Goal: Task Accomplishment & Management: Manage account settings

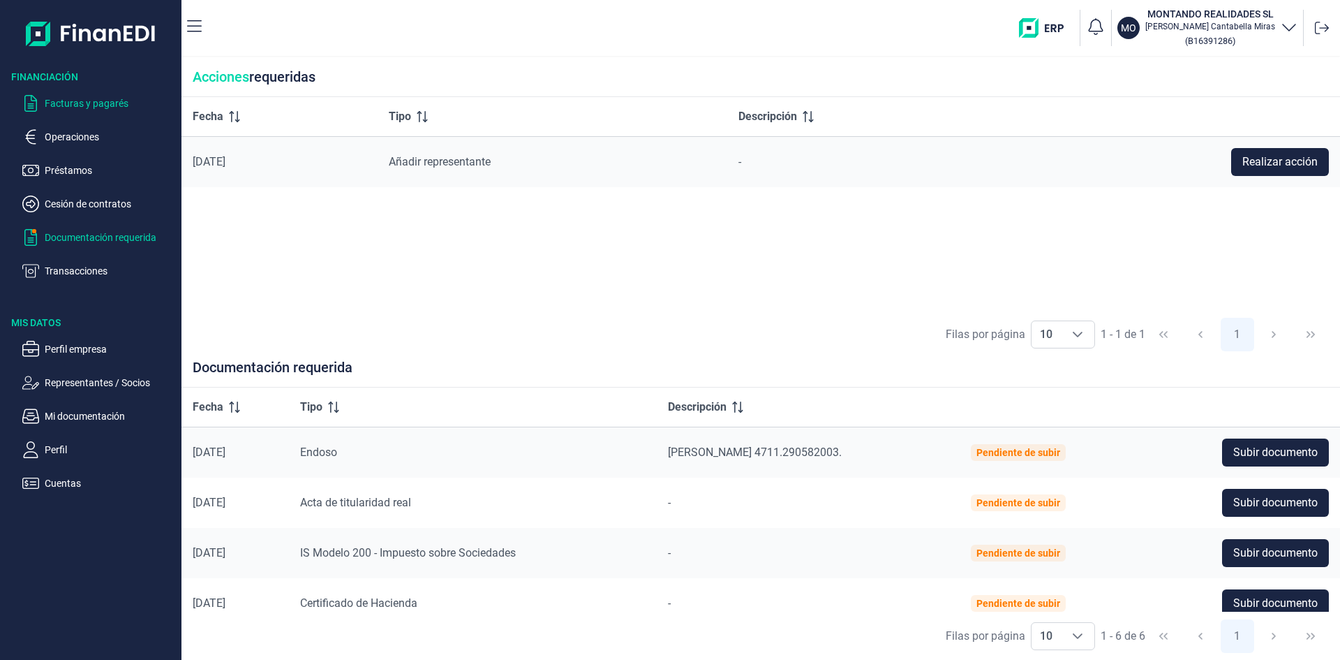
click at [75, 103] on p "Facturas y pagarés" at bounding box center [110, 103] width 131 height 17
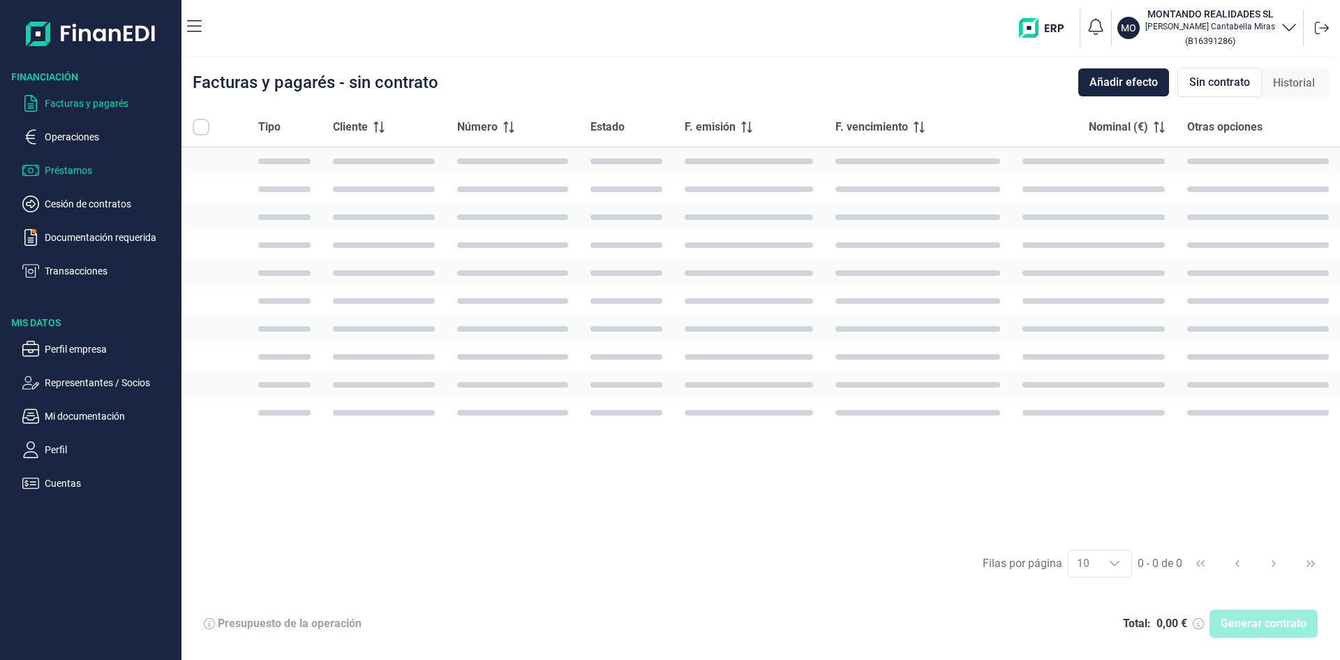
checkbox input "true"
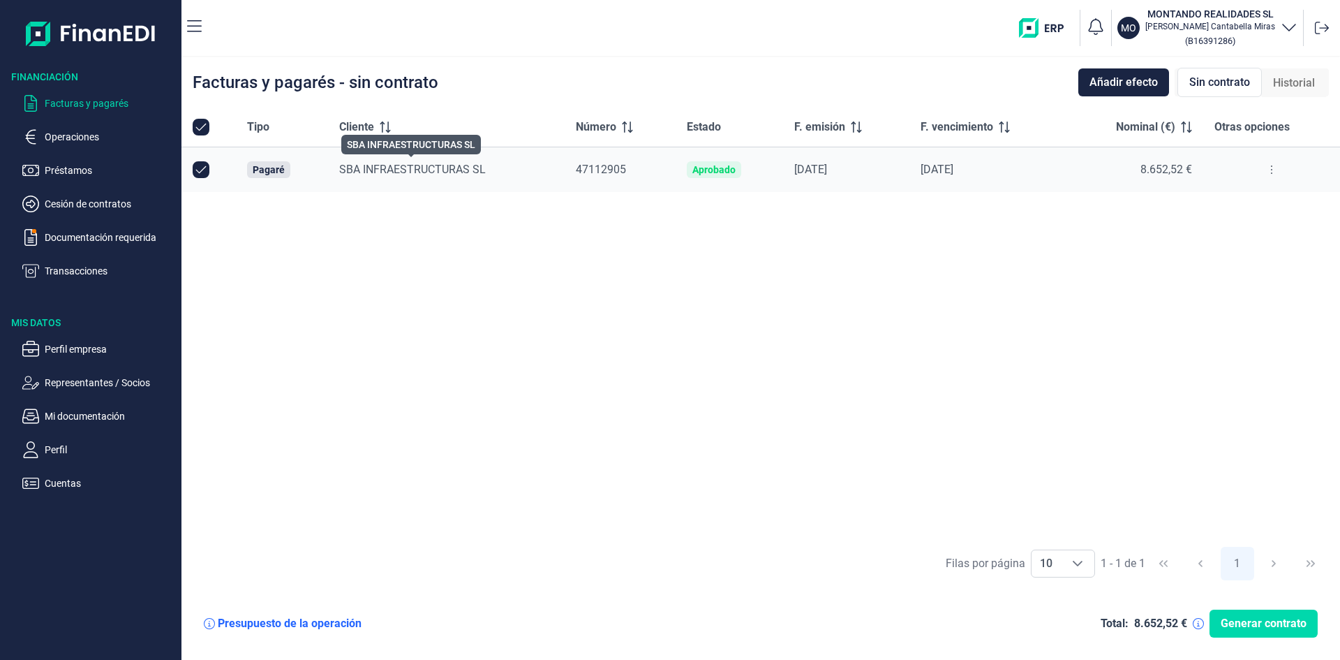
click at [454, 166] on span "SBA INFRAESTRUCTURAS SL" at bounding box center [412, 169] width 147 height 13
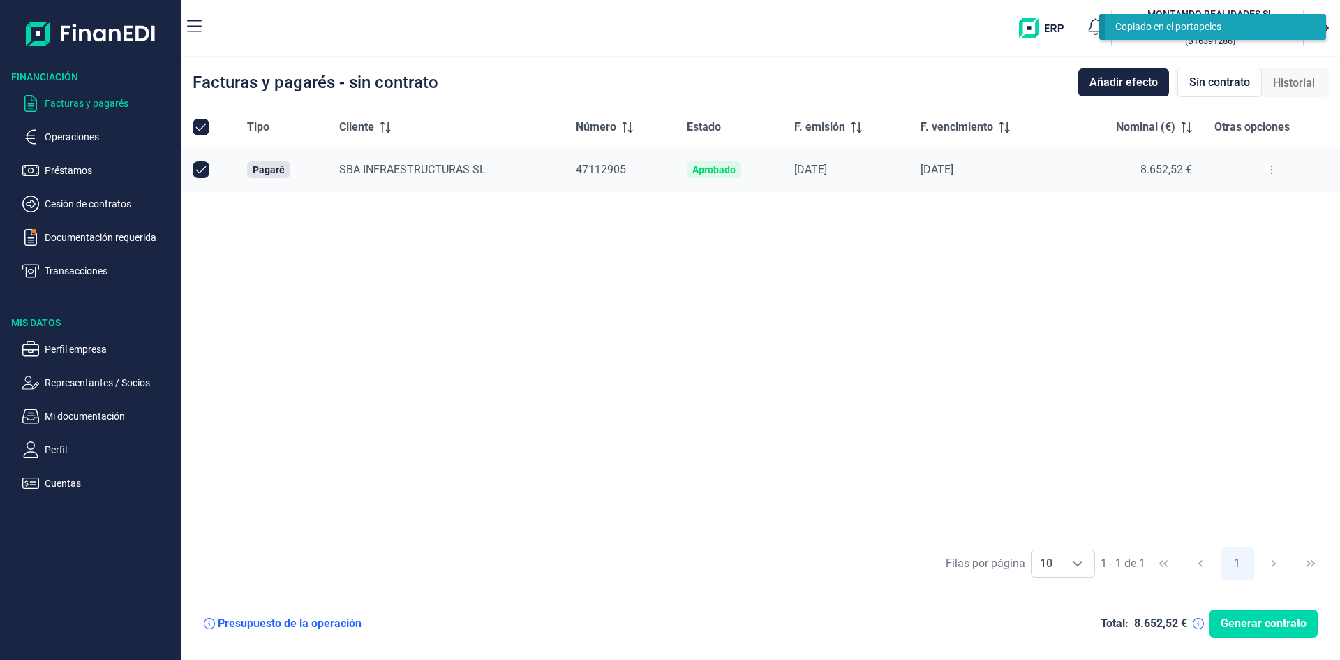
click at [1272, 164] on icon at bounding box center [1272, 169] width 3 height 11
click at [1236, 224] on span "Vincular facturas a pagaré" at bounding box center [1216, 230] width 115 height 14
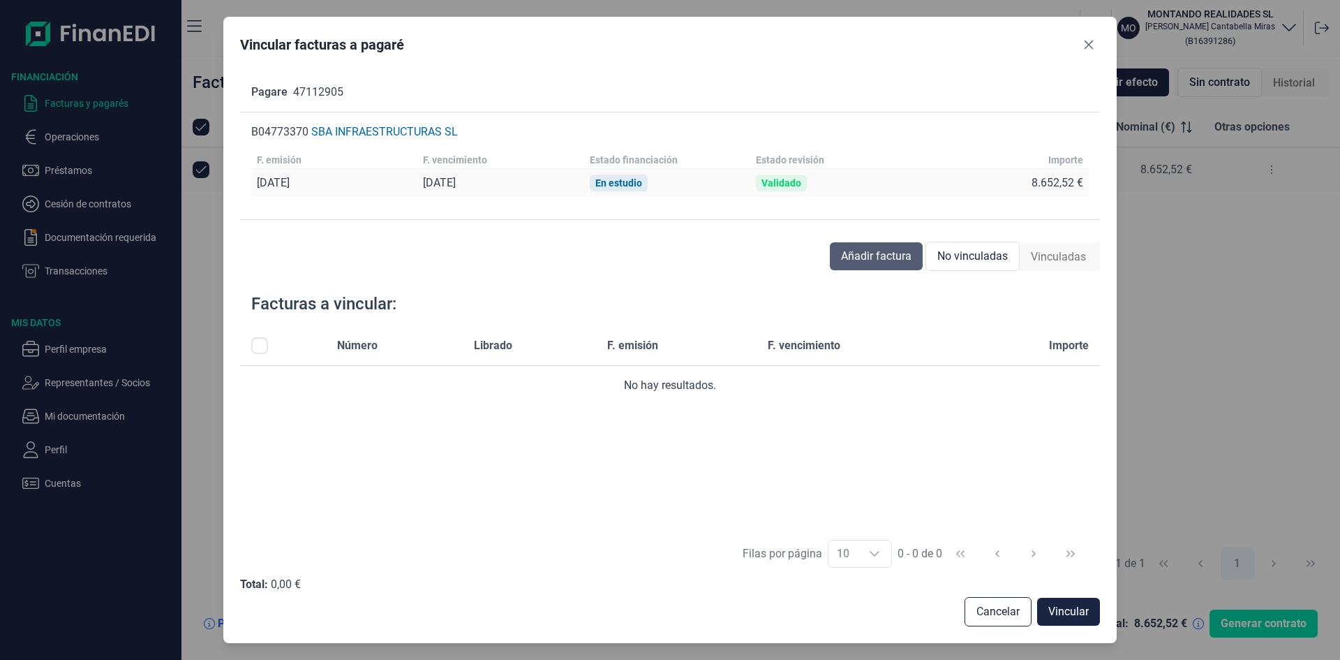
click at [887, 253] on span "Añadir factura" at bounding box center [876, 256] width 71 height 17
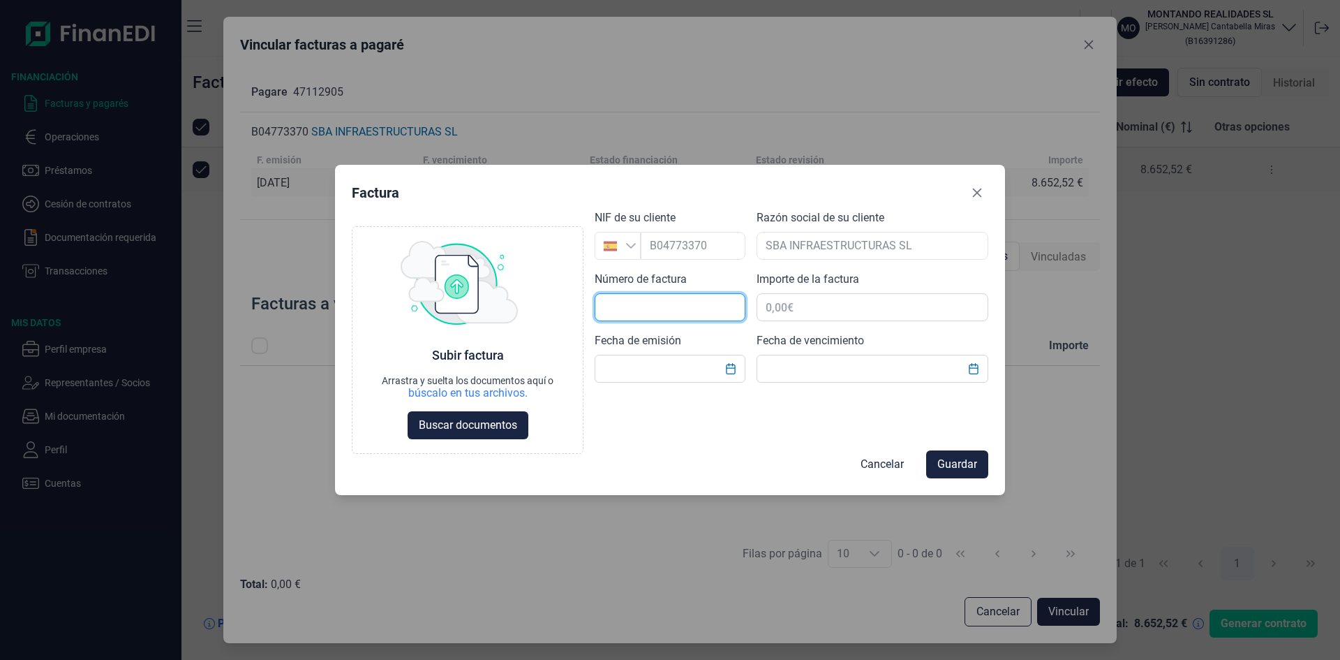
click at [651, 308] on input "text" at bounding box center [670, 307] width 151 height 28
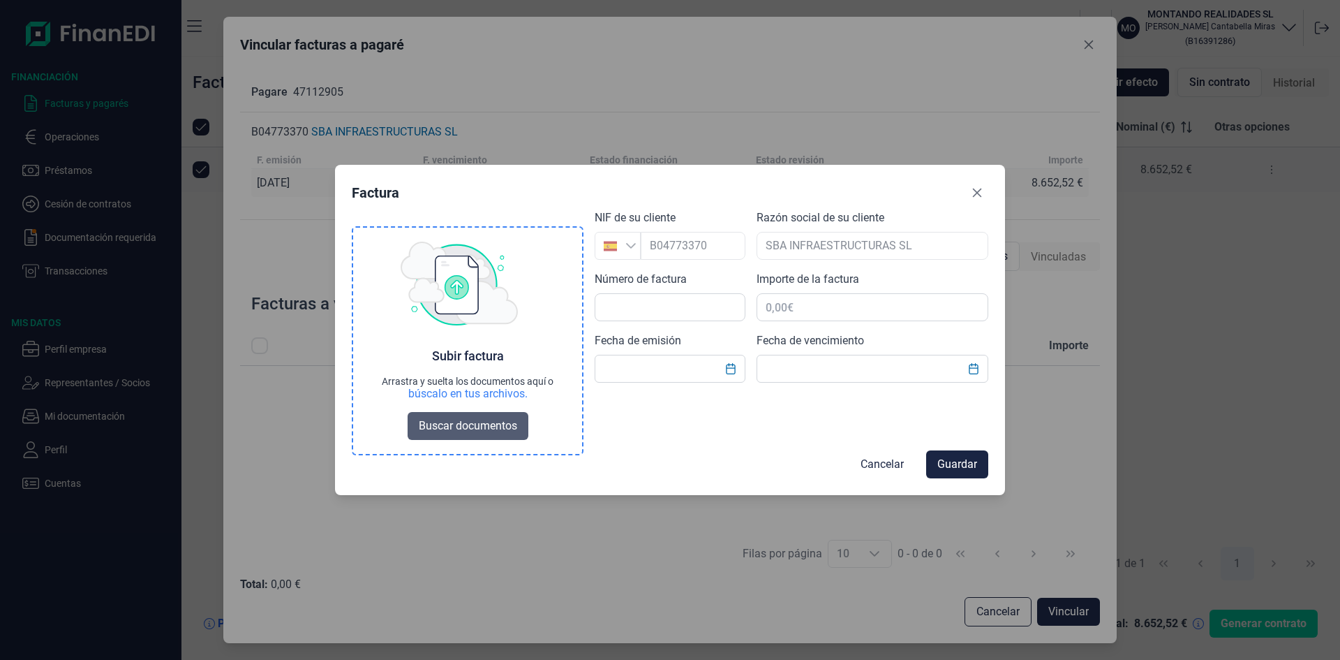
click at [498, 425] on span "Buscar documentos" at bounding box center [468, 425] width 98 height 17
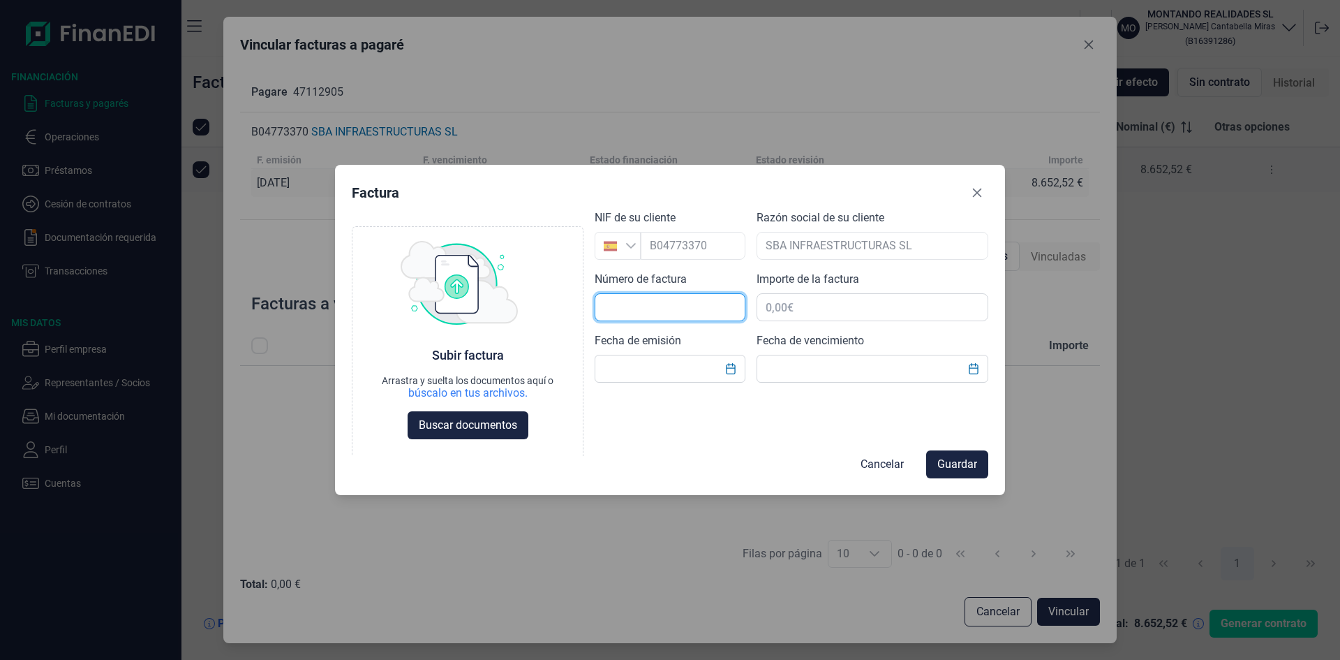
click at [676, 293] on input "text" at bounding box center [670, 307] width 151 height 28
type input "25049"
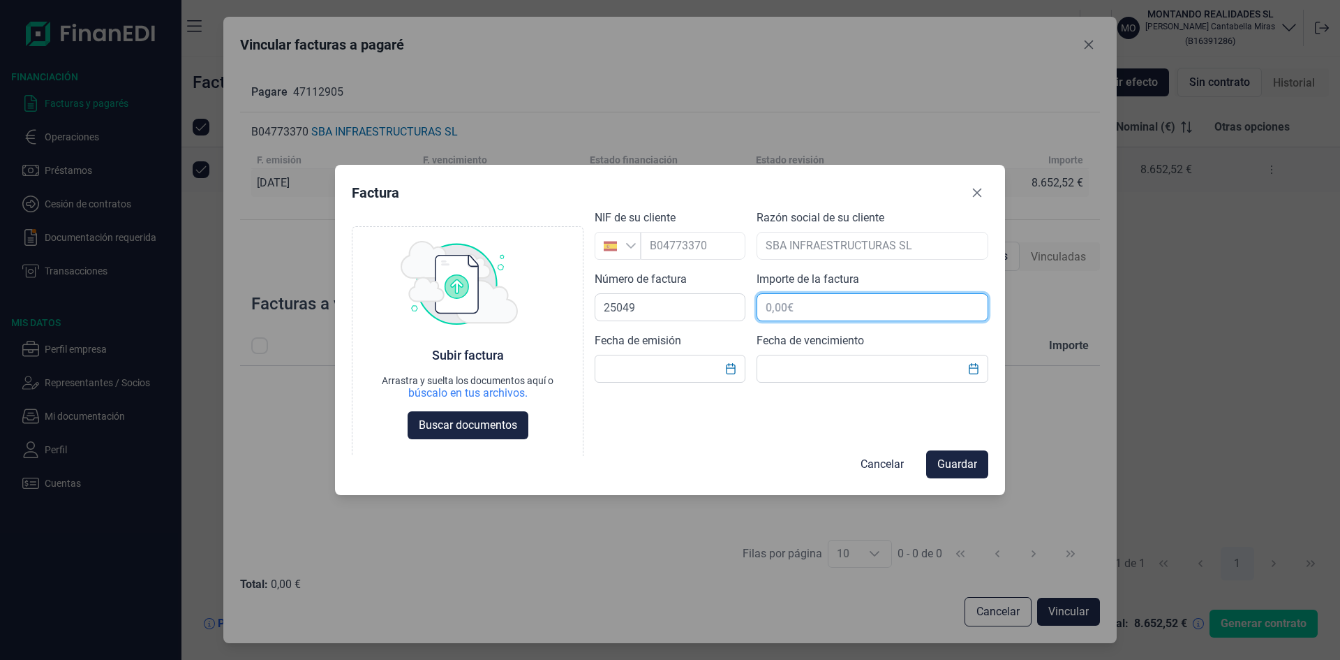
click at [814, 304] on input "text" at bounding box center [873, 307] width 232 height 28
drag, startPoint x: 808, startPoint y: 304, endPoint x: 744, endPoint y: 305, distance: 63.5
click at [745, 305] on div "Choose Subir factura Arrastra y suelta los documentos aquí o búscalo en tus arc…" at bounding box center [670, 324] width 637 height 230
type input "8.652,52 €"
click at [732, 367] on icon "Choose Date" at bounding box center [730, 368] width 11 height 11
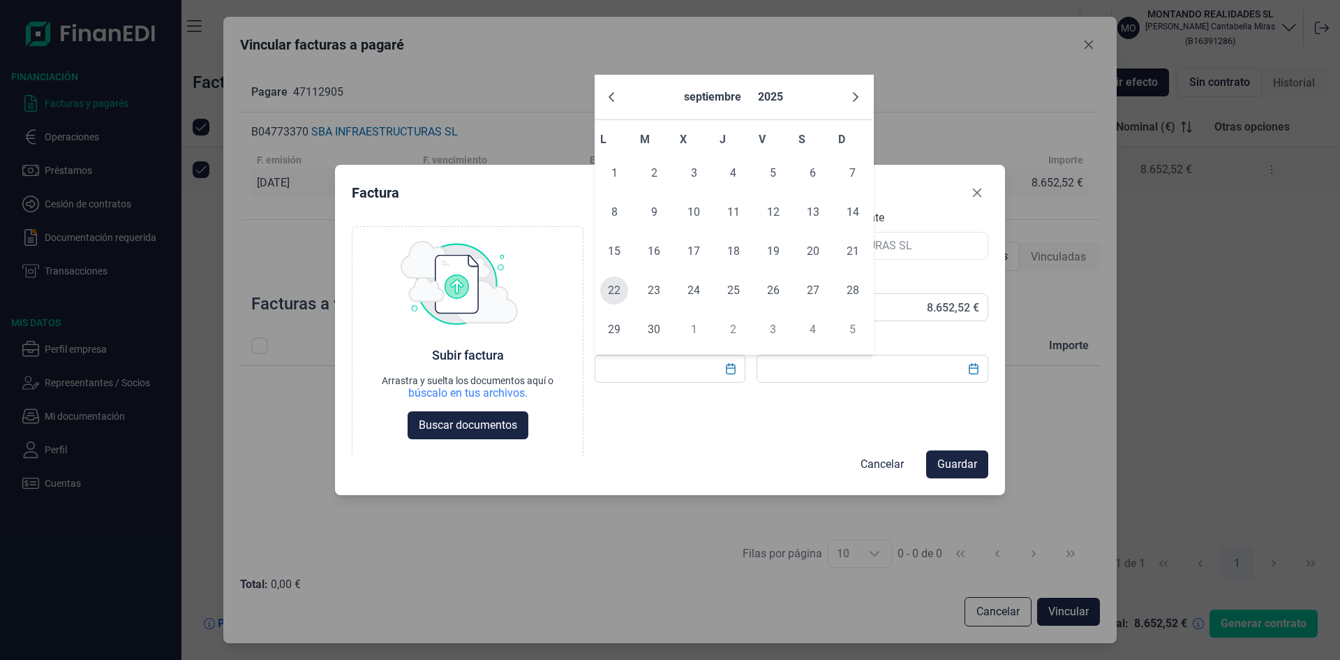
click at [621, 283] on span "22" at bounding box center [614, 290] width 28 height 28
type input "[DATE]"
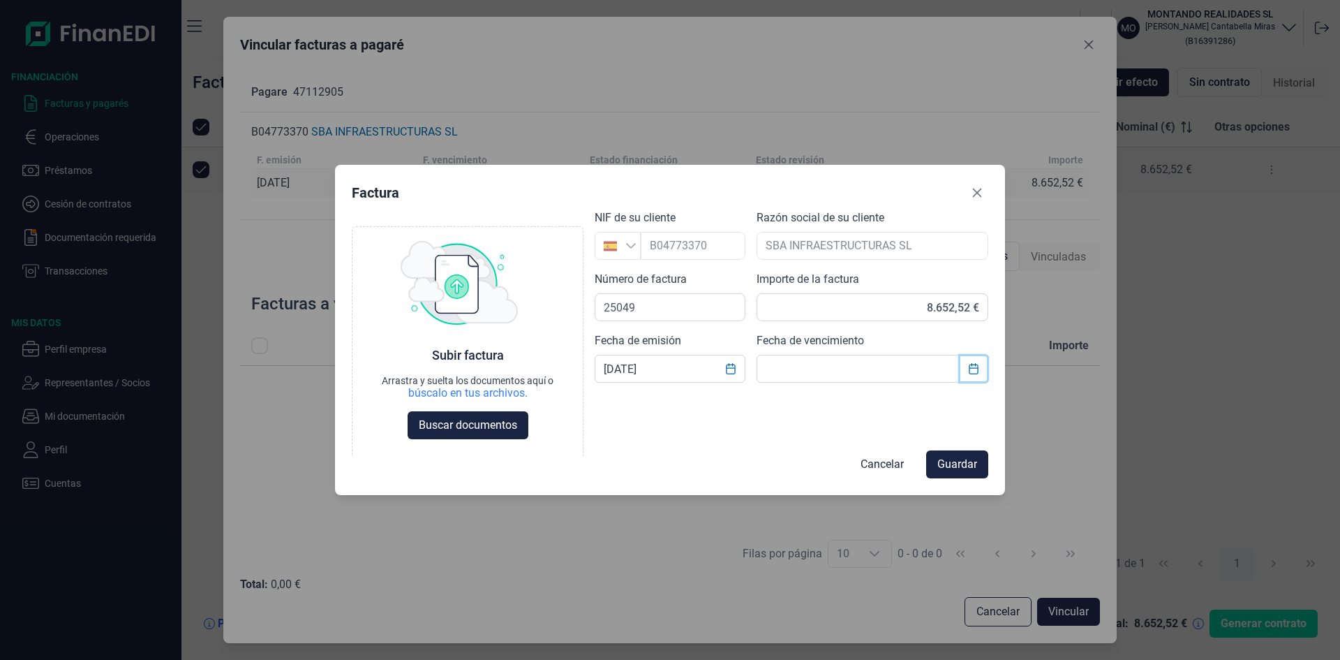
click at [970, 368] on icon "Choose Date" at bounding box center [973, 368] width 9 height 11
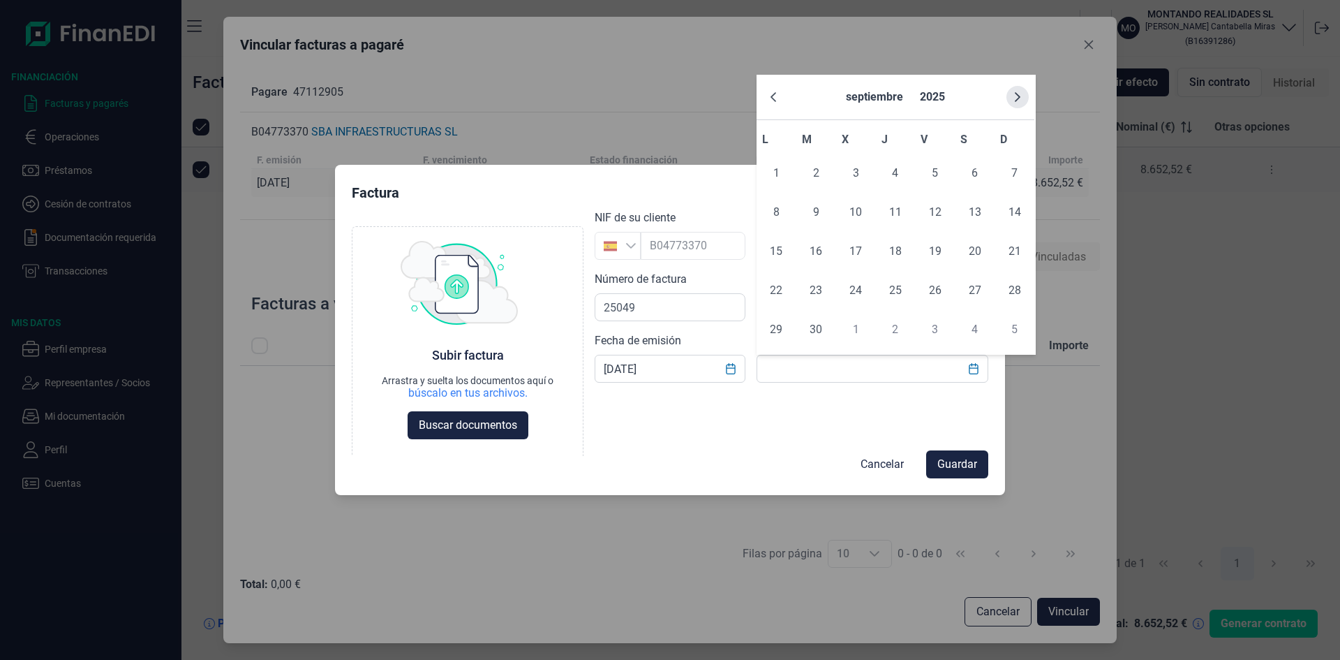
click at [1014, 91] on icon "Next Month" at bounding box center [1017, 96] width 11 height 11
click at [771, 247] on span "15" at bounding box center [776, 251] width 28 height 28
type input "[DATE]"
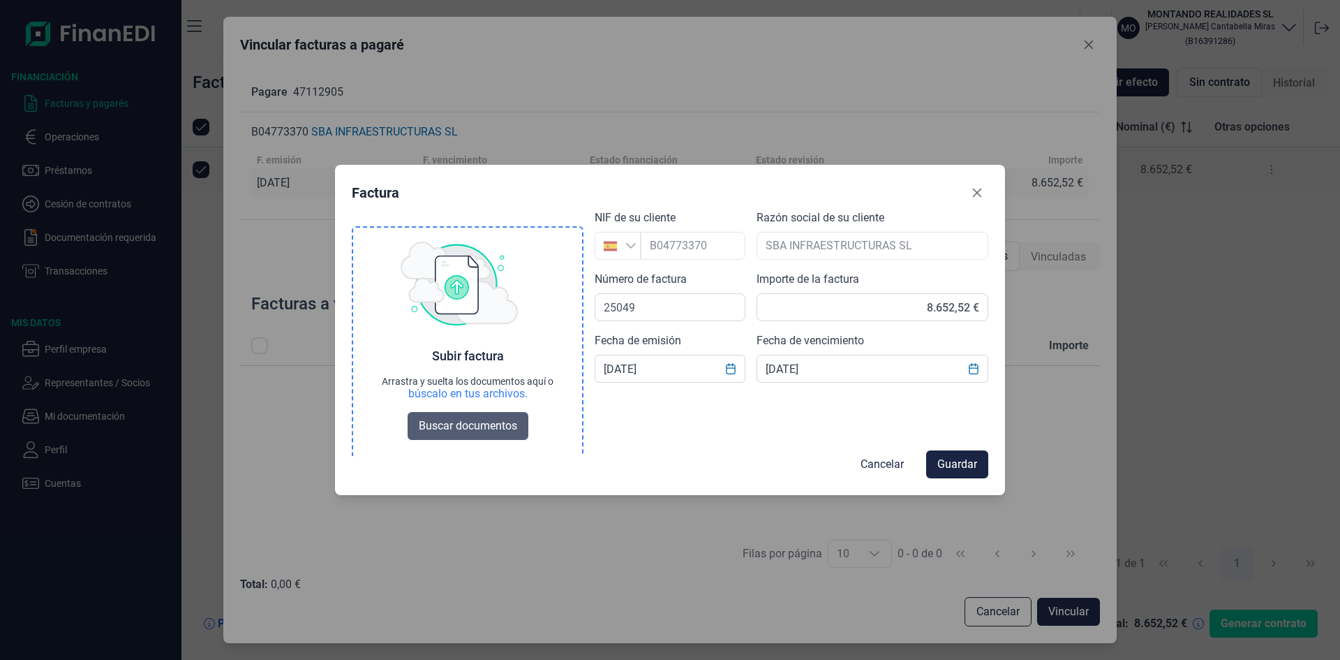
click at [473, 420] on span "Buscar documentos" at bounding box center [468, 425] width 98 height 17
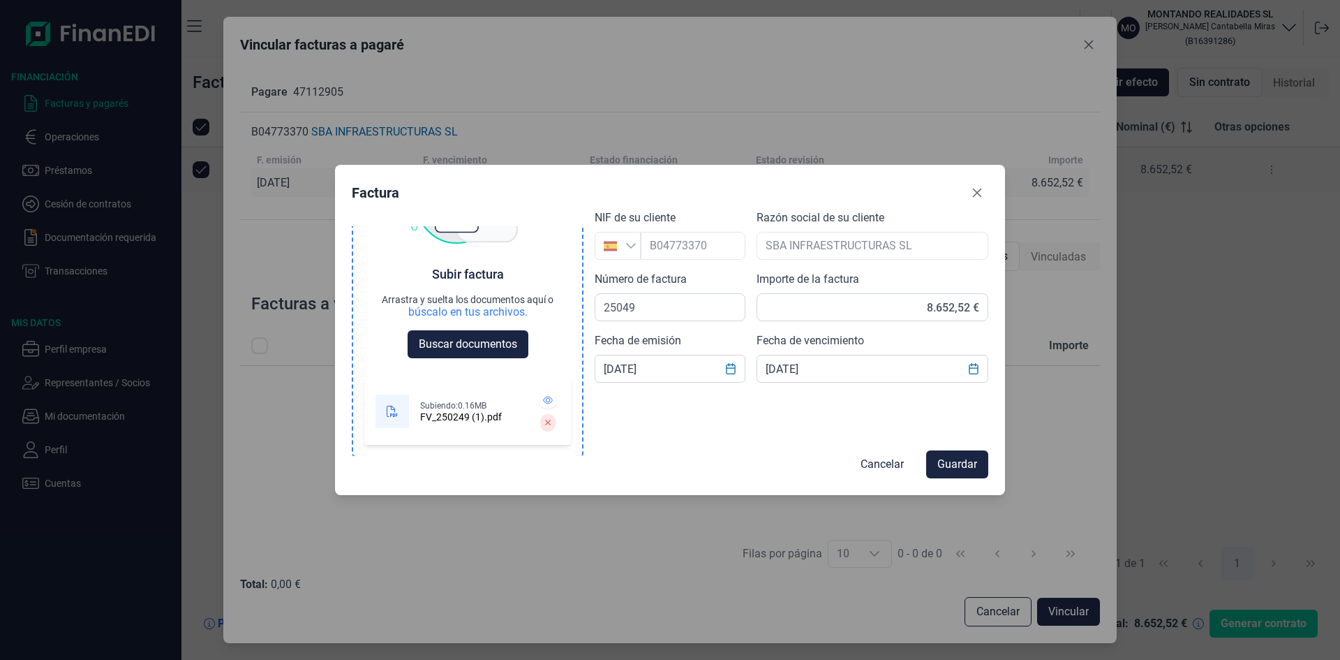
scroll to position [82, 0]
click at [543, 400] on icon at bounding box center [548, 399] width 10 height 8
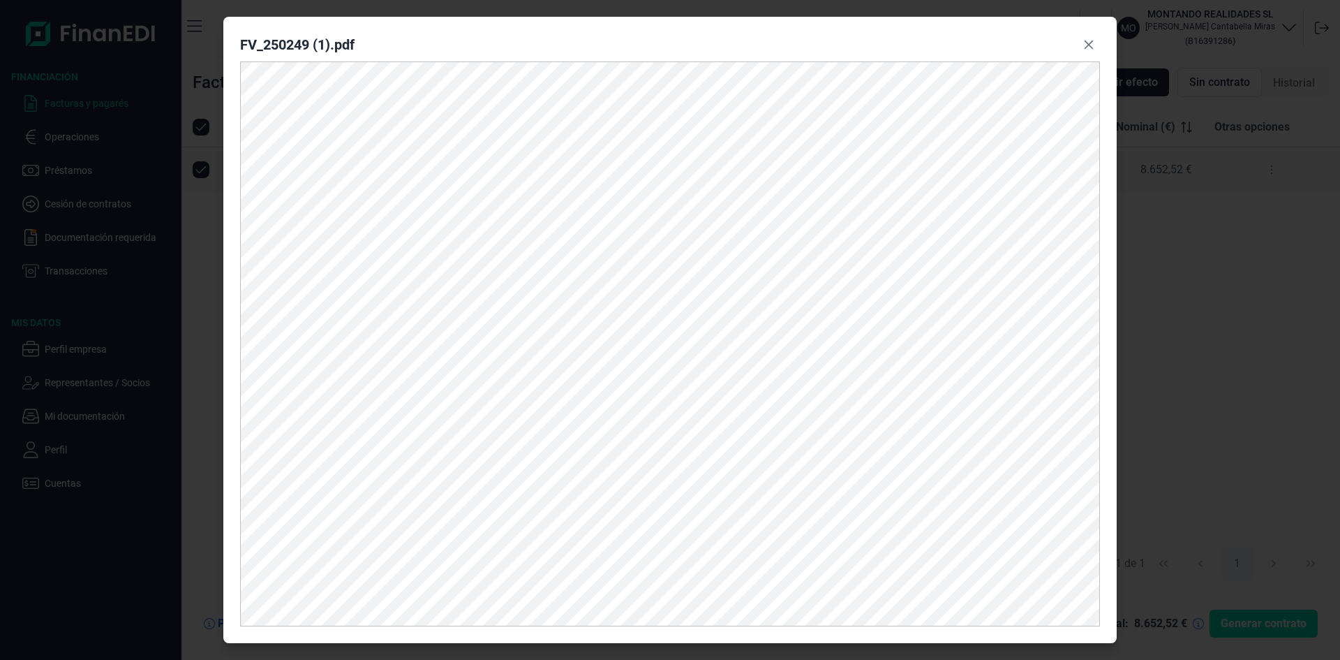
scroll to position [82, 0]
click at [1085, 43] on icon "Close" at bounding box center [1089, 44] width 11 height 11
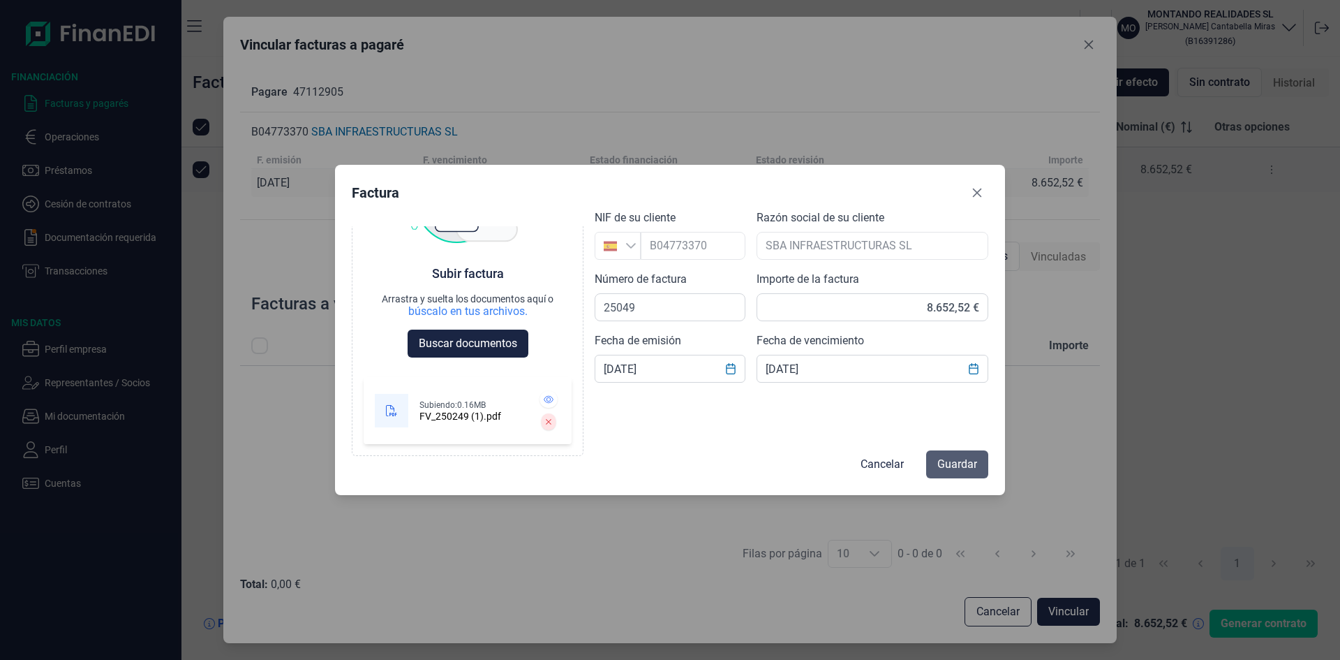
click at [947, 461] on span "Guardar" at bounding box center [958, 464] width 40 height 17
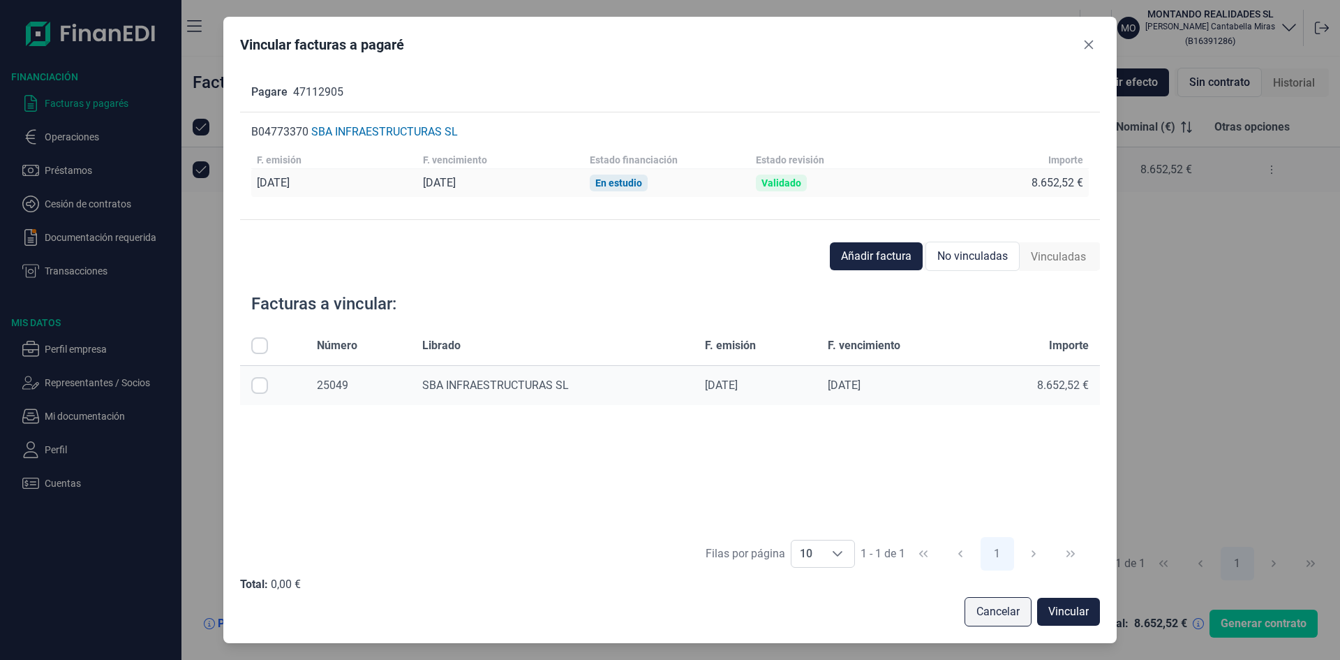
click at [1003, 609] on span "Cancelar" at bounding box center [998, 611] width 43 height 17
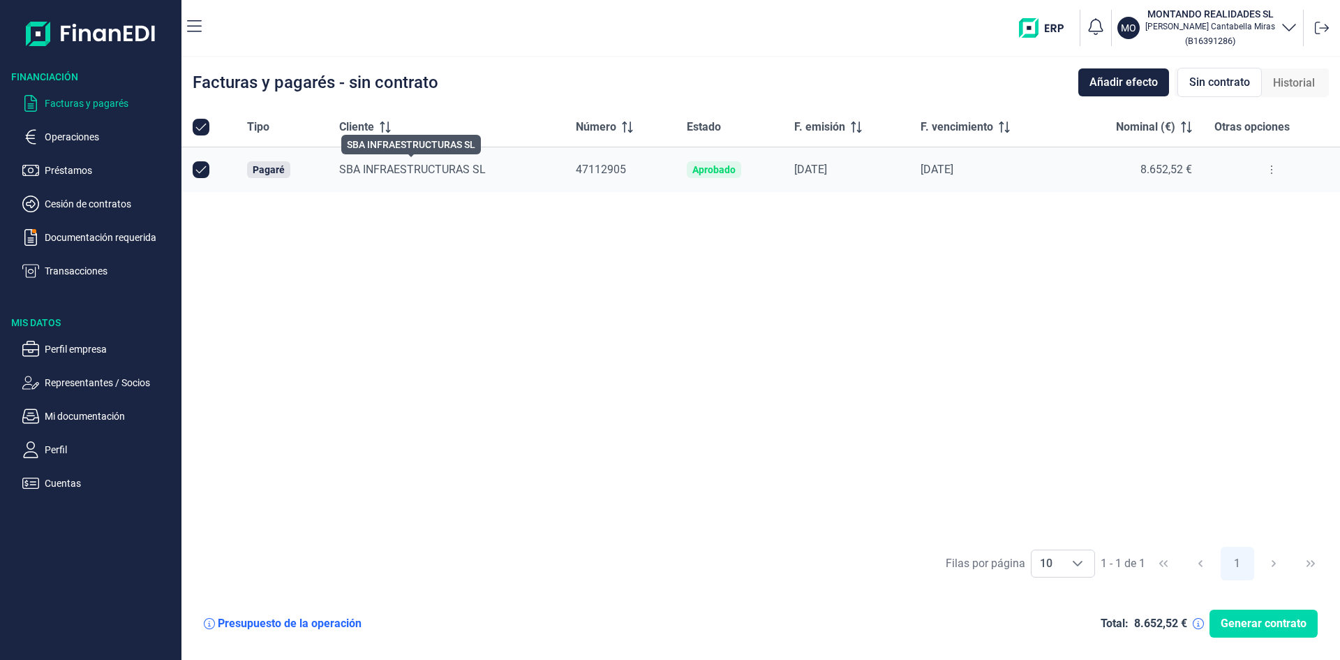
click at [468, 167] on span "SBA INFRAESTRUCTURAS SL" at bounding box center [412, 169] width 147 height 13
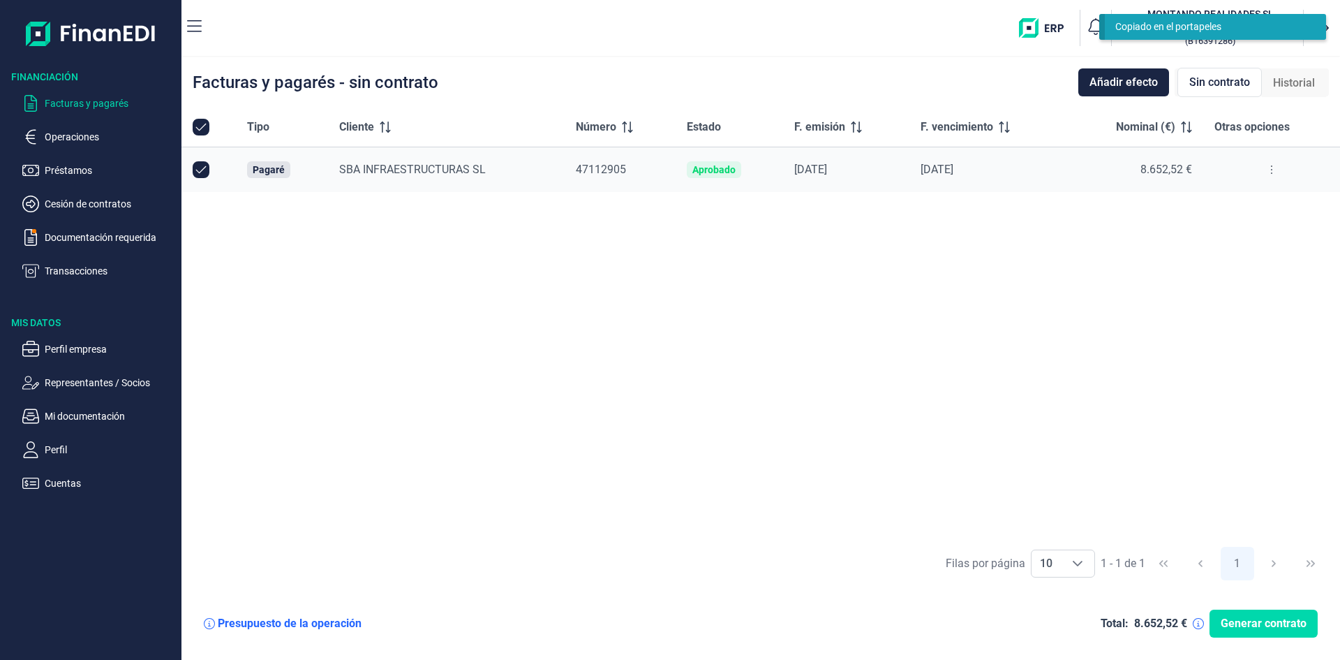
click at [1269, 167] on button at bounding box center [1271, 169] width 25 height 22
click at [1214, 202] on span "Ver detalle del pagaré" at bounding box center [1205, 205] width 93 height 14
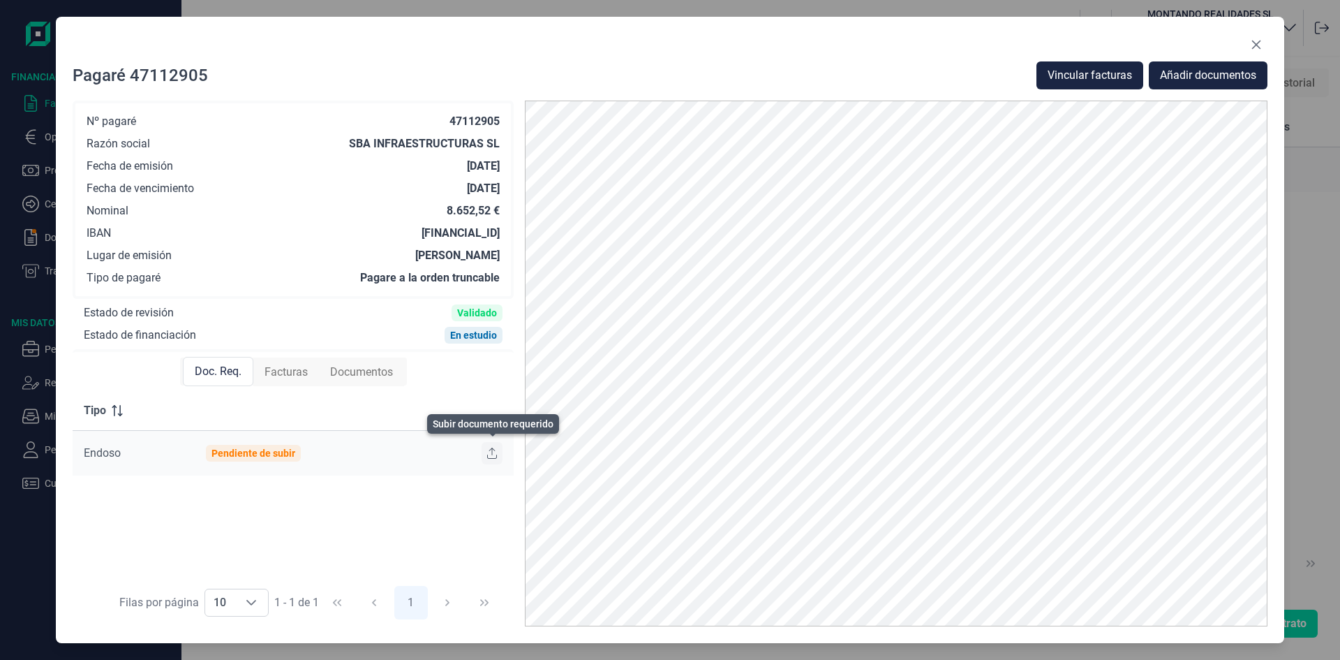
click at [489, 454] on icon at bounding box center [492, 453] width 10 height 11
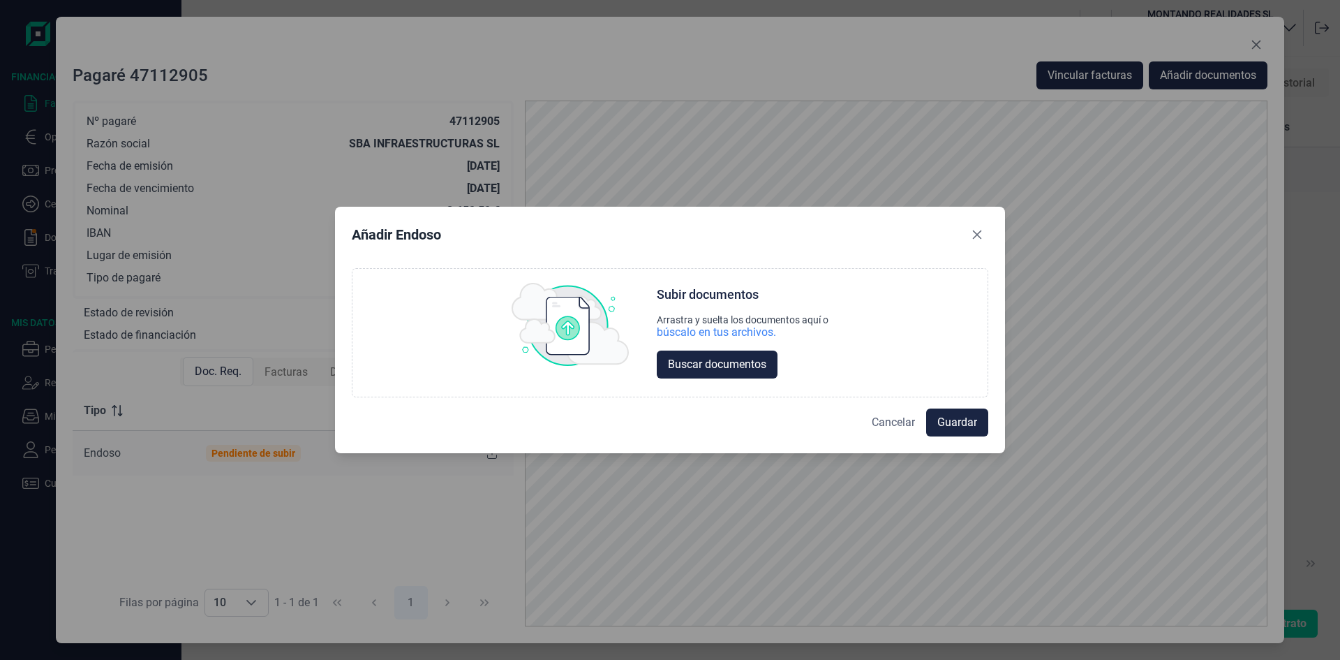
click at [909, 422] on span "Cancelar" at bounding box center [893, 422] width 43 height 17
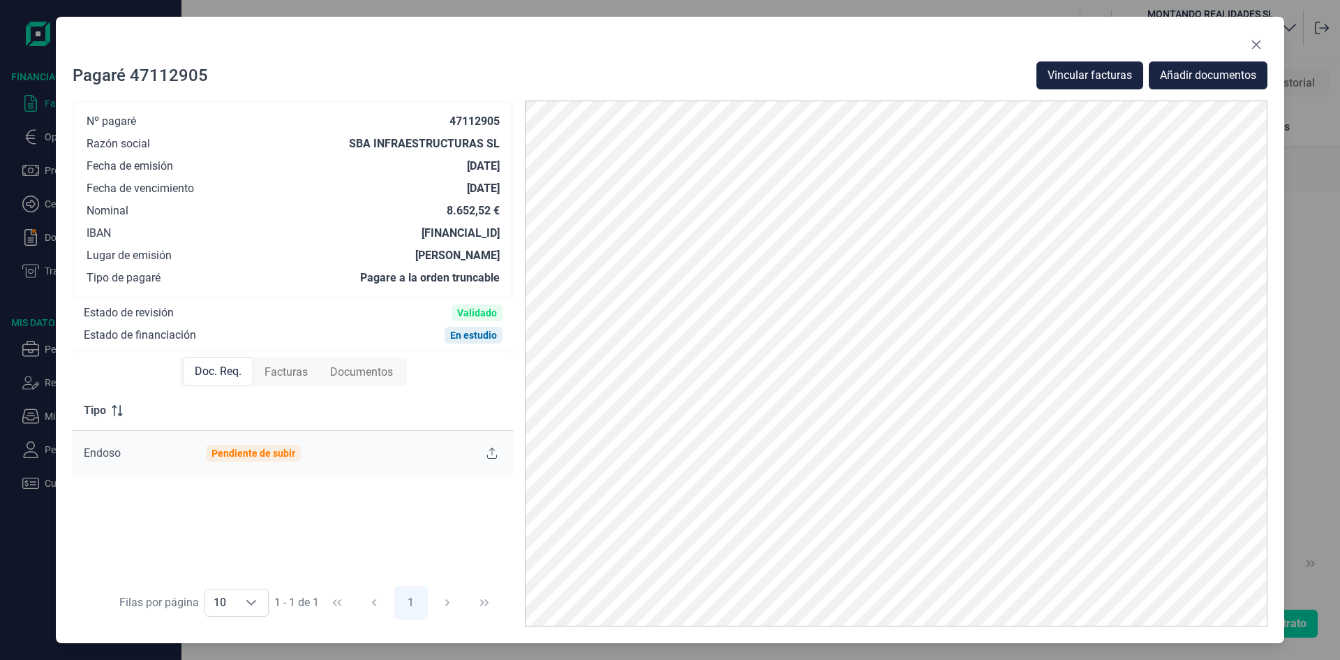
click at [288, 374] on span "Facturas" at bounding box center [286, 372] width 43 height 17
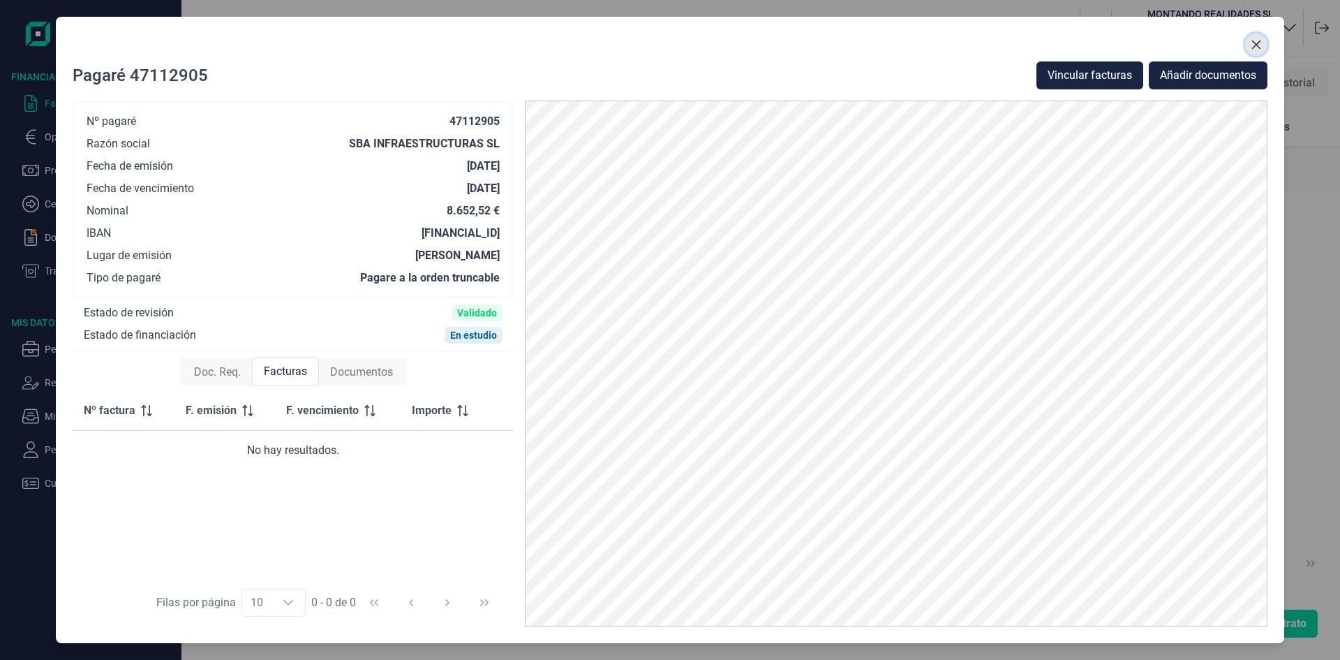
click at [1258, 45] on icon "Close" at bounding box center [1256, 44] width 11 height 11
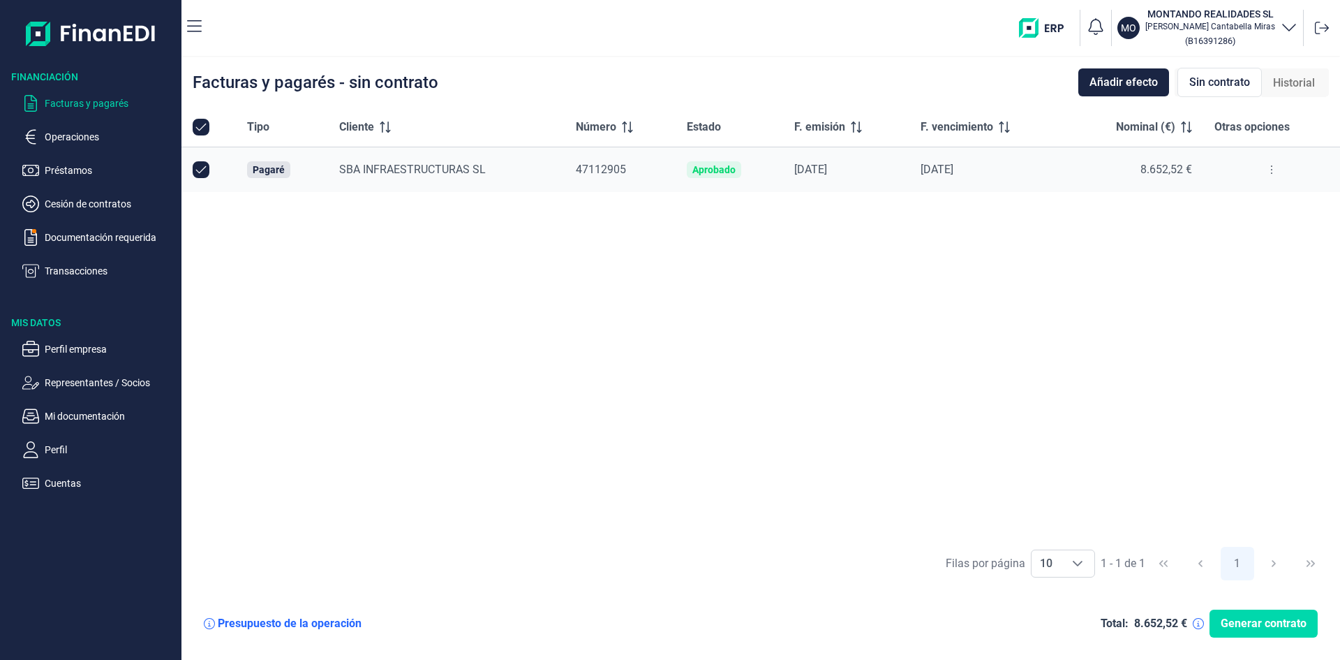
click at [1271, 165] on icon at bounding box center [1272, 169] width 3 height 11
click at [1236, 223] on span "Vincular facturas a pagaré" at bounding box center [1216, 230] width 115 height 14
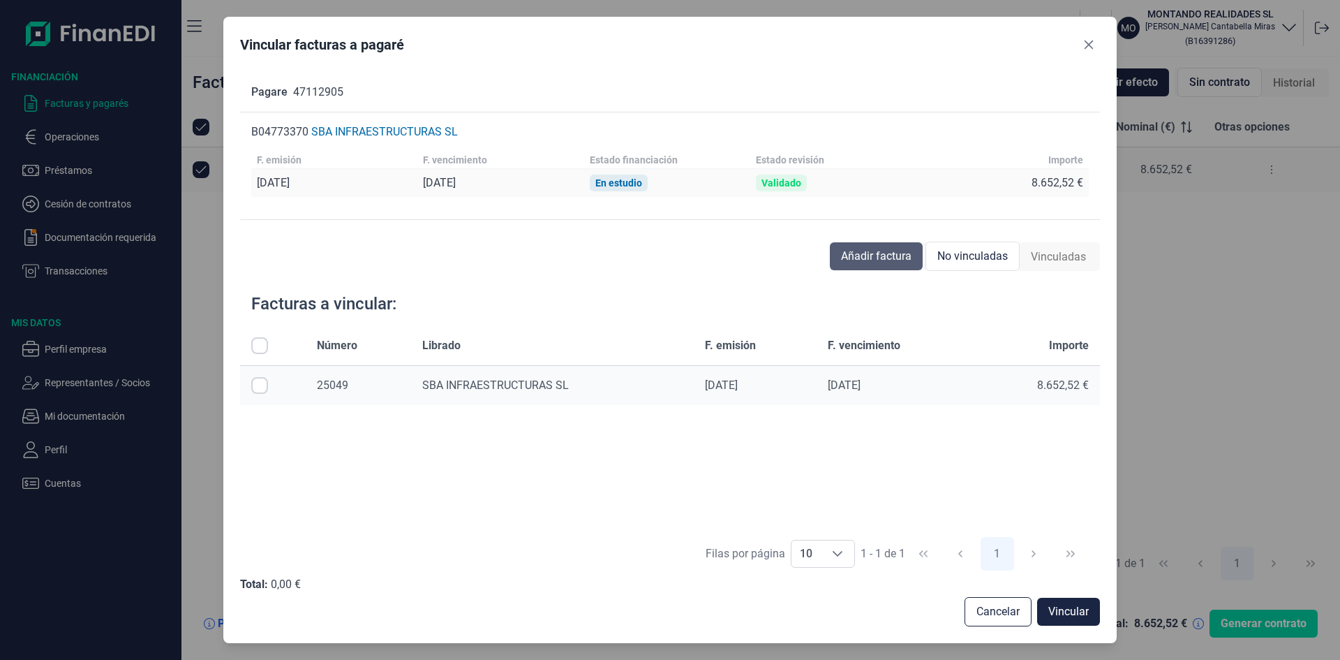
click at [879, 256] on span "Añadir factura" at bounding box center [876, 256] width 71 height 17
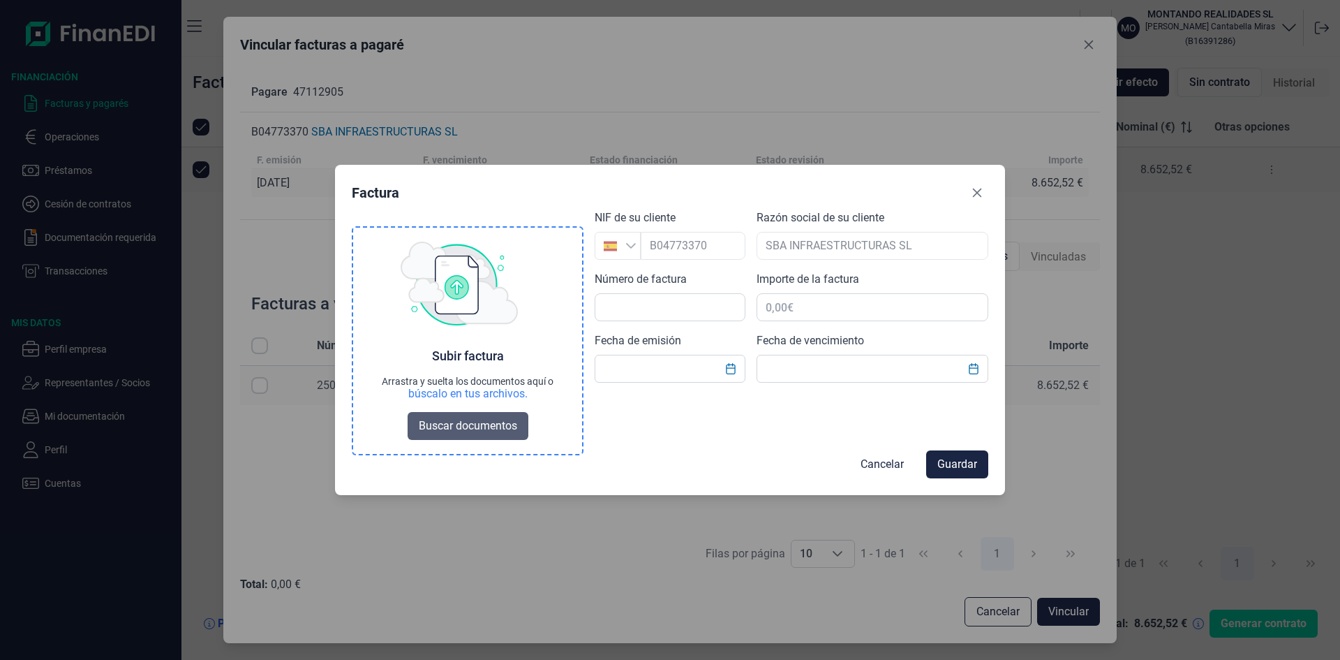
click at [475, 425] on span "Buscar documentos" at bounding box center [468, 425] width 98 height 17
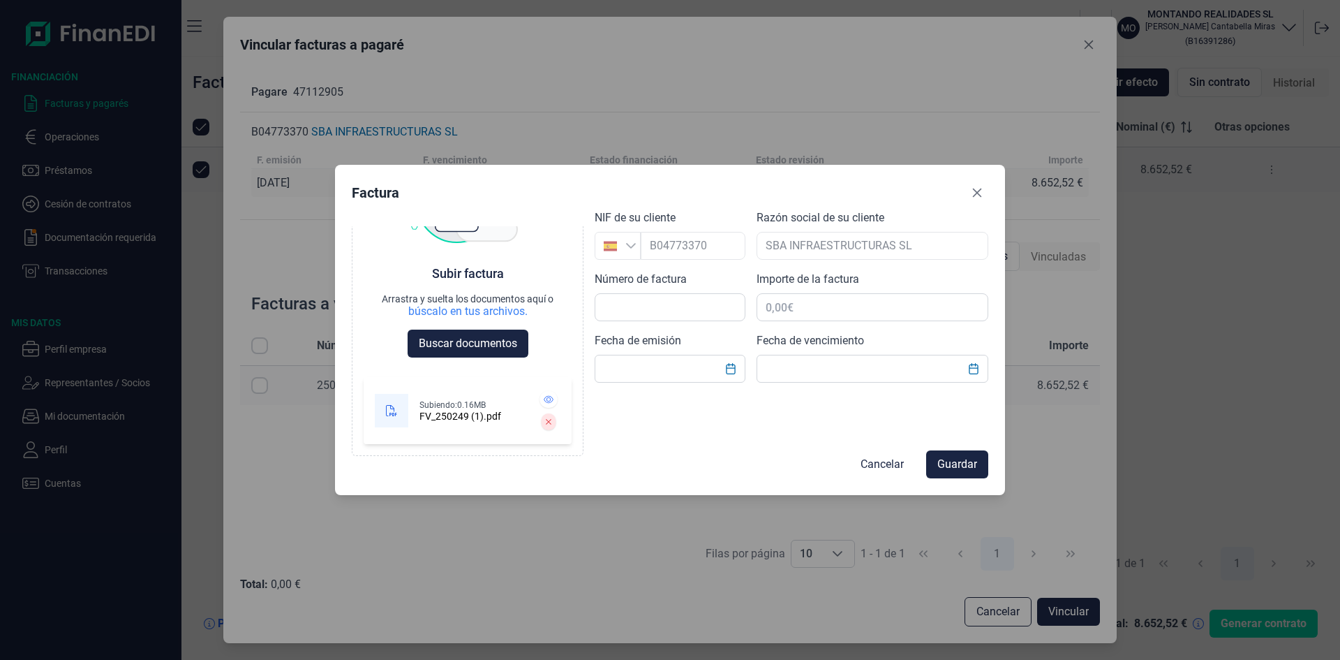
scroll to position [0, 0]
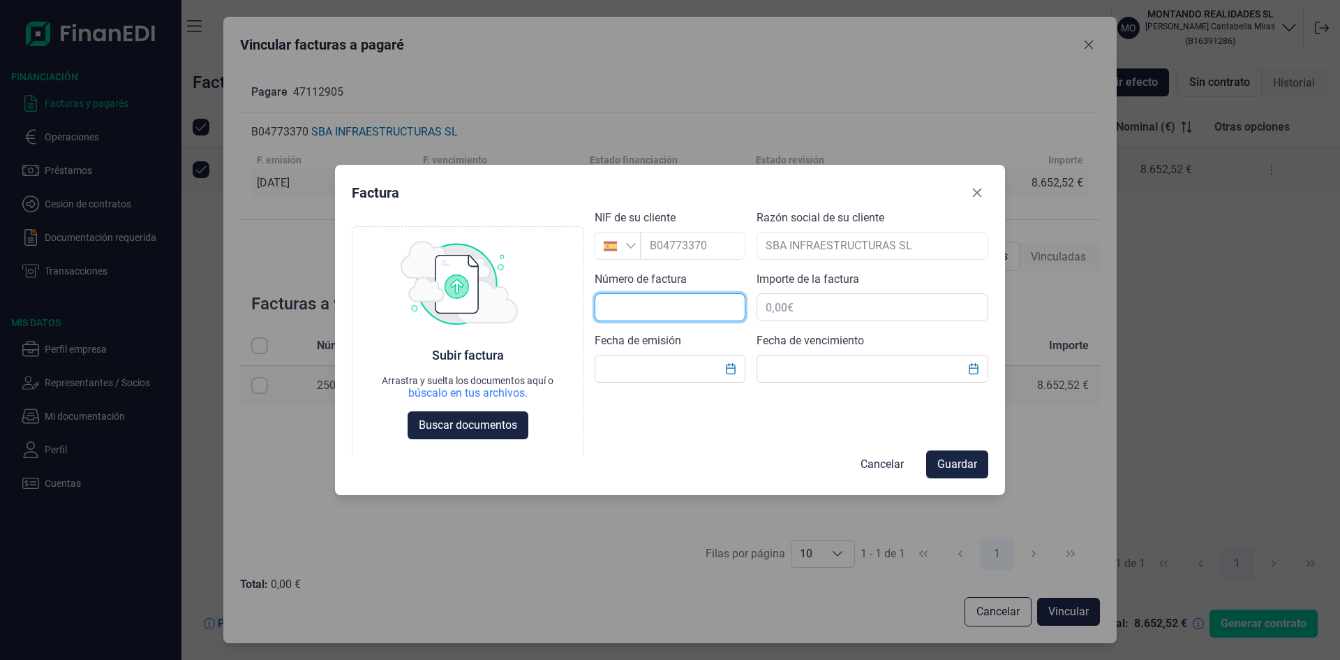
click at [667, 302] on input "text" at bounding box center [670, 307] width 151 height 28
type input "250249"
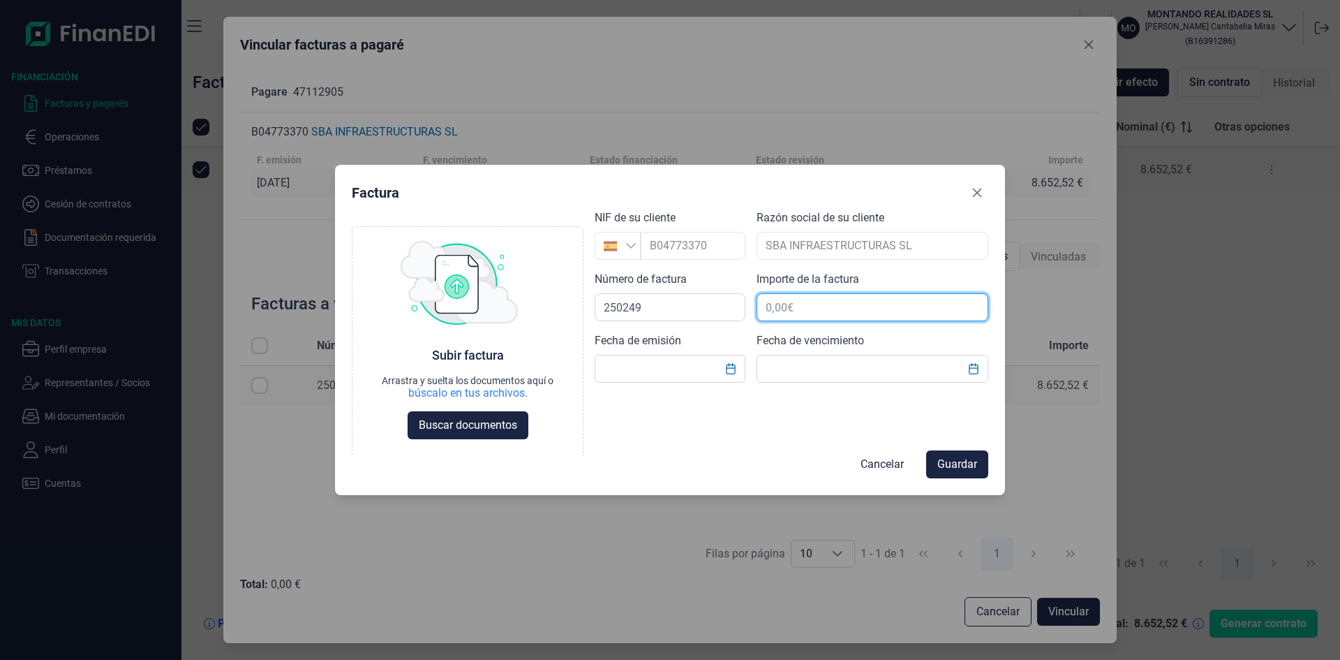
click at [803, 298] on input "text" at bounding box center [873, 307] width 232 height 28
click at [685, 362] on input "text" at bounding box center [670, 369] width 151 height 28
click at [971, 306] on input "865.252,00 €" at bounding box center [873, 307] width 232 height 28
type input "8.652,52 €"
drag, startPoint x: 724, startPoint y: 371, endPoint x: 741, endPoint y: 373, distance: 16.9
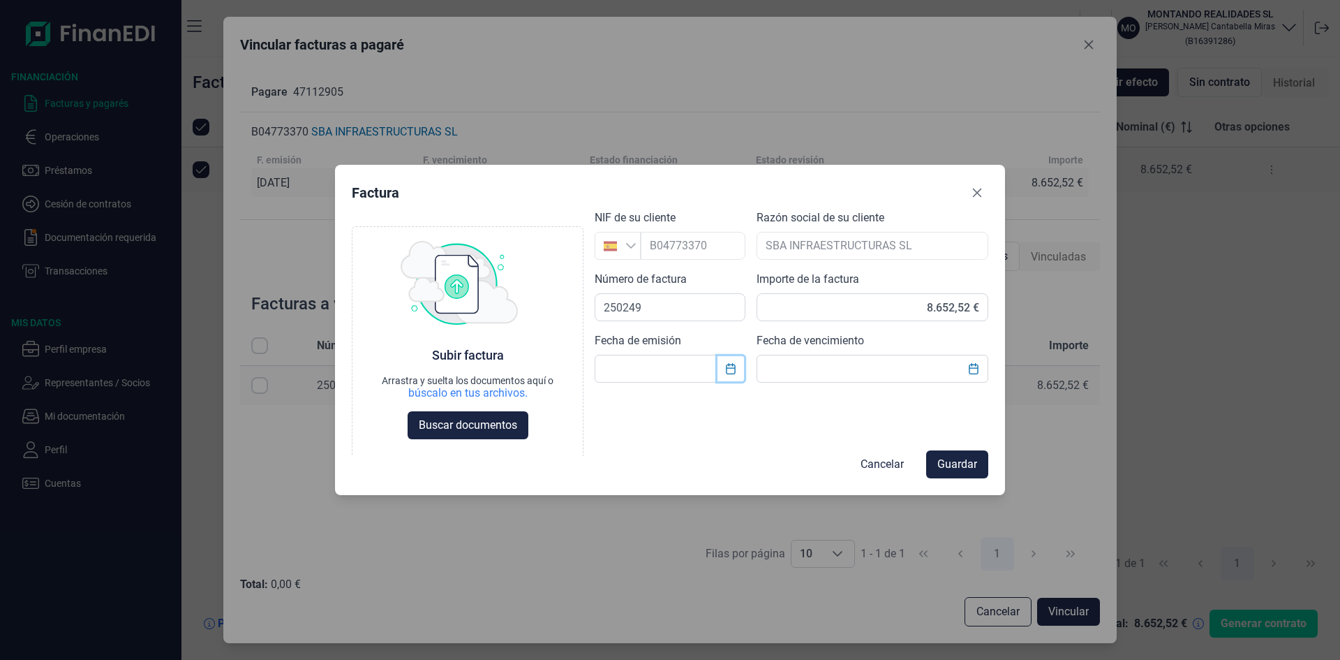
click at [728, 372] on button "Choose Date" at bounding box center [731, 368] width 27 height 25
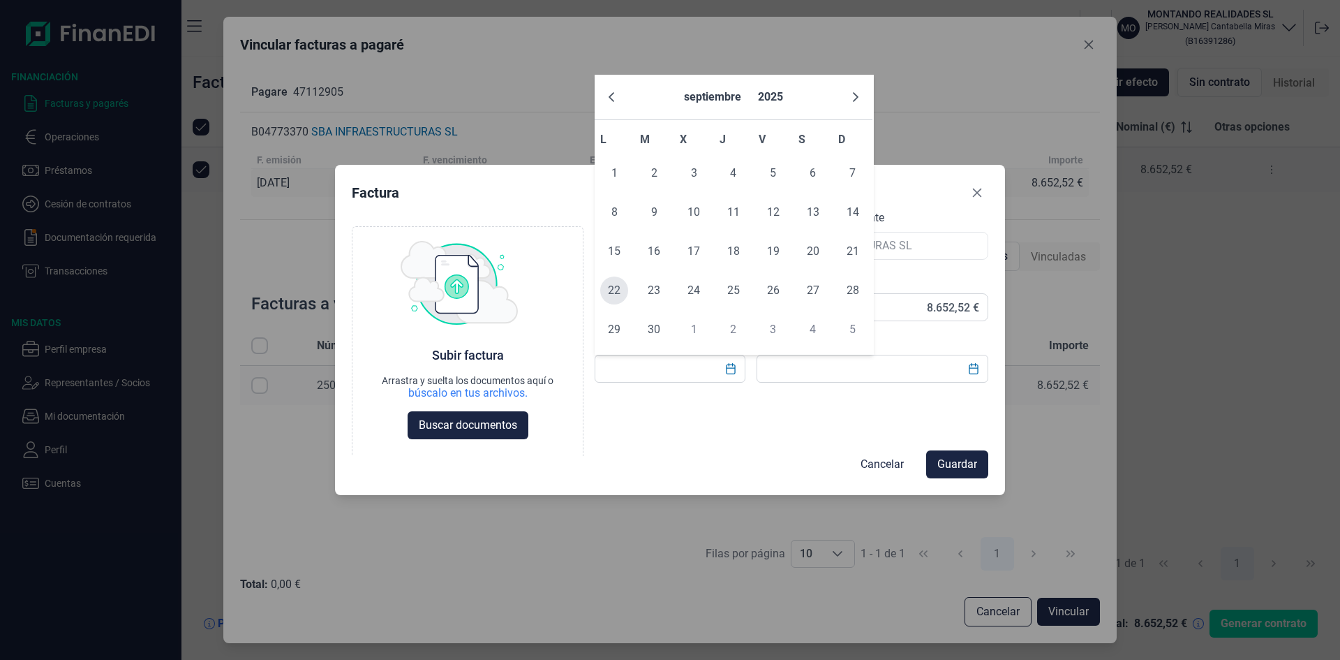
click at [621, 289] on span "22" at bounding box center [614, 290] width 28 height 28
type input "[DATE]"
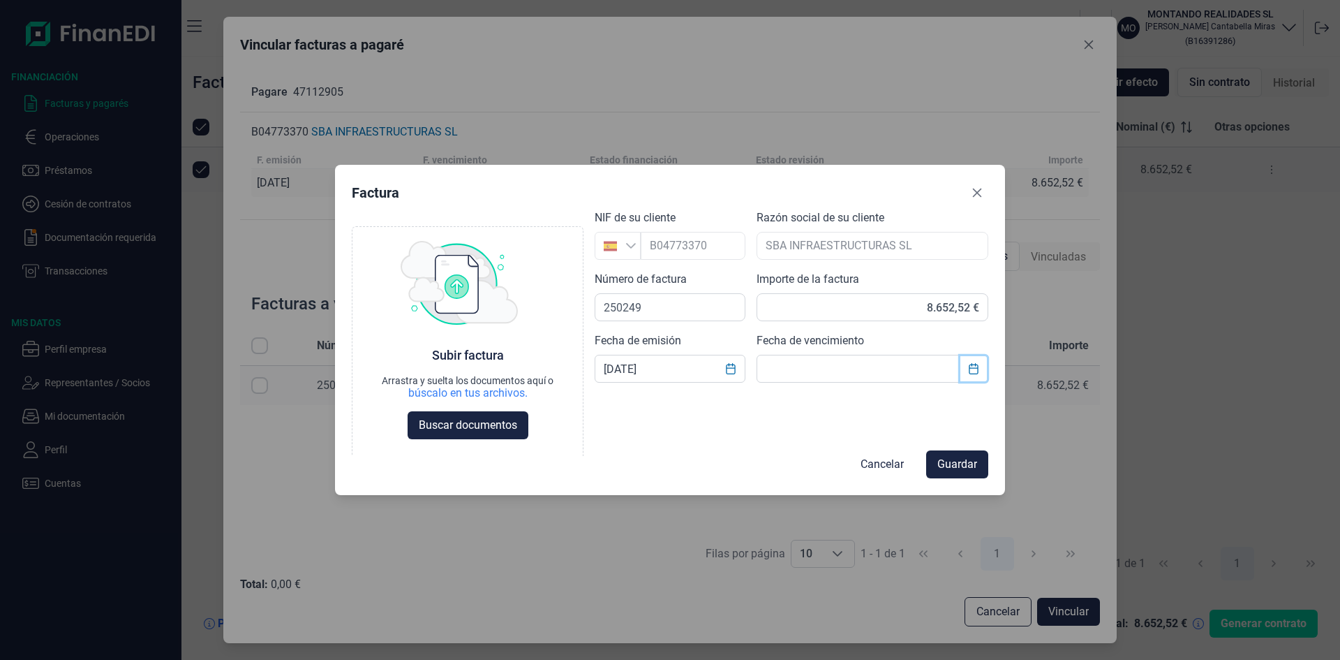
click at [968, 367] on icon "Choose Date" at bounding box center [973, 368] width 11 height 11
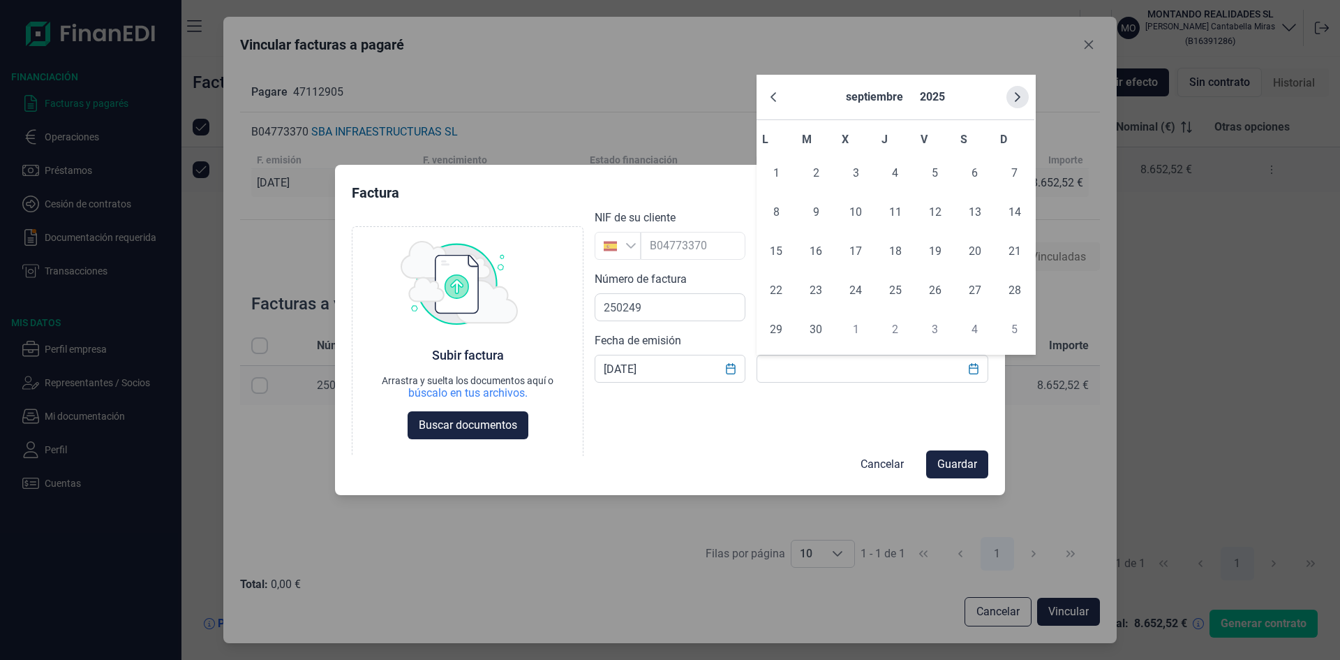
click at [1018, 98] on icon "Next Month" at bounding box center [1018, 97] width 6 height 10
click at [776, 95] on icon "Previous Month" at bounding box center [773, 96] width 11 height 11
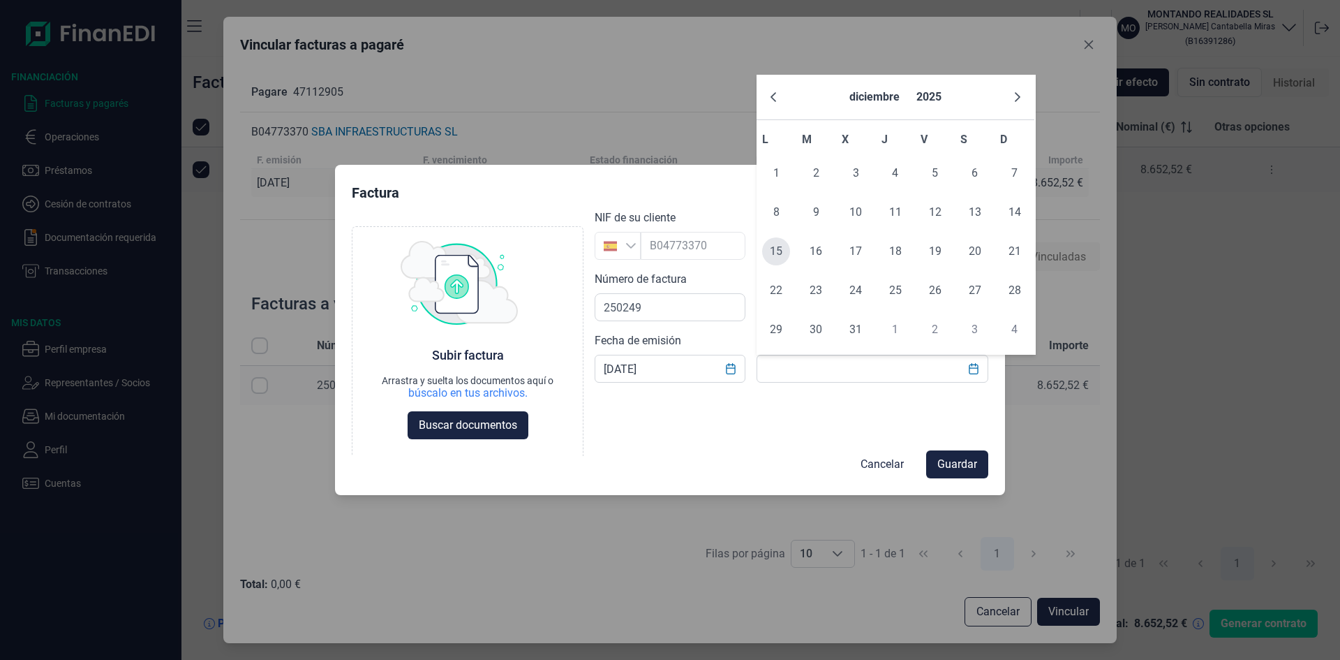
click at [775, 253] on span "15" at bounding box center [776, 251] width 28 height 28
type input "[DATE]"
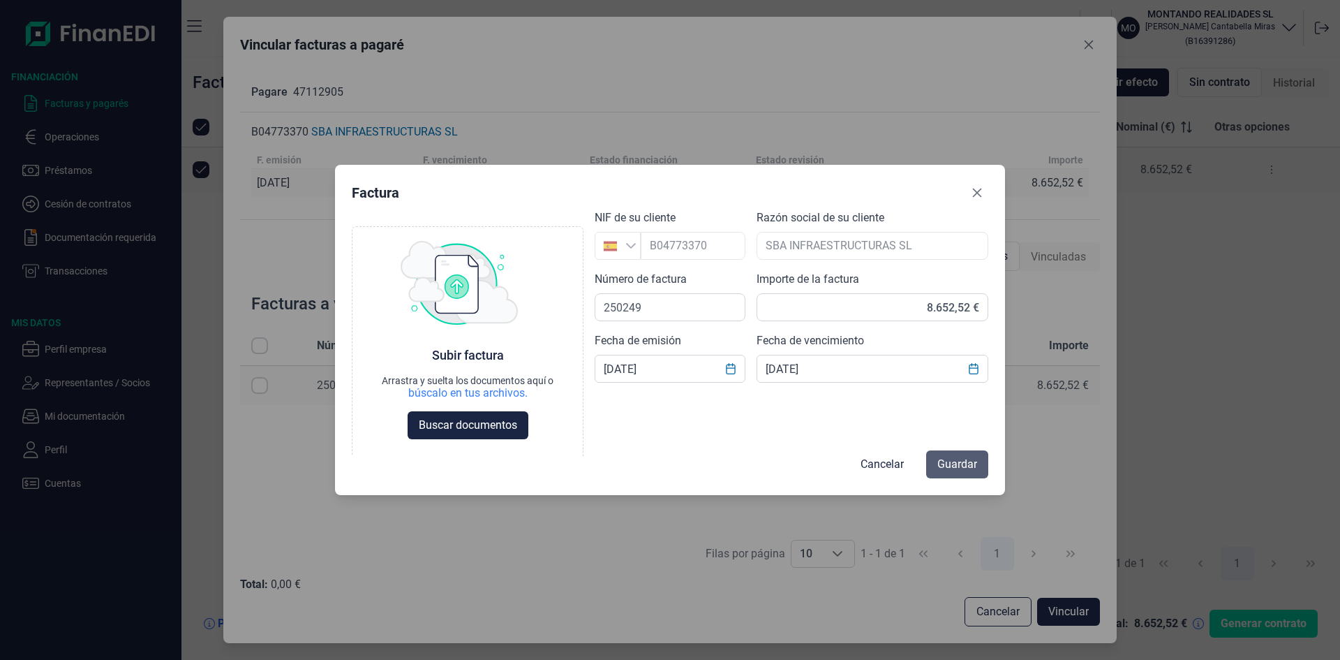
click at [959, 467] on span "Guardar" at bounding box center [958, 464] width 40 height 17
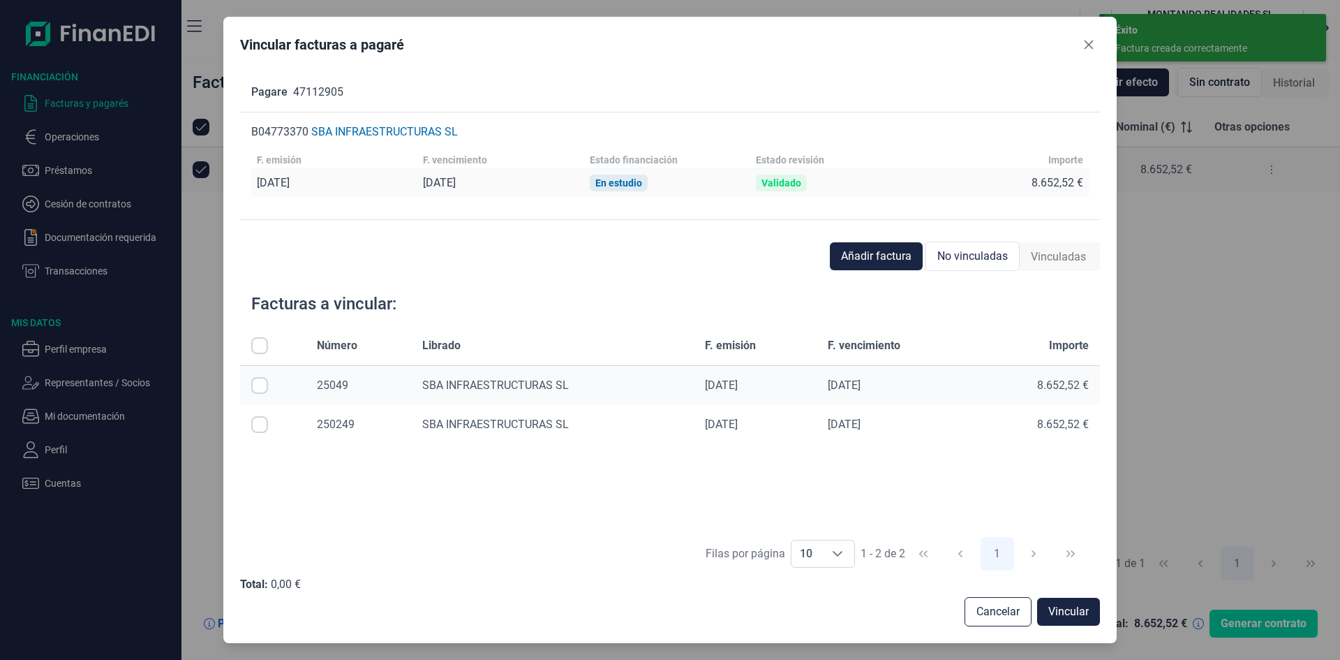
click at [259, 383] on input "Row Selected null" at bounding box center [259, 385] width 17 height 17
checkbox input "true"
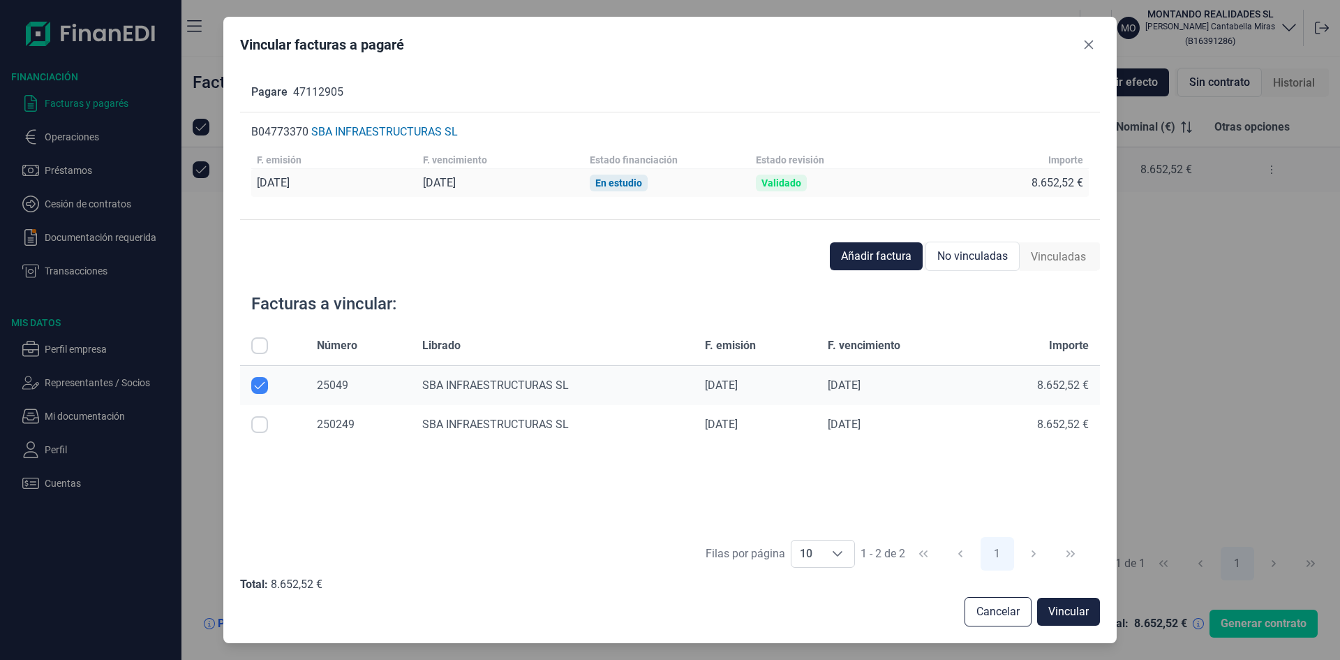
click at [257, 424] on input "Row Selected null" at bounding box center [259, 424] width 17 height 17
checkbox input "true"
click at [260, 385] on input "Row Unselected null" at bounding box center [259, 385] width 17 height 17
checkbox input "false"
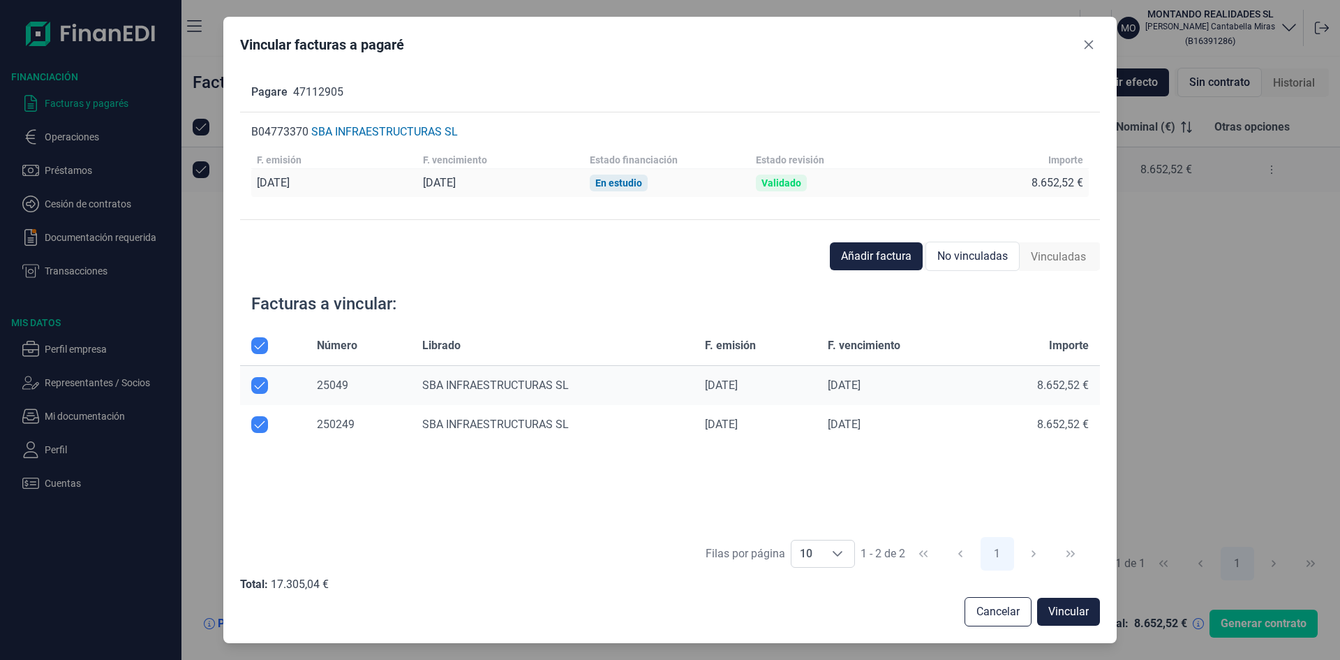
checkbox input "false"
click at [1068, 609] on span "Vincular" at bounding box center [1069, 611] width 40 height 17
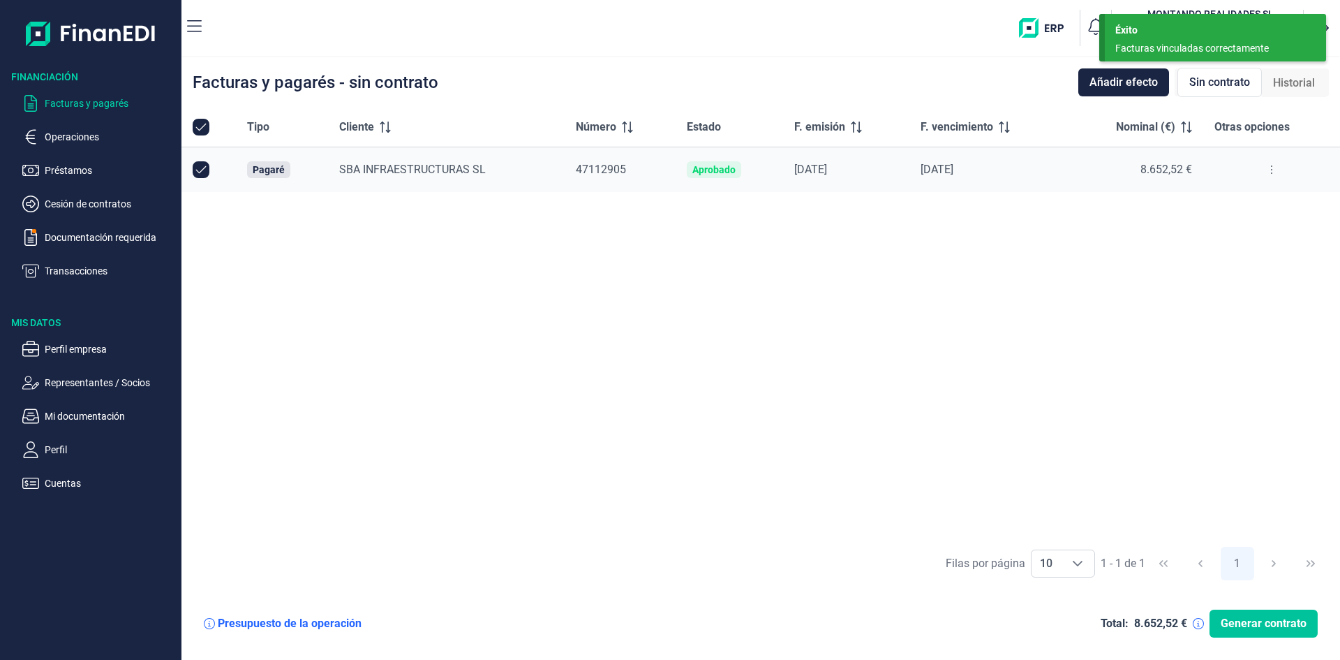
click at [1255, 618] on span "Generar contrato" at bounding box center [1264, 623] width 86 height 17
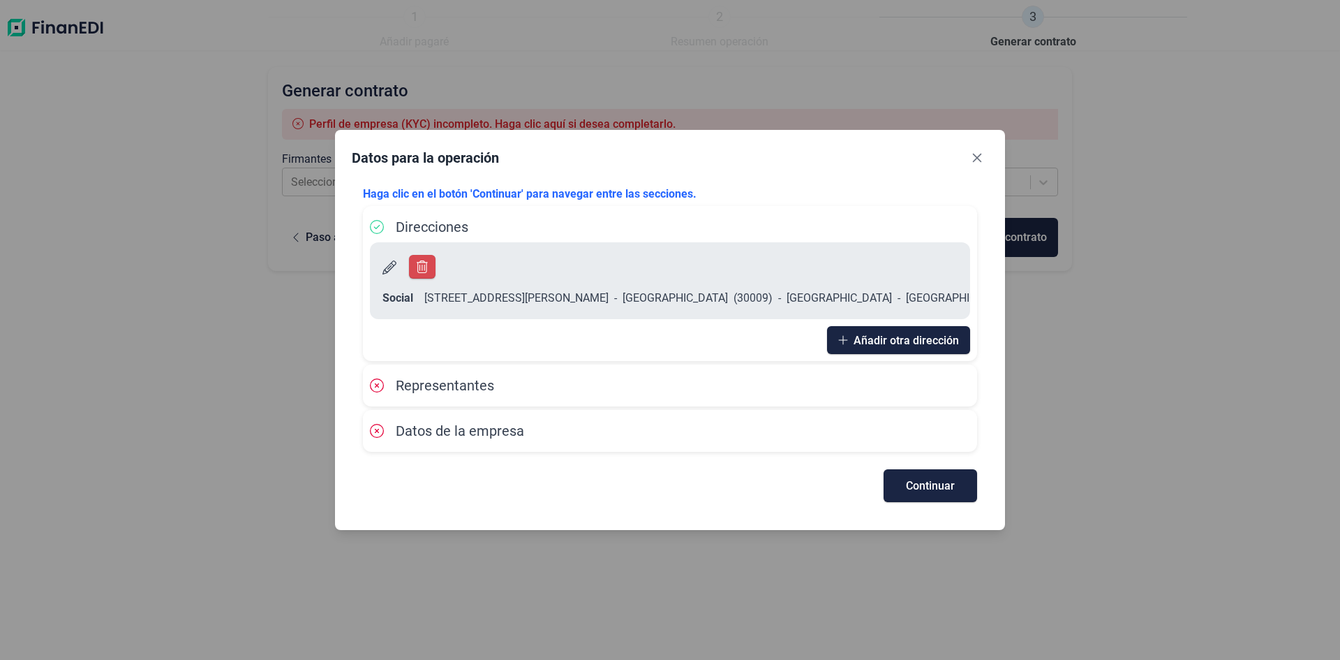
click at [429, 377] on span "Representantes" at bounding box center [445, 385] width 98 height 17
click at [910, 335] on span "Añadir otra dirección" at bounding box center [906, 340] width 105 height 10
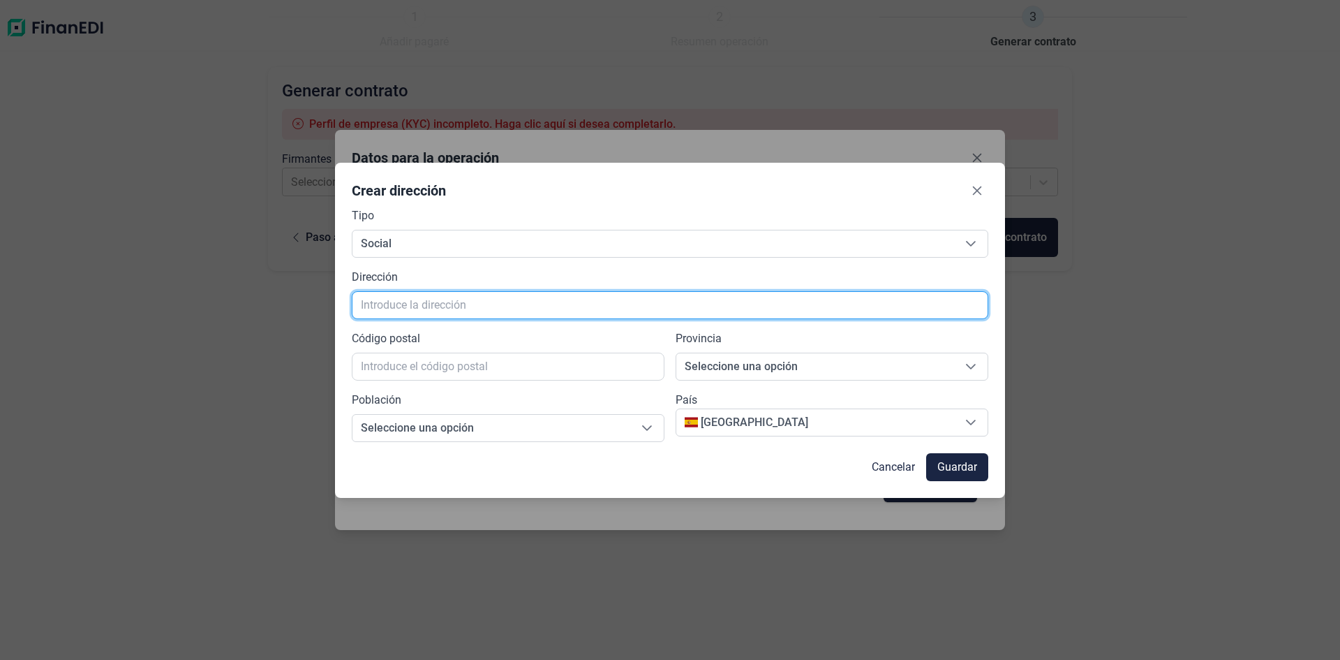
click at [444, 303] on input "text" at bounding box center [670, 305] width 637 height 28
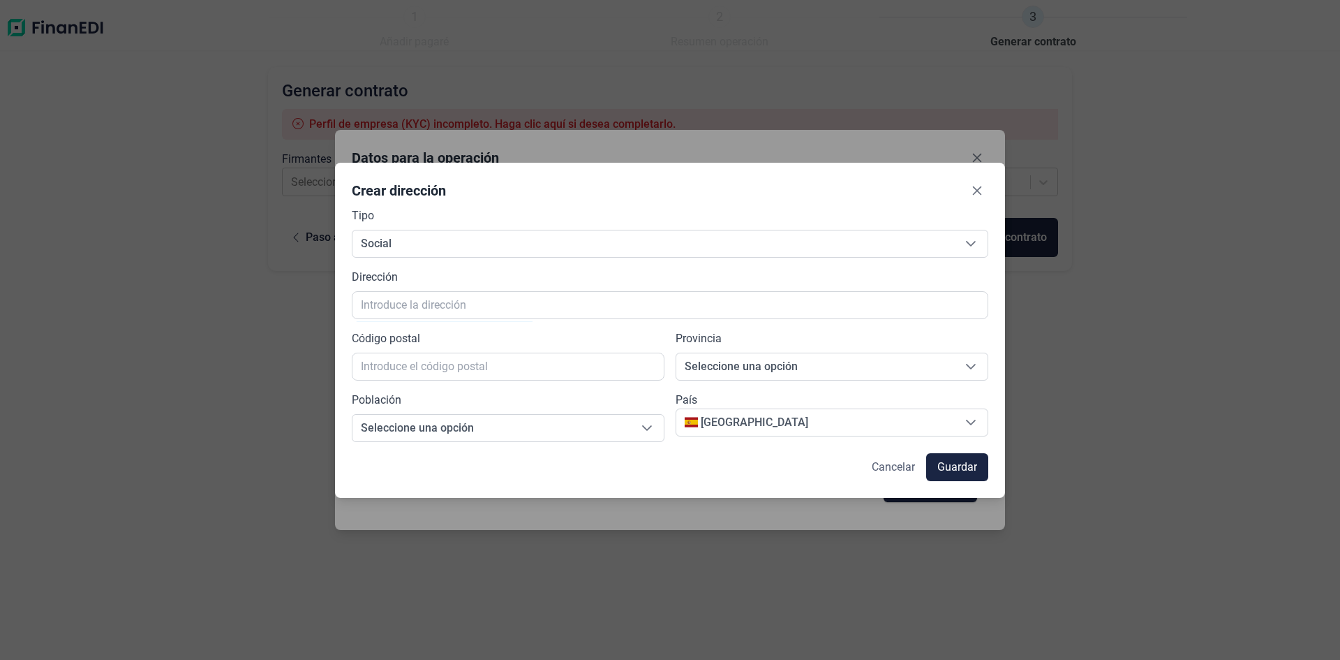
click at [892, 459] on span "Cancelar" at bounding box center [893, 467] width 43 height 17
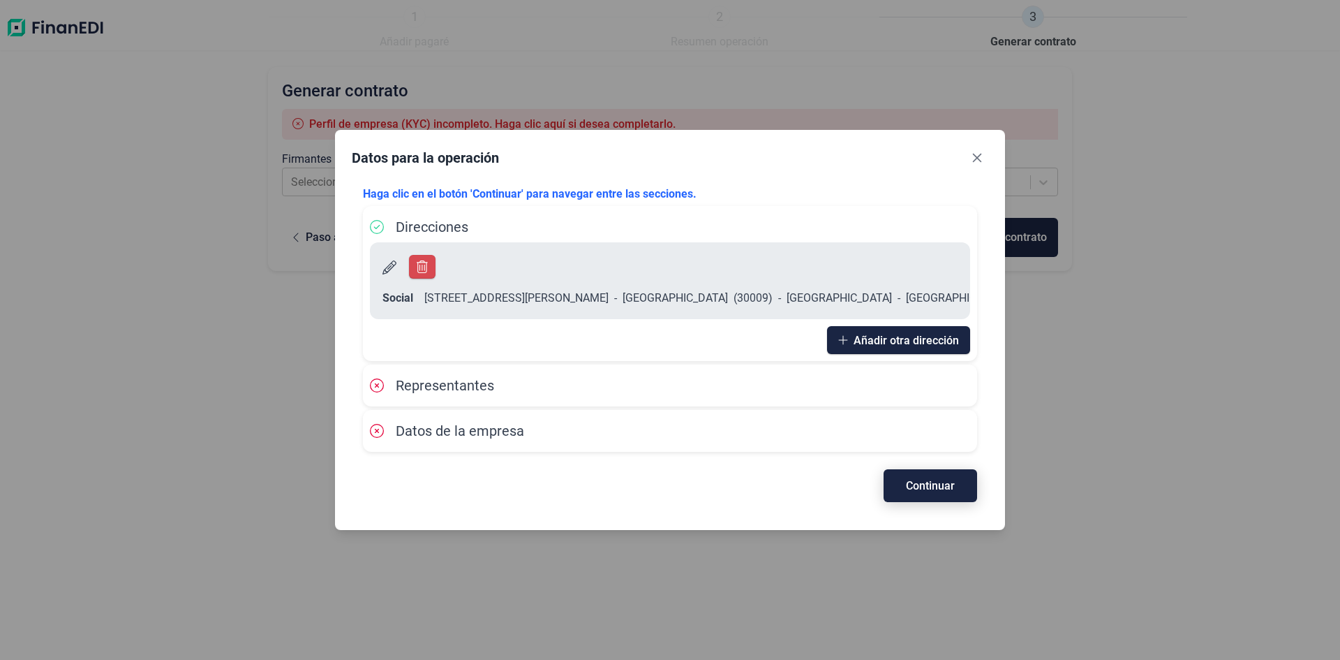
click at [934, 480] on span "Continuar" at bounding box center [930, 485] width 49 height 10
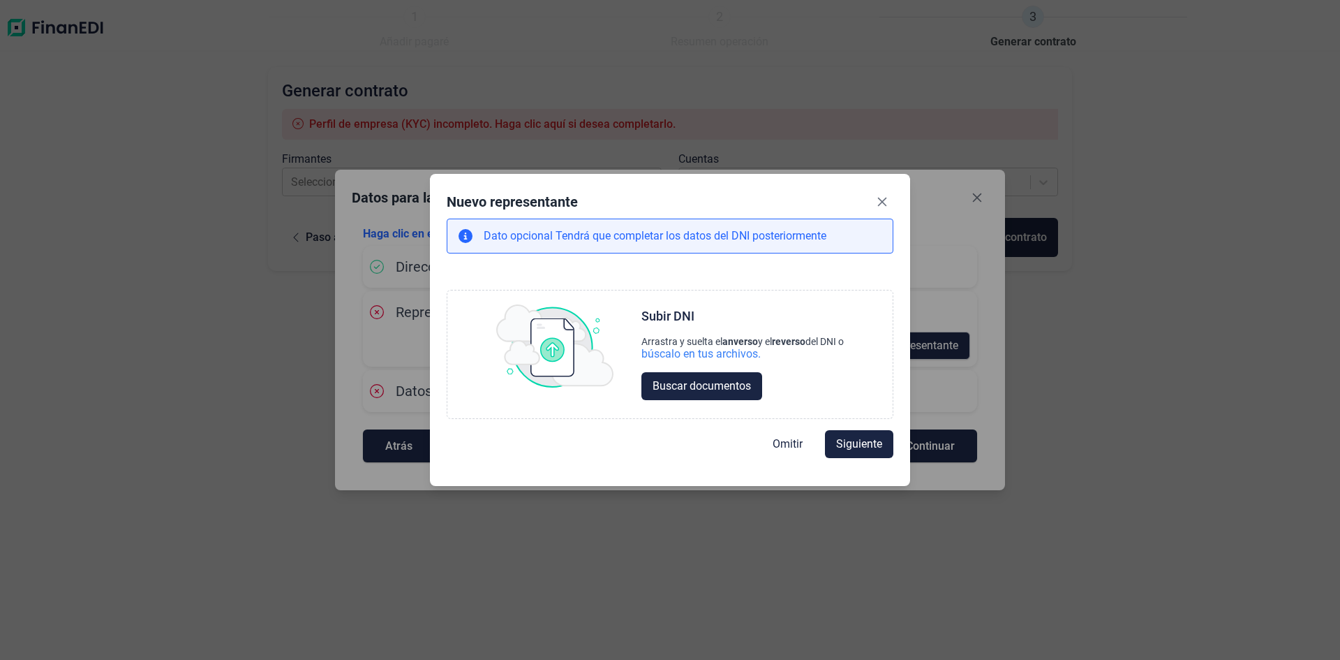
click at [883, 189] on div "Nuevo representante Dato opcional Tendrá que completar los datos del DNI poster…" at bounding box center [670, 330] width 480 height 313
click at [882, 193] on button "Close" at bounding box center [882, 202] width 22 height 22
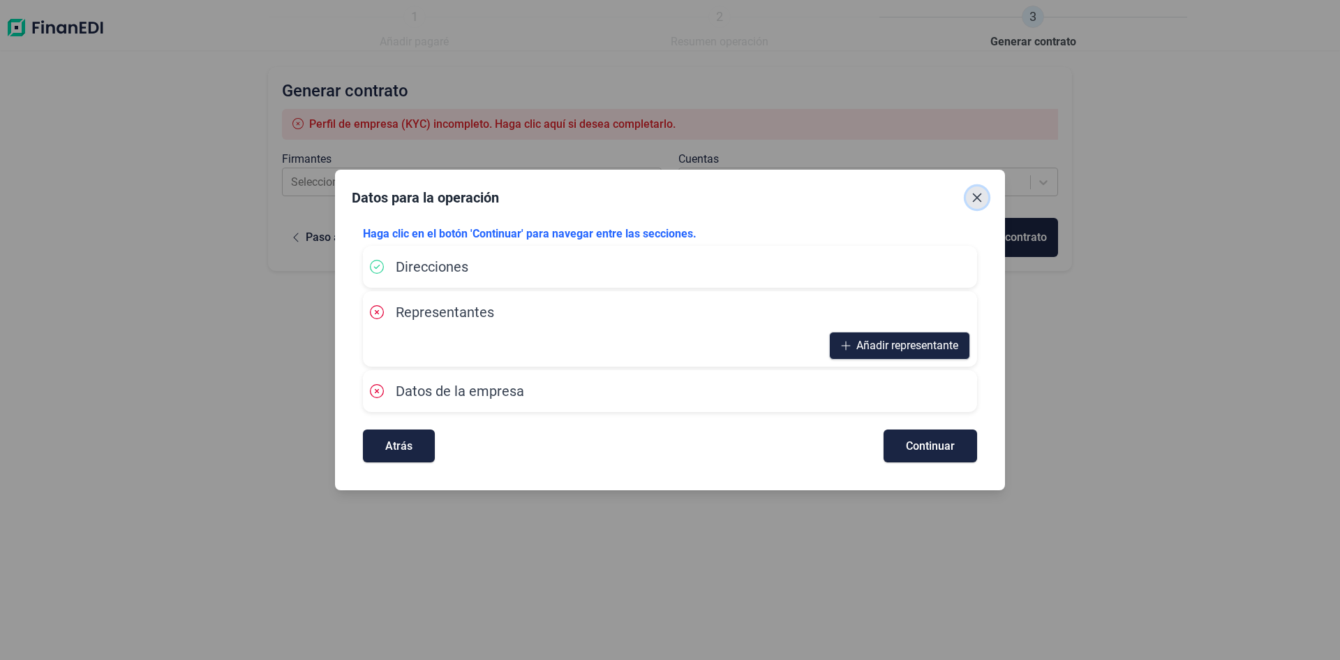
click at [975, 191] on button "Close" at bounding box center [977, 197] width 22 height 22
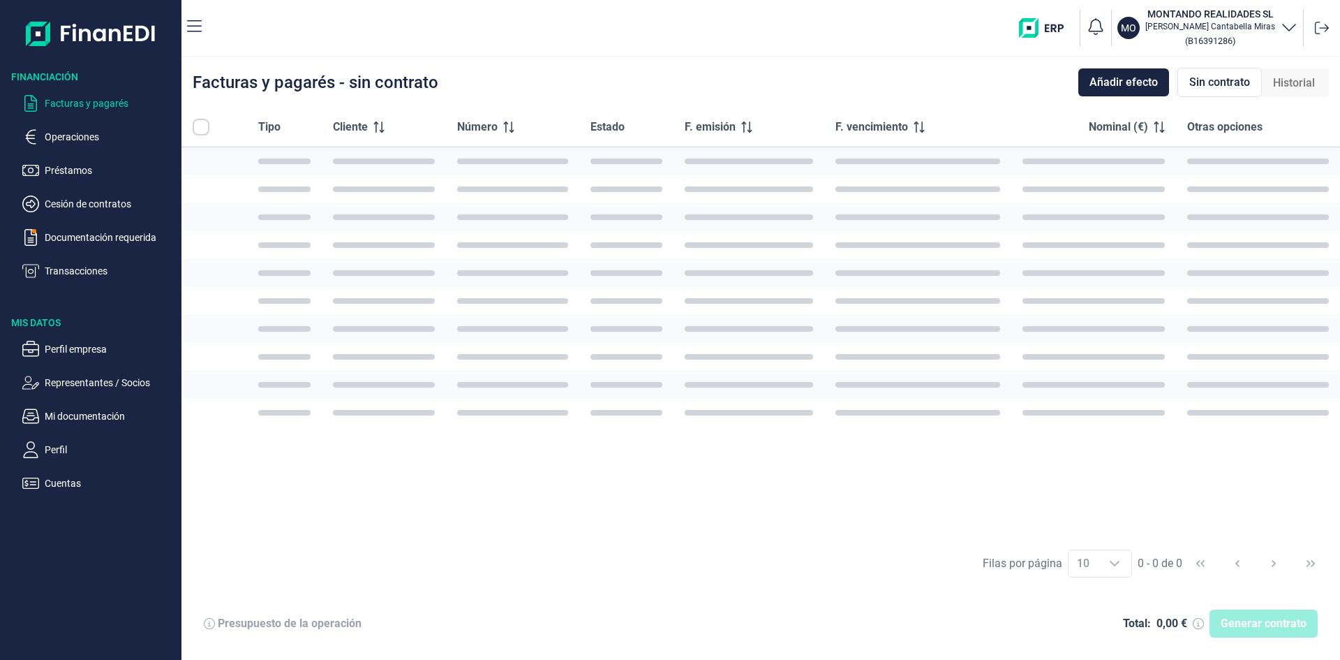
checkbox input "true"
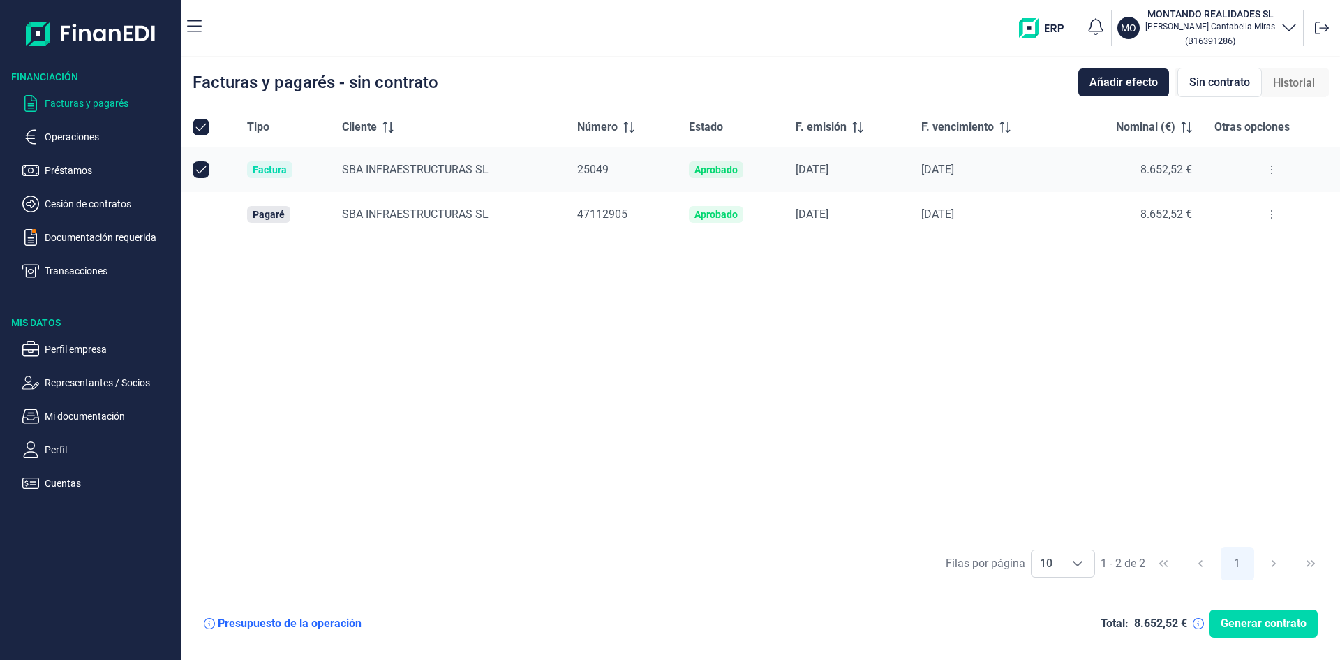
click at [91, 135] on p "Operaciones" at bounding box center [110, 136] width 131 height 17
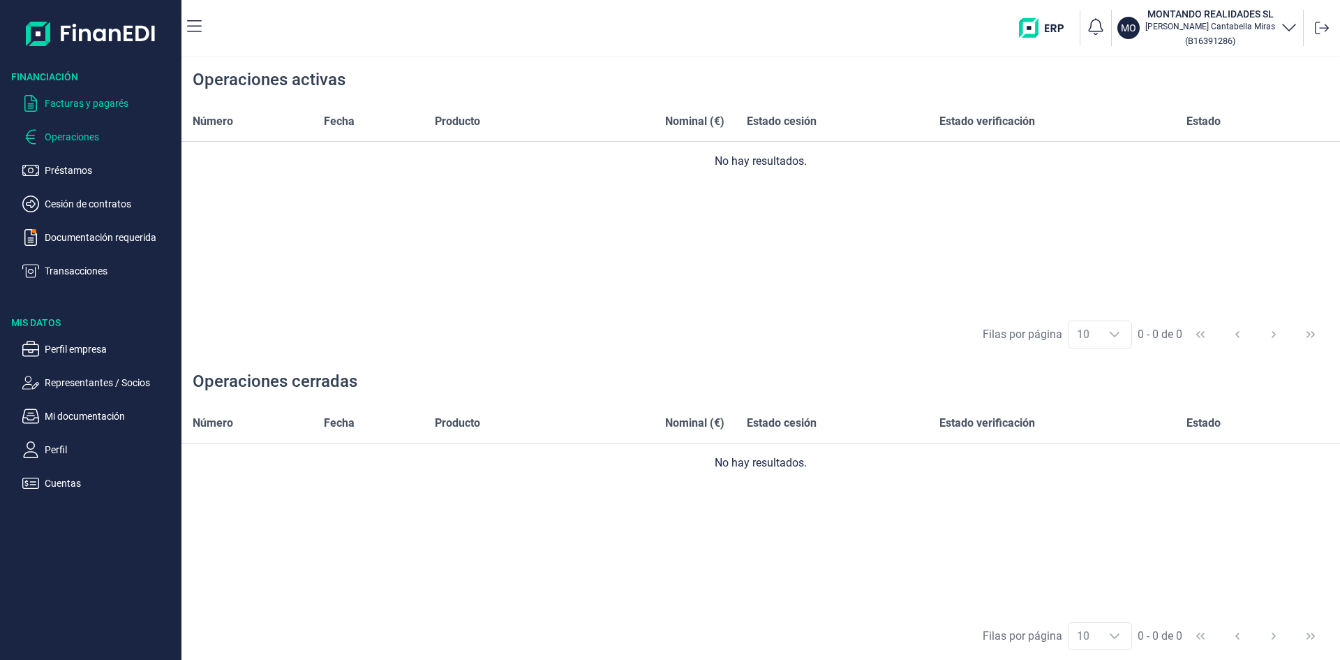
click at [79, 103] on p "Facturas y pagarés" at bounding box center [110, 103] width 131 height 17
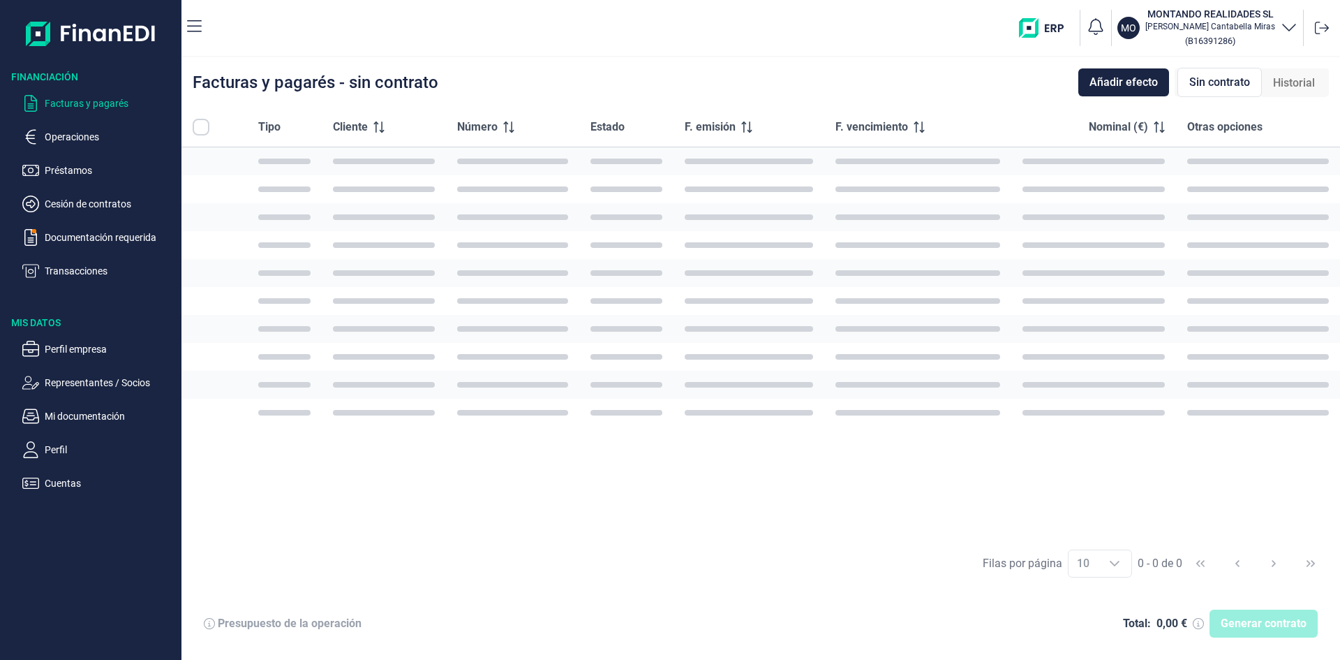
checkbox input "true"
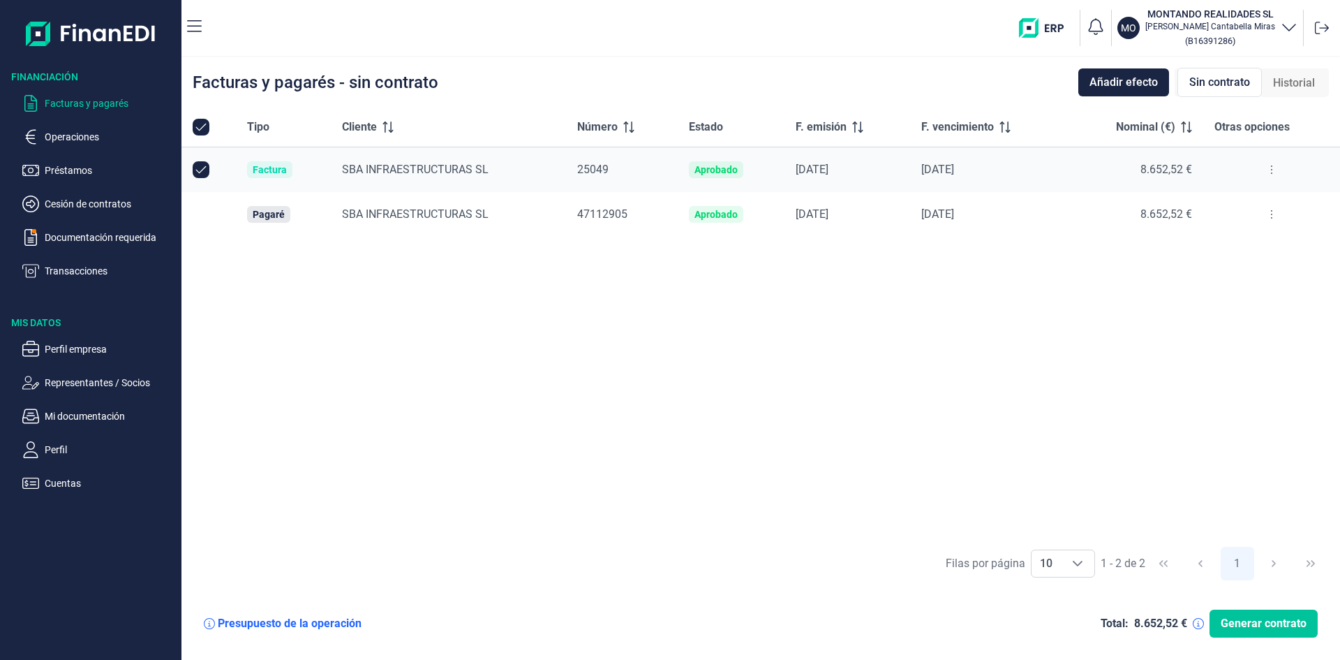
click at [1279, 616] on span "Generar contrato" at bounding box center [1264, 623] width 86 height 17
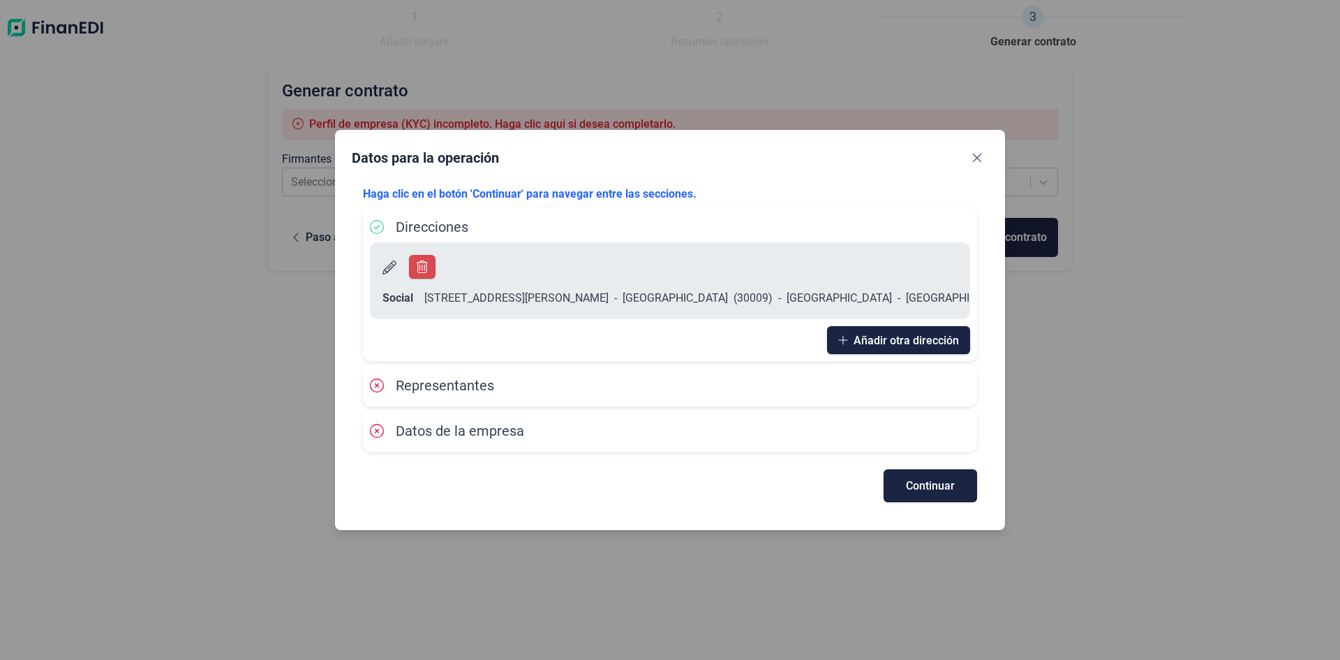
click at [378, 378] on icon at bounding box center [377, 385] width 14 height 14
click at [921, 480] on span "Continuar" at bounding box center [930, 485] width 49 height 10
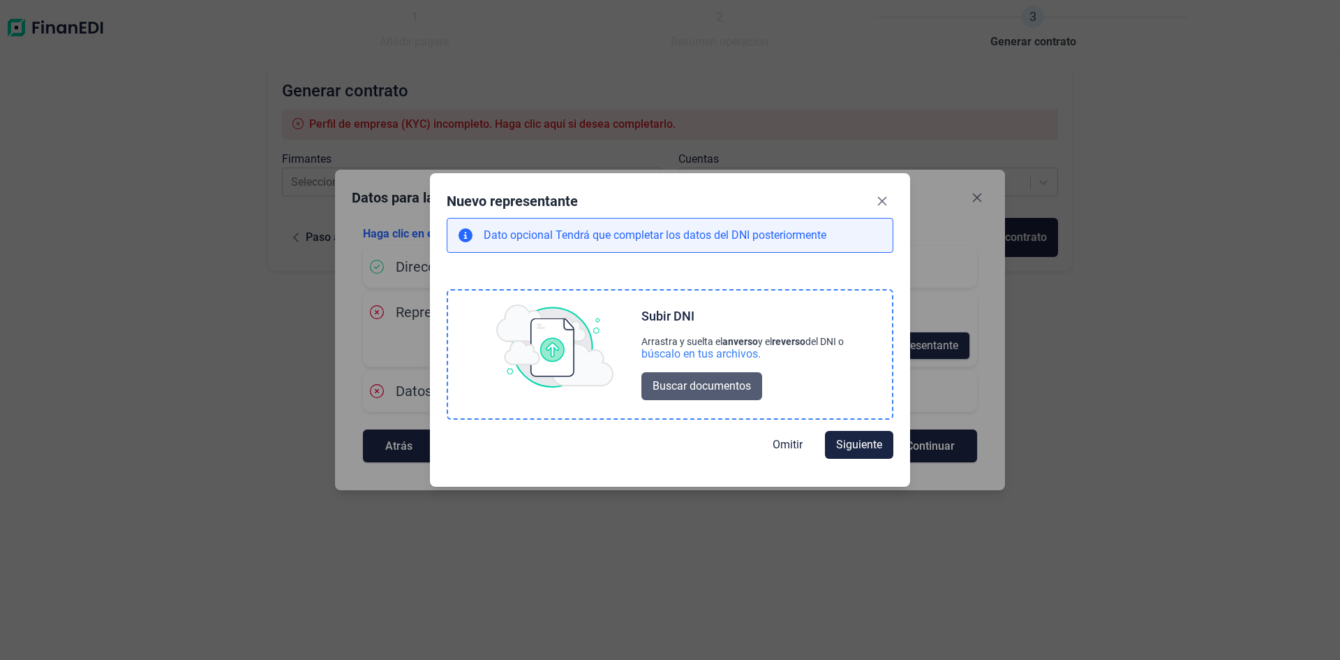
click at [693, 382] on span "Buscar documentos" at bounding box center [702, 386] width 98 height 17
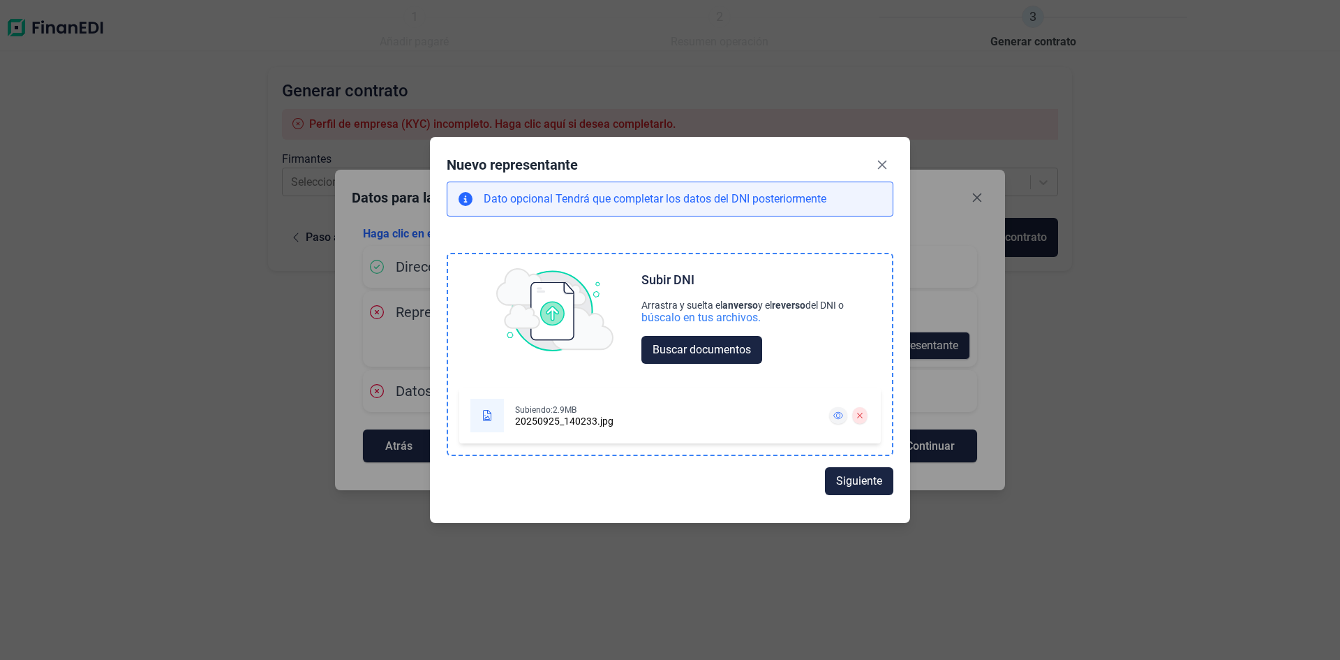
click at [838, 416] on icon at bounding box center [839, 415] width 10 height 8
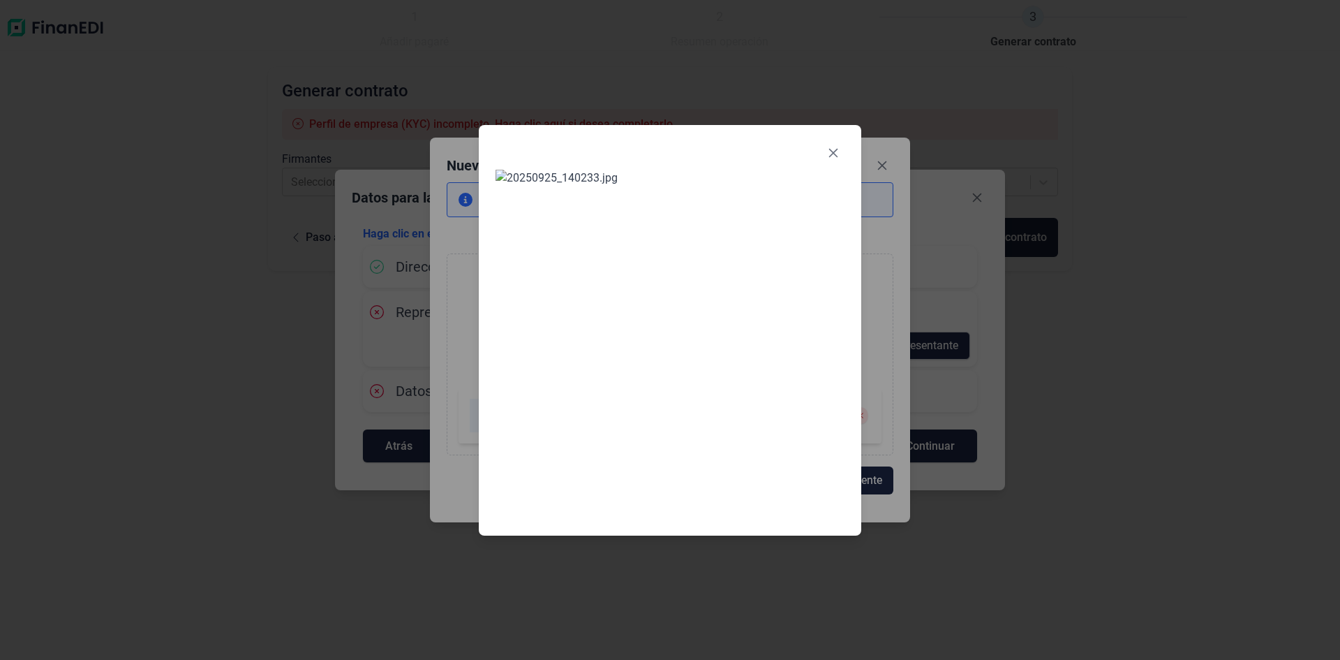
click at [835, 148] on icon "Close" at bounding box center [833, 152] width 9 height 9
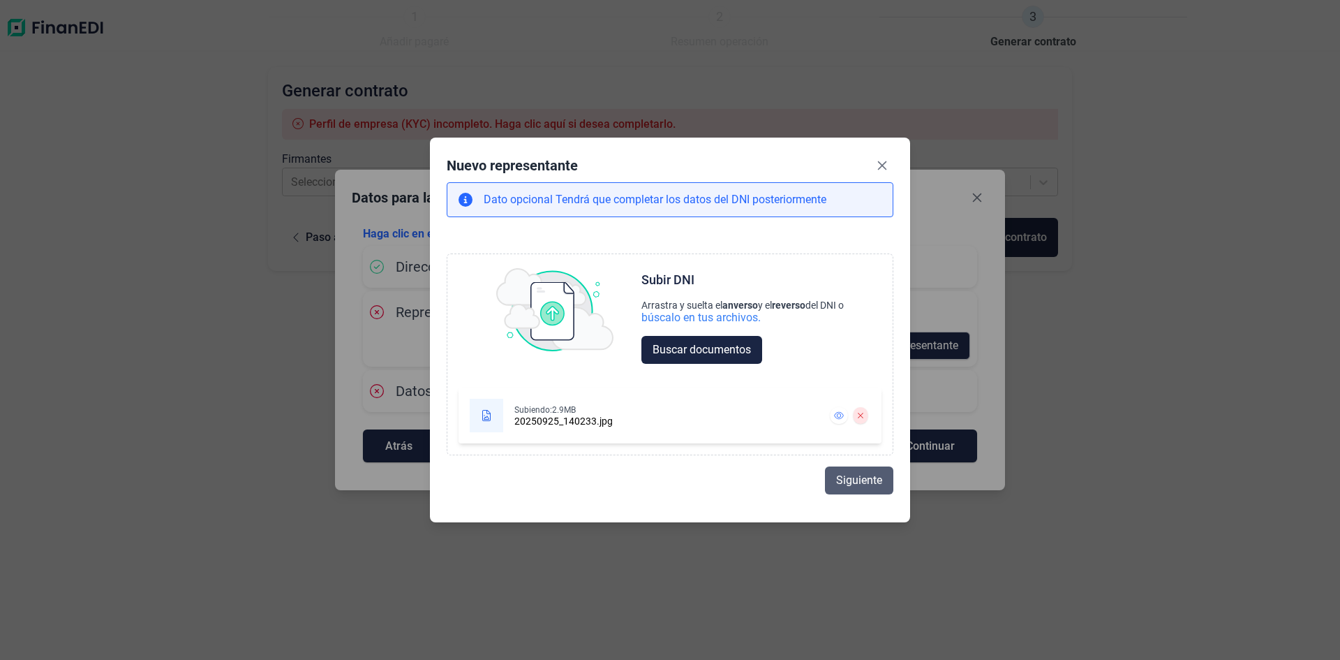
click at [855, 478] on span "Siguiente" at bounding box center [859, 480] width 46 height 17
select select "ES"
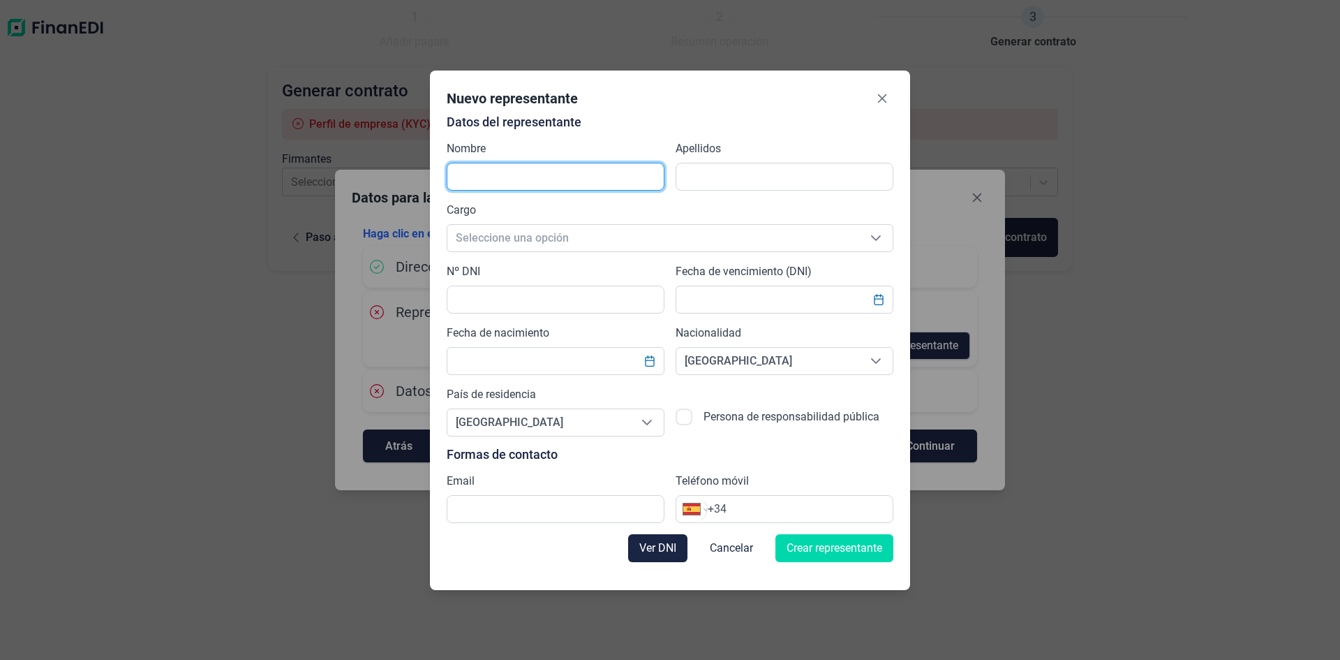
click at [500, 175] on input "text" at bounding box center [556, 177] width 218 height 28
type input "[PERSON_NAME]"
type input "Cantabella Miras"
click at [524, 235] on span "Seleccione una opción" at bounding box center [654, 238] width 412 height 27
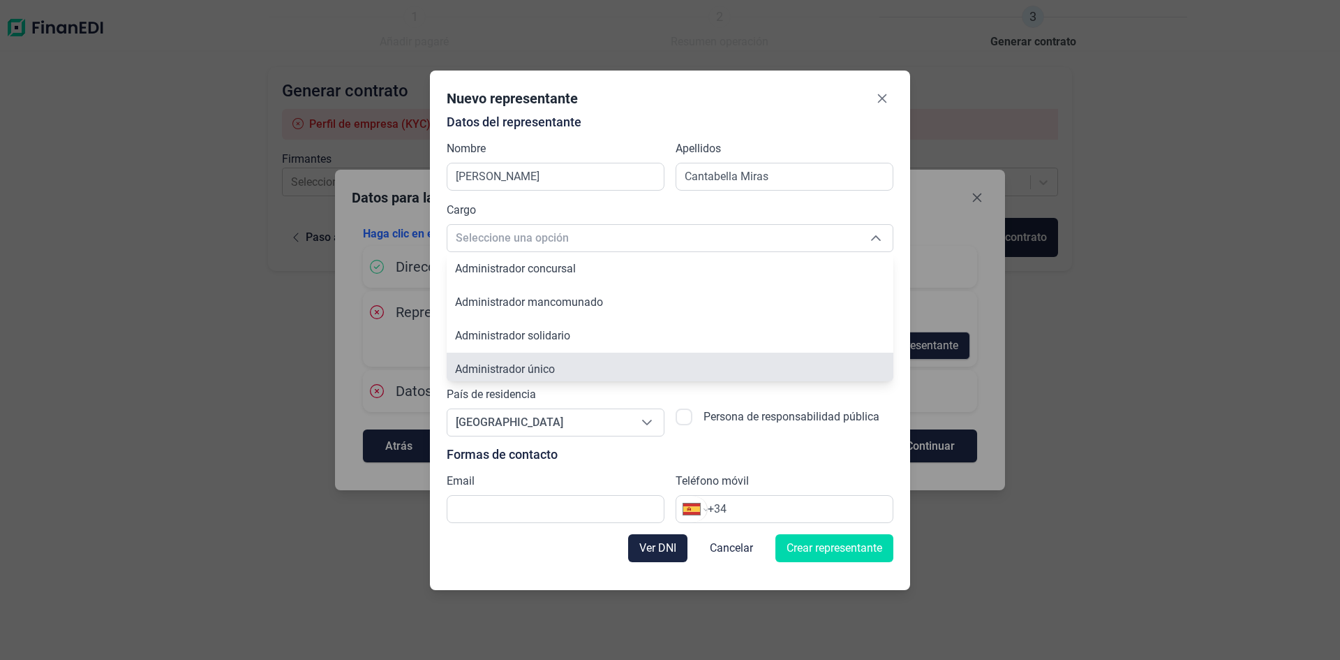
scroll to position [5, 0]
click at [511, 360] on span "Administrador único" at bounding box center [505, 363] width 100 height 13
type input "Administrador único"
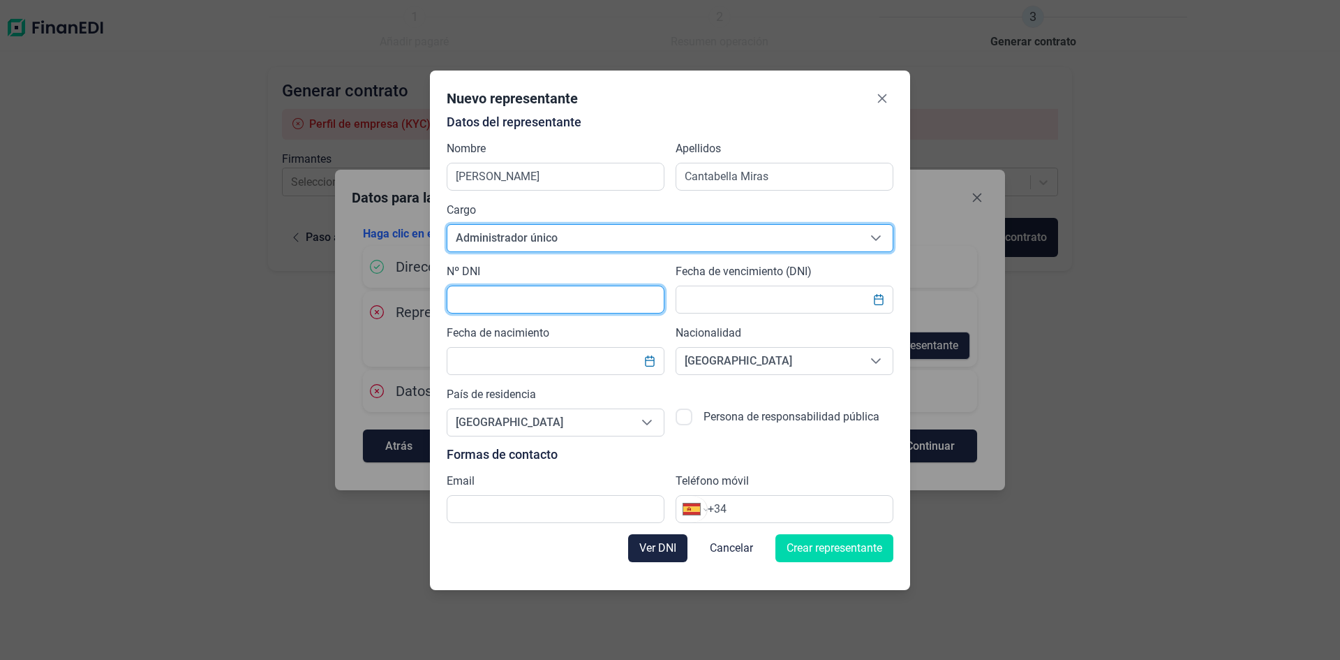
click at [482, 288] on input "text" at bounding box center [556, 300] width 218 height 28
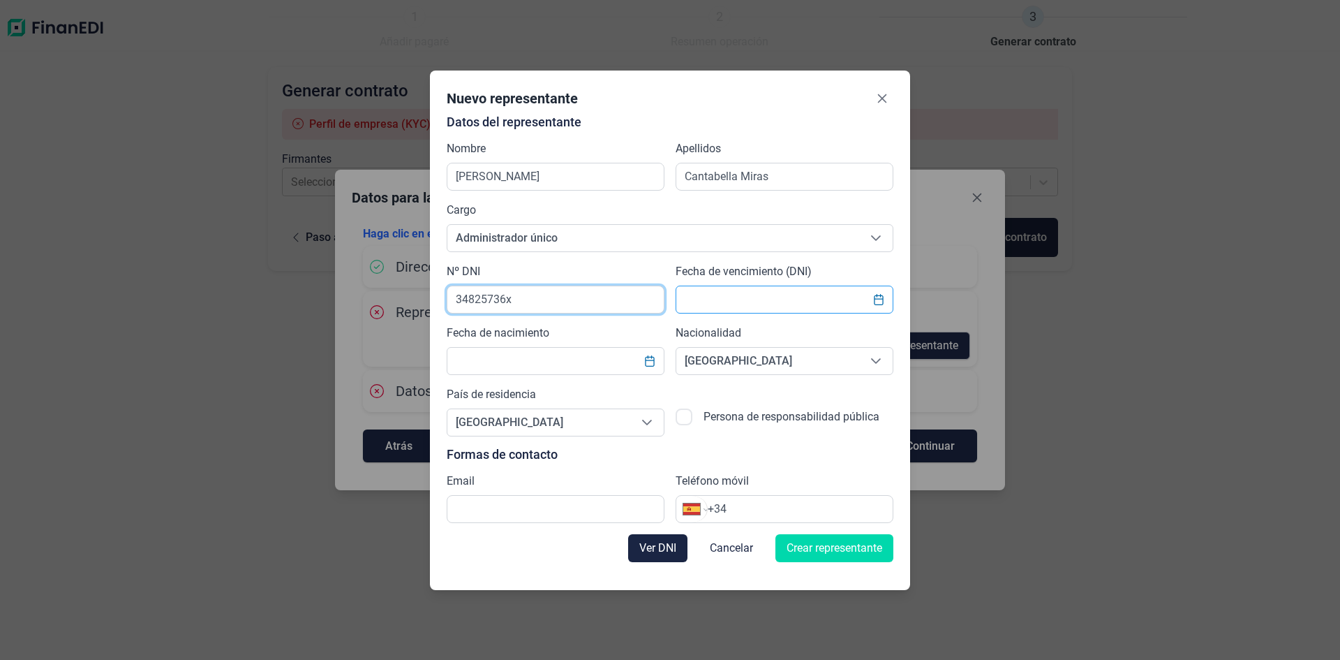
type input "34825736x"
click at [762, 288] on input "text" at bounding box center [785, 300] width 218 height 28
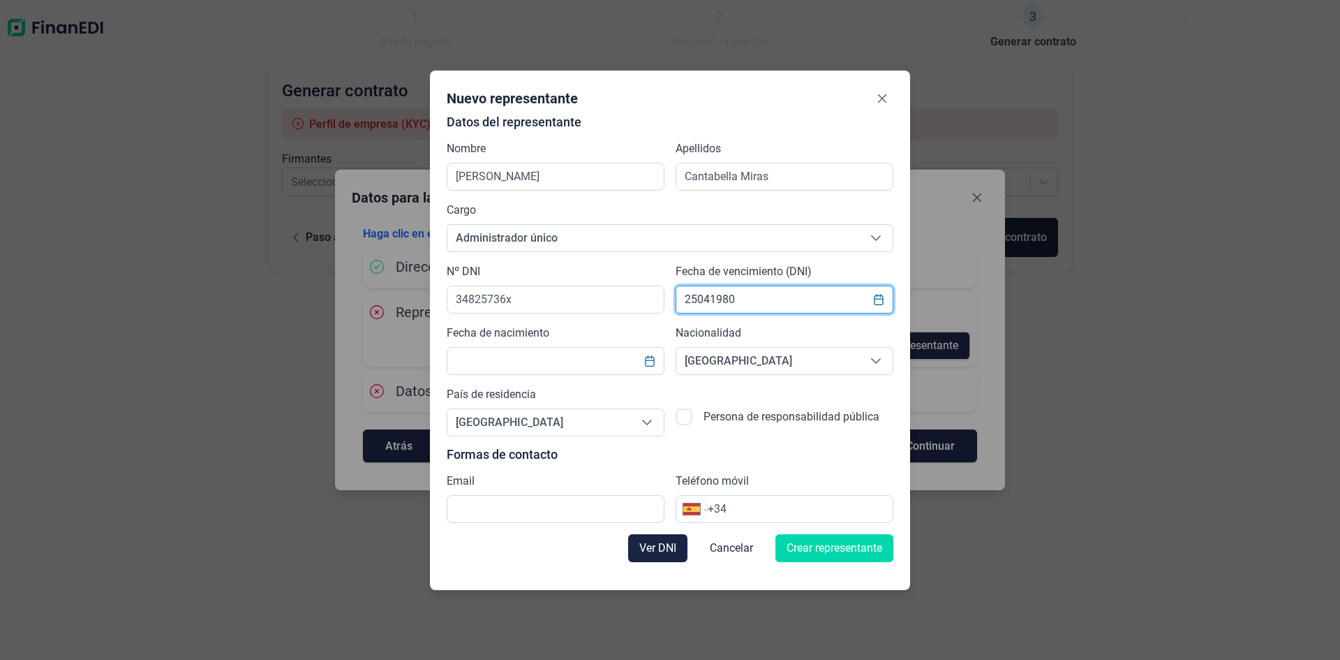
type input "25041980"
click at [878, 300] on icon "Choose Date" at bounding box center [878, 299] width 11 height 11
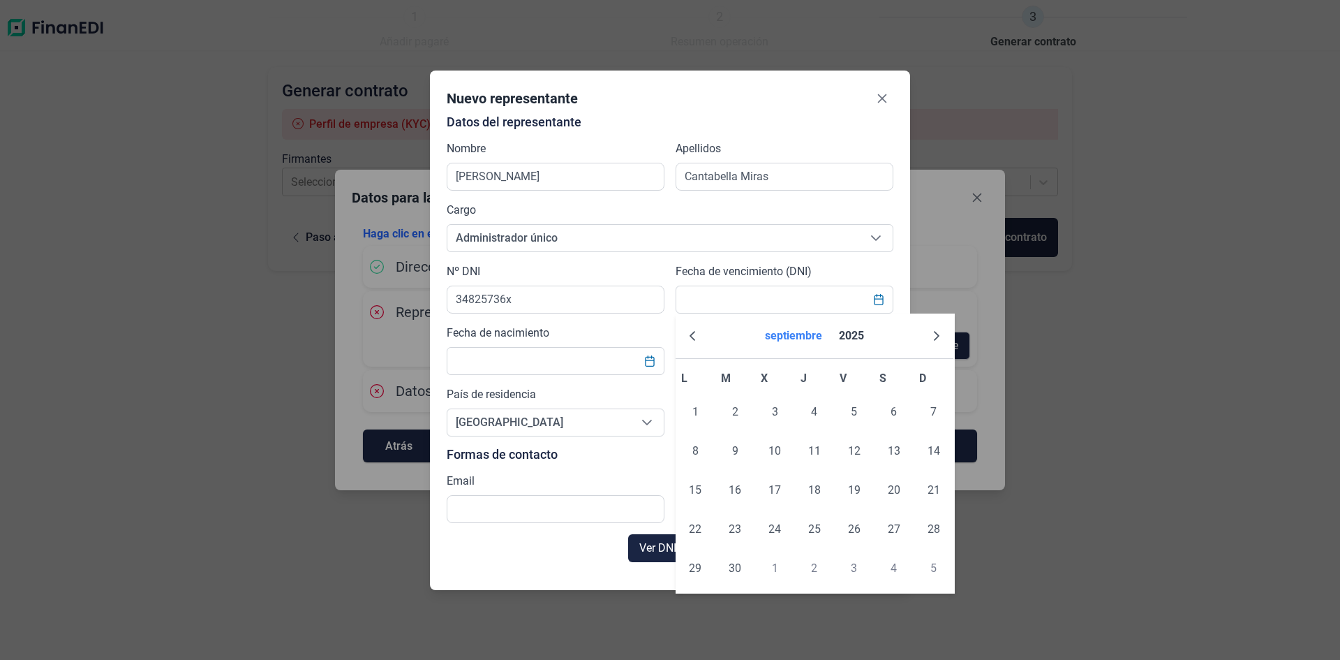
click at [827, 332] on button "septiembre" at bounding box center [794, 336] width 68 height 34
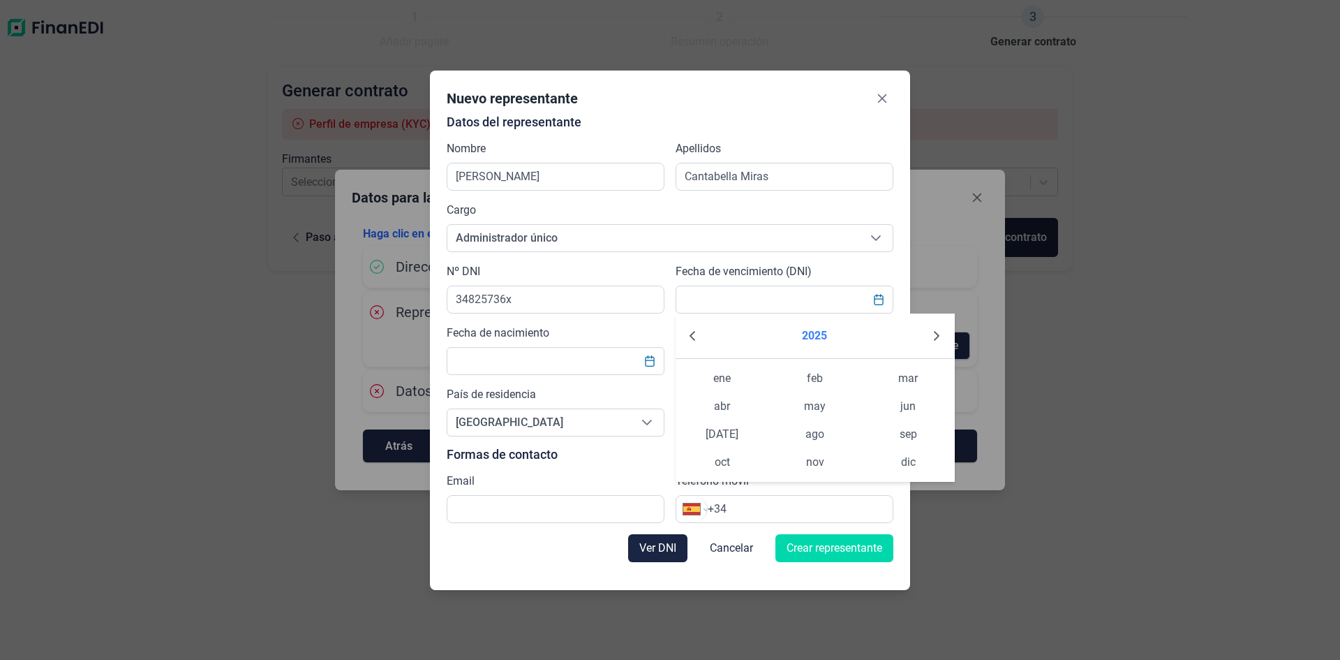
click at [812, 332] on button "2025" at bounding box center [815, 336] width 36 height 34
click at [938, 326] on icon "Next Decade" at bounding box center [936, 330] width 11 height 11
click at [690, 329] on icon "Previous Decade" at bounding box center [692, 330] width 11 height 11
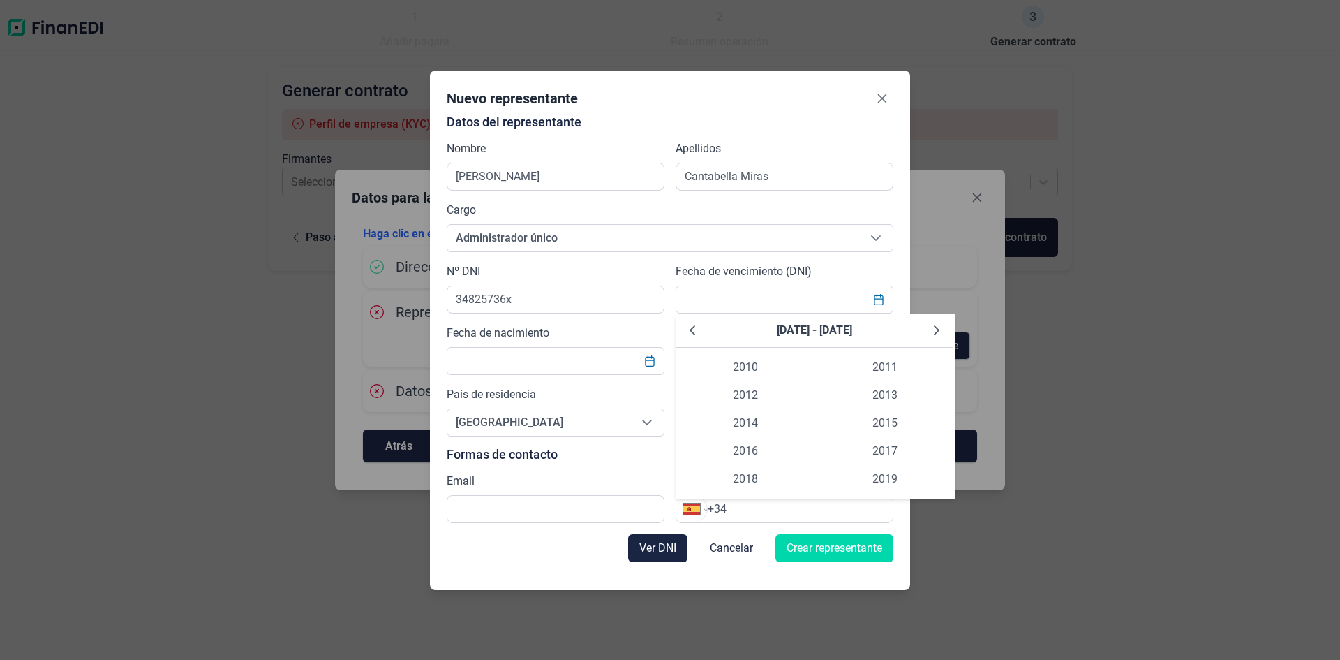
click at [690, 329] on icon "Previous Decade" at bounding box center [692, 330] width 11 height 11
click at [753, 364] on span "1980" at bounding box center [746, 367] width 140 height 28
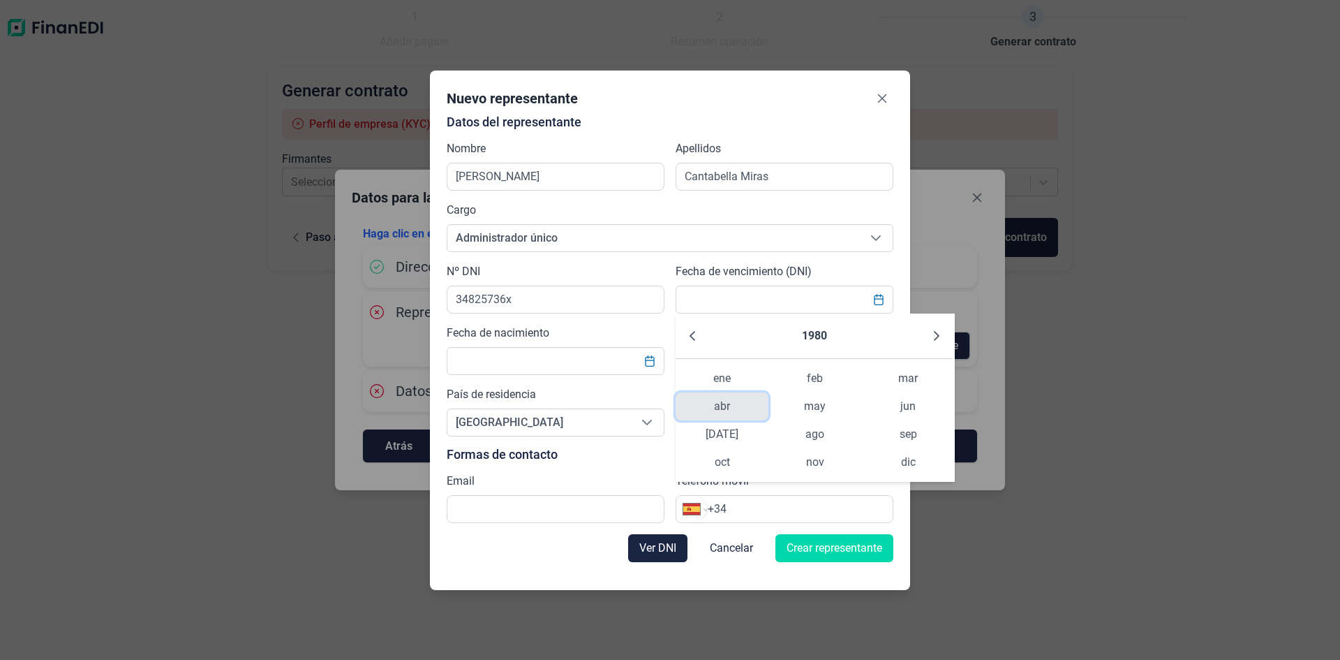
click at [734, 407] on span "abr" at bounding box center [722, 406] width 93 height 28
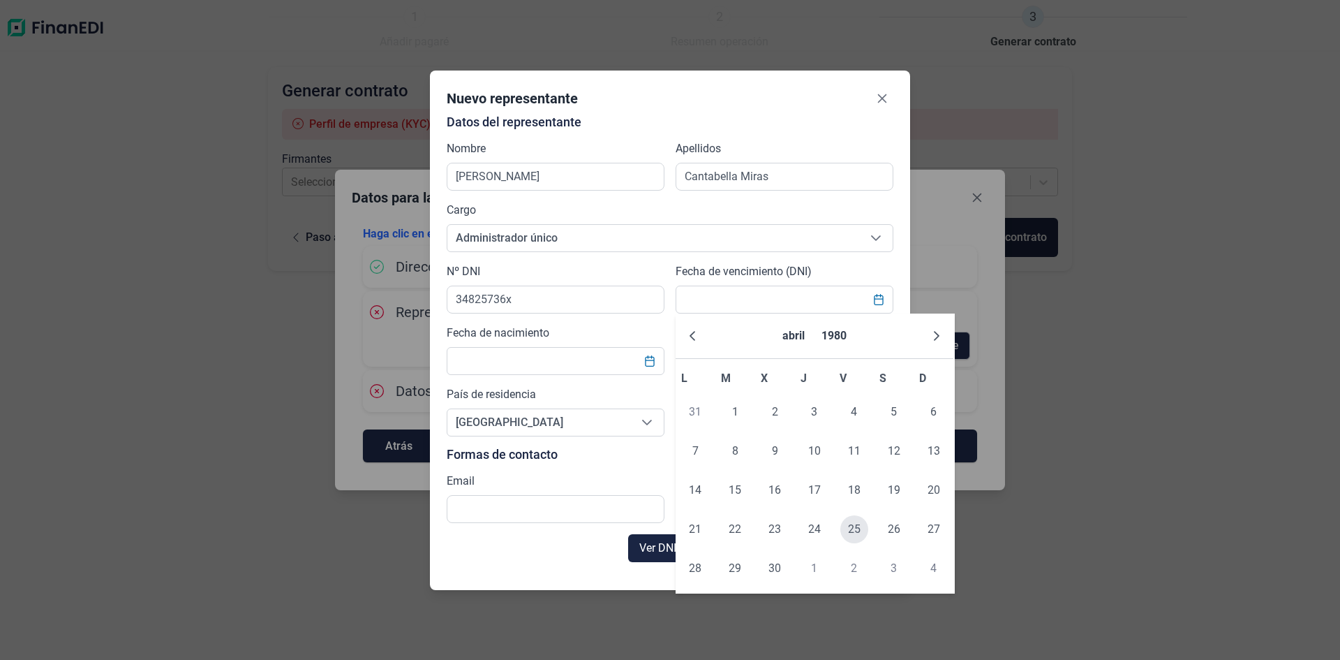
click at [855, 531] on span "25" at bounding box center [855, 529] width 28 height 28
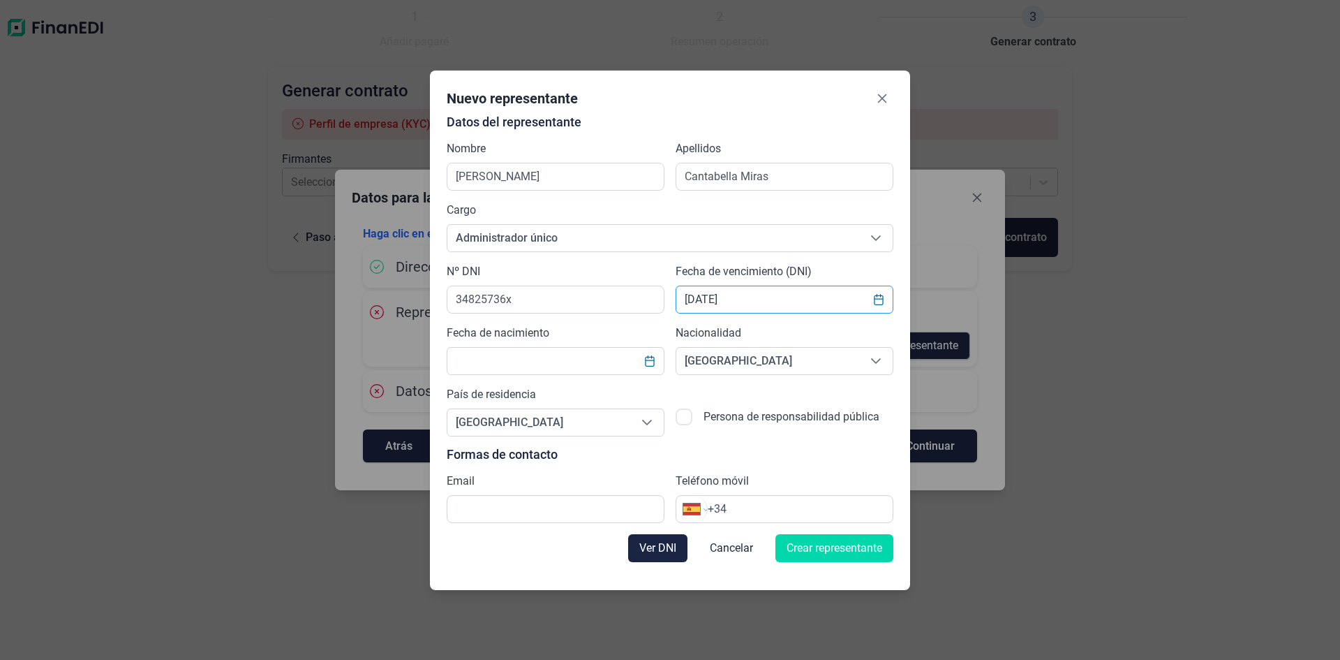
click at [730, 305] on input "[DATE]" at bounding box center [785, 300] width 218 height 28
click at [710, 300] on input "[DATE]" at bounding box center [785, 300] width 218 height 28
type input "[DATE]"
click at [523, 359] on input "text" at bounding box center [556, 361] width 218 height 28
type input "[DATE]"
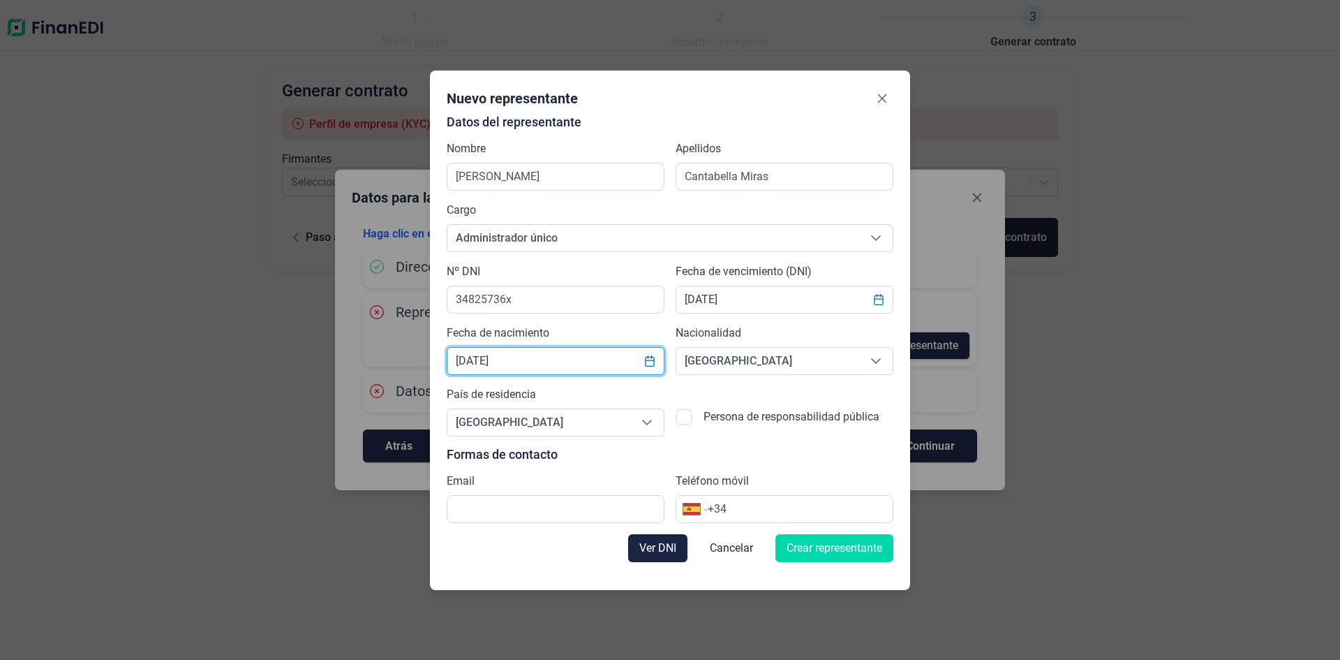
click at [681, 417] on input "checkbox" at bounding box center [684, 416] width 17 height 17
checkbox input "true"
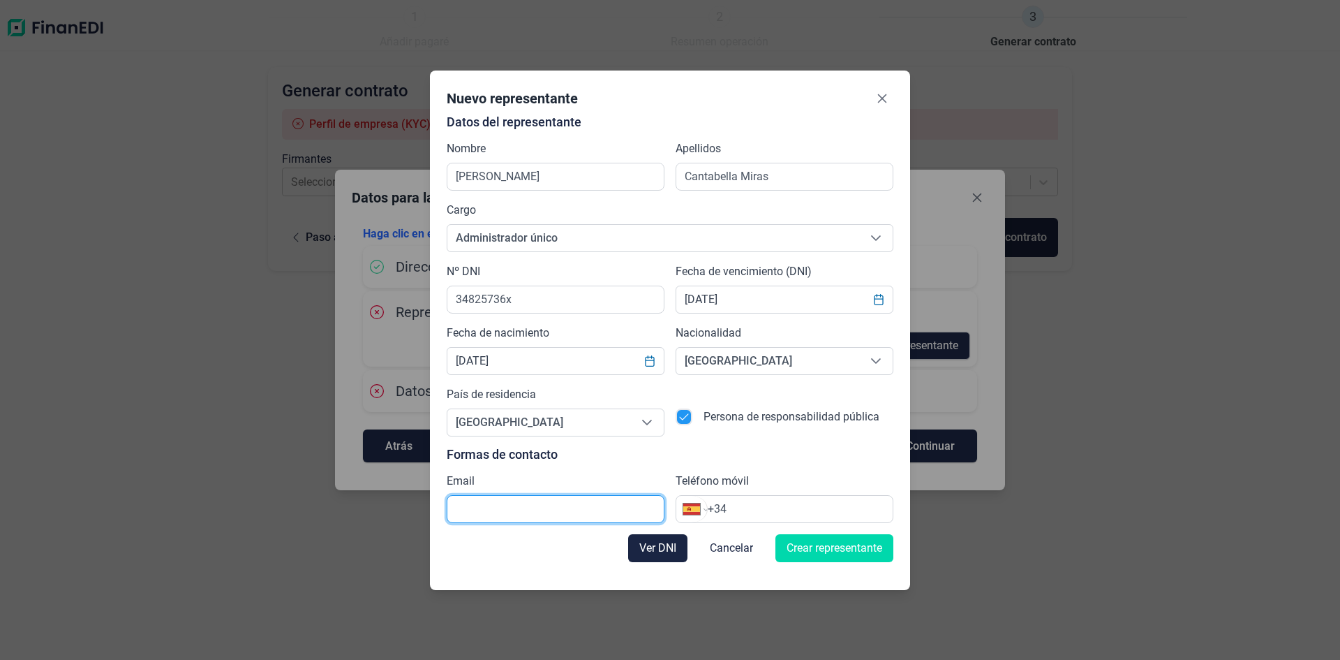
click at [522, 503] on input "text" at bounding box center [556, 509] width 218 height 28
type input "[EMAIL_ADDRESS][DOMAIN_NAME]"
click at [744, 503] on input "+34" at bounding box center [800, 509] width 185 height 17
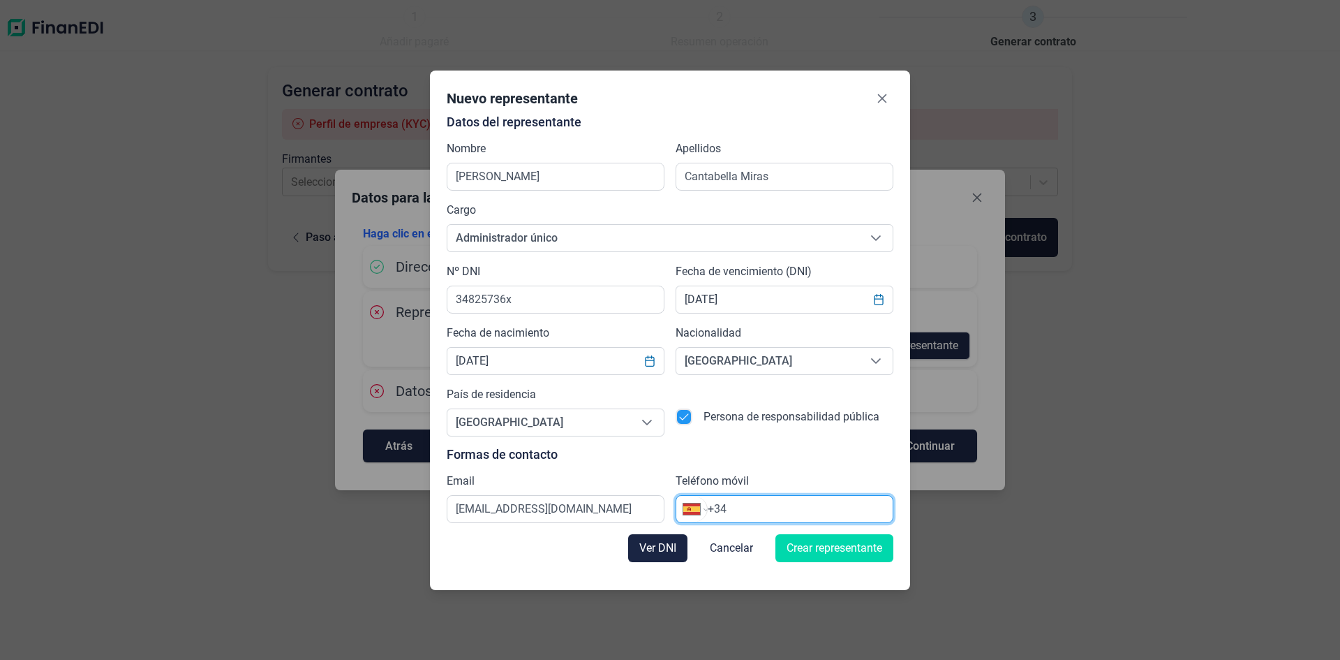
type input "[PHONE_NUMBER]"
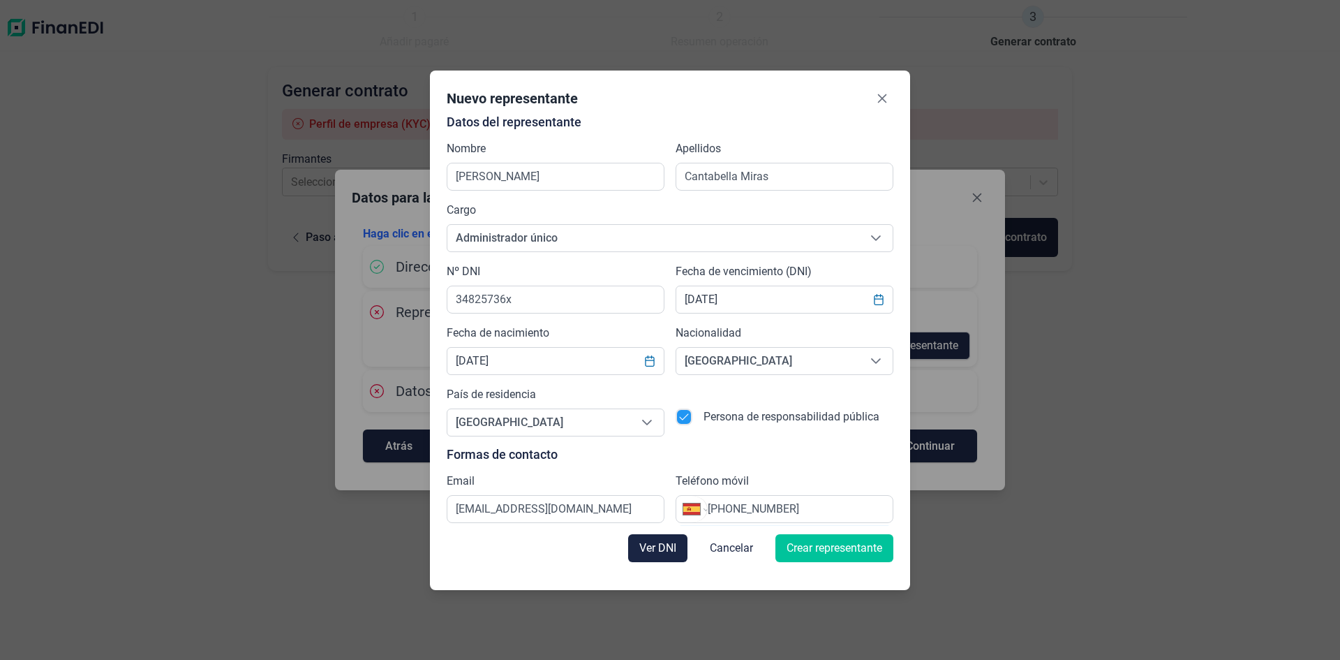
click at [826, 544] on span "Crear representante" at bounding box center [835, 548] width 96 height 17
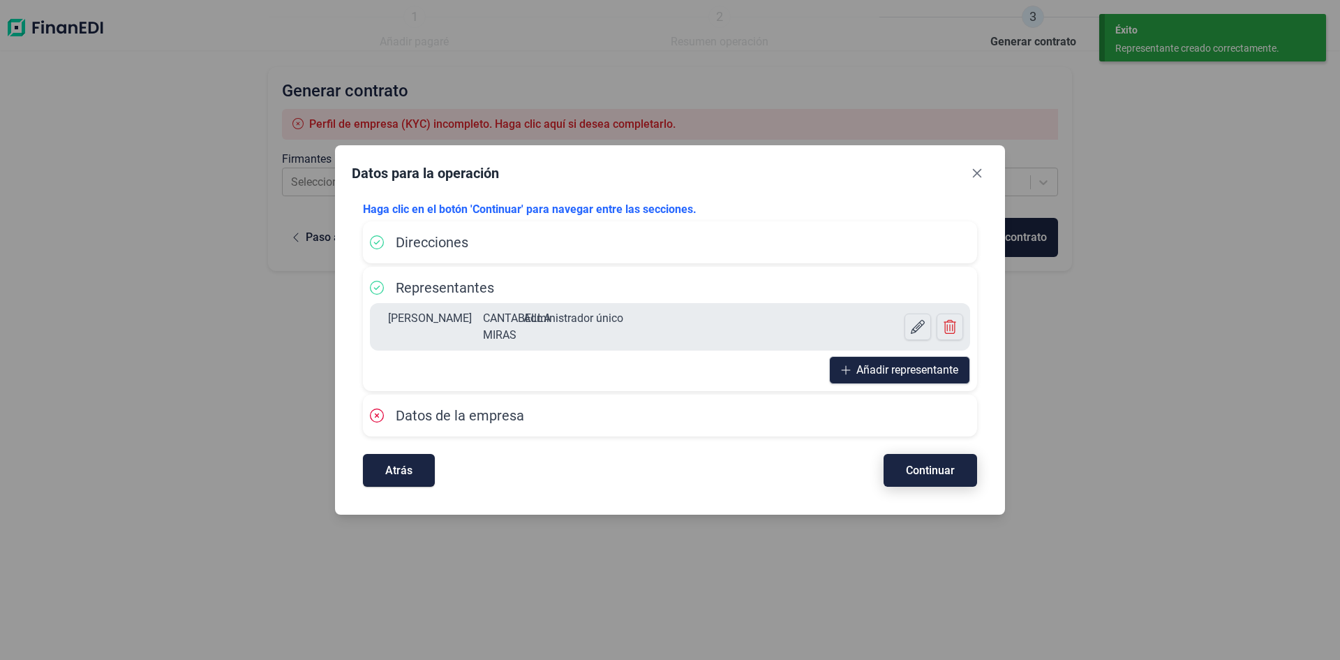
click at [933, 473] on span "Continuar" at bounding box center [930, 470] width 49 height 10
select select "ES"
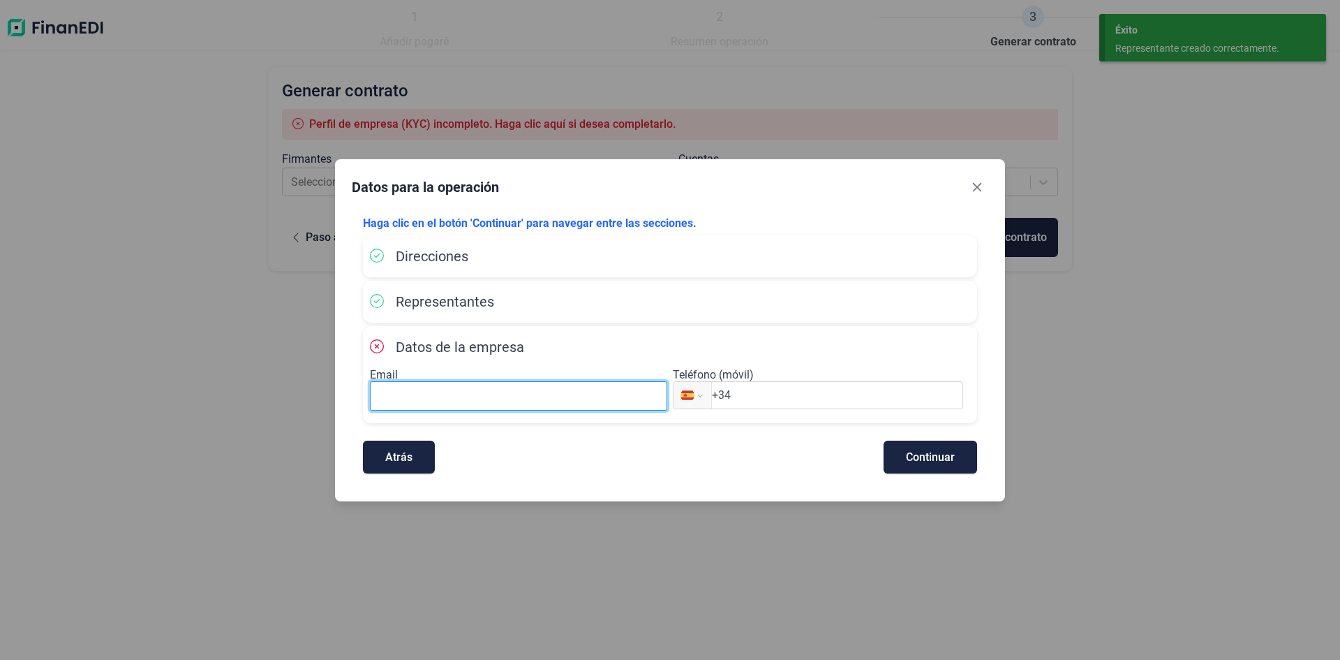
click at [452, 390] on input at bounding box center [518, 395] width 297 height 29
type input "[EMAIL_ADDRESS][DOMAIN_NAME]"
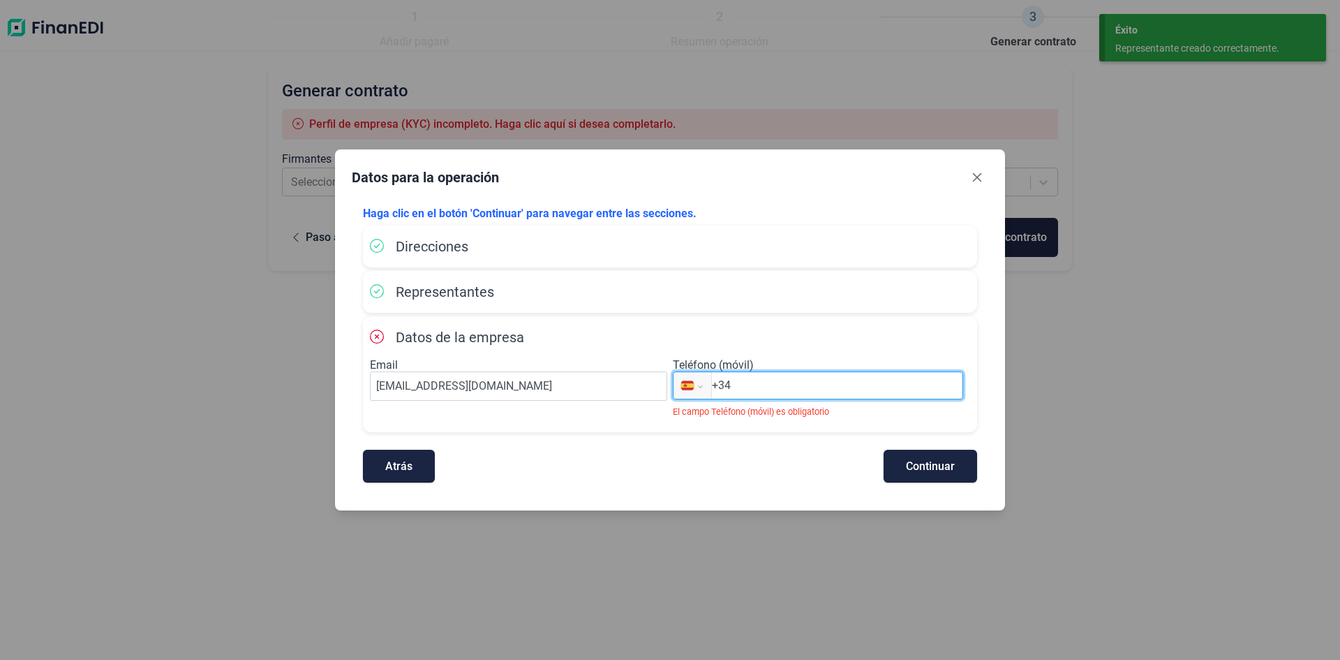
click at [757, 382] on input "+34" at bounding box center [837, 385] width 251 height 17
type input "[PHONE_NUMBER]"
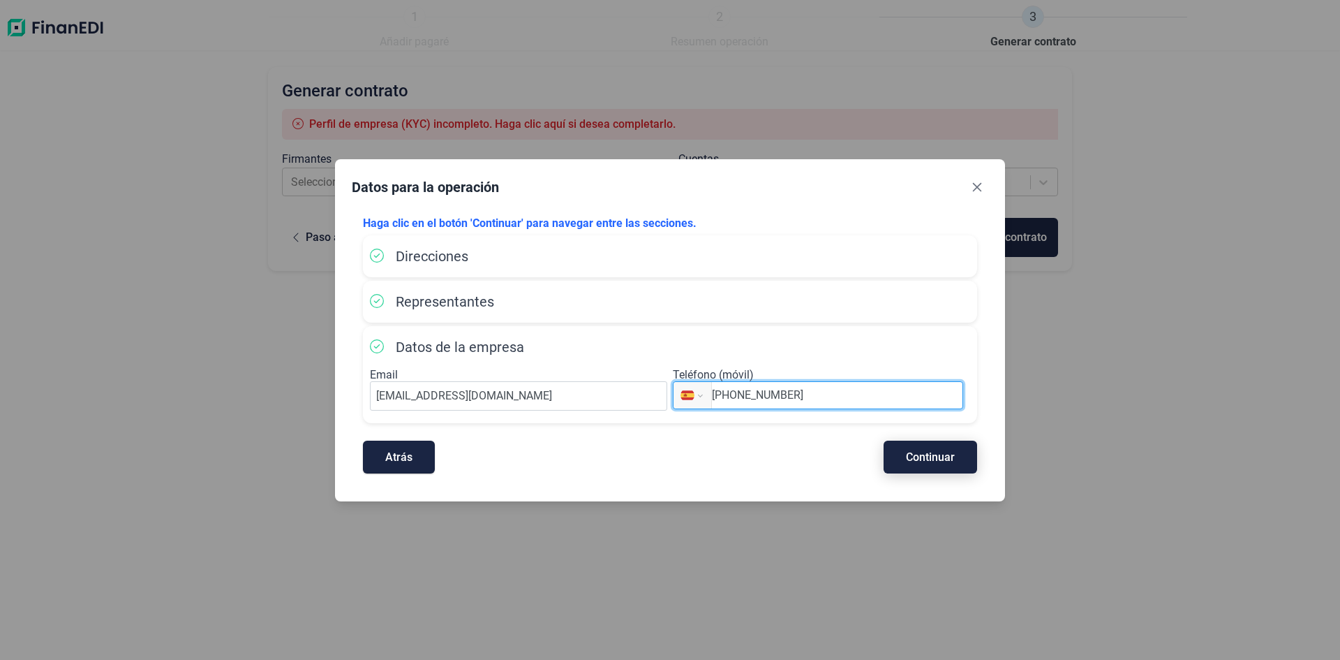
click at [927, 454] on span "Continuar" at bounding box center [930, 457] width 49 height 10
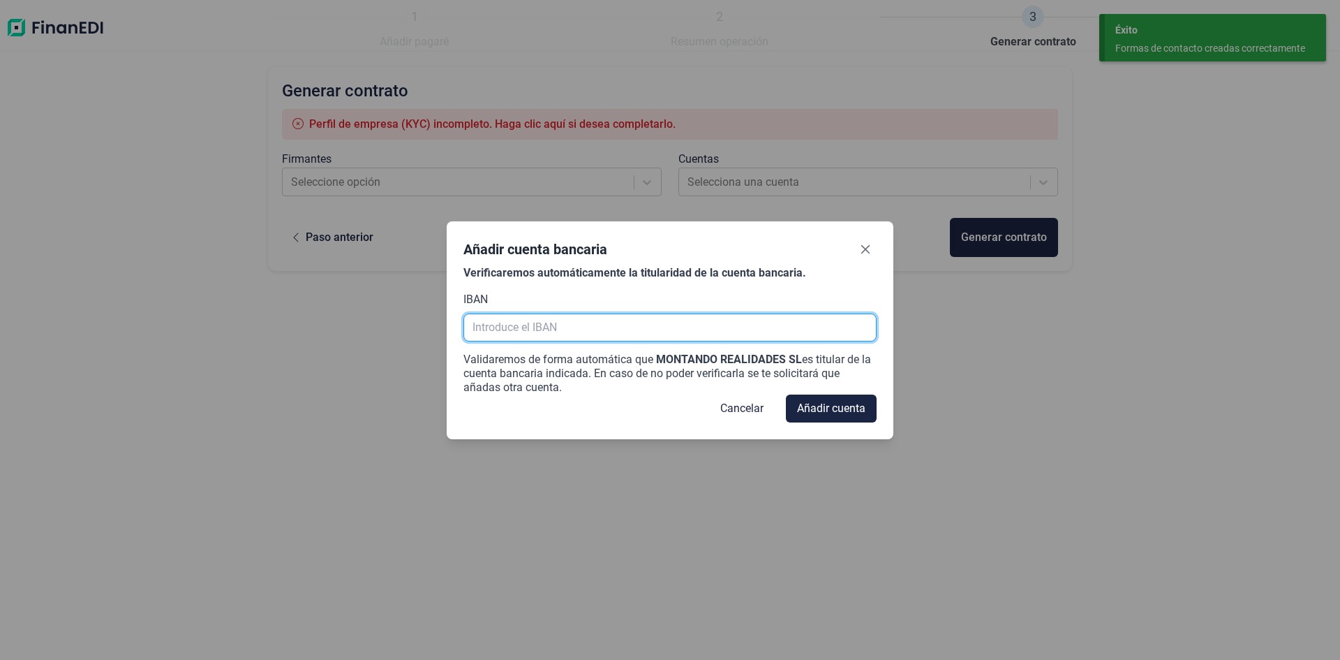
click at [552, 330] on input "text" at bounding box center [670, 327] width 413 height 28
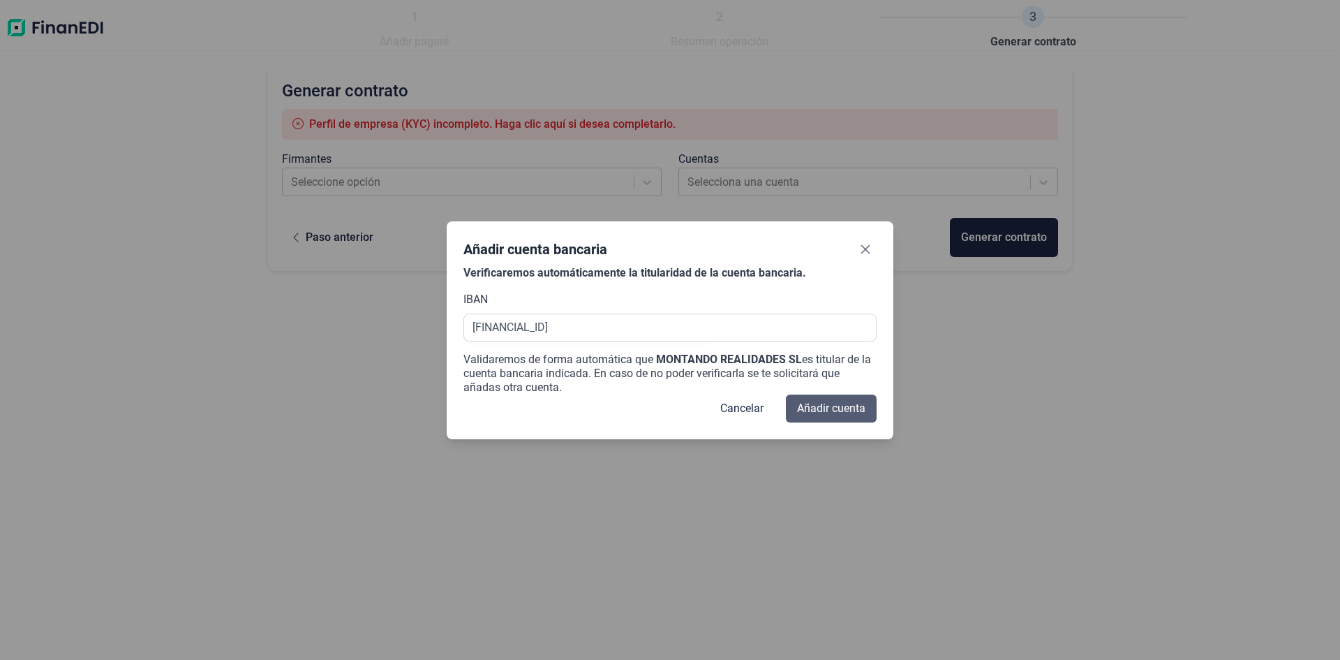
type input "[FINANCIAL_ID]"
click at [820, 402] on span "Añadir cuenta" at bounding box center [831, 408] width 68 height 17
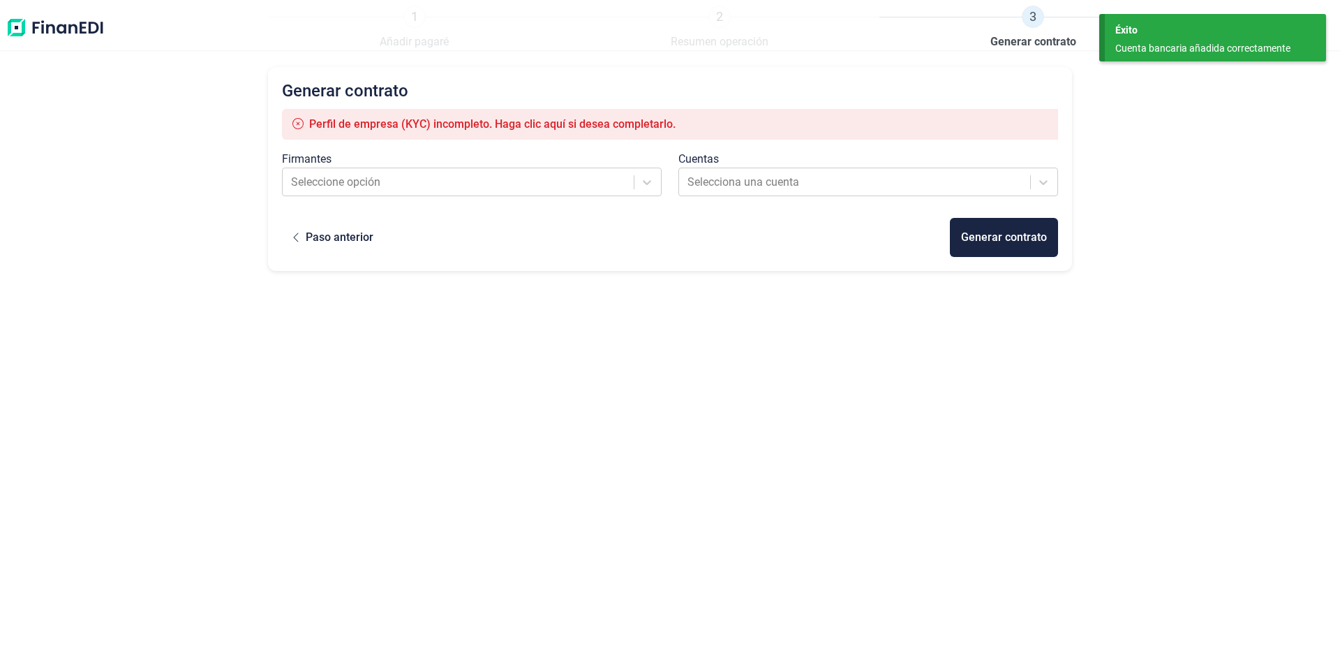
click at [423, 119] on span "Perfil de empresa (KYC) incompleto. Haga clic aquí si desea completarlo." at bounding box center [492, 123] width 367 height 13
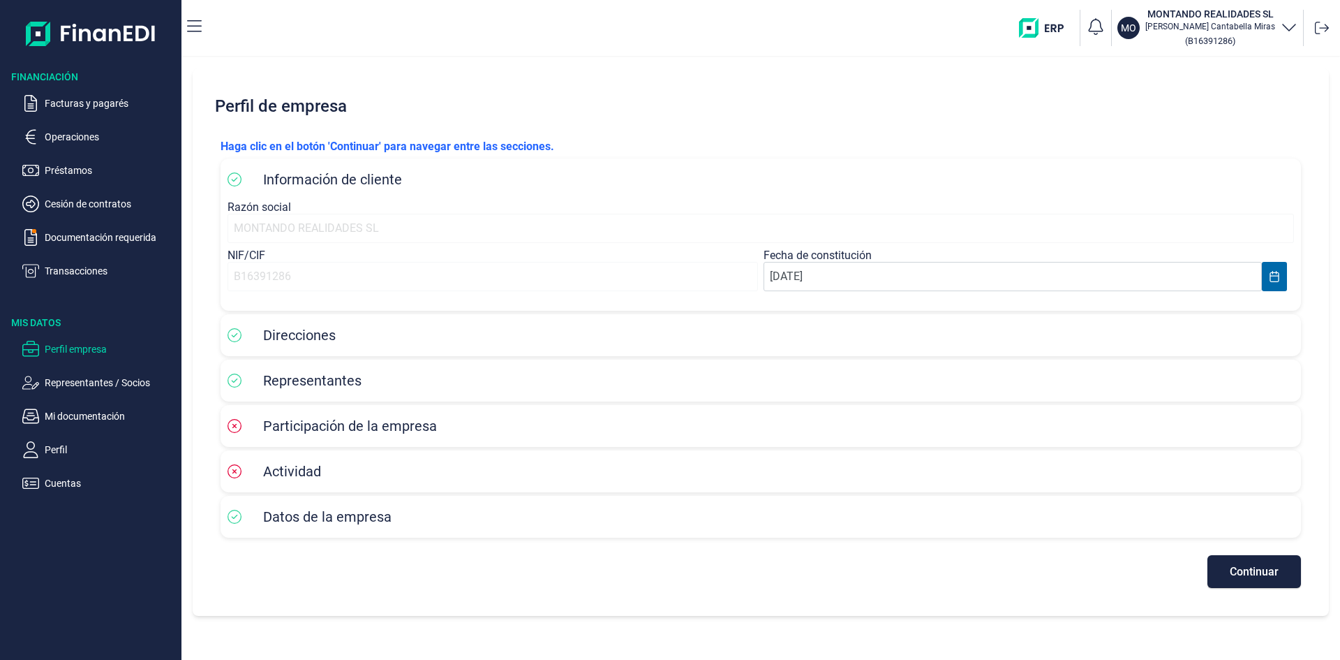
click at [496, 418] on div "Participación de la empresa" at bounding box center [761, 425] width 1067 height 21
click at [314, 227] on div "MONTANDO REALIDADES SL" at bounding box center [761, 228] width 1067 height 29
click at [1257, 564] on button "Continuar" at bounding box center [1255, 571] width 94 height 33
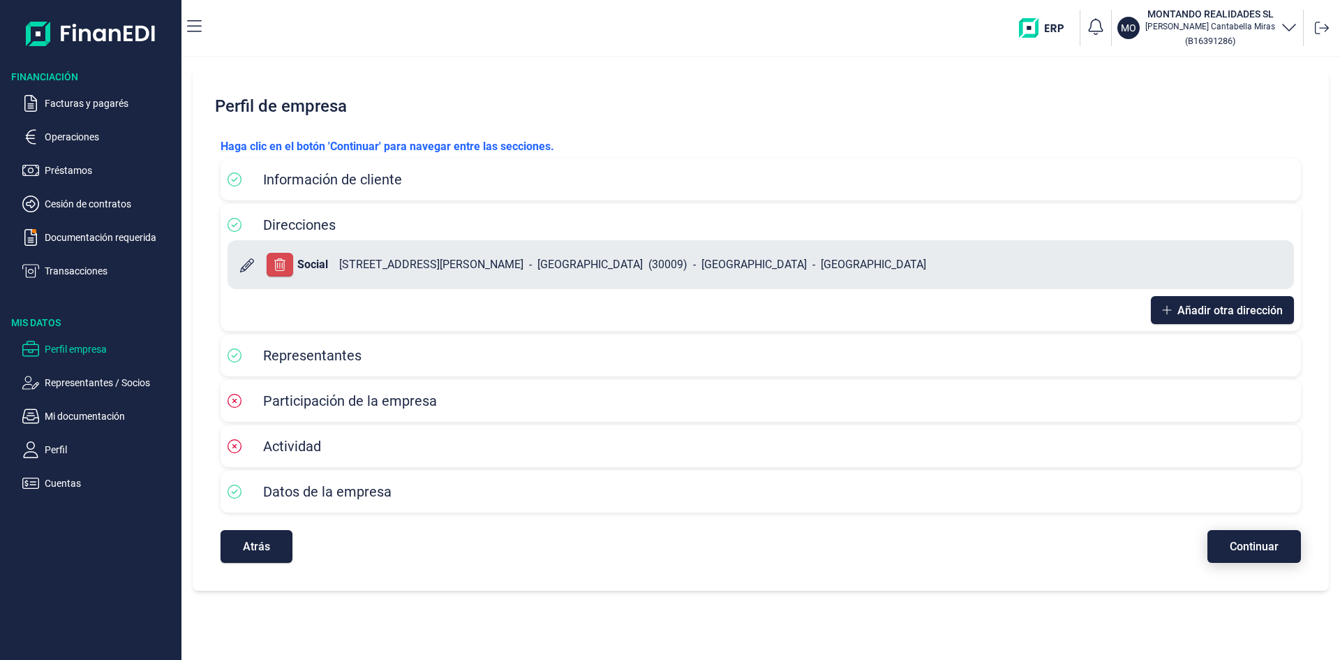
click at [1275, 542] on span "Continuar" at bounding box center [1254, 546] width 49 height 10
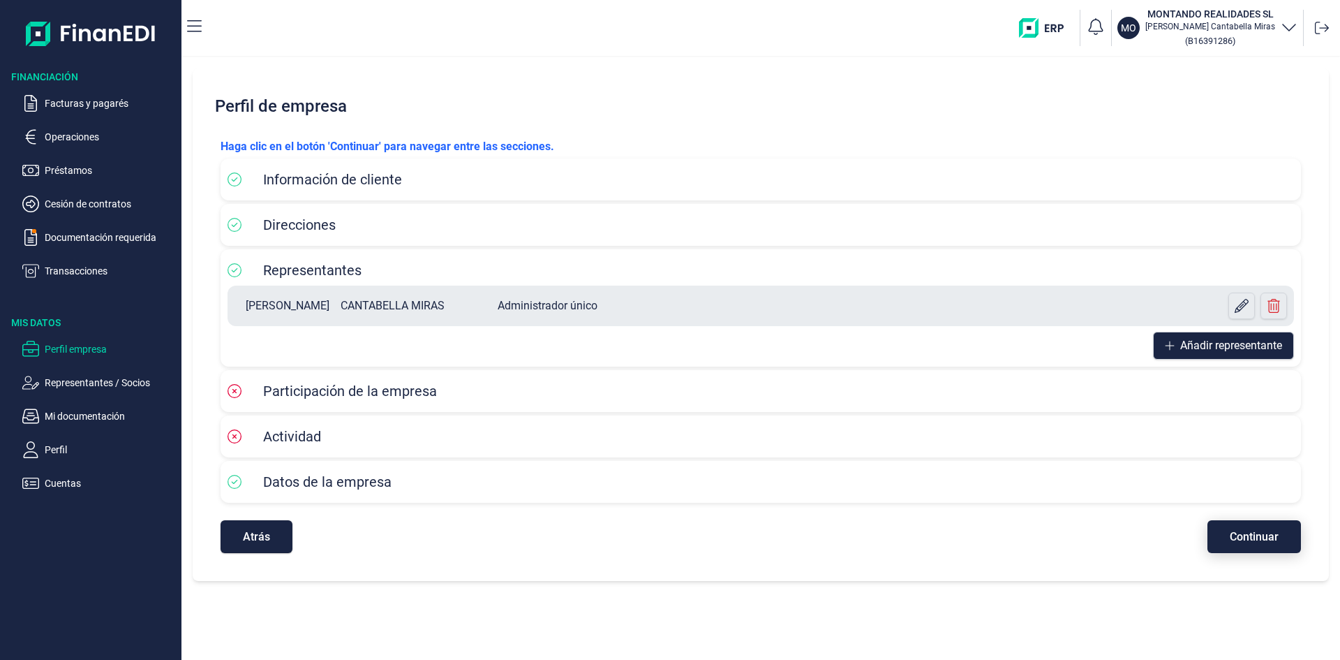
click at [1274, 542] on span "Continuar" at bounding box center [1254, 536] width 49 height 10
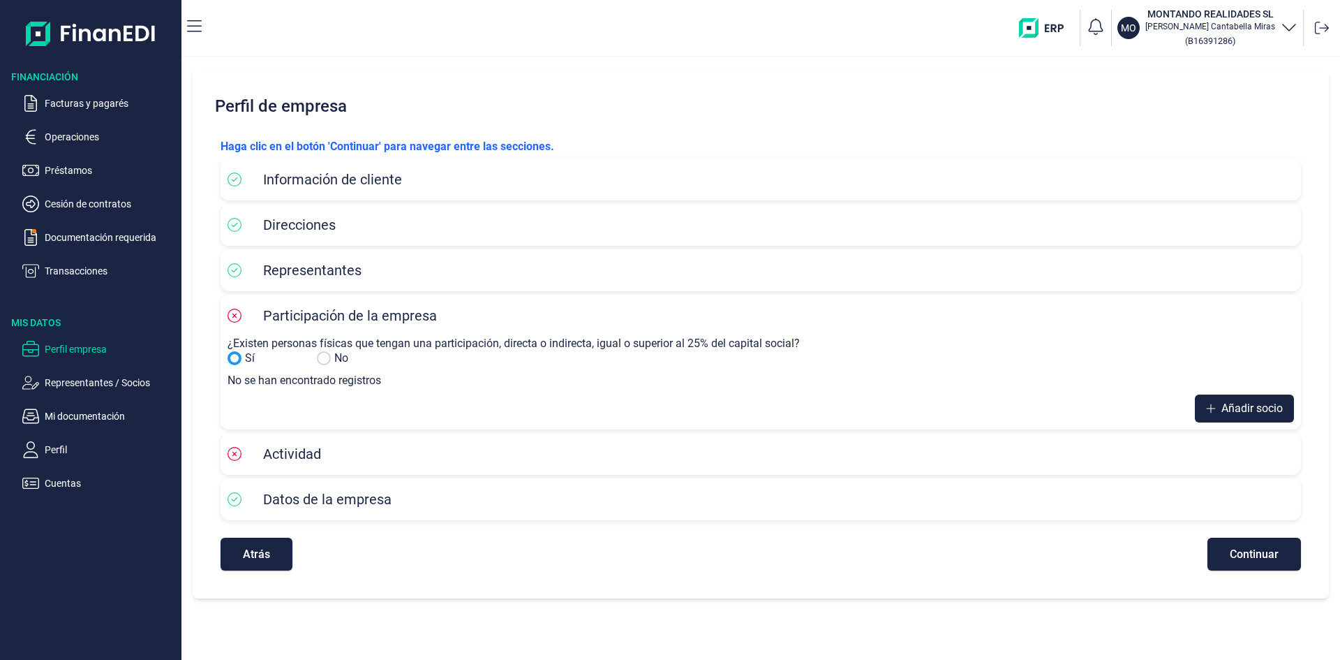
click at [326, 359] on input "Sí" at bounding box center [324, 358] width 14 height 14
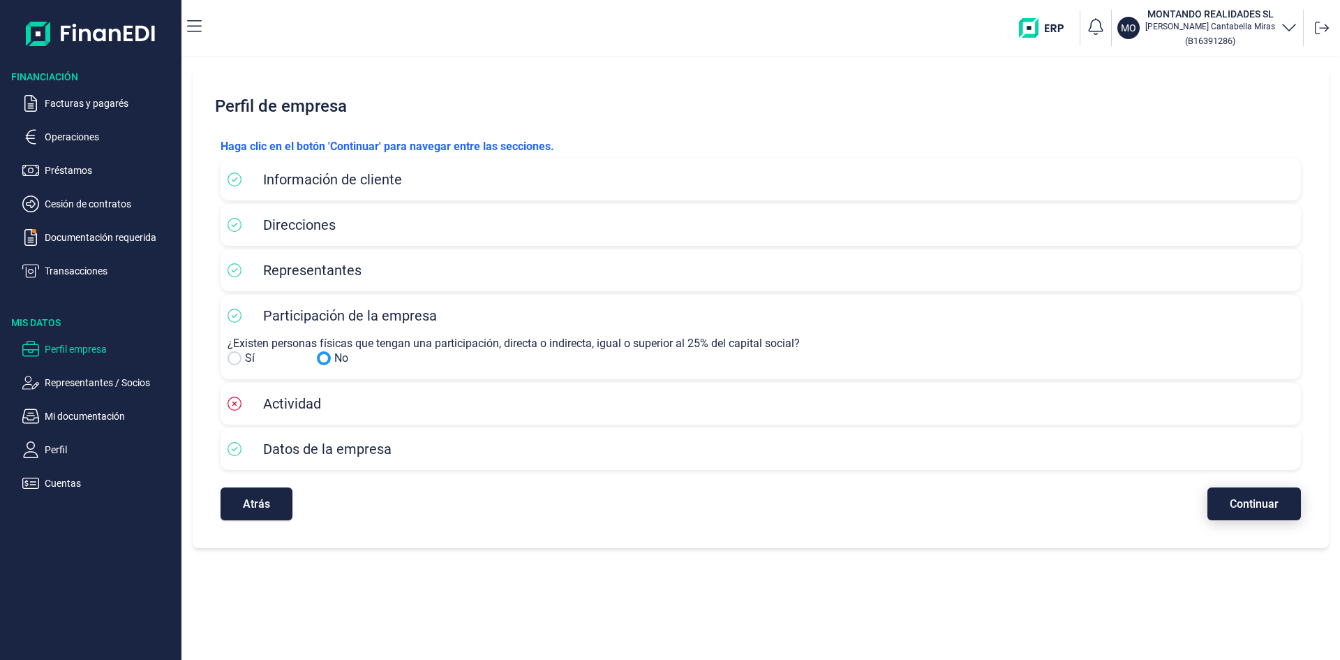
click at [1243, 506] on span "Continuar" at bounding box center [1254, 503] width 49 height 10
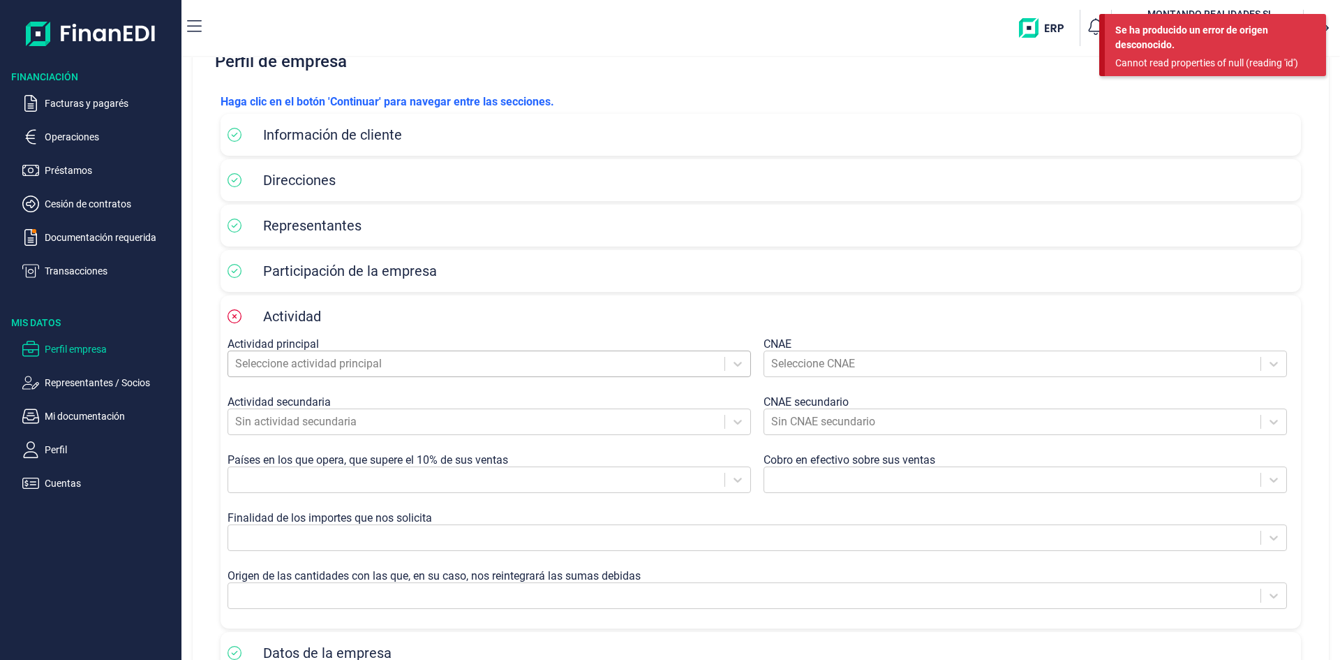
scroll to position [70, 0]
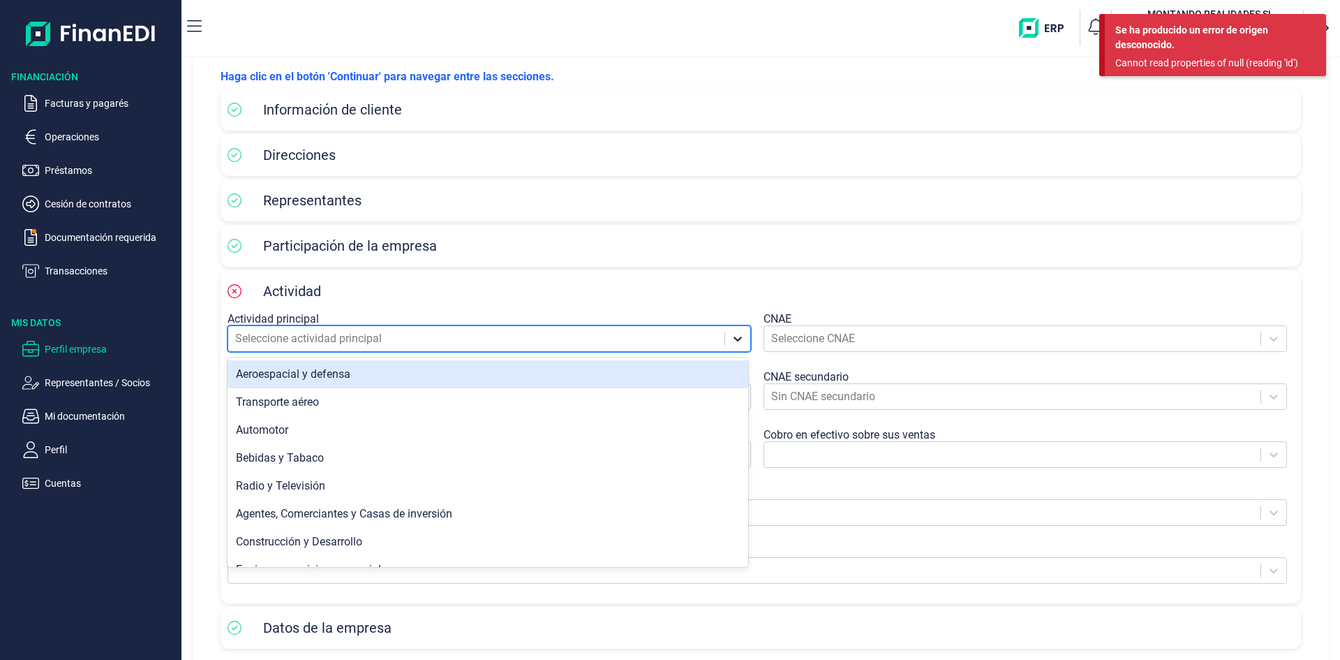
click at [736, 336] on icon at bounding box center [738, 339] width 14 height 14
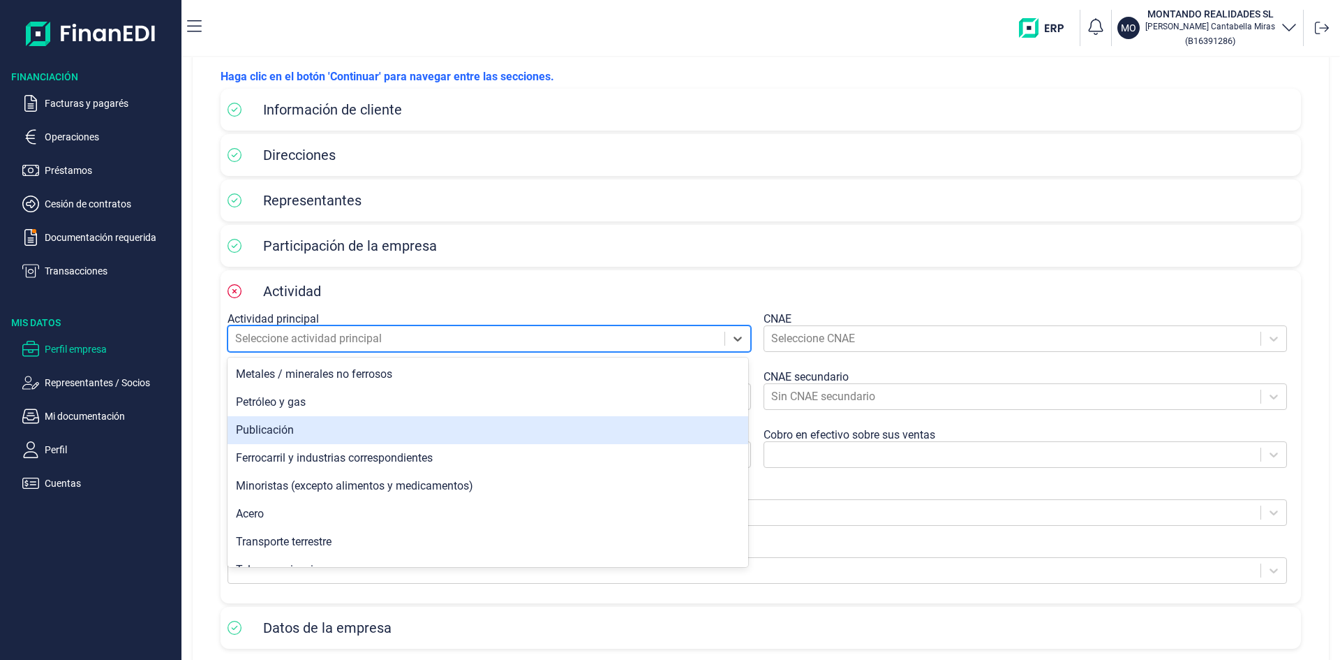
scroll to position [908, 0]
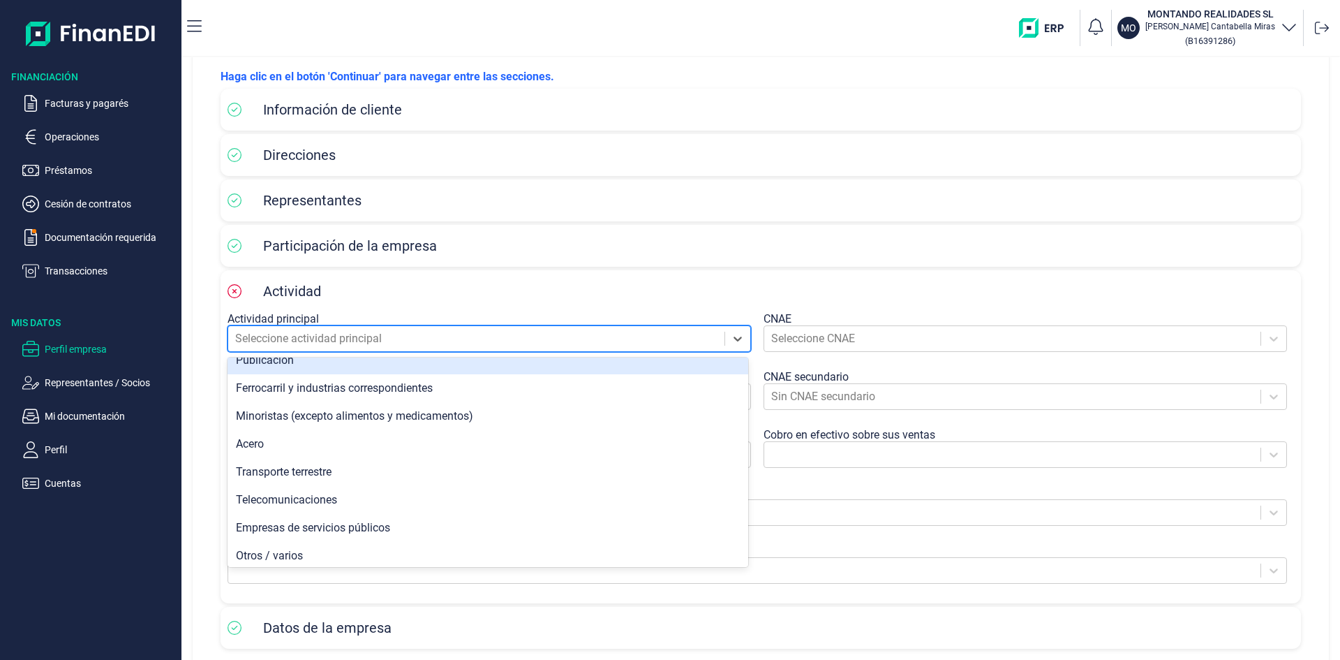
click at [396, 330] on div at bounding box center [476, 339] width 482 height 20
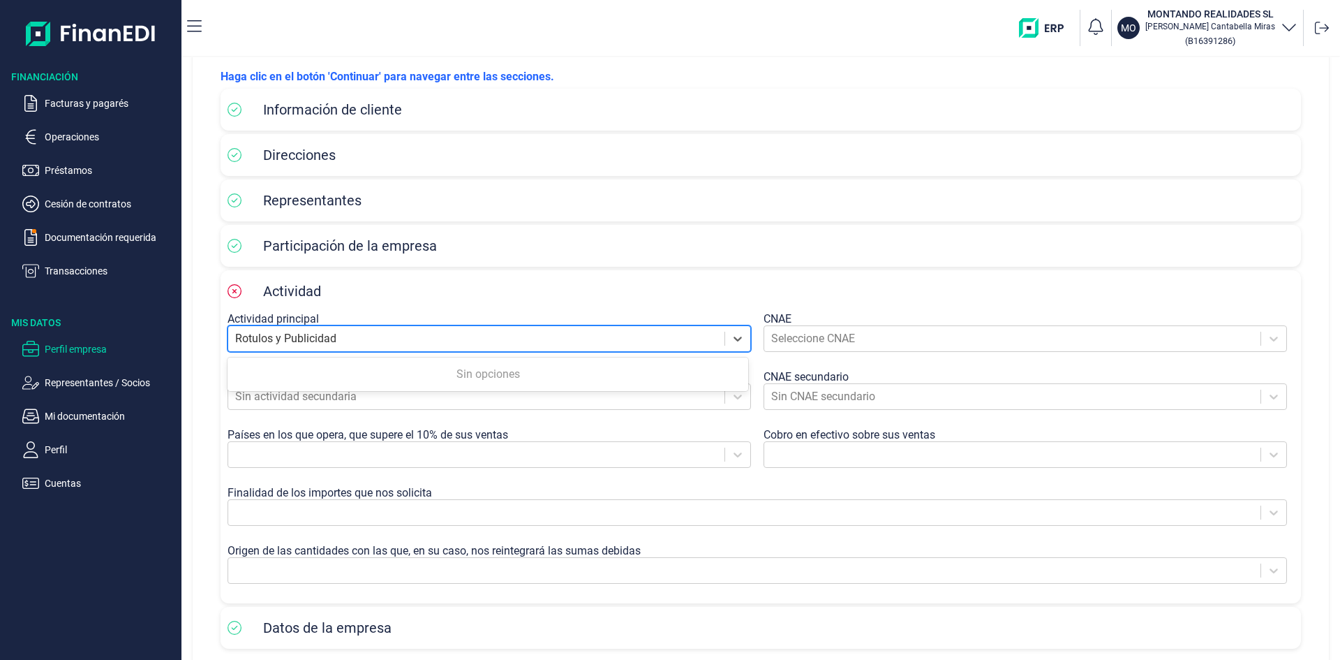
type input "Rotulos y Publicidad"
click at [572, 296] on div "Actividad" at bounding box center [761, 291] width 1067 height 21
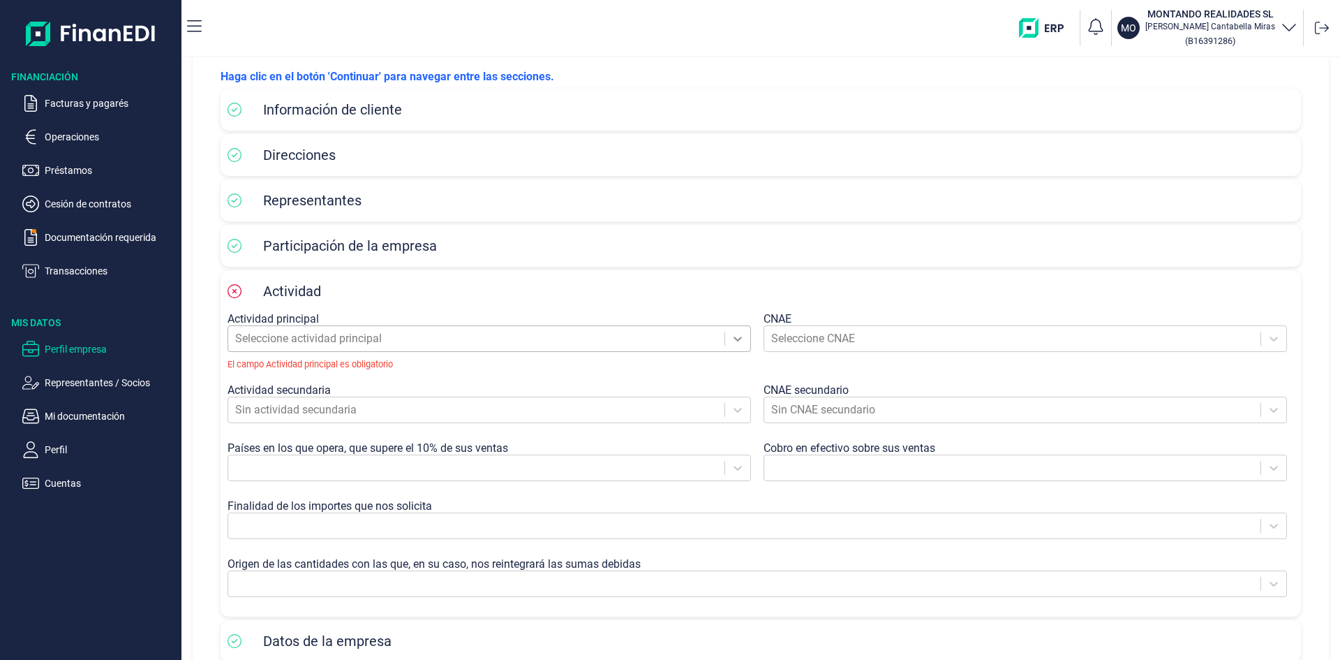
click at [734, 334] on icon at bounding box center [738, 339] width 14 height 14
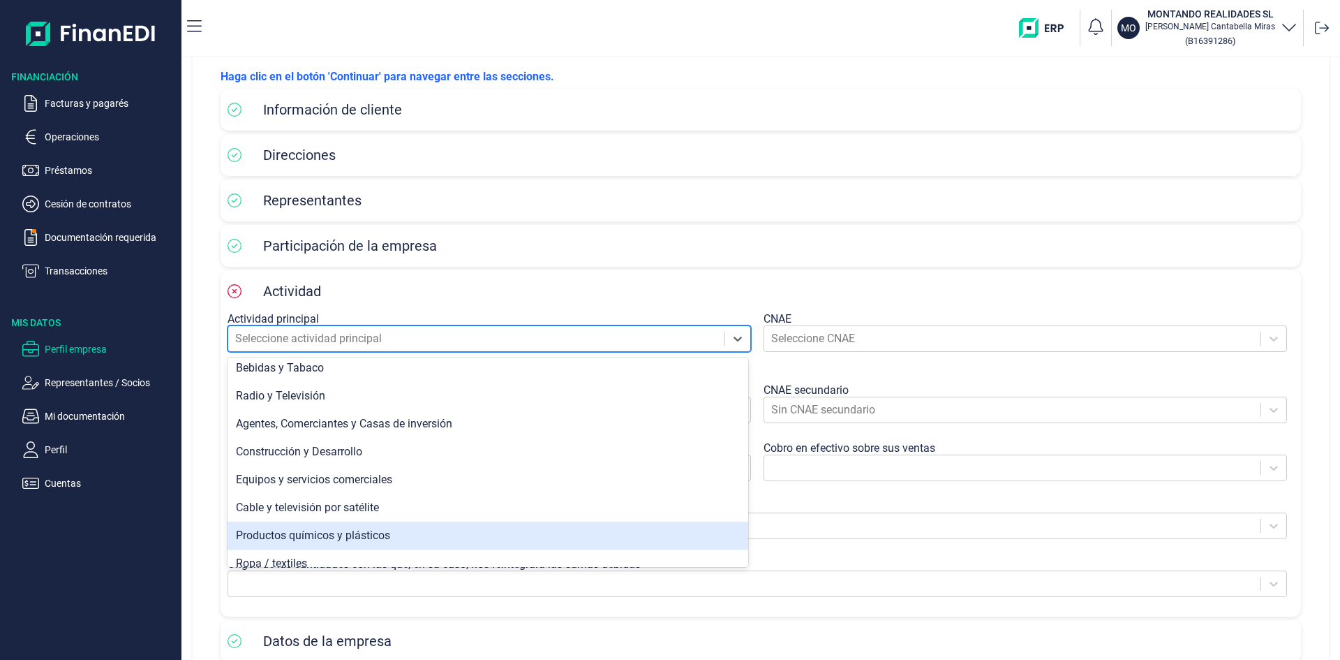
scroll to position [70, 0]
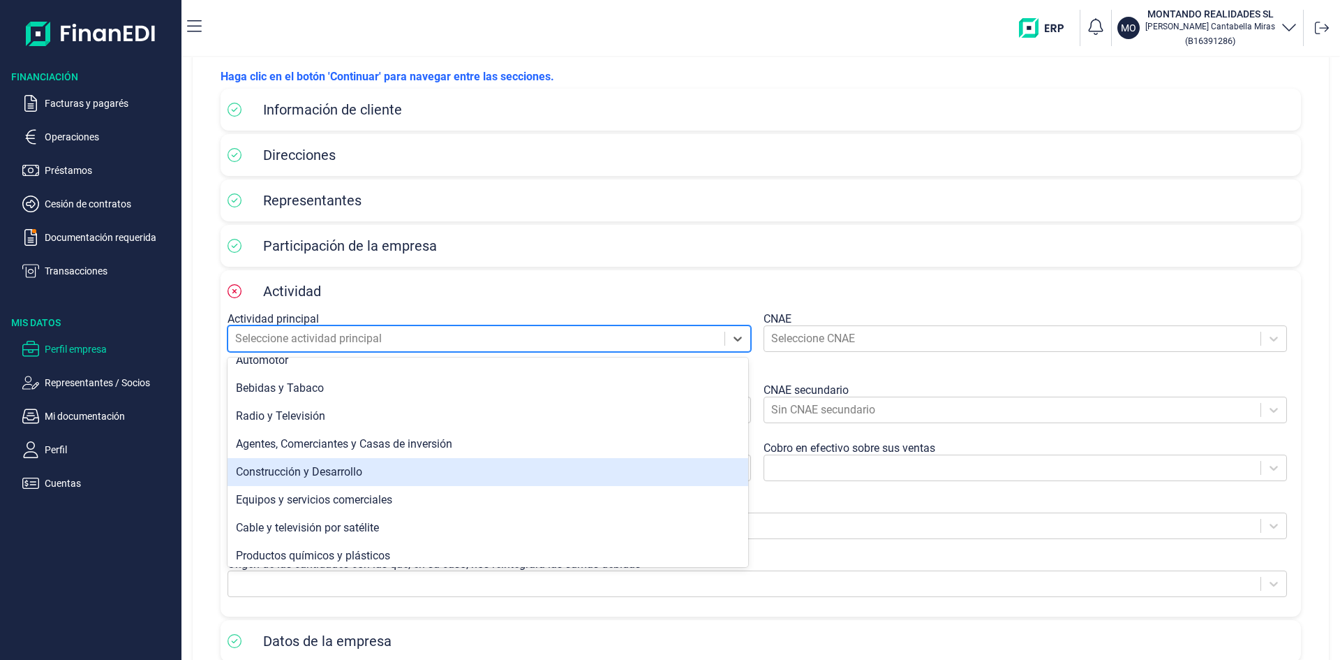
click at [362, 467] on div "Construcción y Desarrollo" at bounding box center [488, 472] width 521 height 28
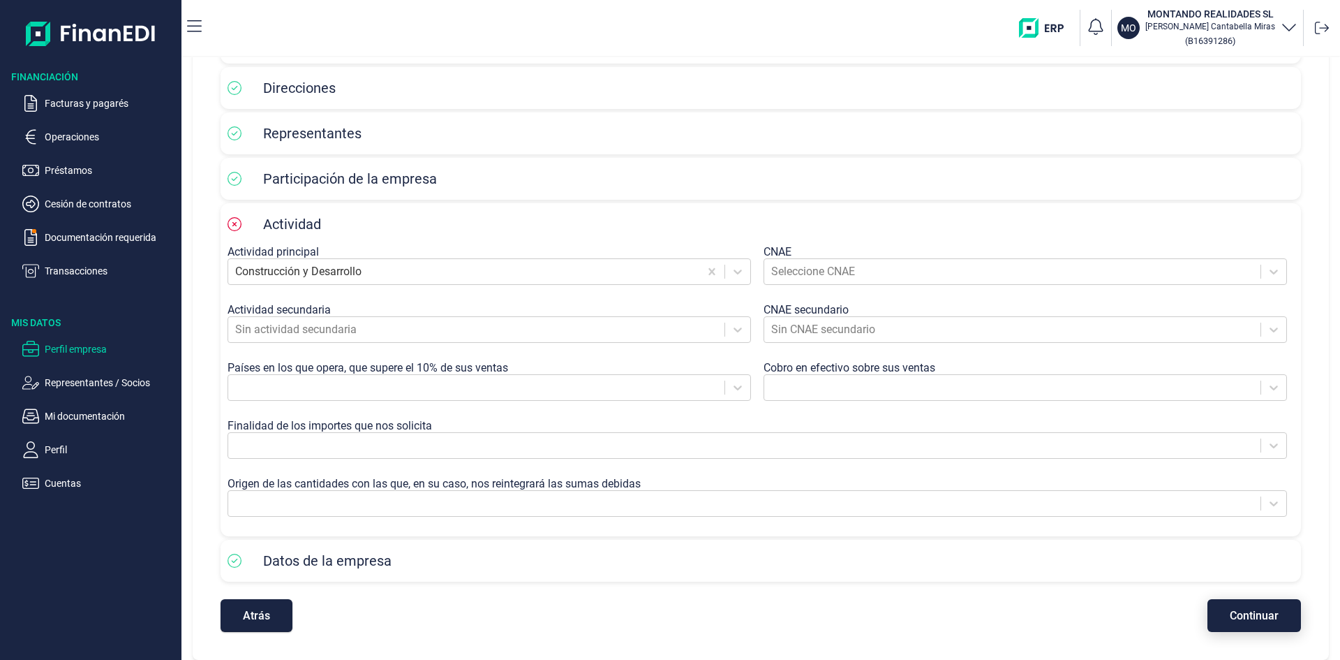
scroll to position [137, 0]
click at [1268, 610] on span "Continuar" at bounding box center [1254, 615] width 49 height 10
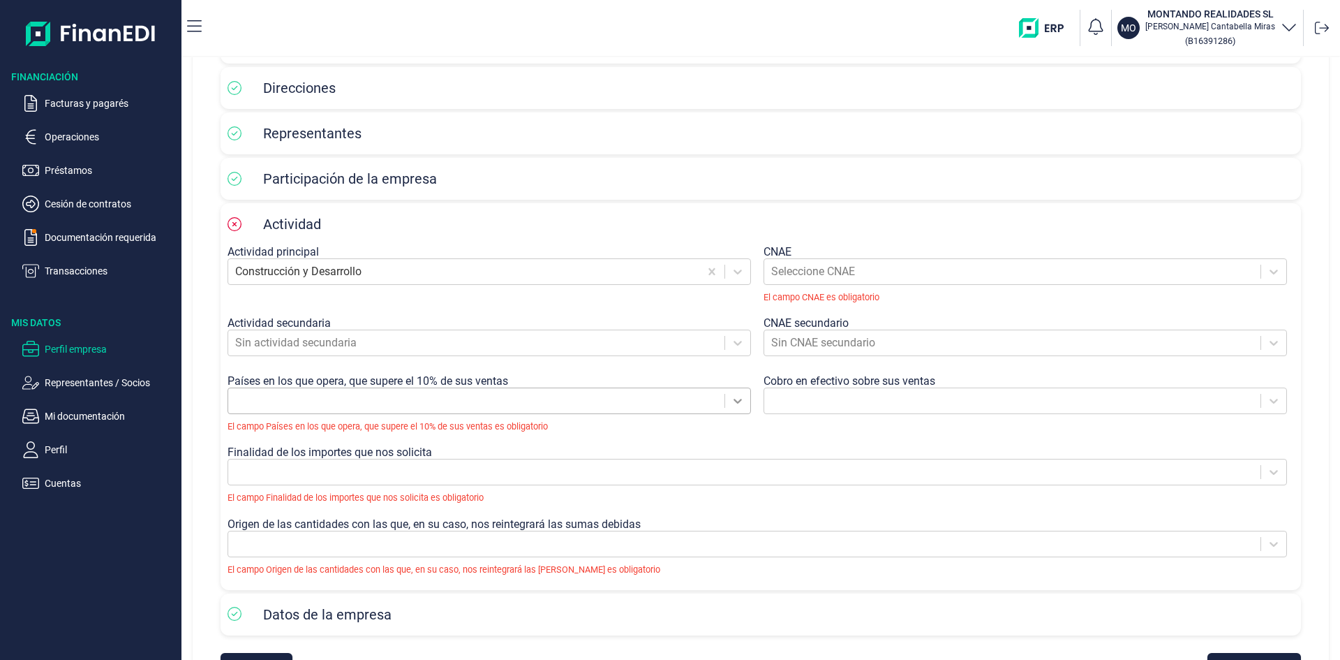
click at [734, 404] on icon at bounding box center [738, 401] width 14 height 14
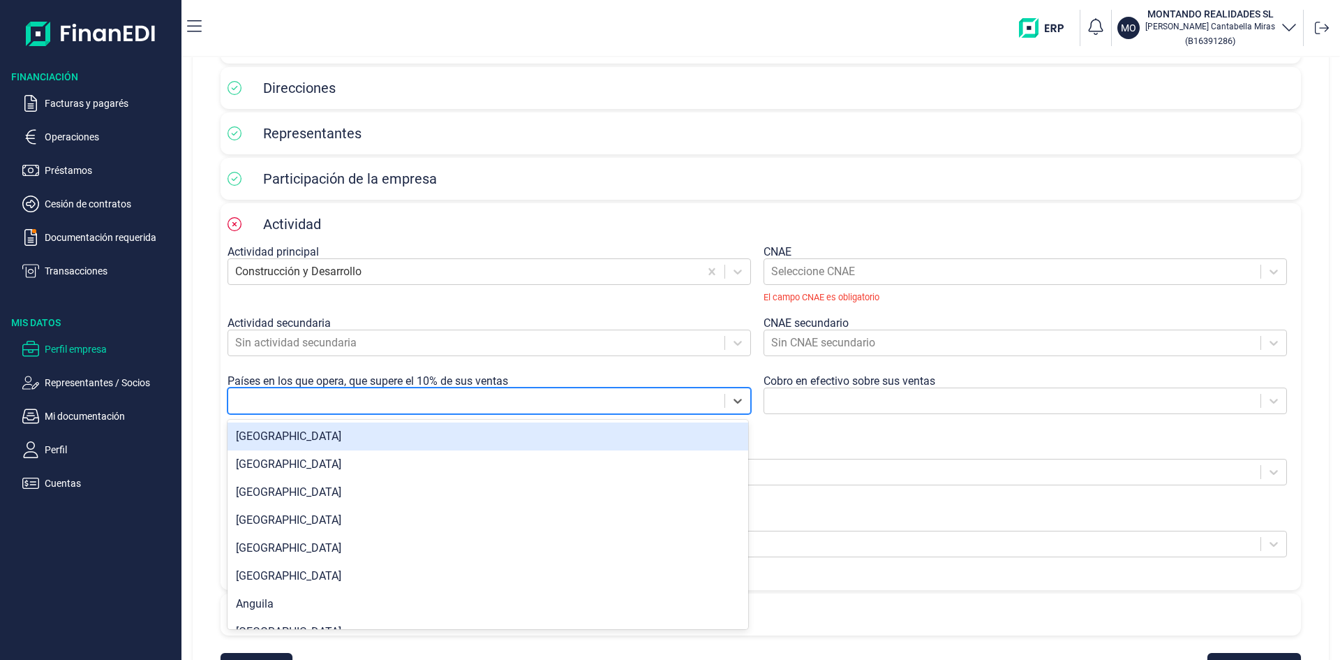
click at [487, 443] on div "[GEOGRAPHIC_DATA]" at bounding box center [488, 436] width 521 height 28
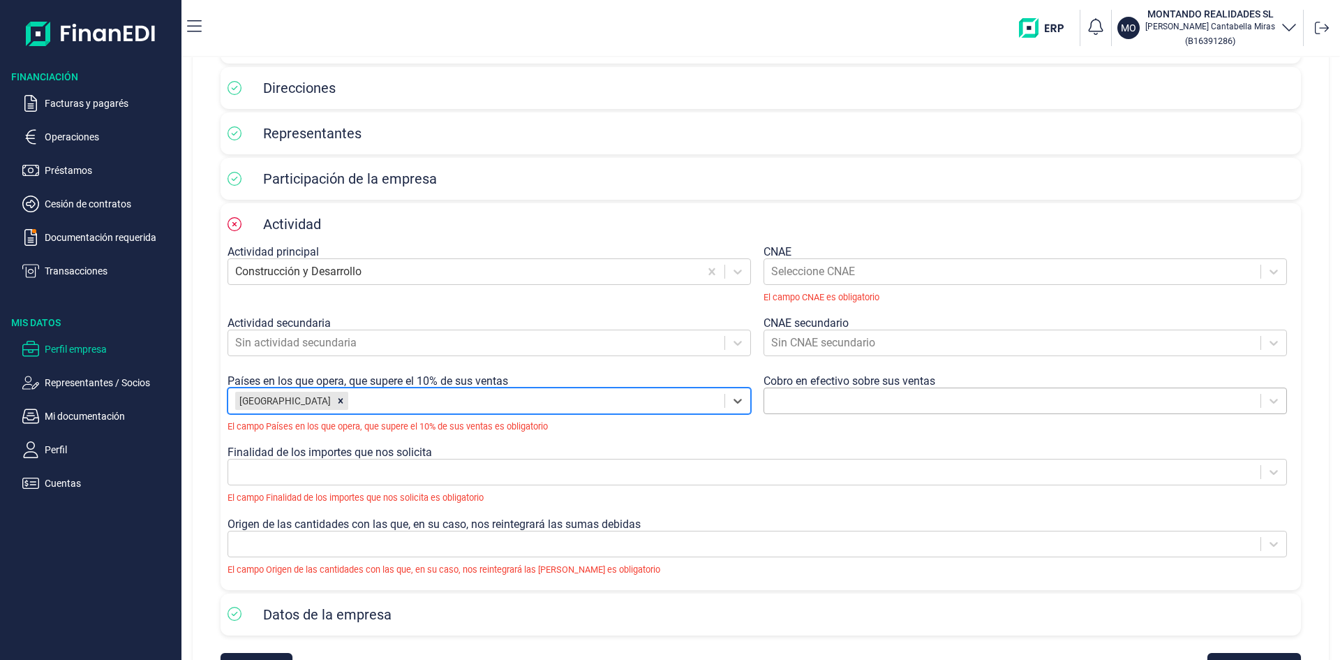
click at [803, 397] on div at bounding box center [1012, 401] width 482 height 20
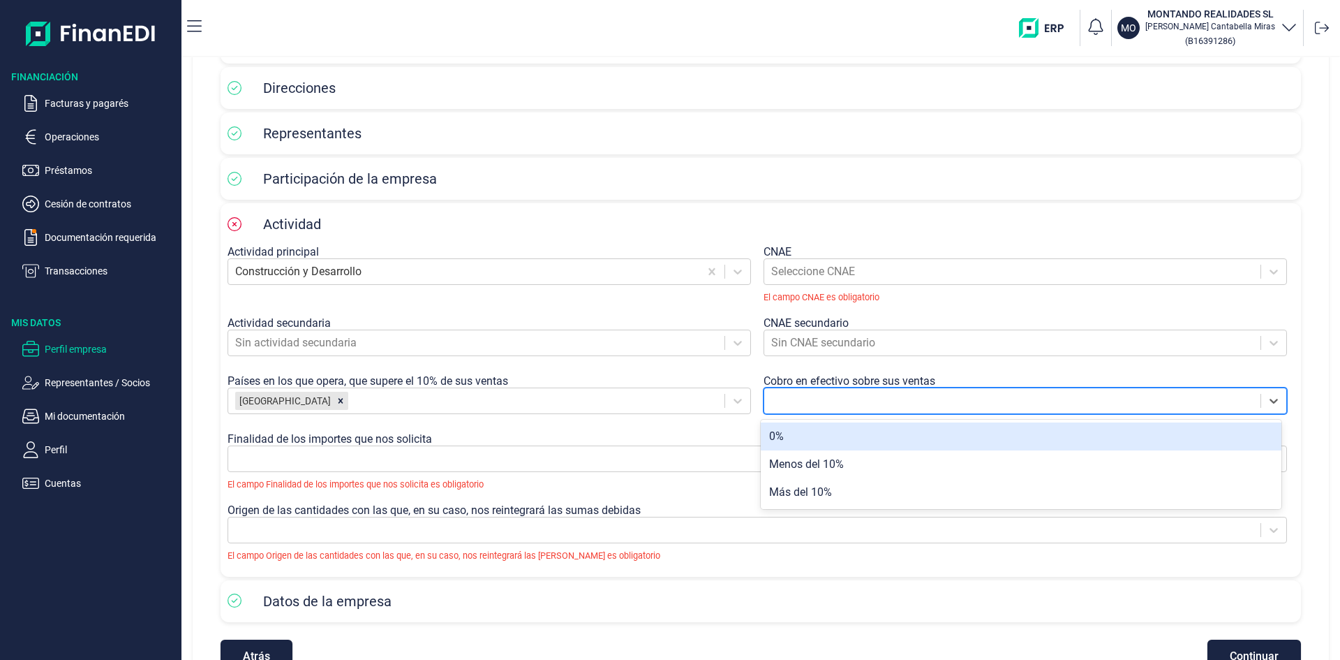
click at [791, 435] on div "0%" at bounding box center [1021, 436] width 521 height 28
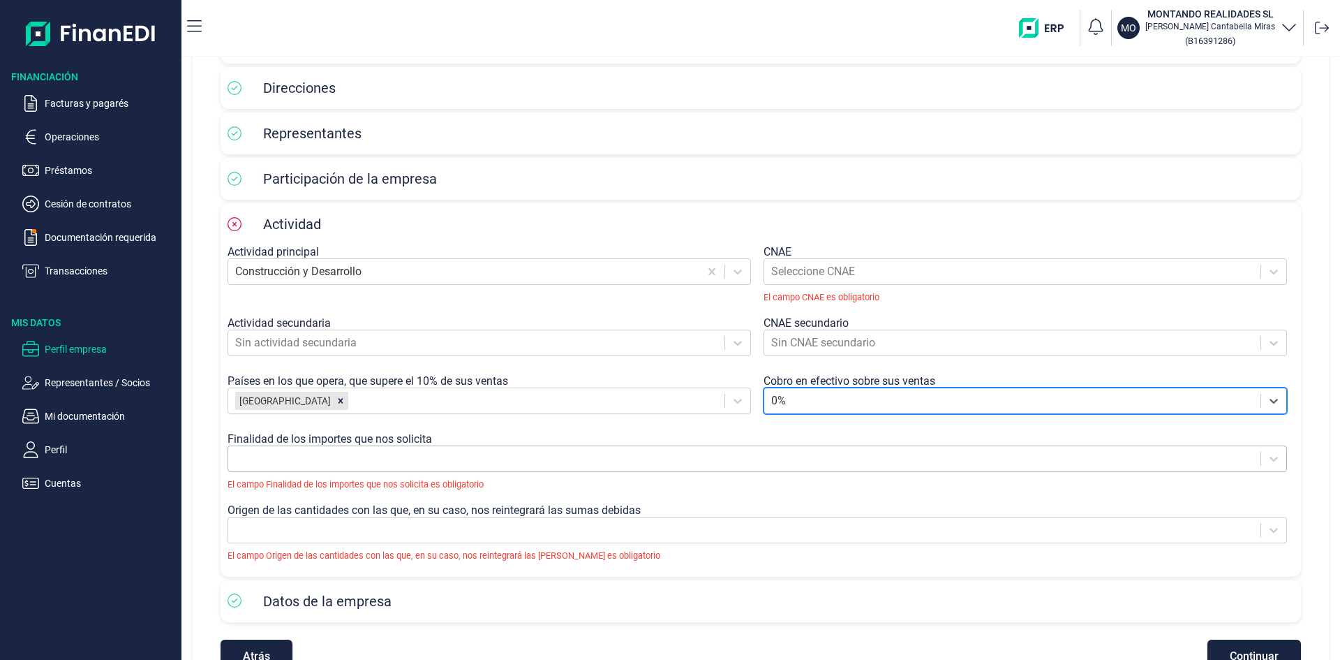
click at [379, 457] on div at bounding box center [744, 459] width 1019 height 20
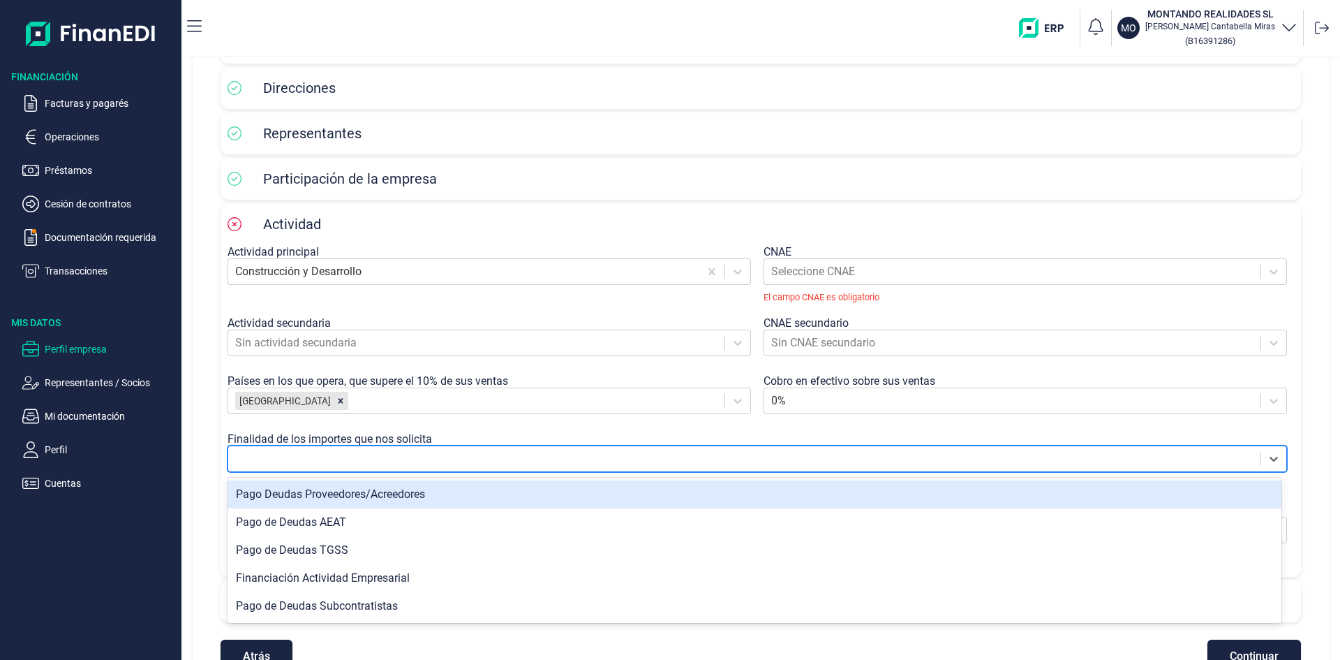
click at [356, 498] on div "Pago Deudas Proveedores/Acreedores" at bounding box center [755, 494] width 1054 height 28
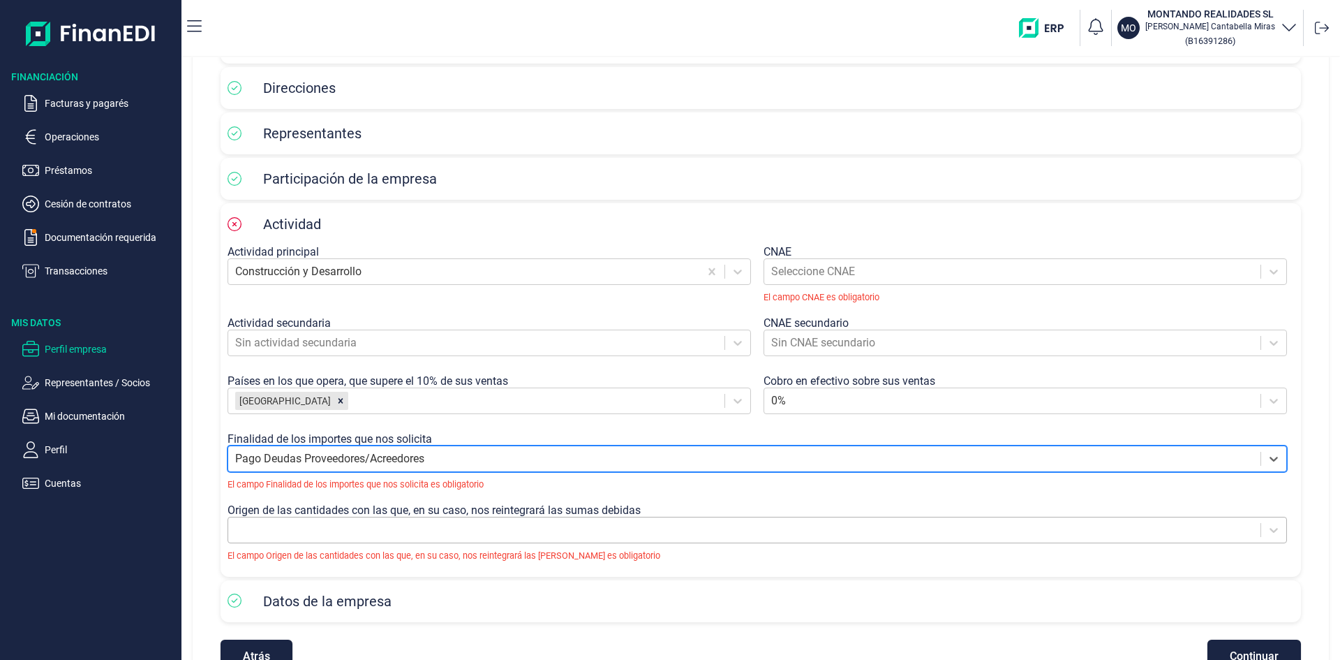
click at [767, 538] on div at bounding box center [758, 530] width 1060 height 27
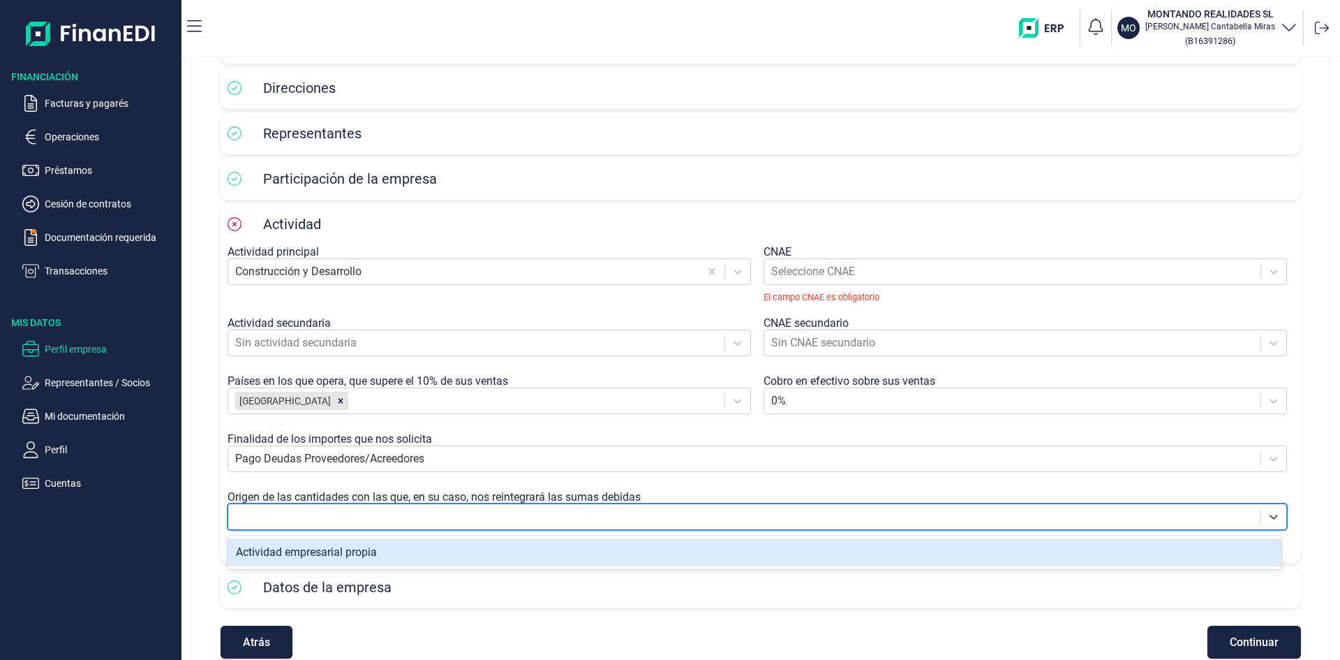
click at [404, 550] on div "Actividad empresarial propia" at bounding box center [755, 552] width 1054 height 28
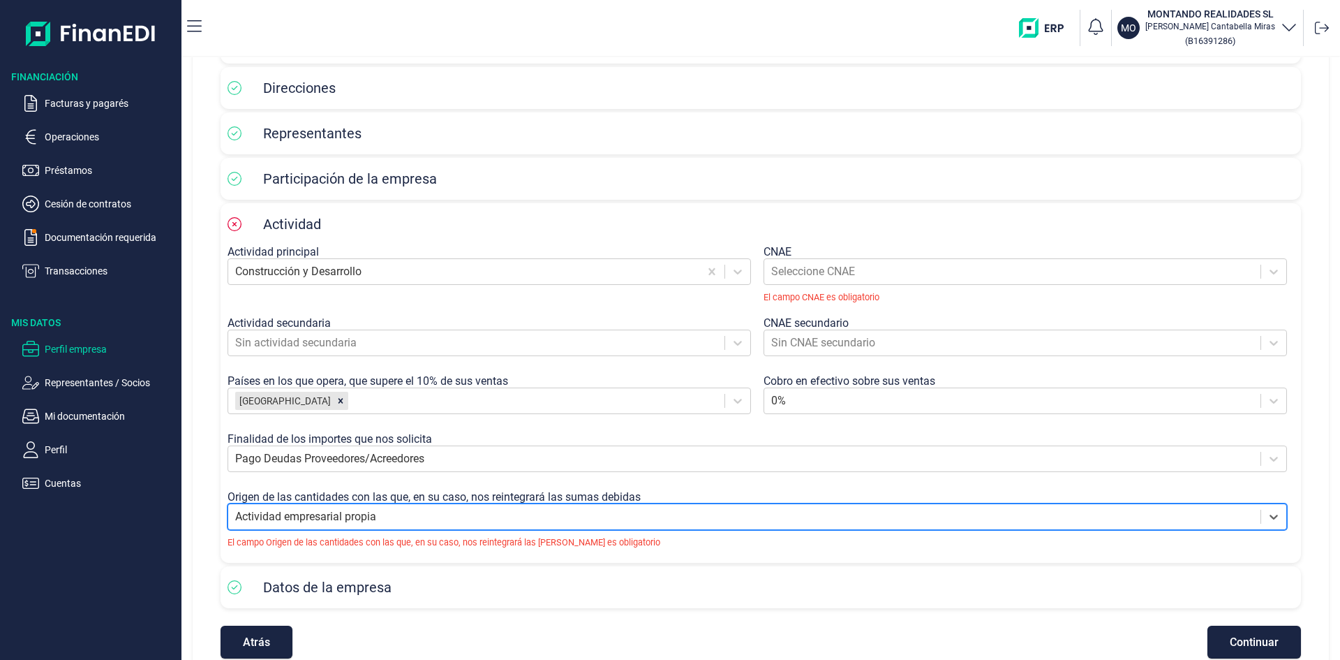
scroll to position [163, 0]
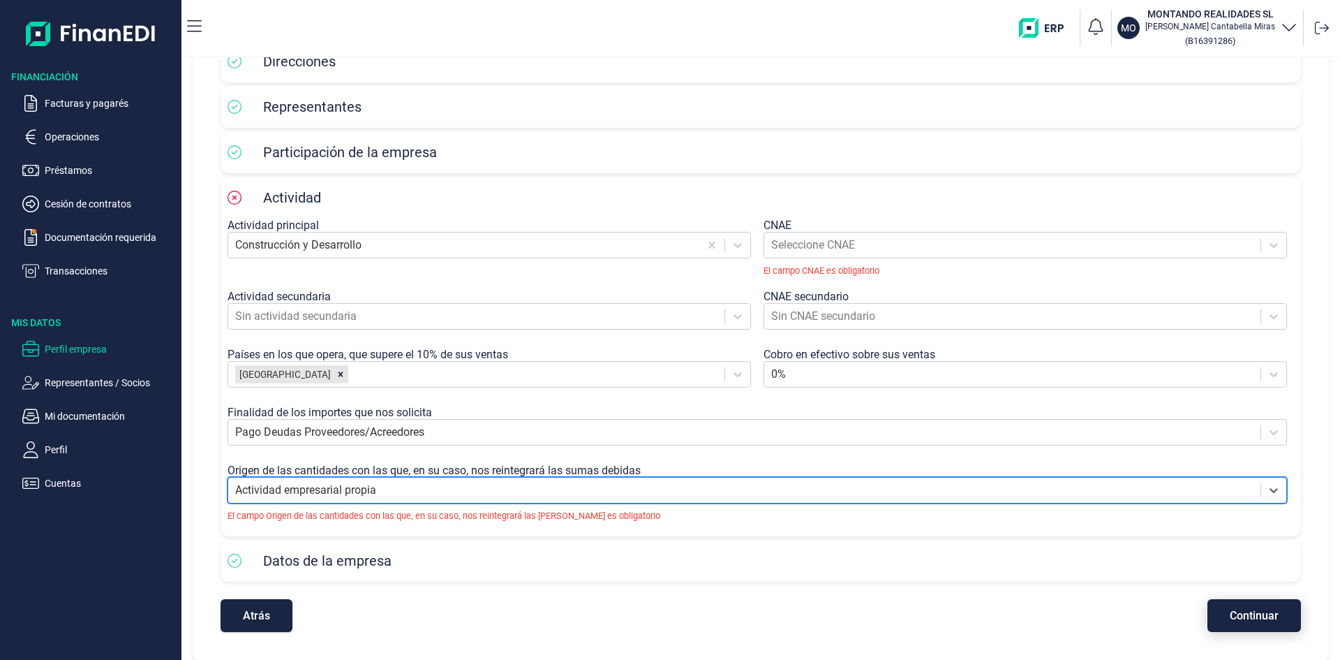
click at [1238, 614] on span "Continuar" at bounding box center [1254, 615] width 49 height 10
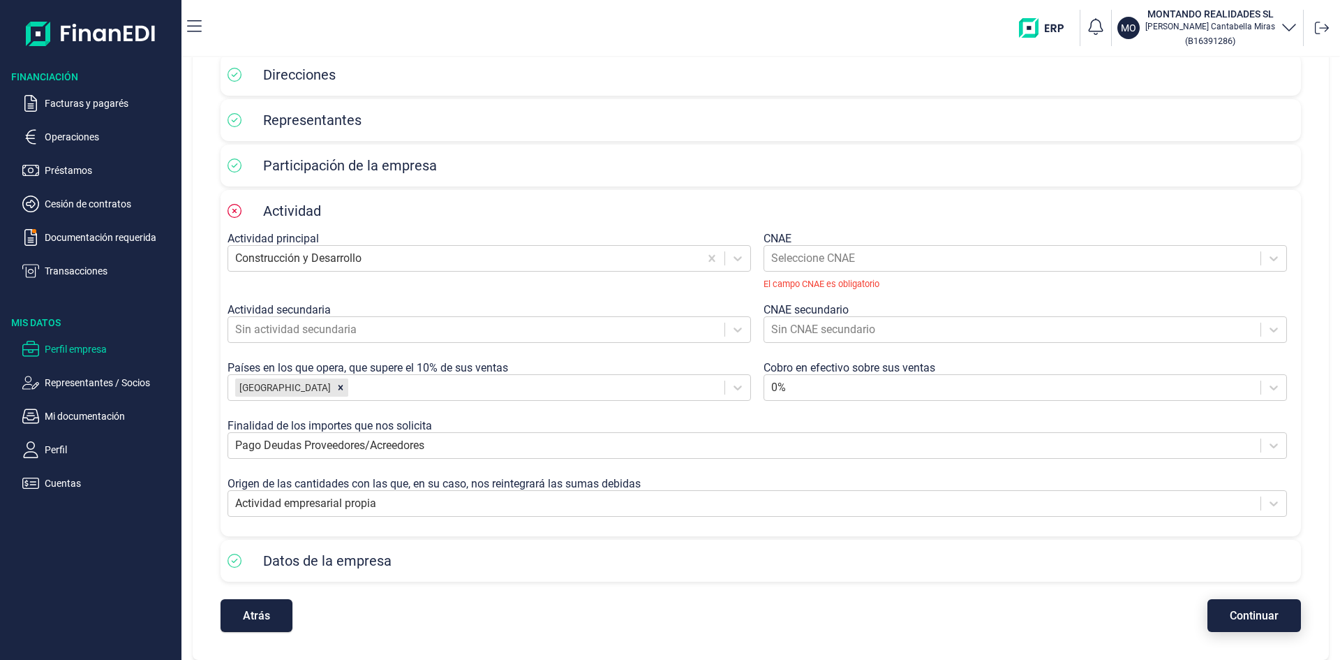
scroll to position [150, 0]
click at [661, 261] on div at bounding box center [463, 259] width 457 height 20
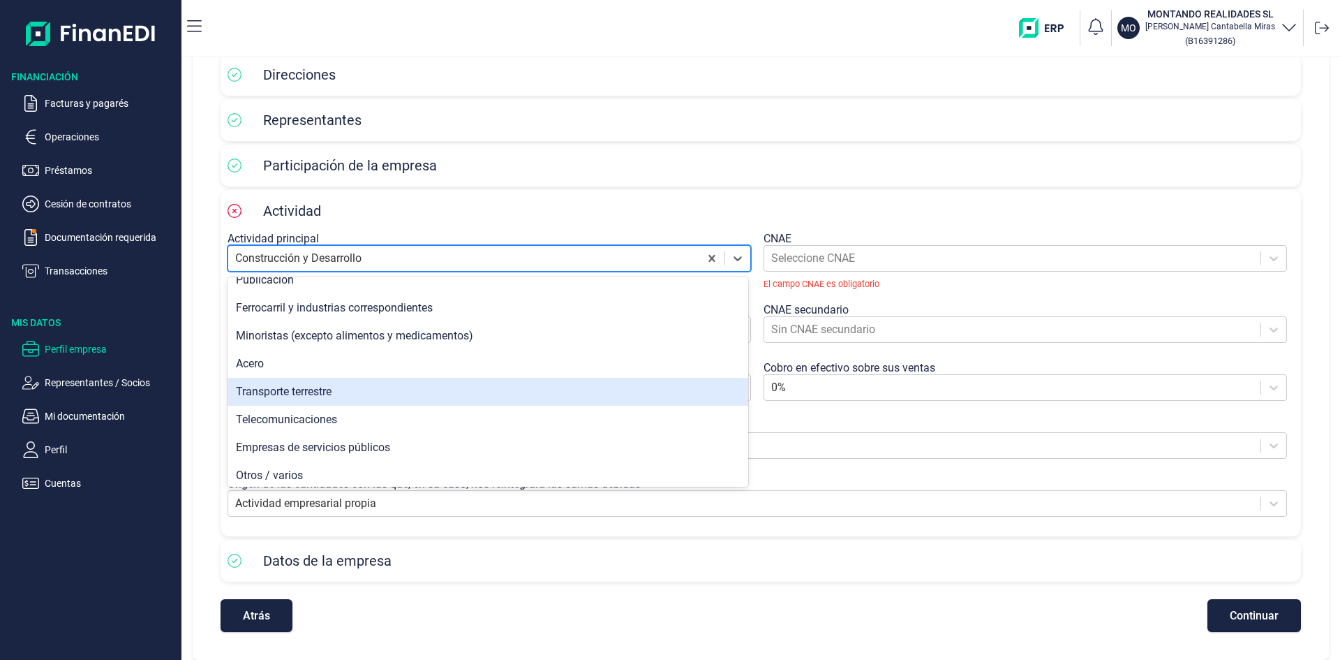
scroll to position [977, 0]
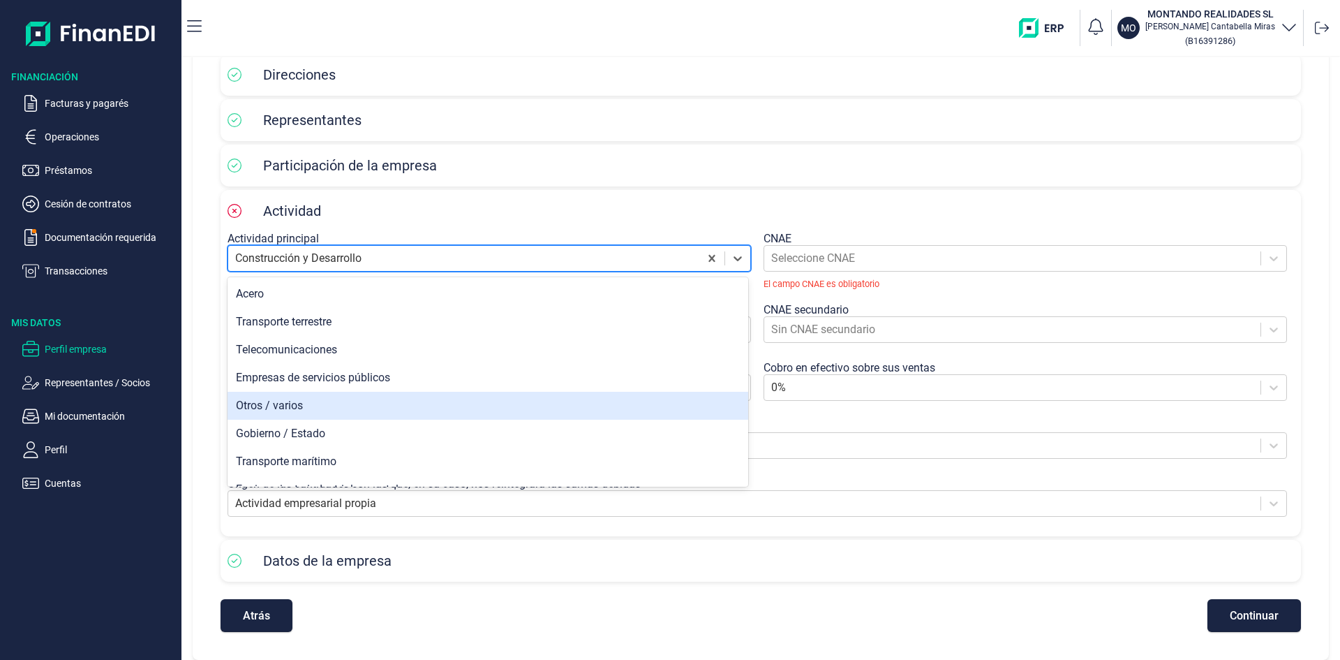
click at [376, 397] on div "Otros / varios" at bounding box center [488, 406] width 521 height 28
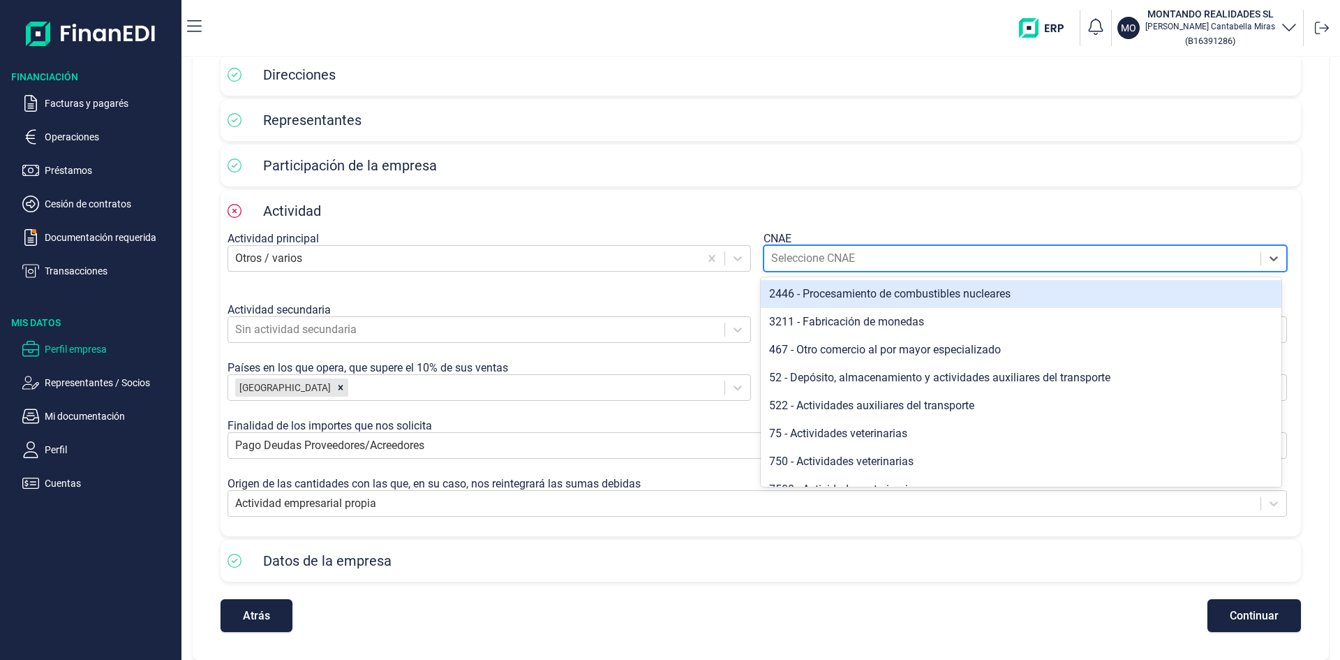
click at [807, 255] on div at bounding box center [1012, 259] width 482 height 20
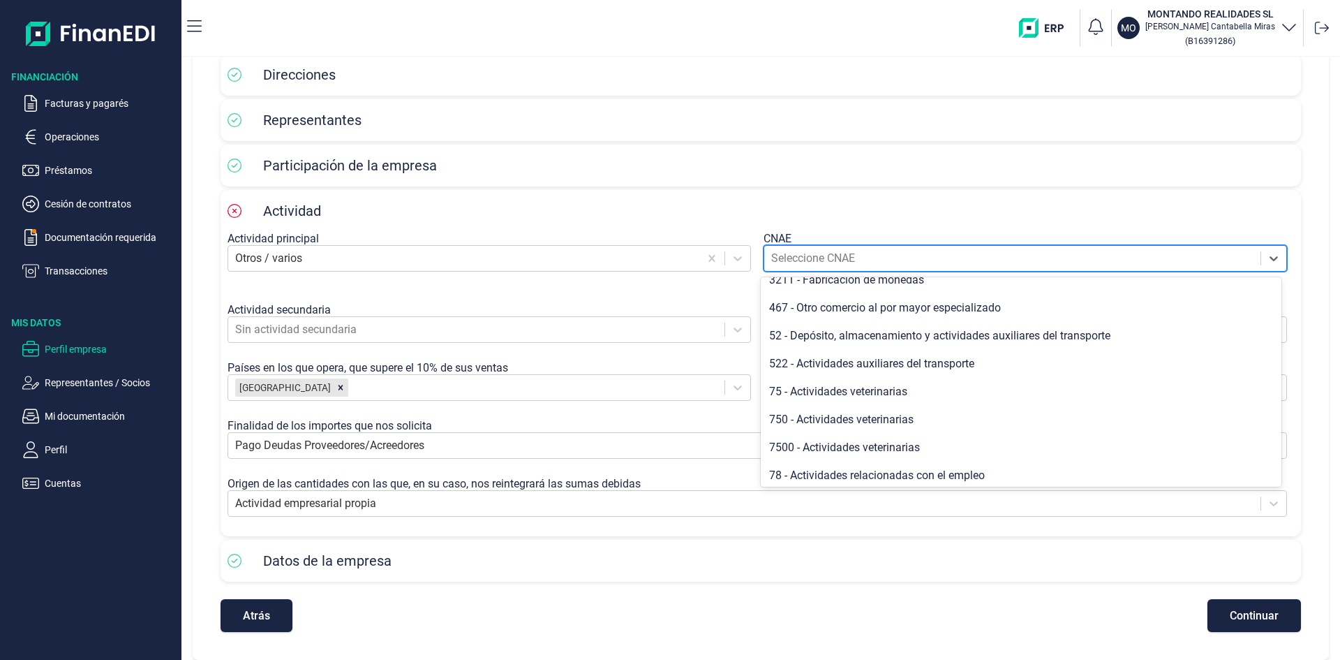
scroll to position [0, 0]
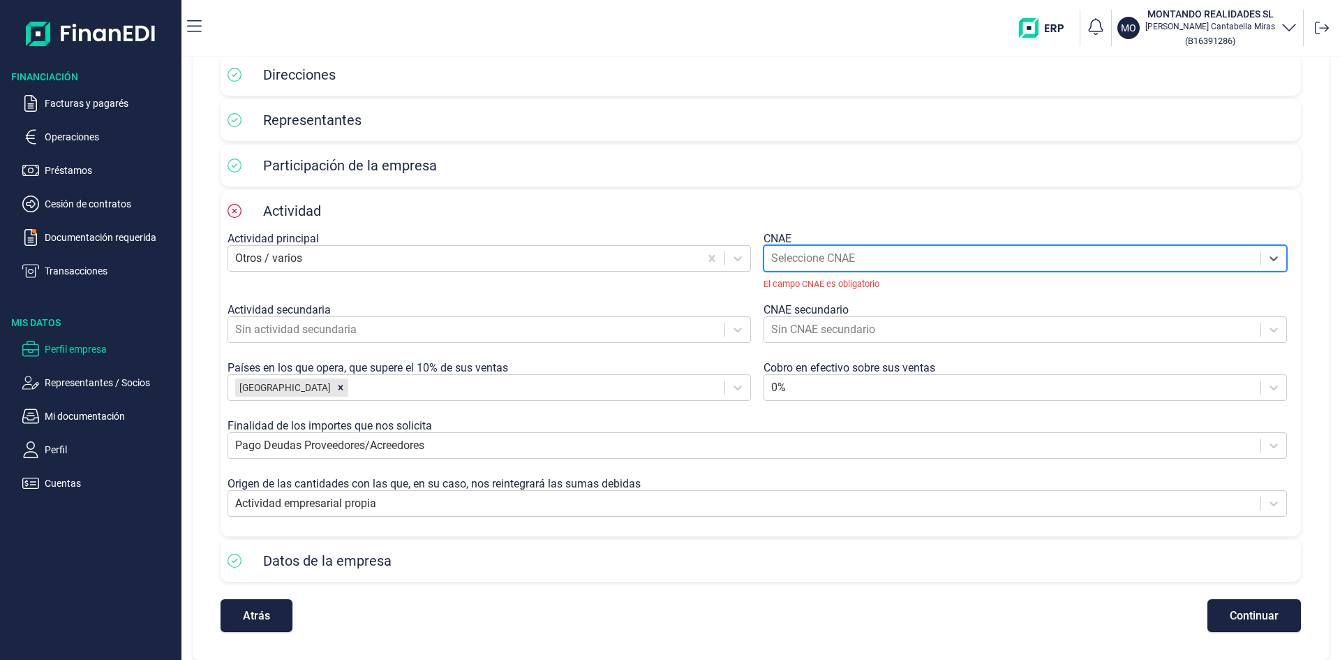
click at [839, 249] on div at bounding box center [1012, 259] width 482 height 20
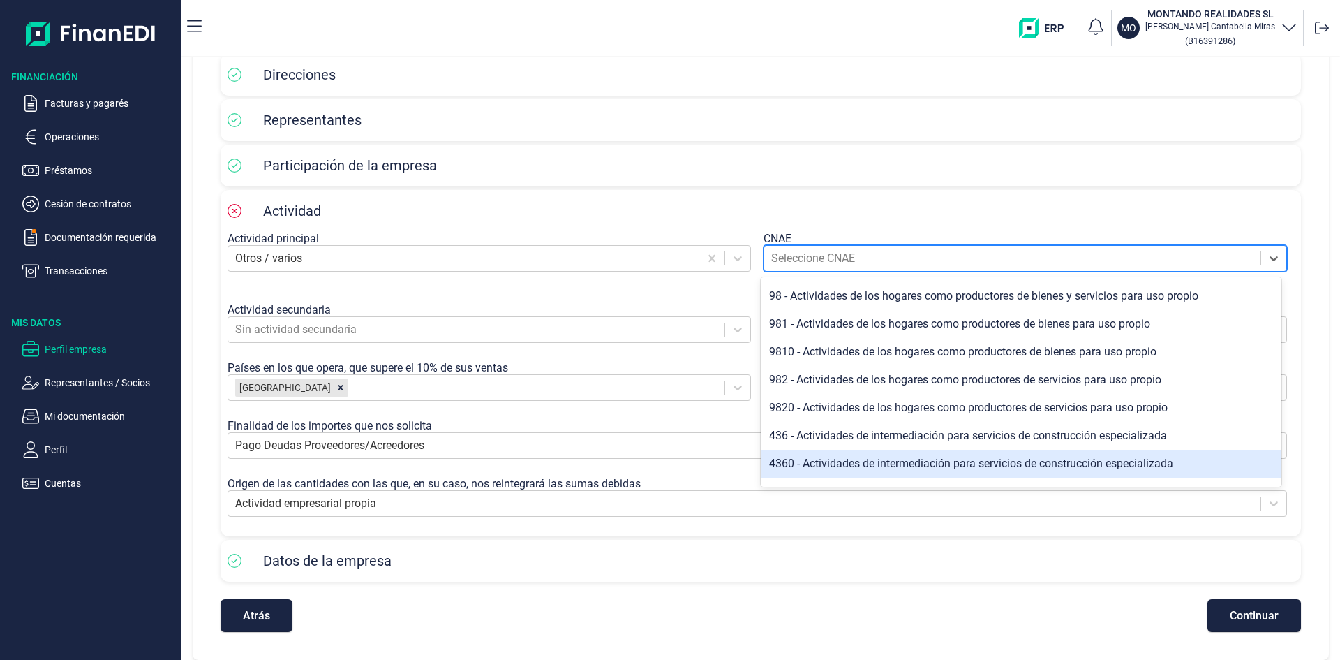
scroll to position [1143, 0]
click at [959, 465] on div "468 - Otro comercio al por mayor especializado" at bounding box center [1021, 464] width 521 height 28
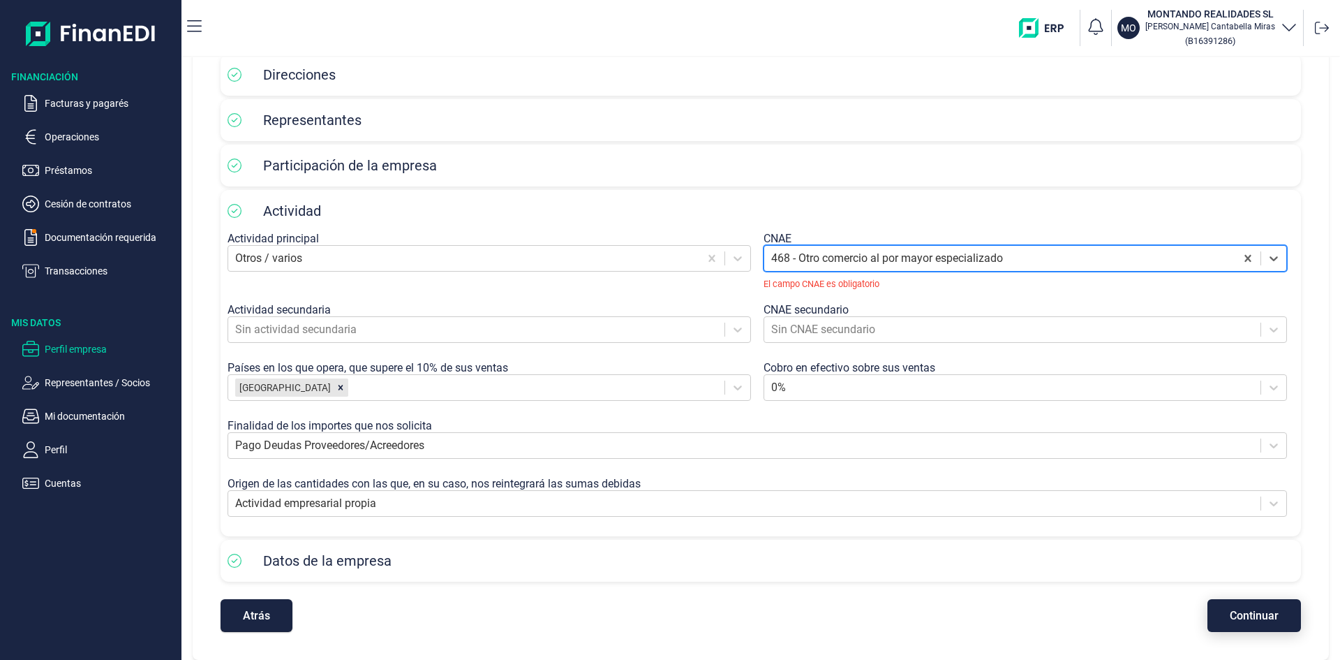
click at [1270, 612] on span "Continuar" at bounding box center [1254, 615] width 49 height 10
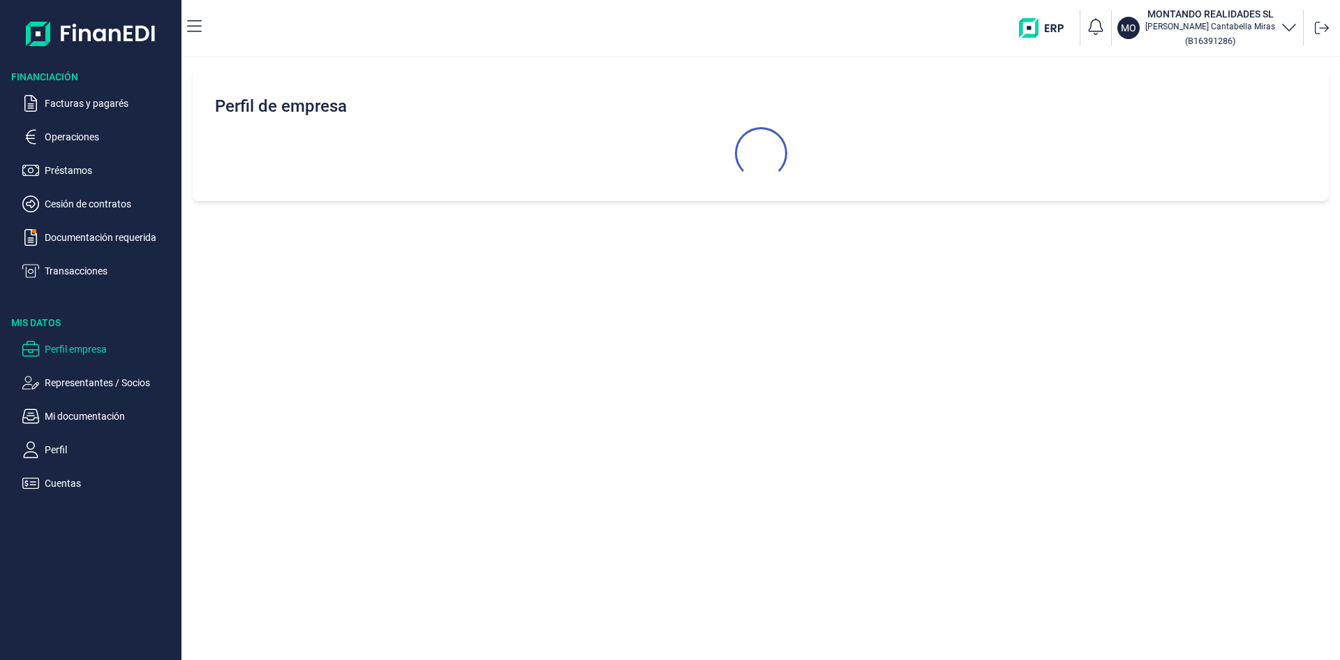
scroll to position [0, 0]
select select "ES"
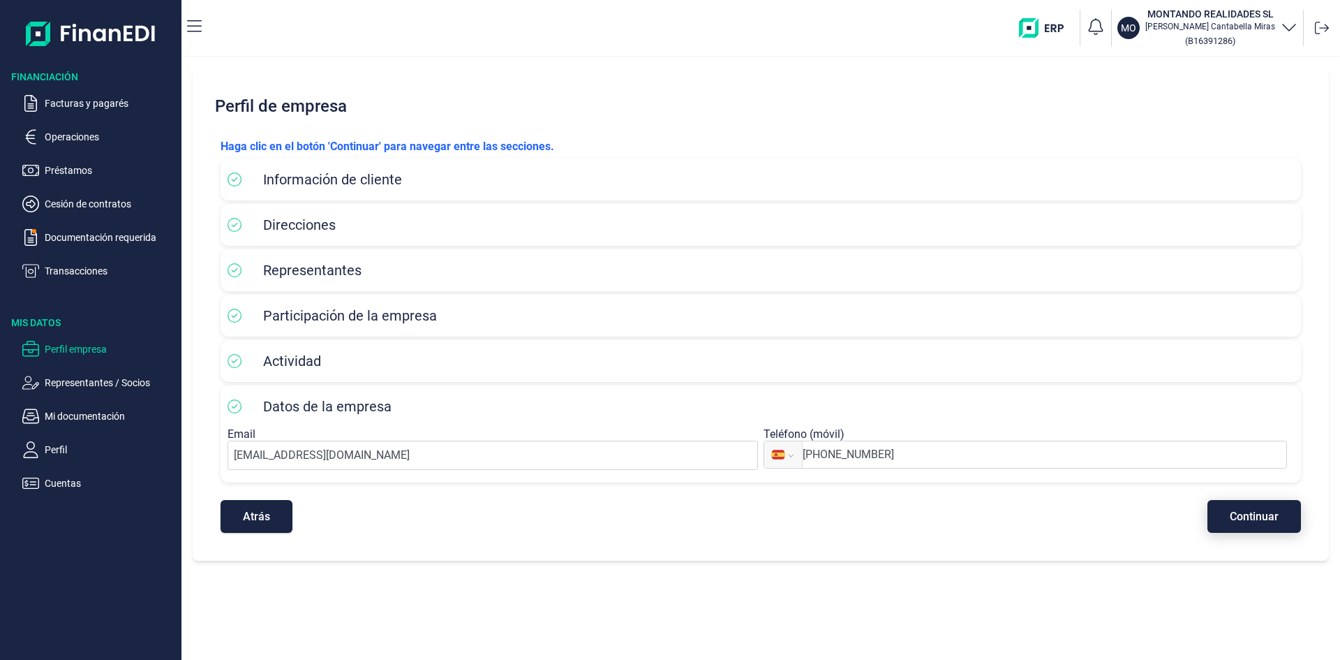
click at [1269, 514] on span "Continuar" at bounding box center [1254, 516] width 49 height 10
click at [1133, 26] on p "MO" at bounding box center [1128, 28] width 15 height 14
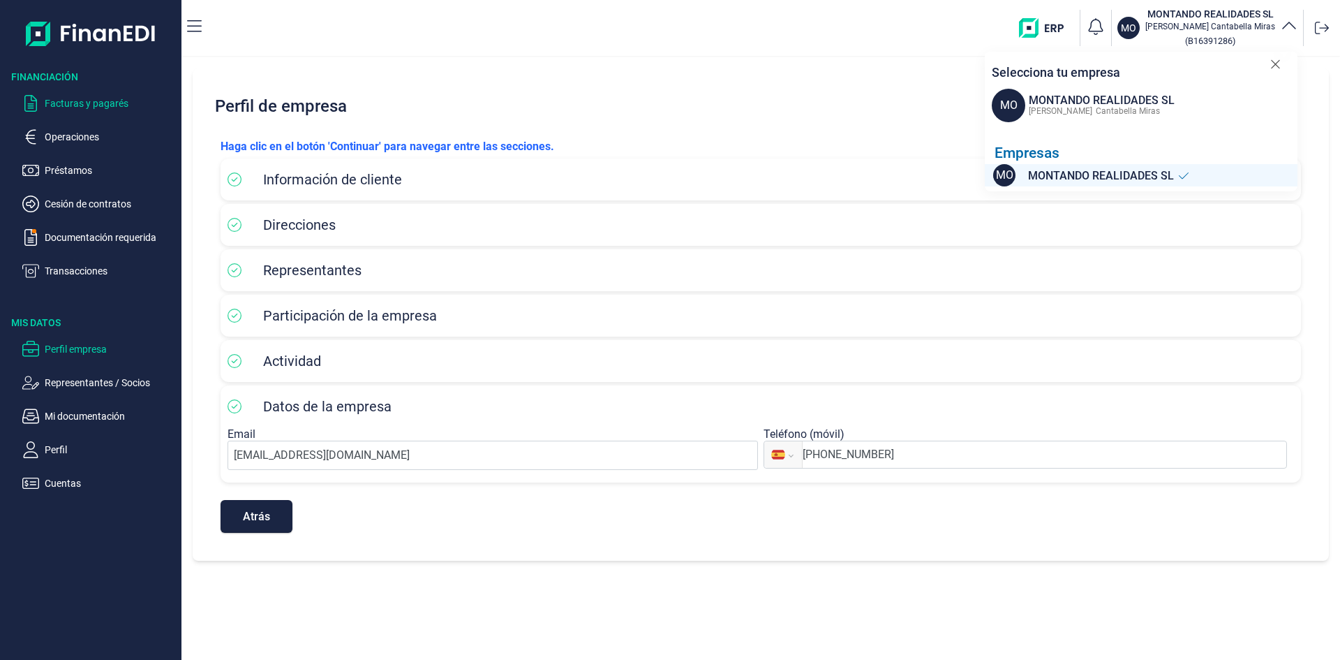
click at [75, 101] on p "Facturas y pagarés" at bounding box center [110, 103] width 131 height 17
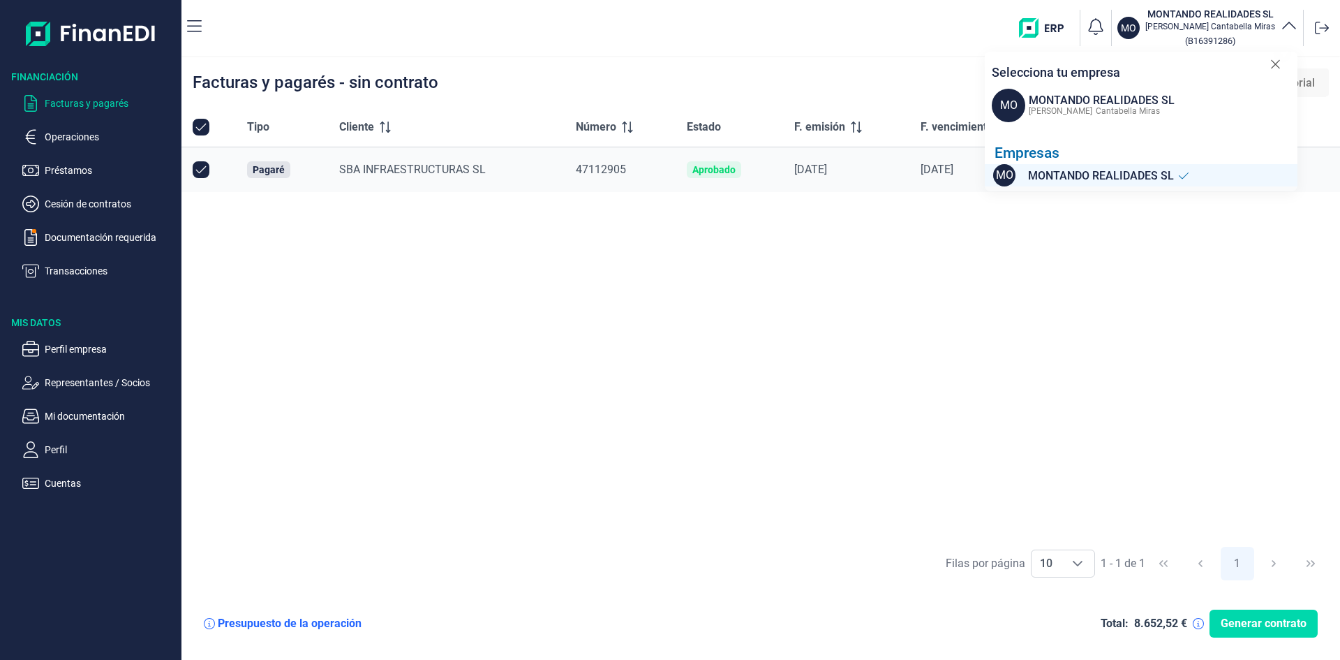
click at [652, 297] on div "Tipo Cliente Número Estado F. emisión F. vencimiento Nominal (€) Otras opciones…" at bounding box center [761, 323] width 1159 height 431
click at [98, 134] on p "Operaciones" at bounding box center [110, 136] width 131 height 17
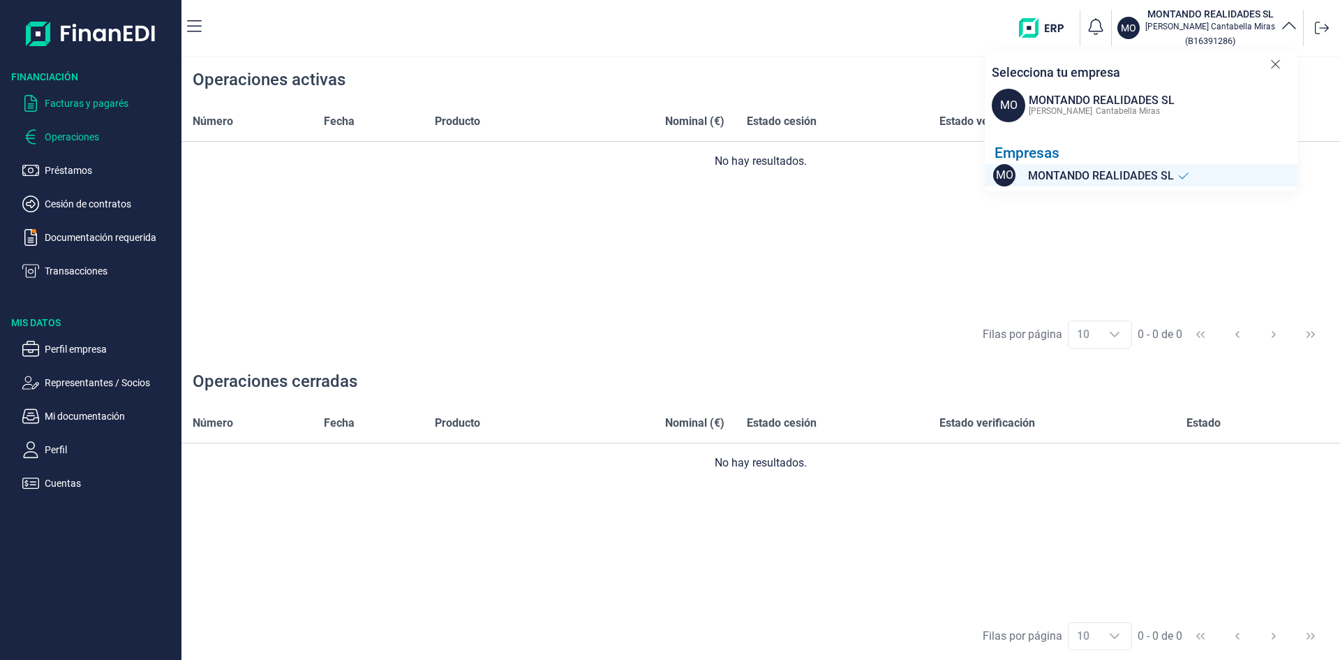
click at [104, 103] on p "Facturas y pagarés" at bounding box center [110, 103] width 131 height 17
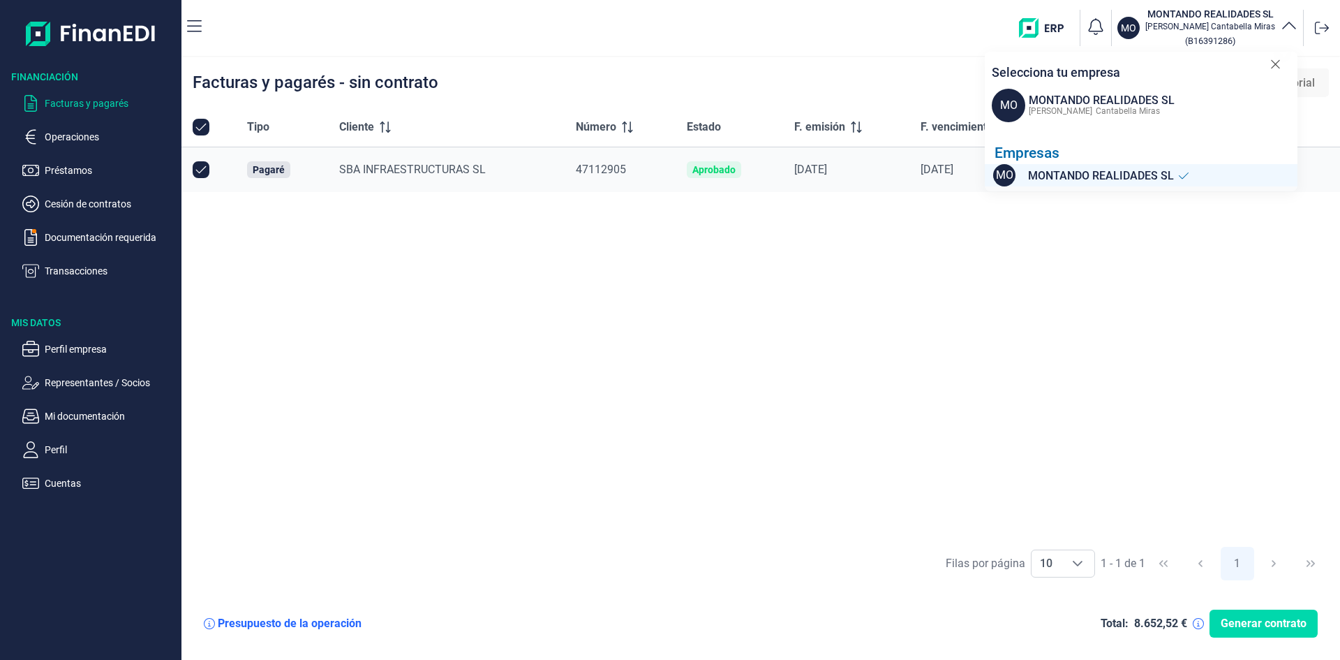
click at [1028, 254] on div "Tipo Cliente Número Estado F. emisión F. vencimiento Nominal (€) Otras opciones…" at bounding box center [761, 323] width 1159 height 431
click at [1280, 63] on icon at bounding box center [1276, 64] width 10 height 14
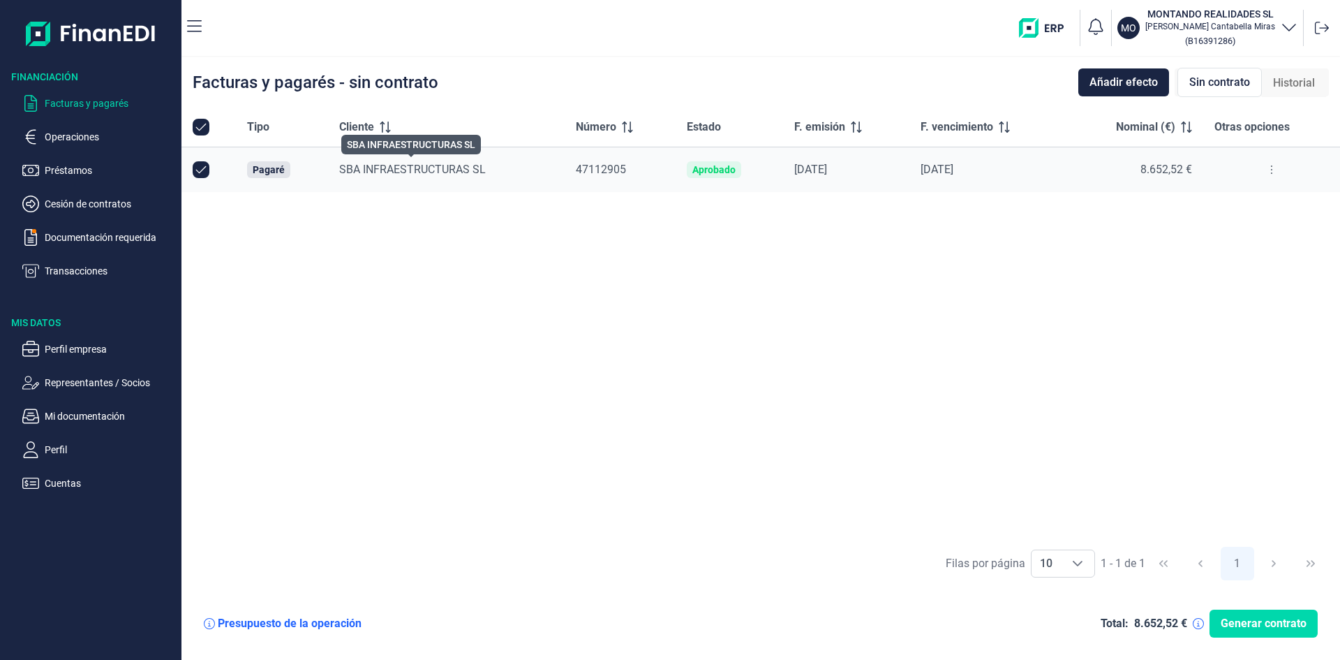
click at [431, 163] on span "SBA INFRAESTRUCTURAS SL" at bounding box center [412, 169] width 147 height 13
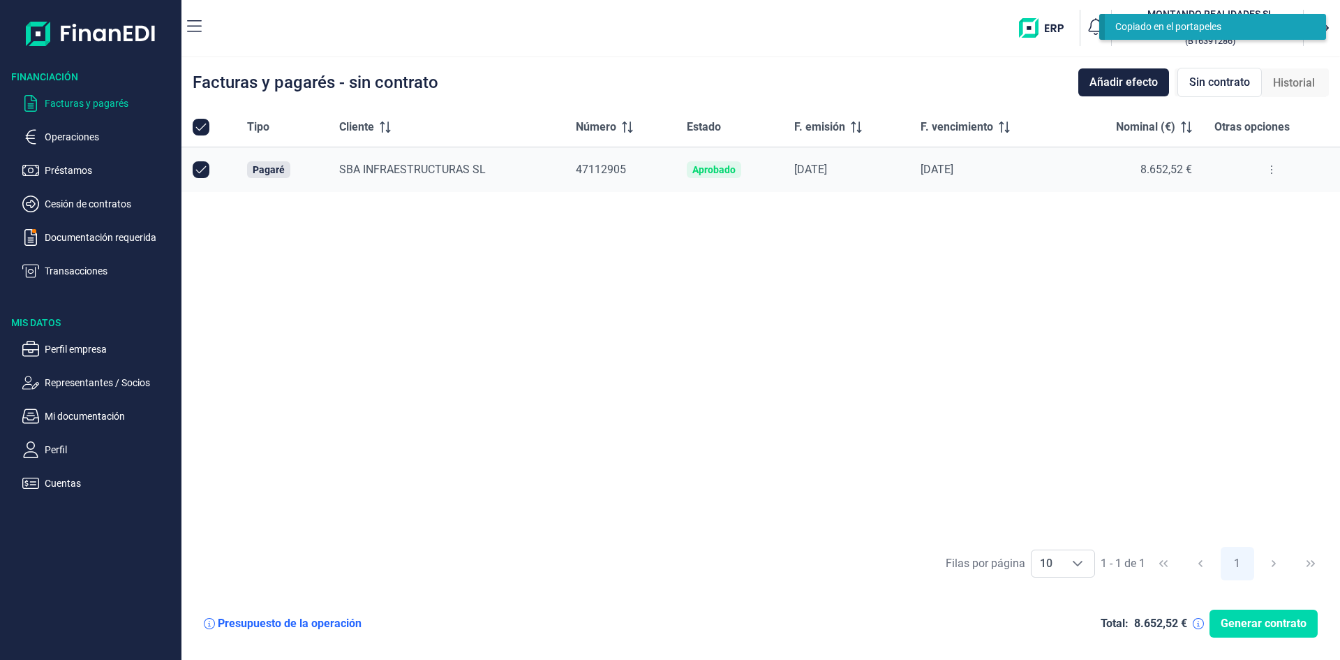
click at [1273, 169] on icon at bounding box center [1272, 169] width 3 height 11
click at [1231, 200] on span "Ver detalle del pagaré" at bounding box center [1205, 205] width 93 height 14
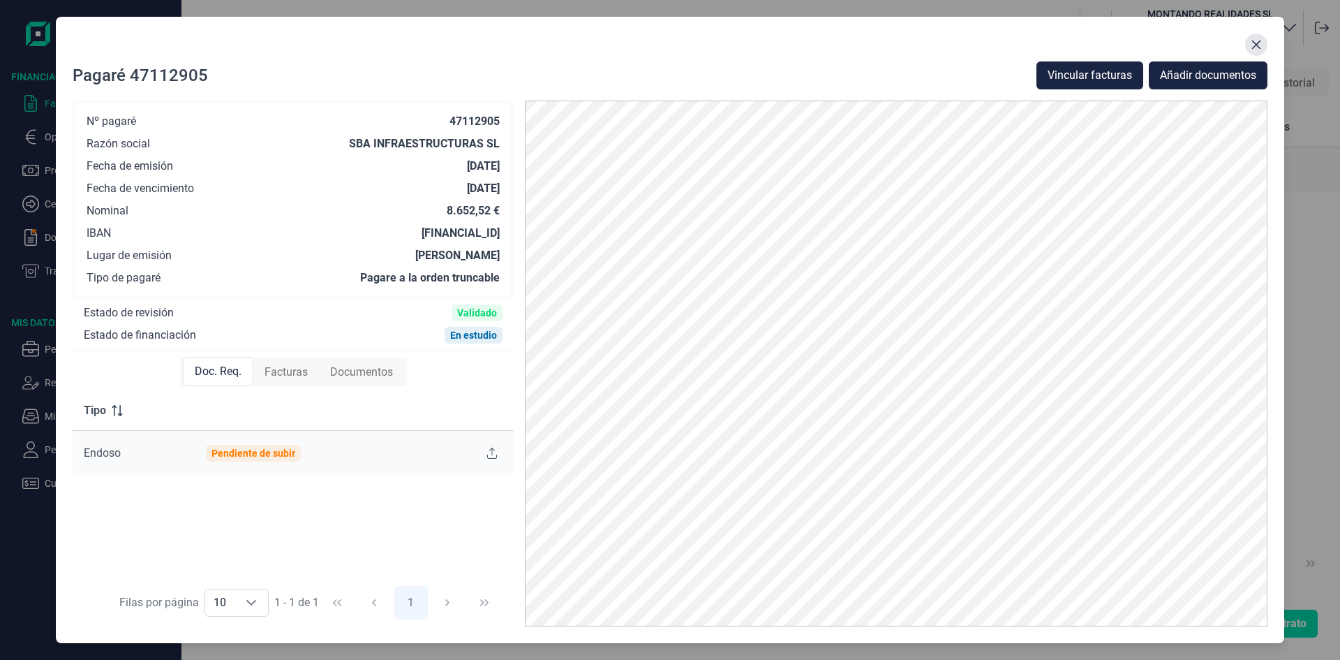
click at [1254, 45] on icon "Close" at bounding box center [1256, 44] width 11 height 11
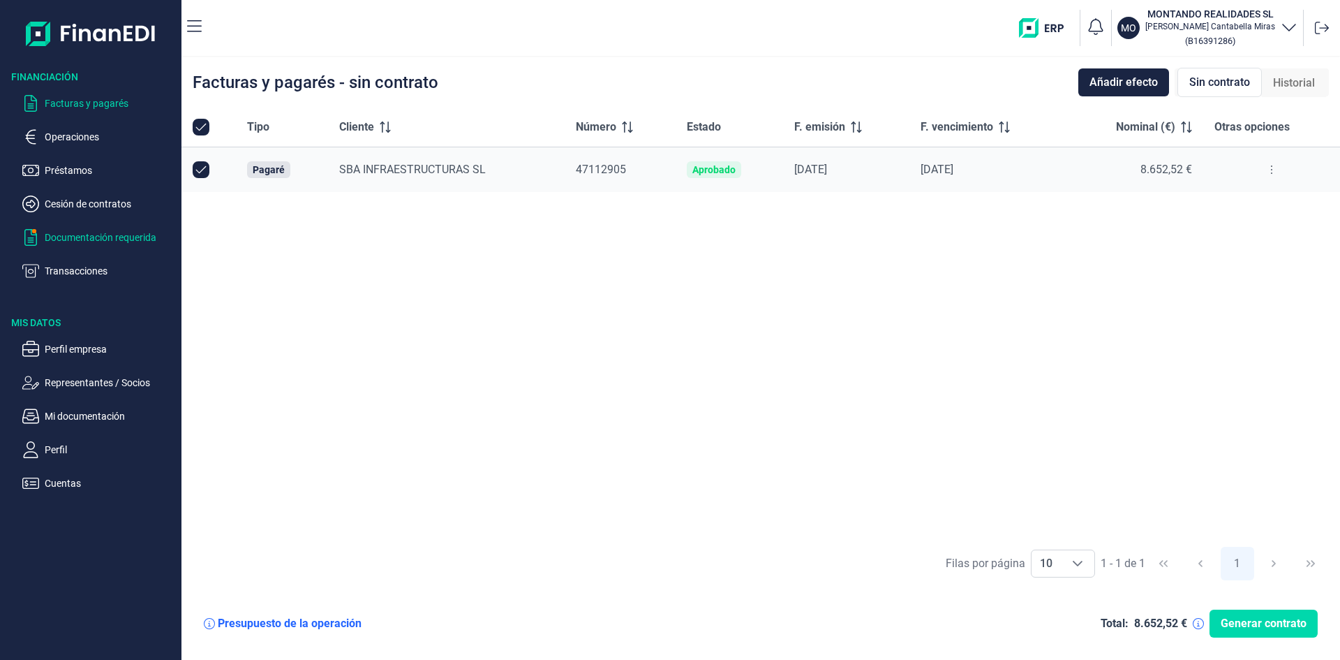
click at [131, 238] on p "Documentación requerida" at bounding box center [110, 237] width 131 height 17
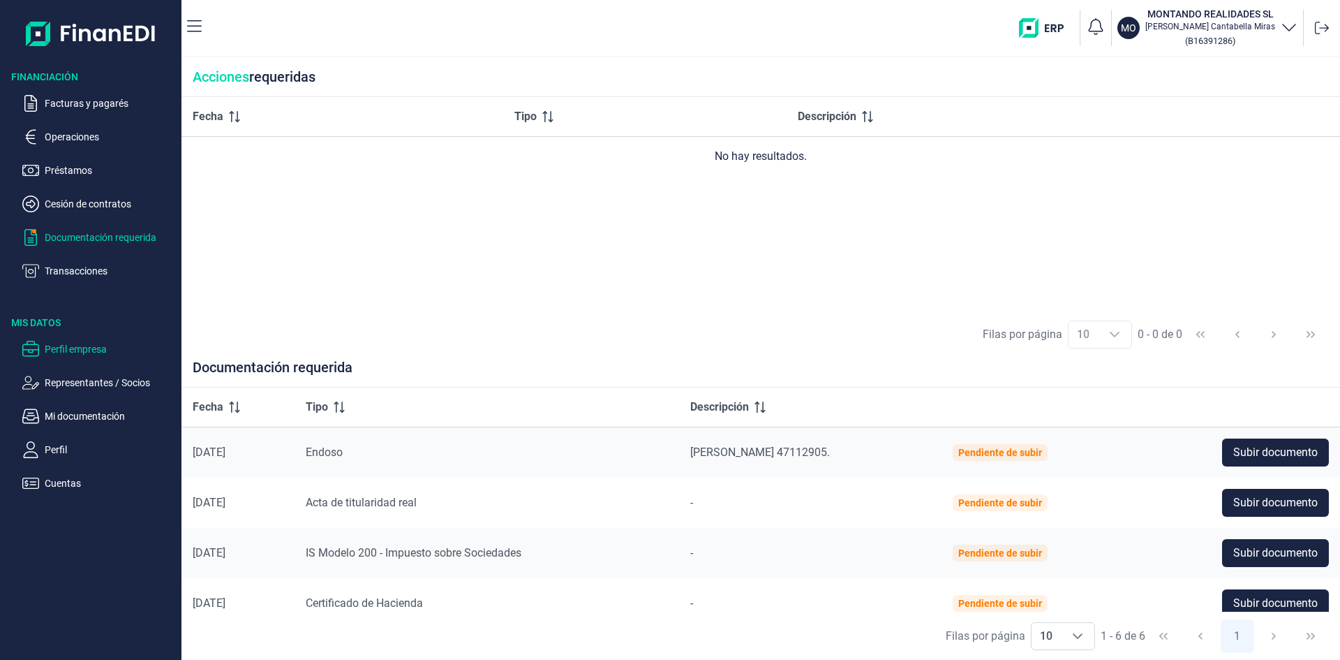
click at [86, 345] on p "Perfil empresa" at bounding box center [110, 349] width 131 height 17
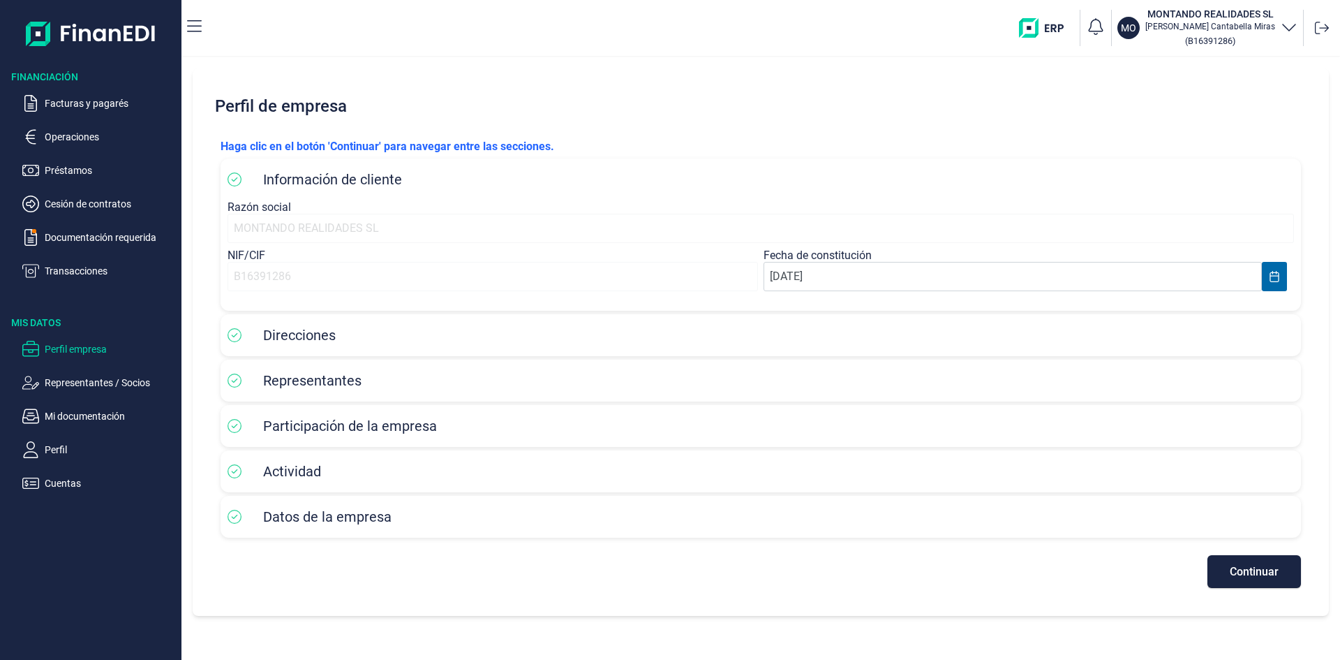
click at [287, 468] on span "Actividad" at bounding box center [292, 471] width 58 height 17
click at [1243, 573] on span "Continuar" at bounding box center [1254, 571] width 49 height 10
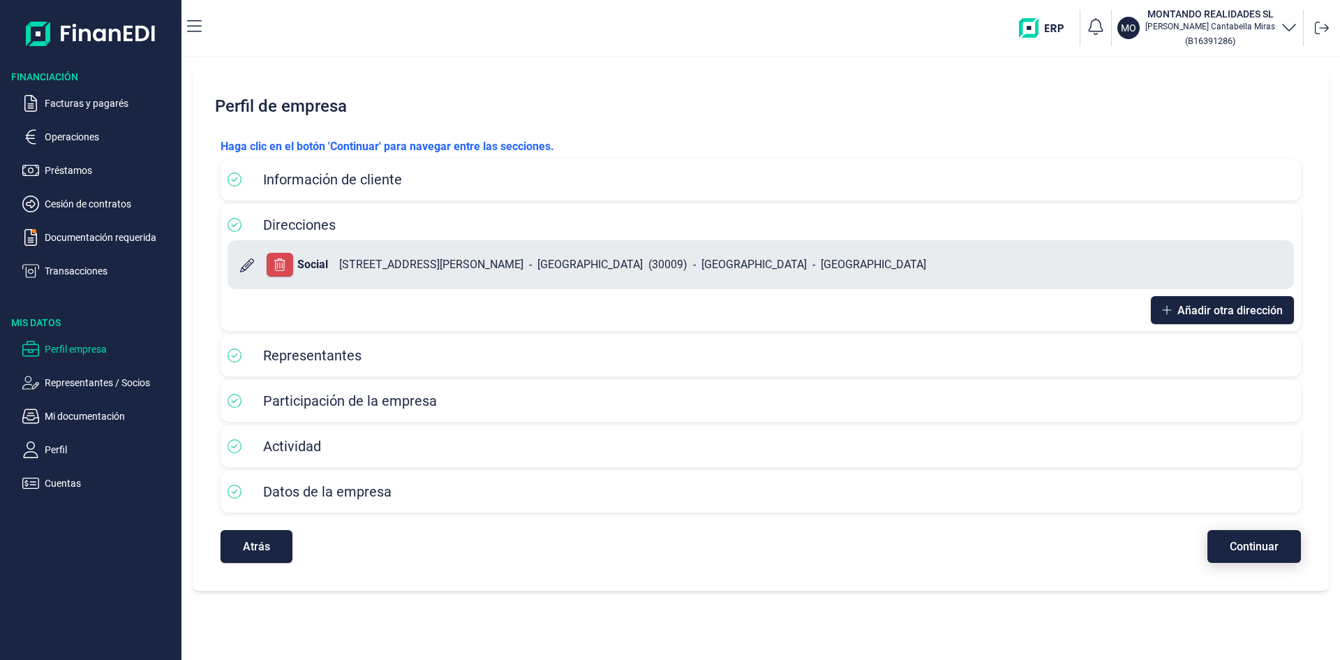
click at [1243, 573] on div "[PERSON_NAME] clic en el botón 'Continuar' para navegar entre las secciones. In…" at bounding box center [760, 350] width 1103 height 447
click at [1261, 545] on span "Continuar" at bounding box center [1254, 546] width 49 height 10
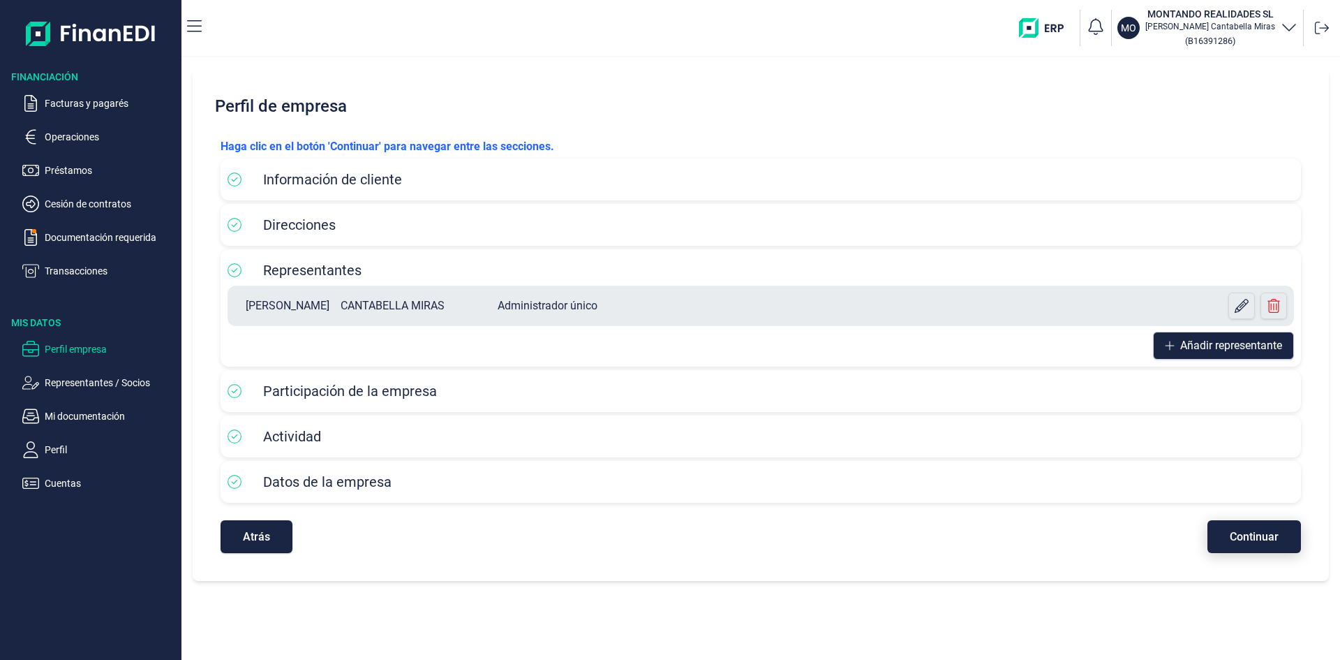
click at [1261, 545] on button "Continuar" at bounding box center [1255, 536] width 94 height 33
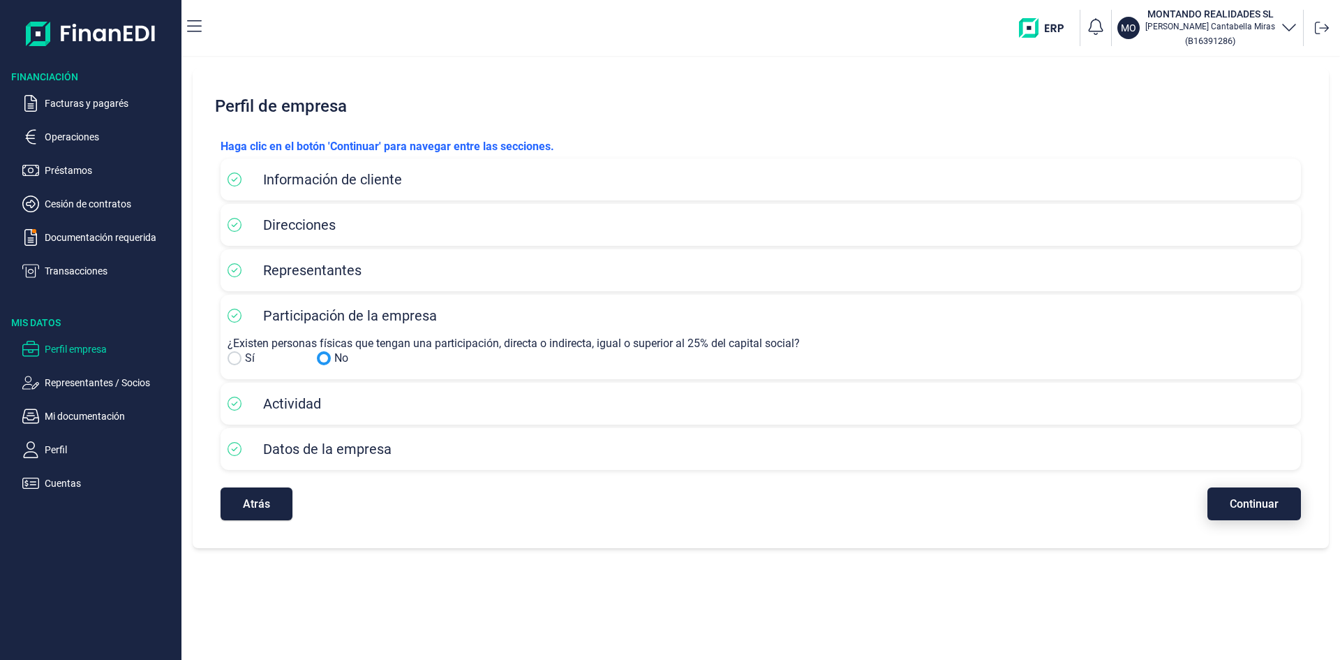
click at [1261, 545] on div "Perfil de empresa Haga clic en el botón 'Continuar' para navegar entre las secc…" at bounding box center [761, 308] width 1137 height 480
click at [1273, 503] on span "Continuar" at bounding box center [1254, 503] width 49 height 10
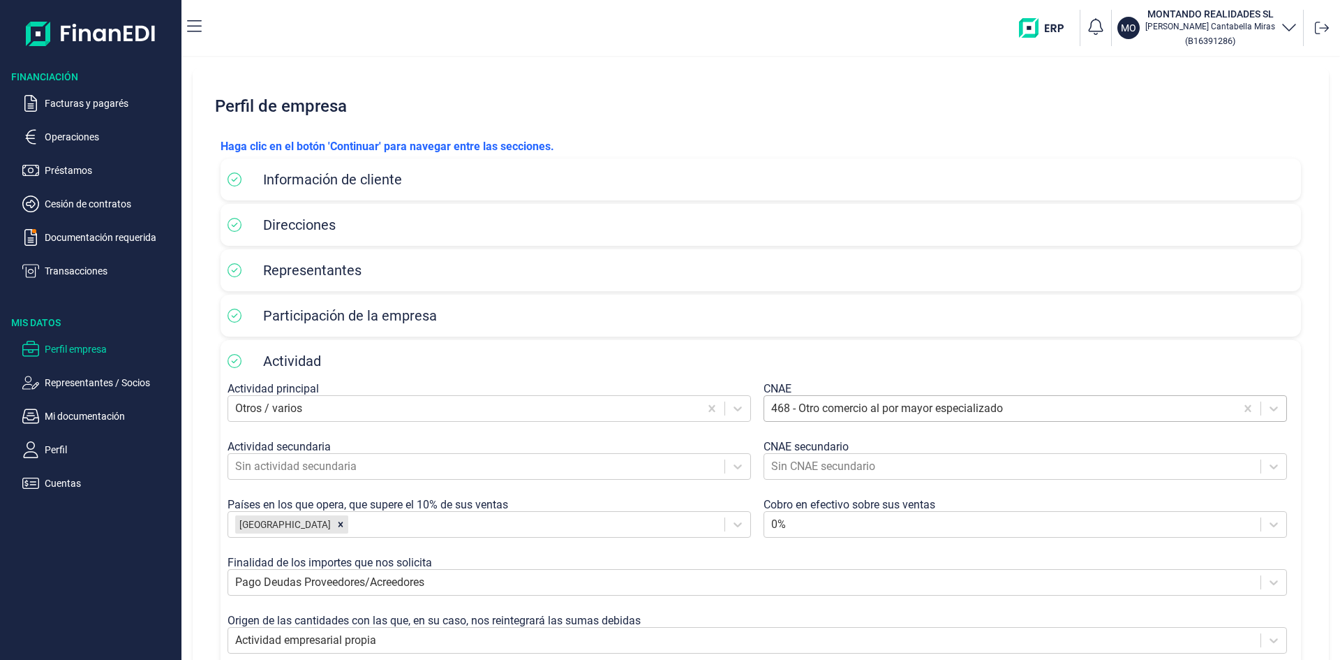
click at [1010, 407] on div at bounding box center [999, 409] width 457 height 20
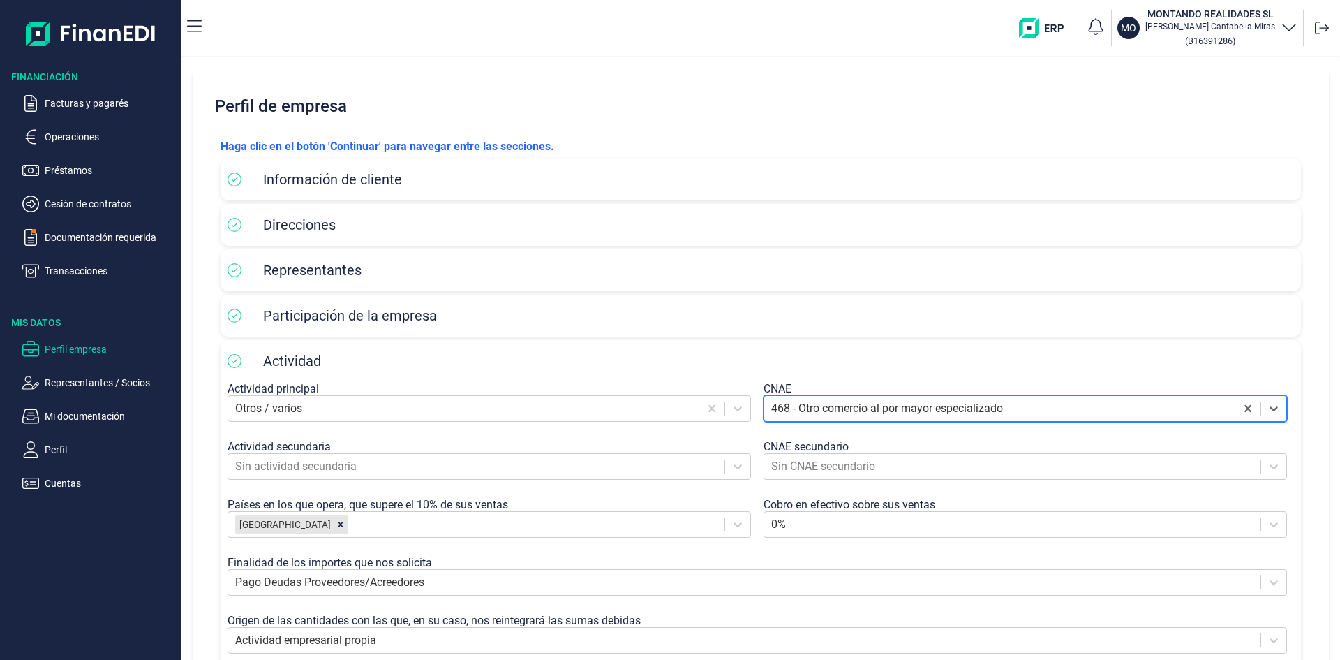
click at [1019, 403] on div at bounding box center [999, 409] width 457 height 20
type input "474/1"
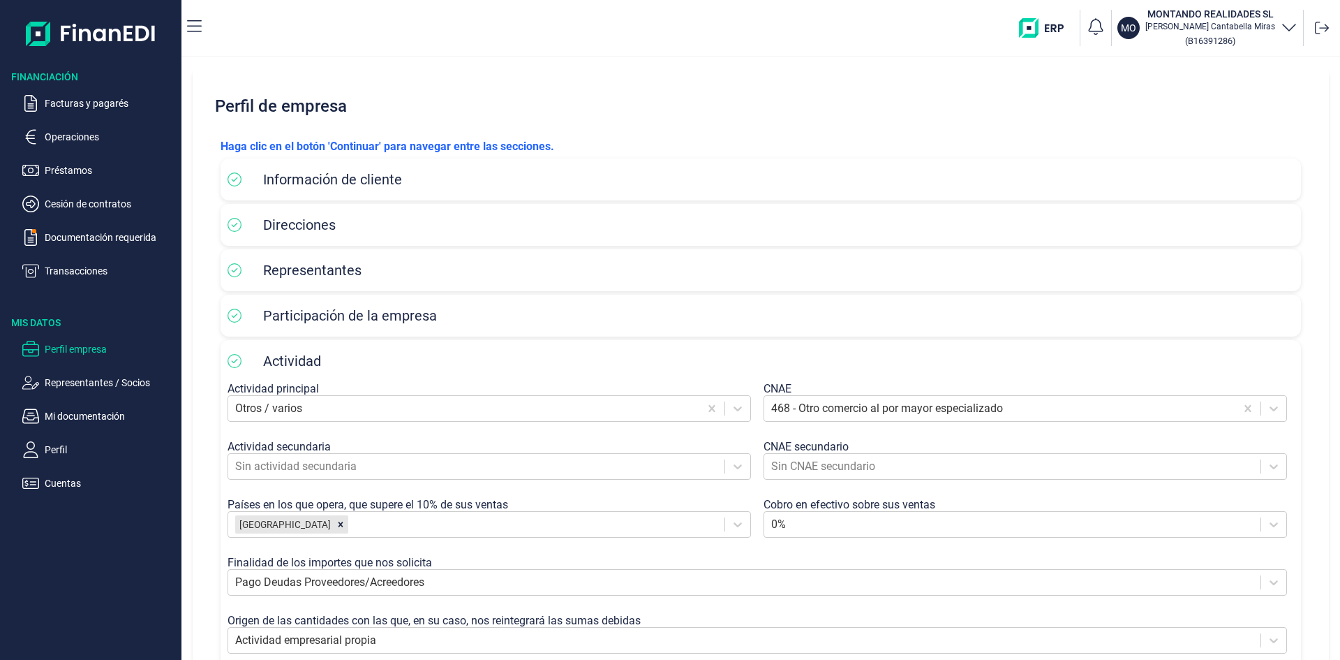
click at [1096, 364] on div "Actividad" at bounding box center [761, 360] width 1067 height 21
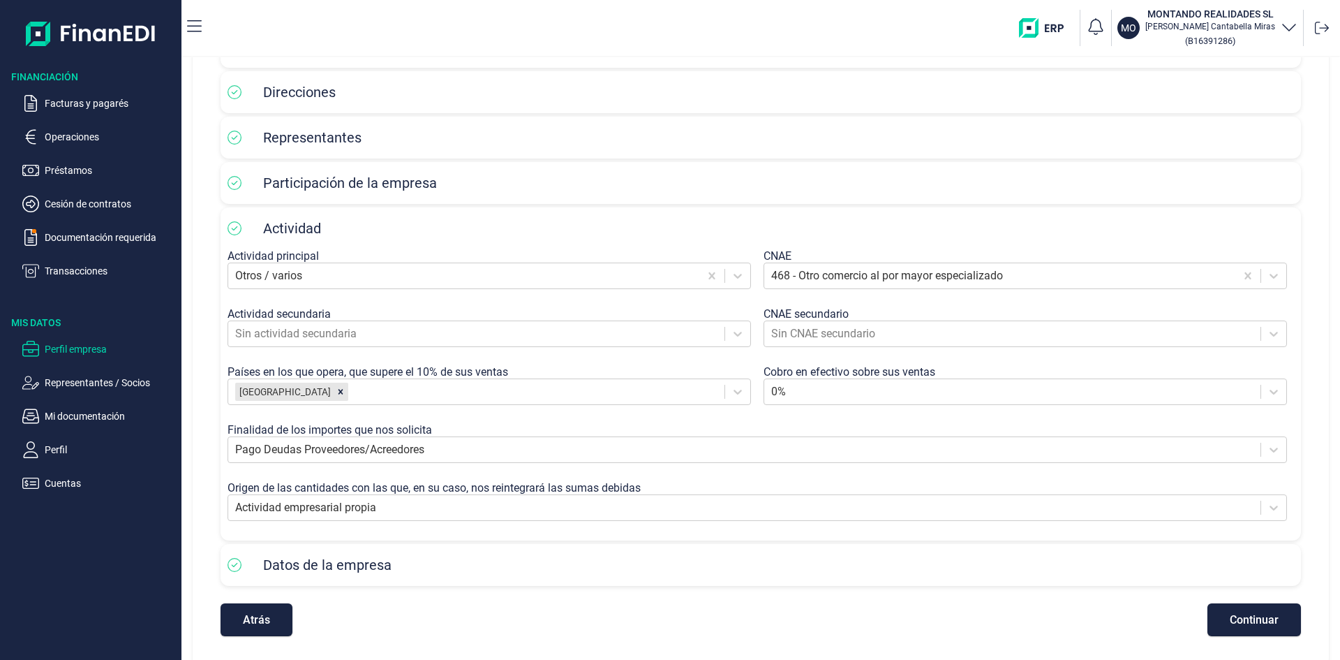
scroll to position [137, 0]
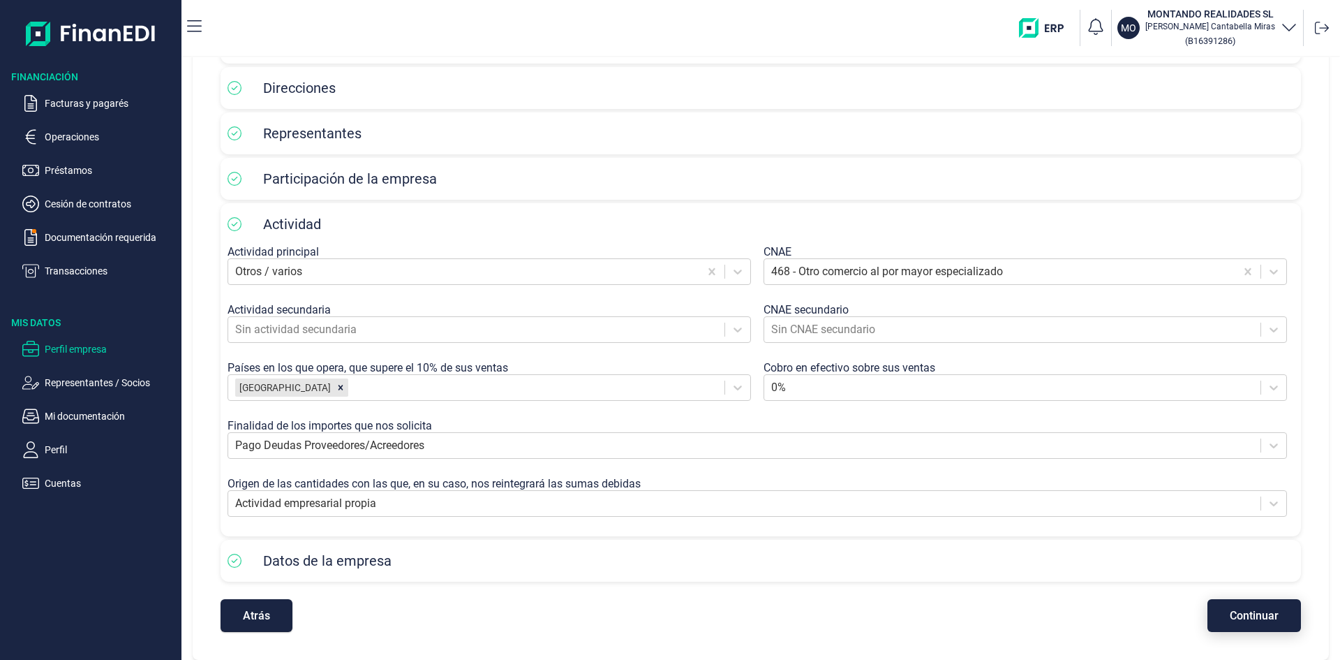
click at [1259, 612] on span "Continuar" at bounding box center [1254, 615] width 49 height 10
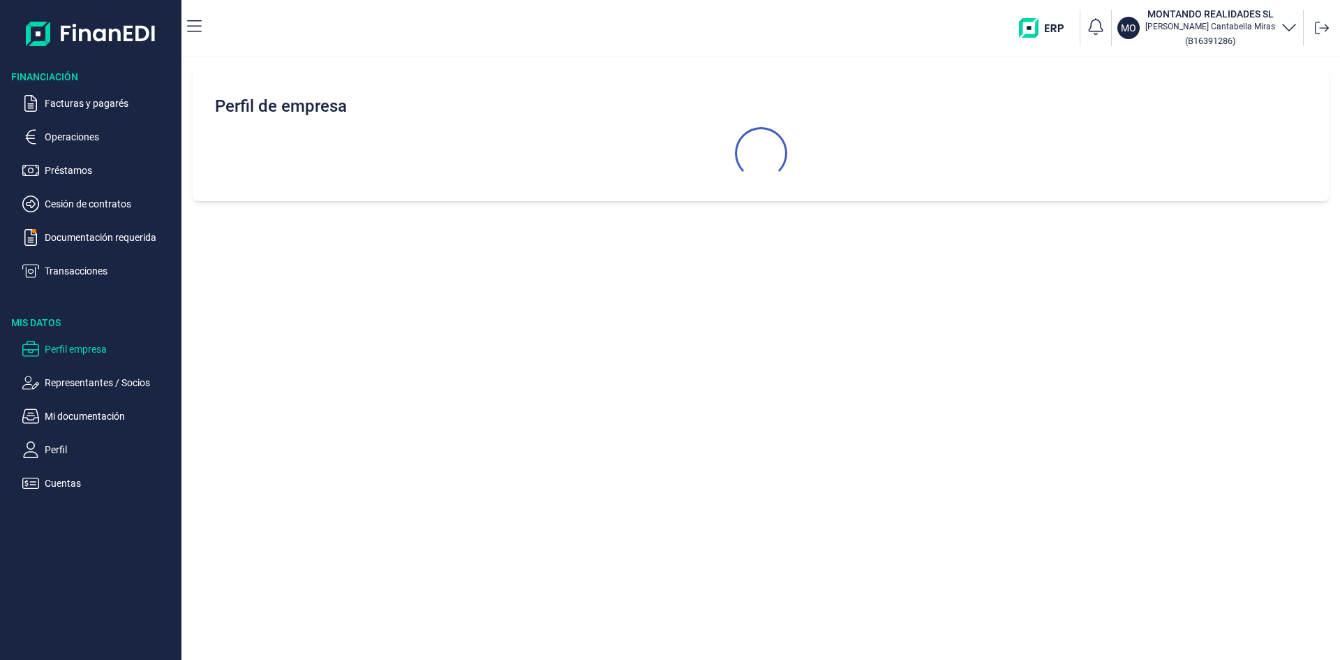
scroll to position [0, 0]
select select "ES"
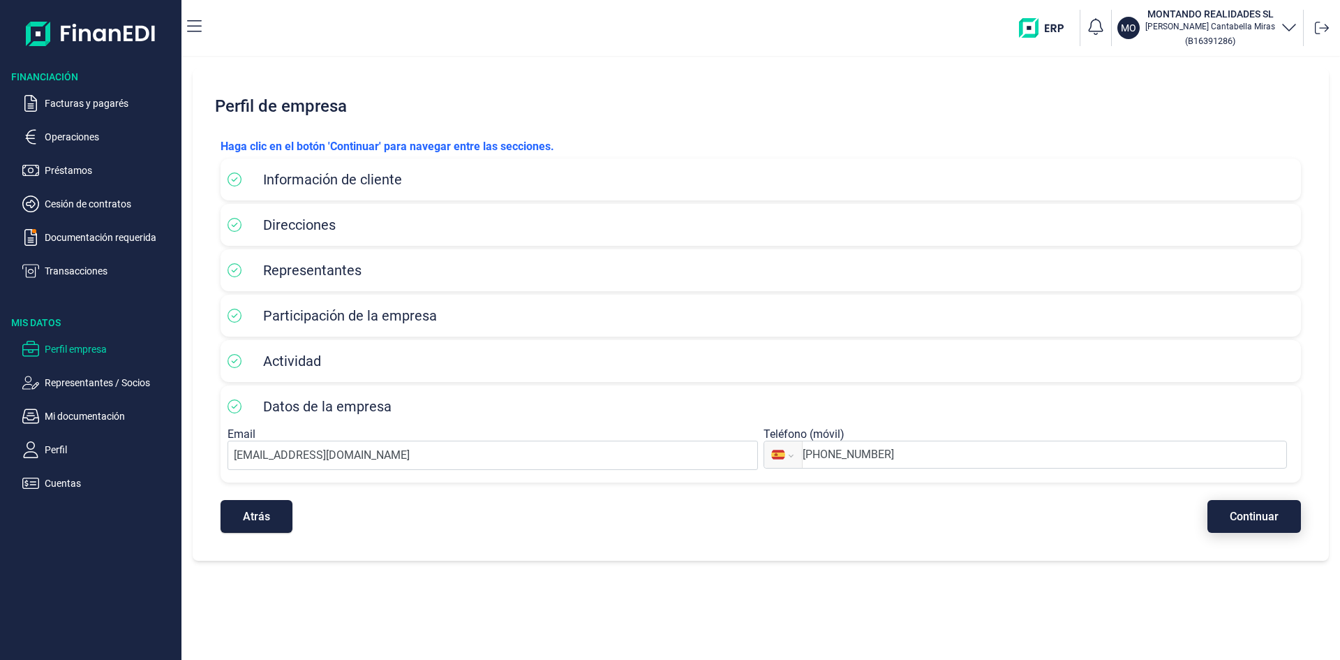
click at [1258, 516] on span "Continuar" at bounding box center [1254, 516] width 49 height 10
click at [91, 275] on p "Transacciones" at bounding box center [110, 271] width 131 height 17
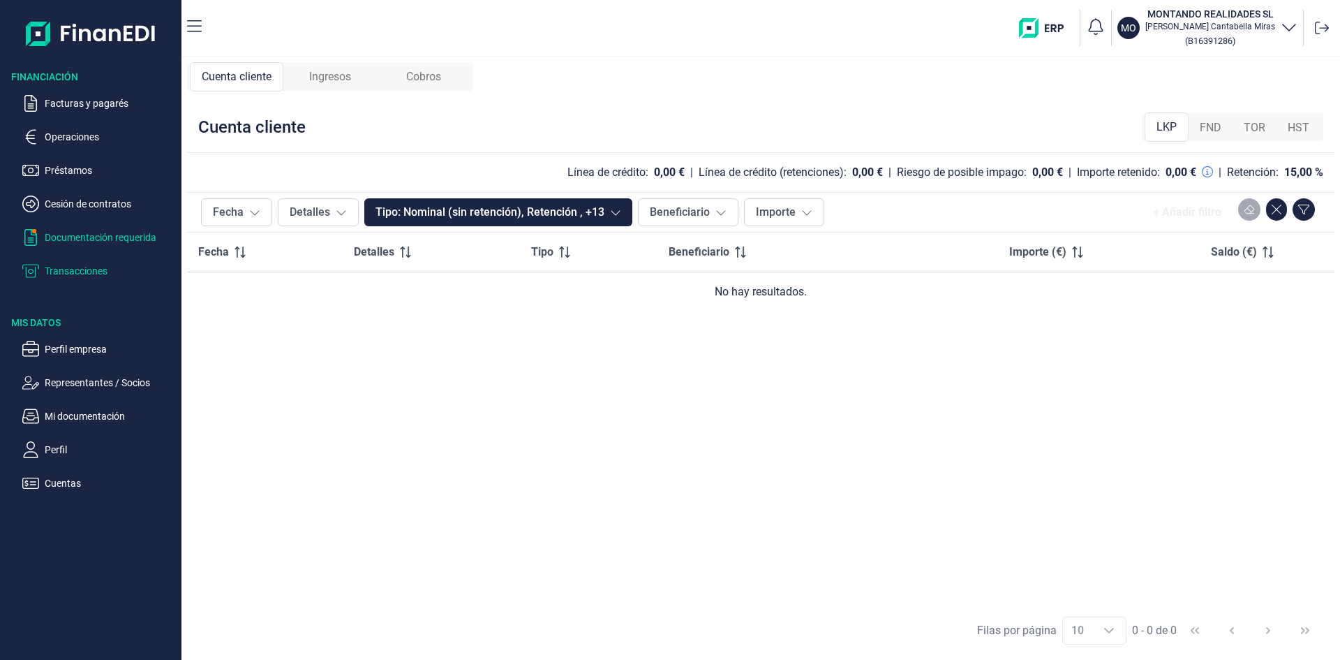
click at [95, 230] on p "Documentación requerida" at bounding box center [110, 237] width 131 height 17
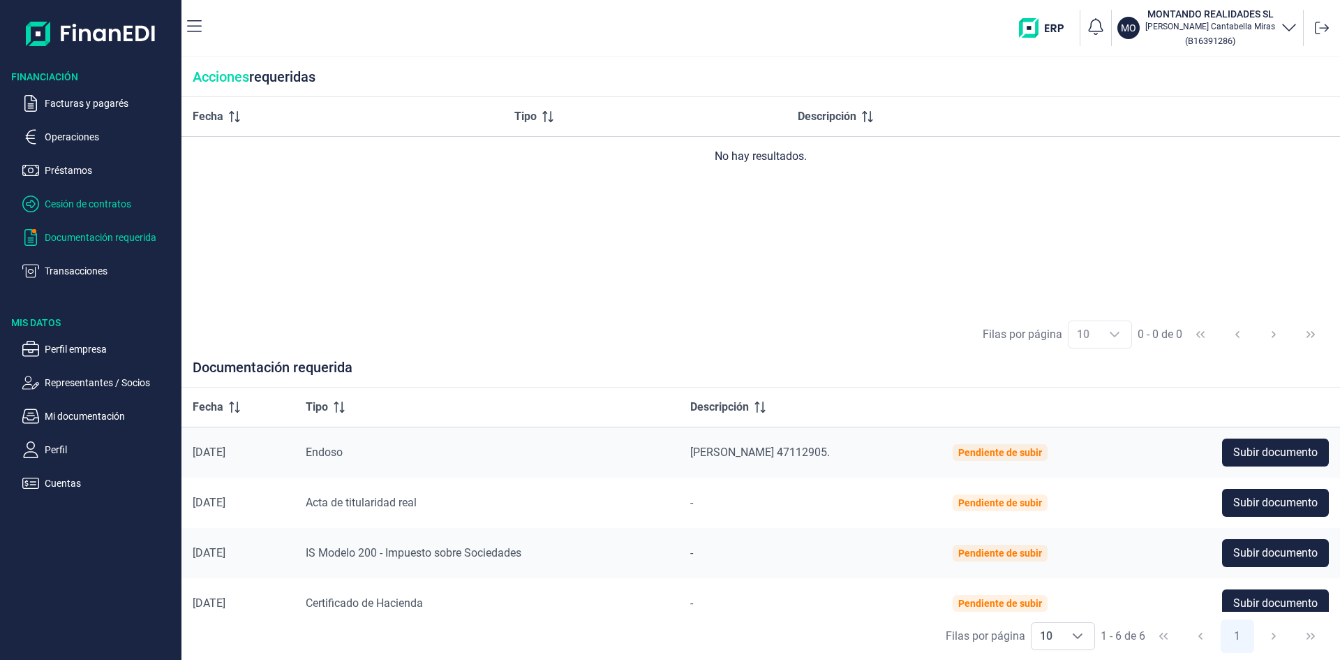
click at [99, 207] on p "Cesión de contratos" at bounding box center [110, 203] width 131 height 17
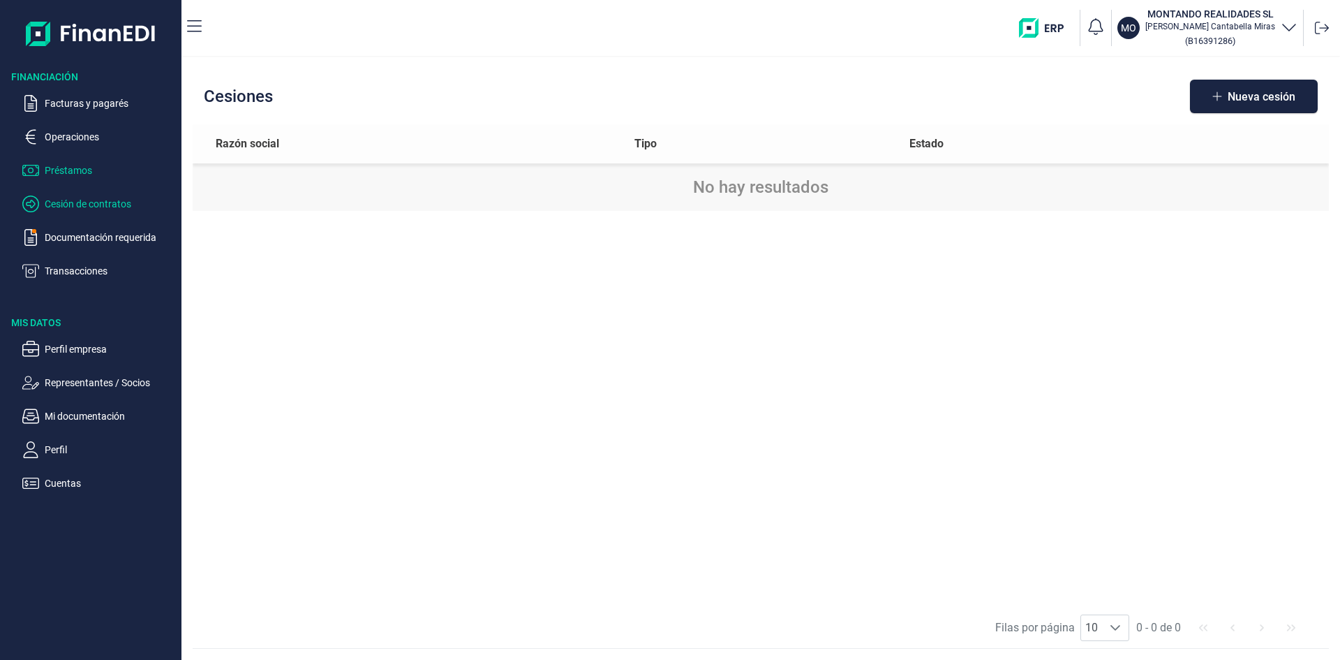
click at [83, 172] on p "Préstamos" at bounding box center [110, 170] width 131 height 17
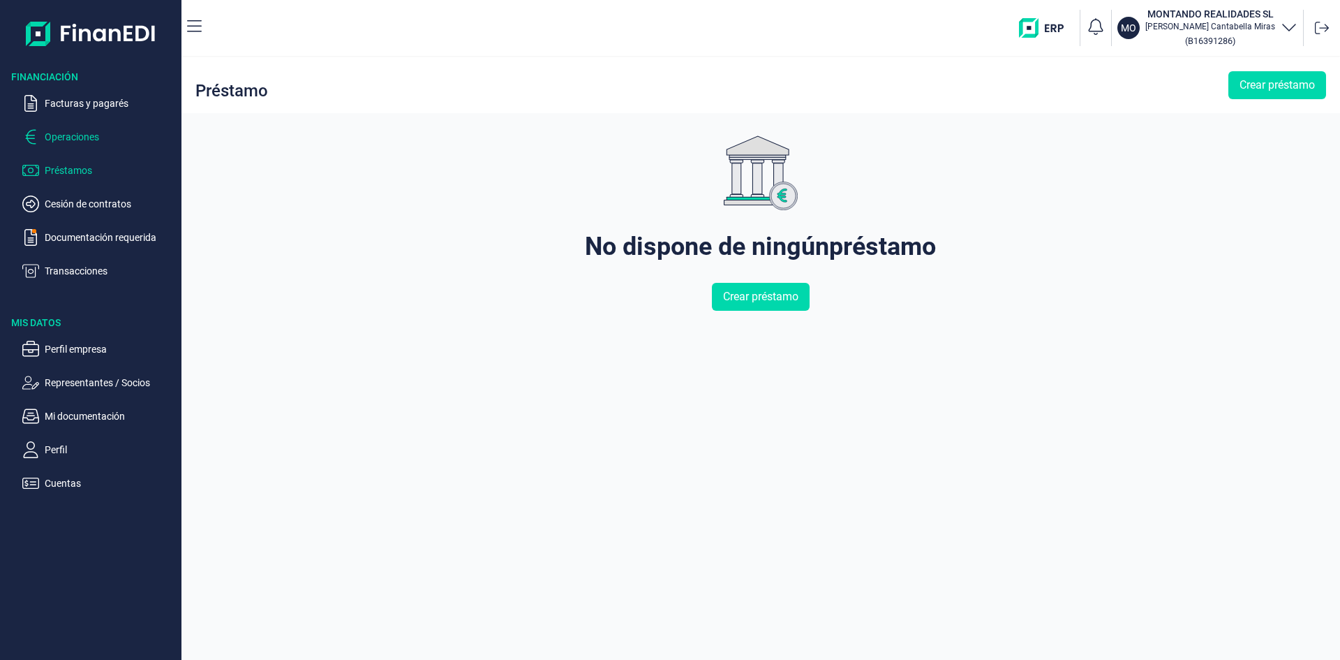
click at [87, 136] on p "Operaciones" at bounding box center [110, 136] width 131 height 17
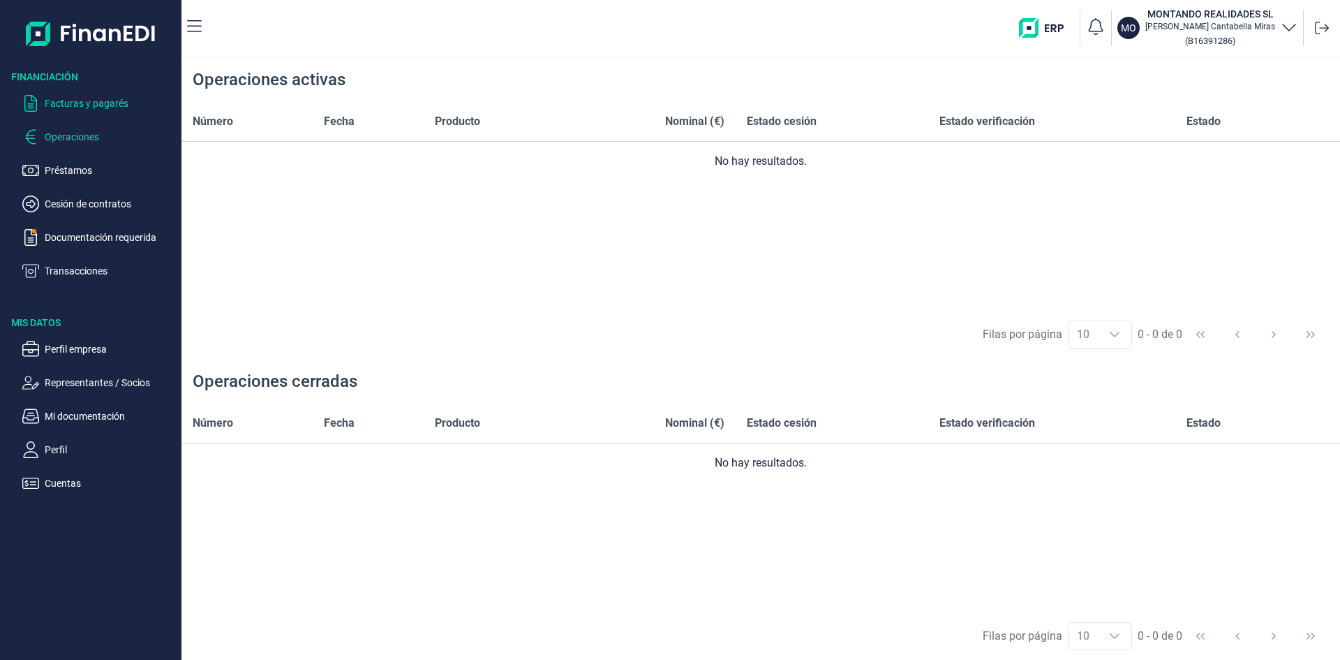
click at [89, 104] on p "Facturas y pagarés" at bounding box center [110, 103] width 131 height 17
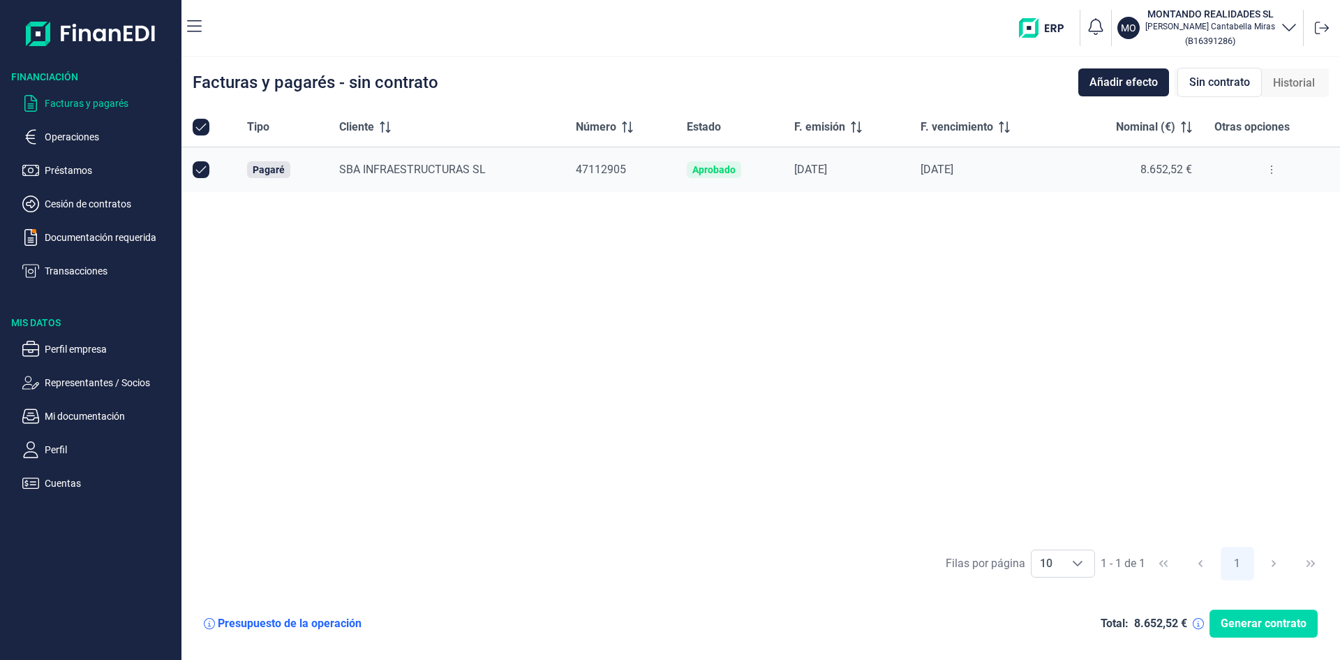
click at [1266, 163] on button at bounding box center [1271, 169] width 25 height 22
click at [1209, 206] on span "Ver detalle del pagaré" at bounding box center [1205, 205] width 93 height 14
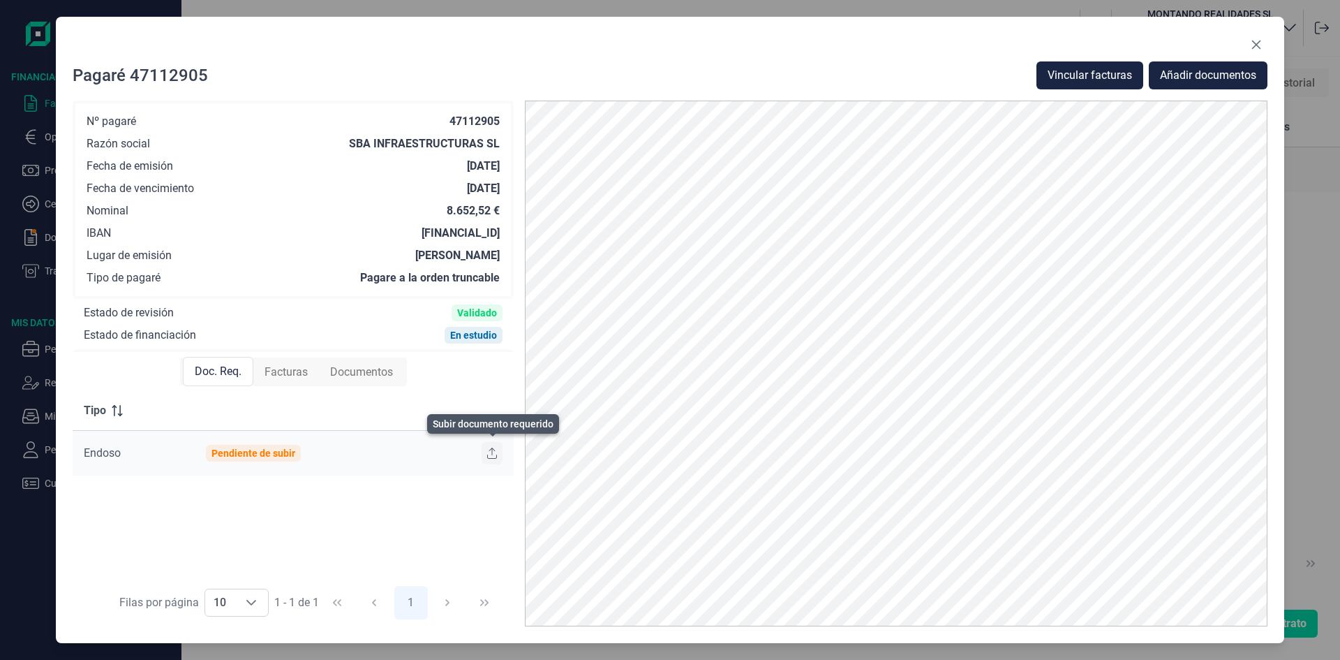
click at [489, 454] on icon at bounding box center [492, 453] width 10 height 11
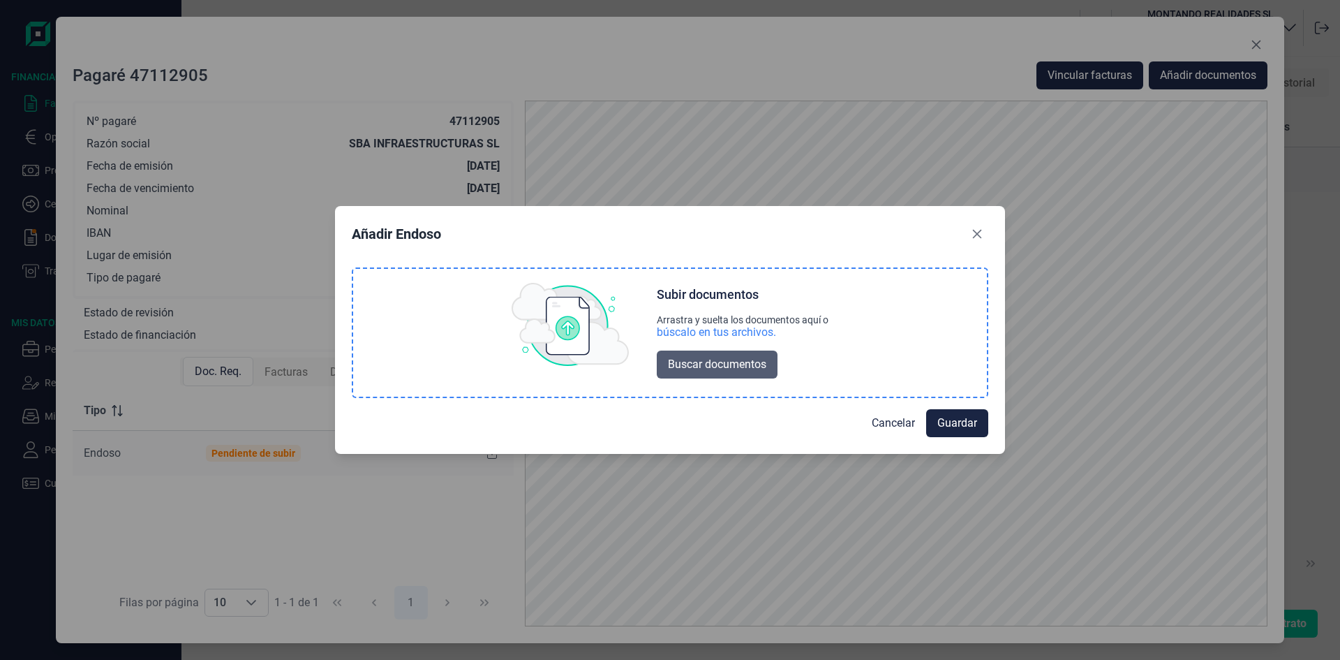
click at [714, 369] on span "Buscar documentos" at bounding box center [717, 364] width 98 height 17
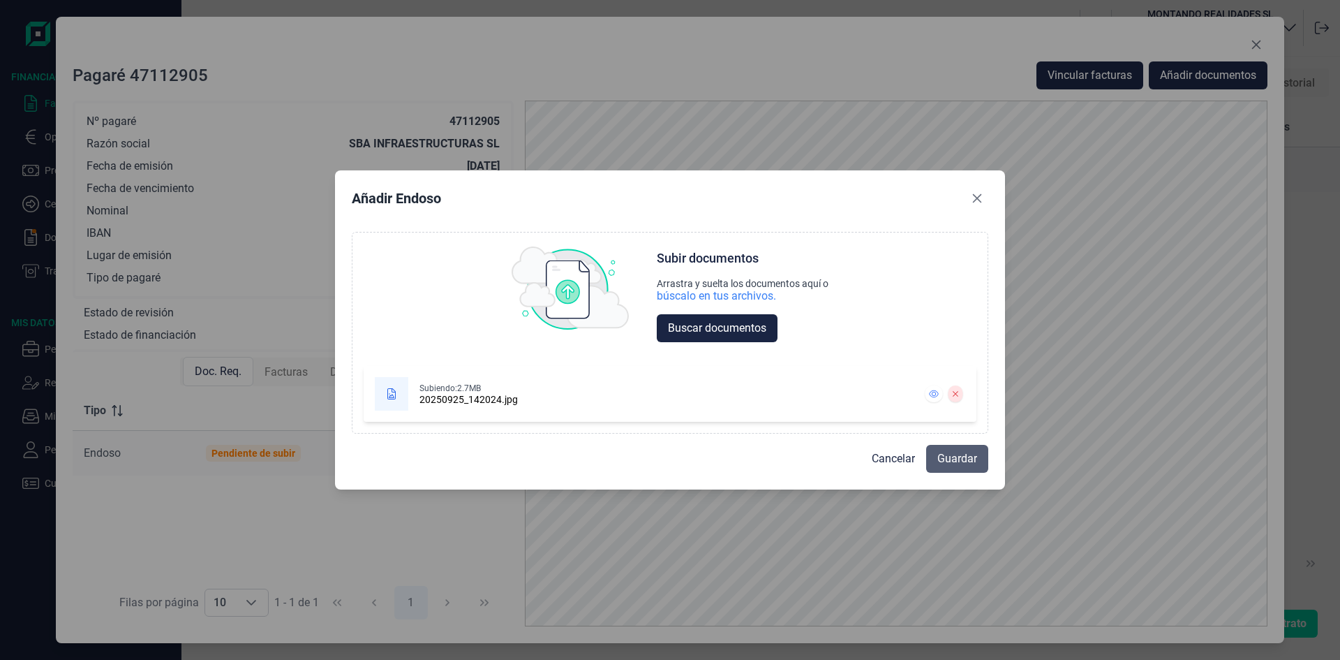
click at [975, 457] on span "Guardar" at bounding box center [958, 458] width 40 height 17
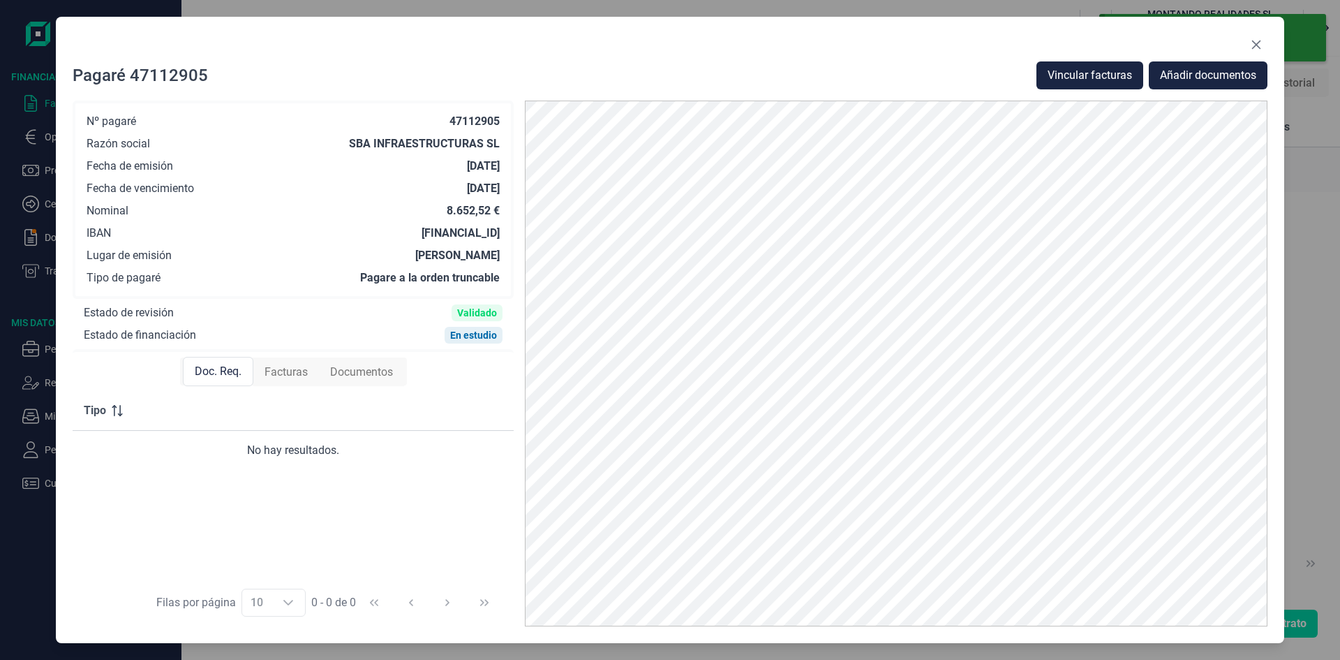
click at [293, 370] on span "Facturas" at bounding box center [286, 372] width 43 height 17
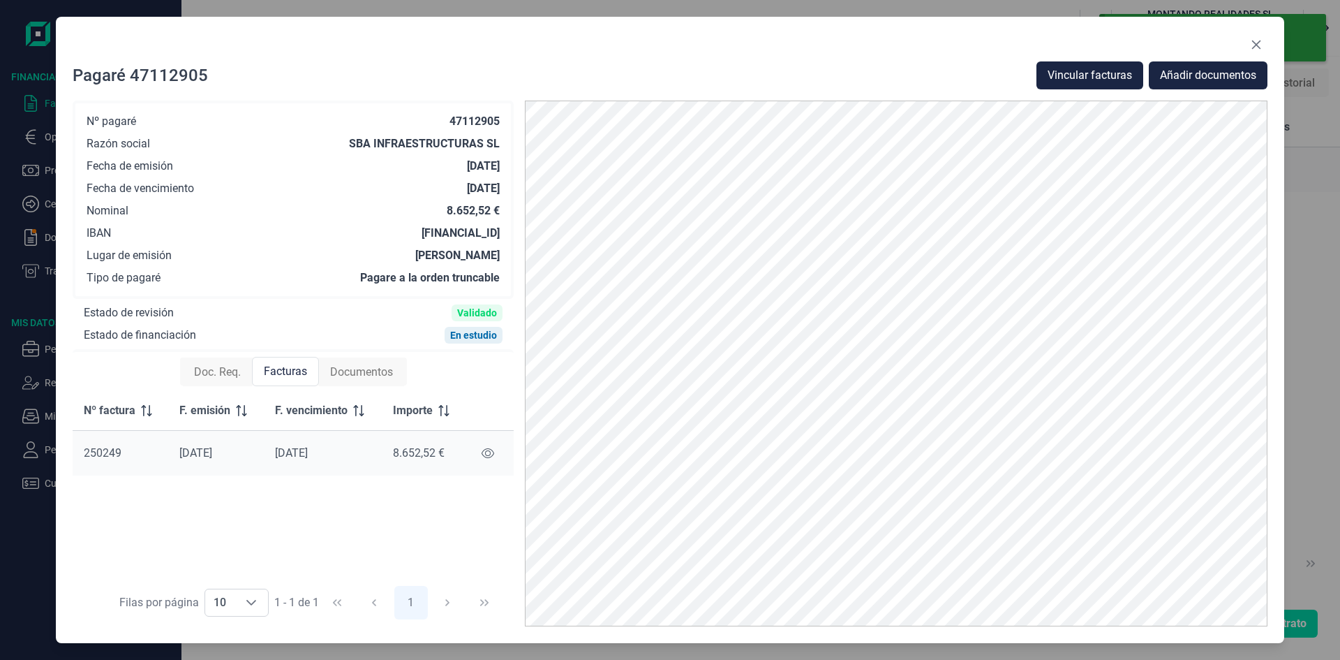
click at [374, 370] on span "Documentos" at bounding box center [361, 372] width 63 height 17
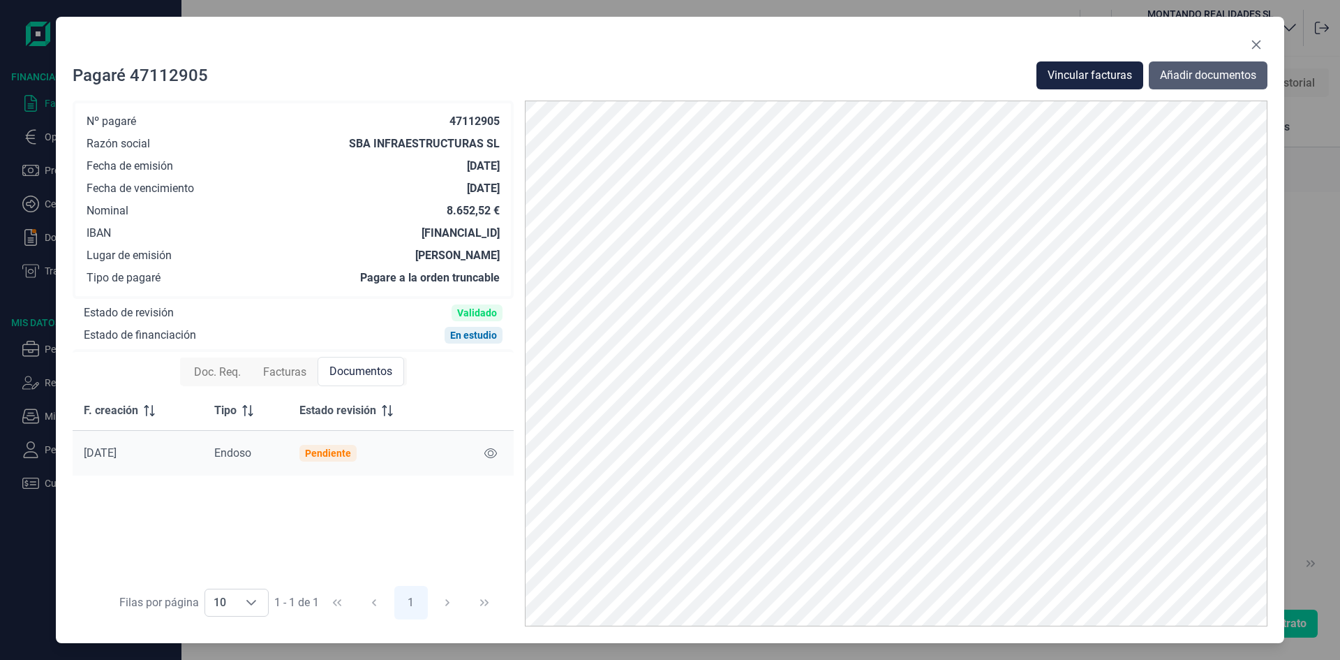
click at [1190, 79] on span "Añadir documentos" at bounding box center [1208, 75] width 96 height 17
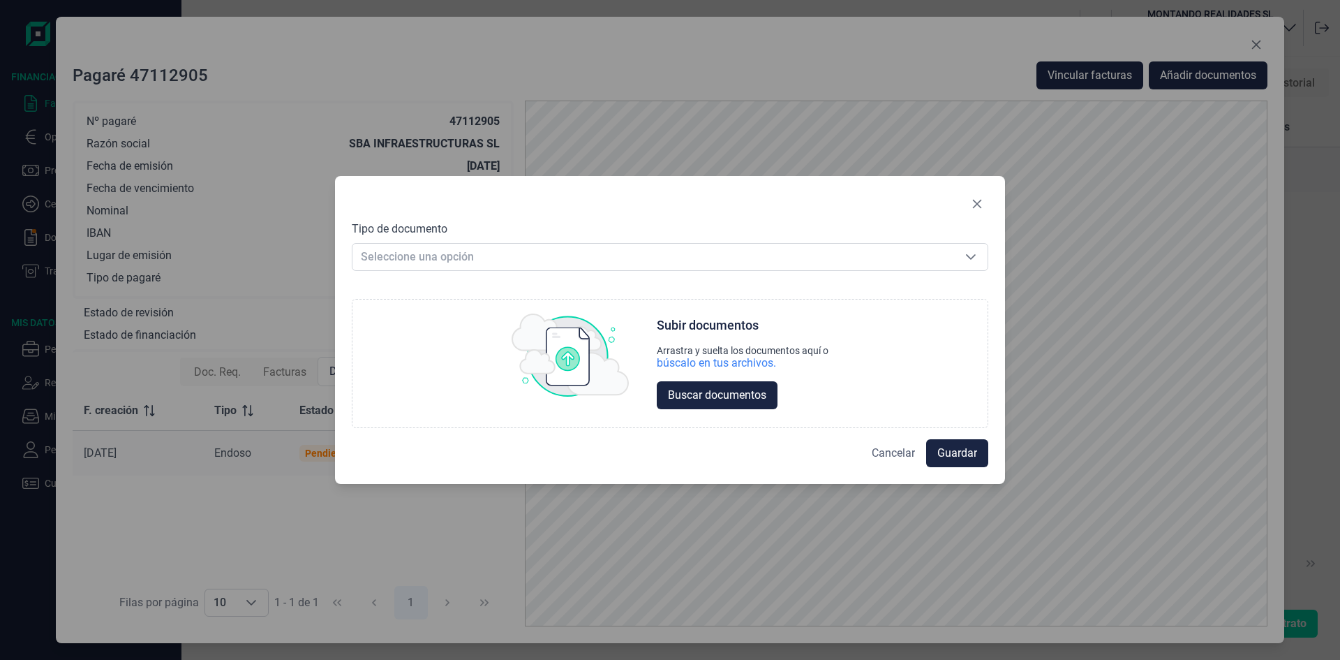
click at [891, 449] on span "Cancelar" at bounding box center [893, 453] width 43 height 17
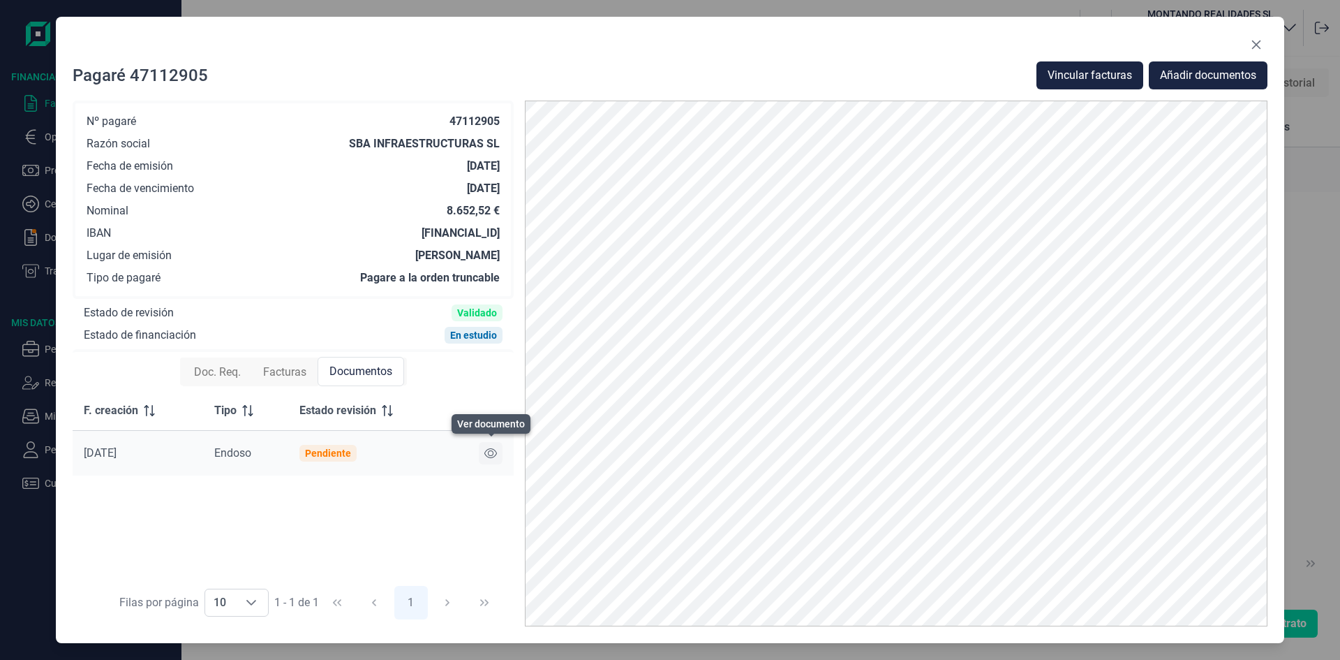
click at [491, 451] on icon at bounding box center [491, 453] width 13 height 11
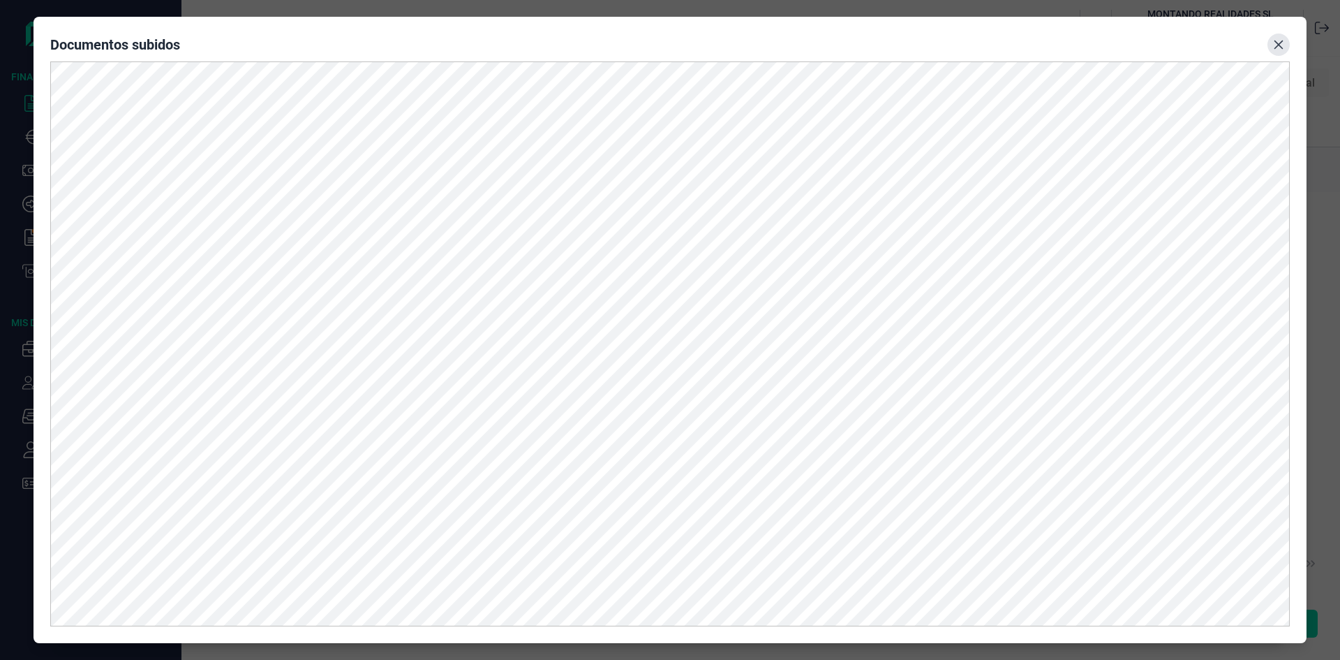
click at [1274, 40] on icon "Close" at bounding box center [1278, 44] width 11 height 11
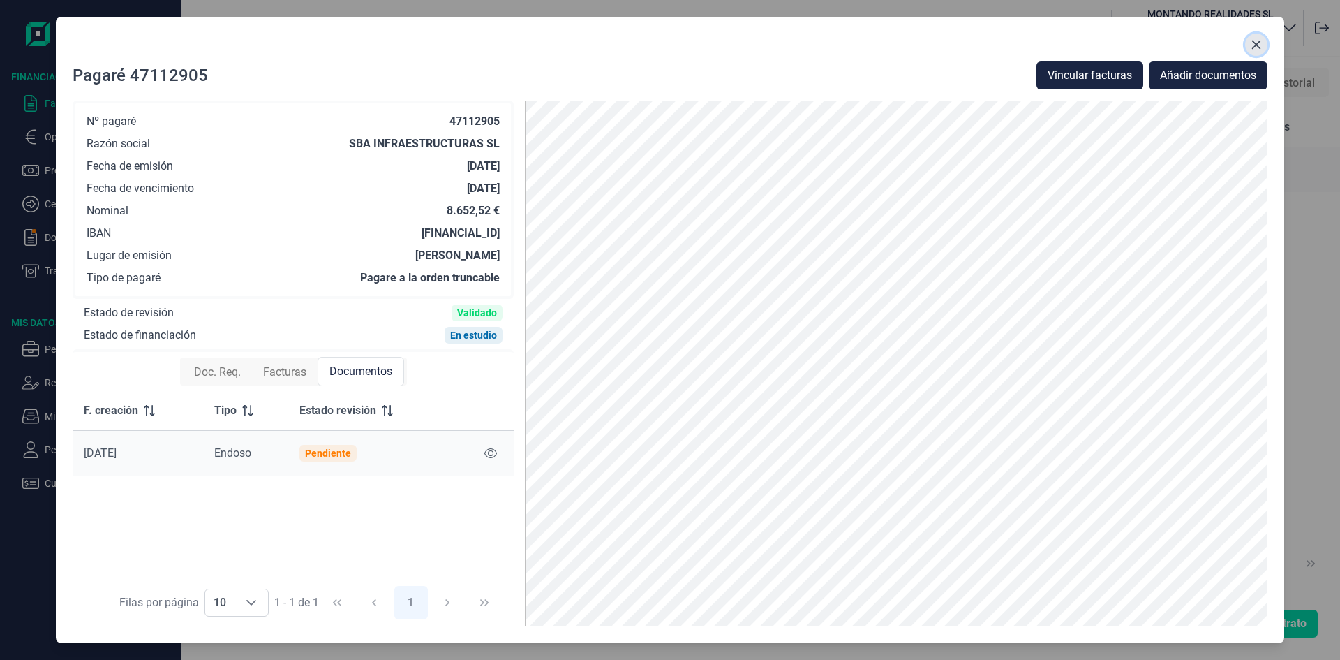
click at [1251, 40] on icon "Close" at bounding box center [1256, 44] width 11 height 11
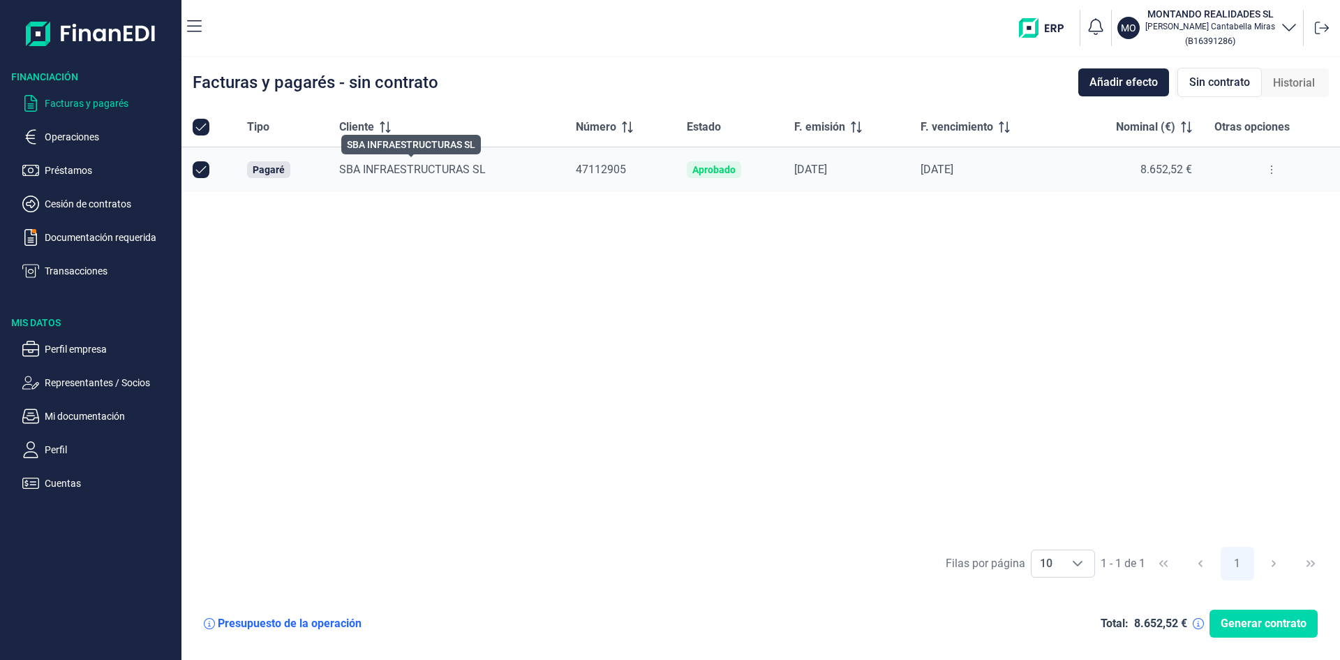
click at [456, 168] on span "SBA INFRAESTRUCTURAS SL" at bounding box center [412, 169] width 147 height 13
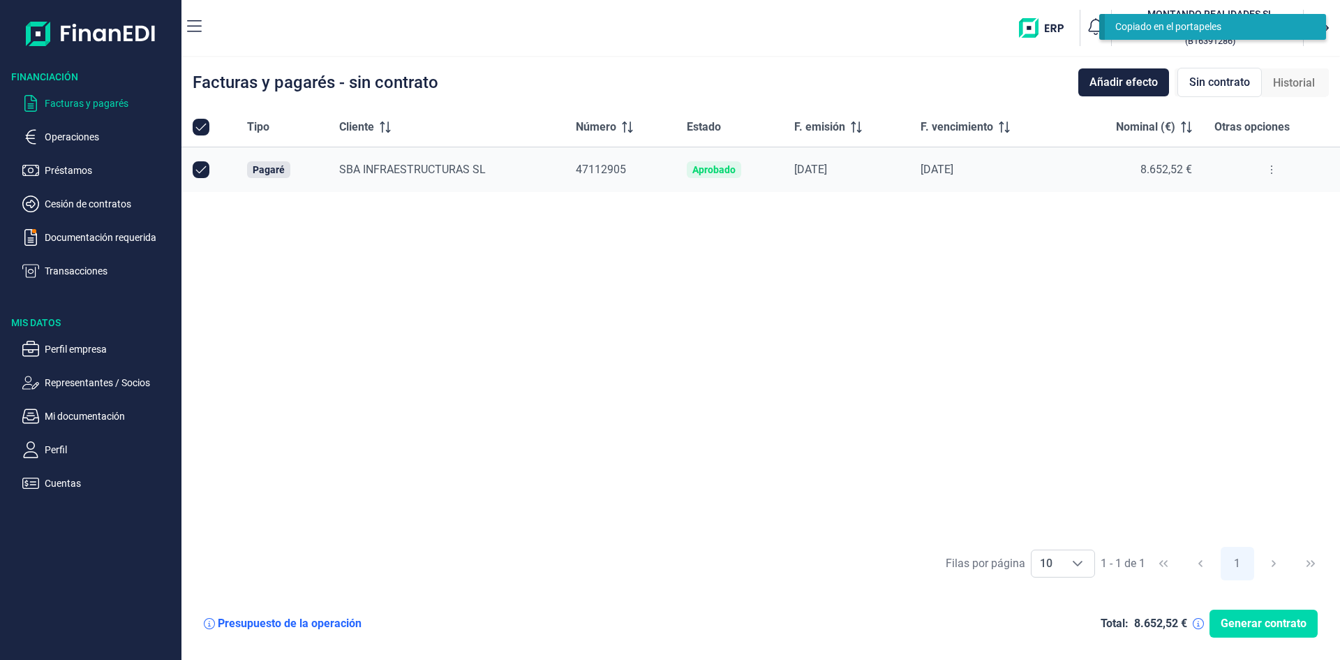
click at [1275, 169] on button at bounding box center [1271, 169] width 25 height 22
click at [1225, 198] on span "Ver detalle del pagaré" at bounding box center [1205, 205] width 93 height 14
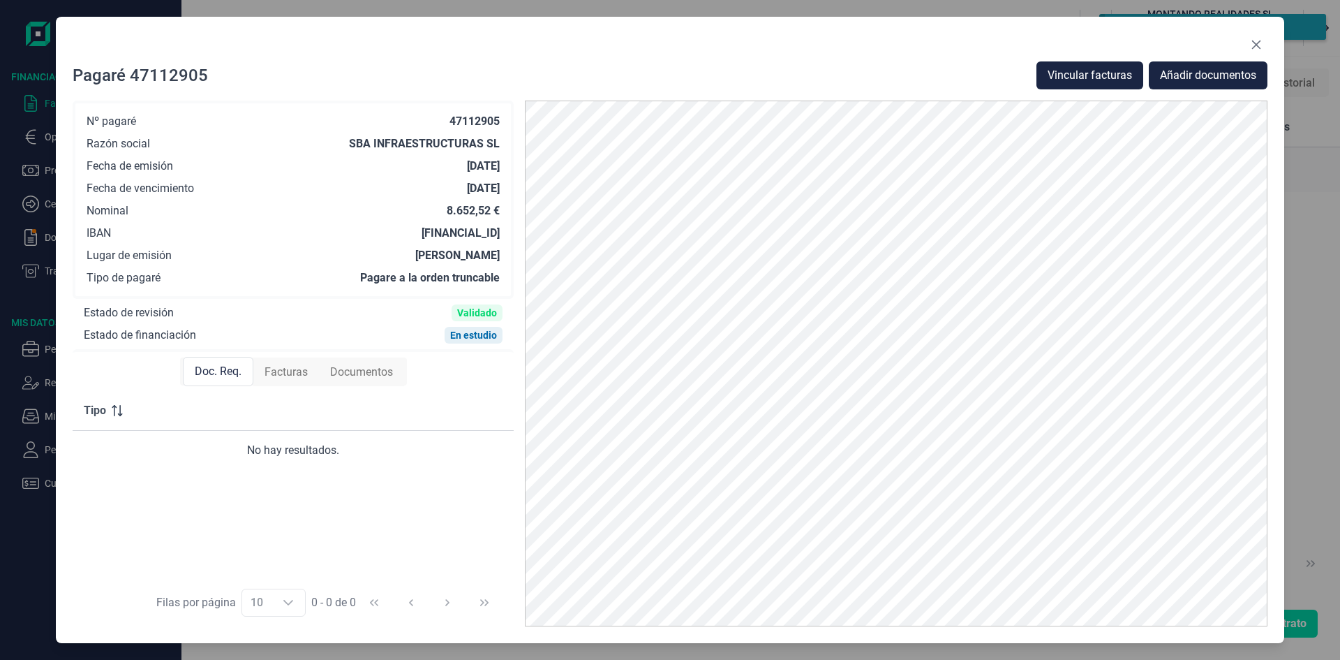
click at [277, 364] on span "Facturas" at bounding box center [286, 372] width 43 height 17
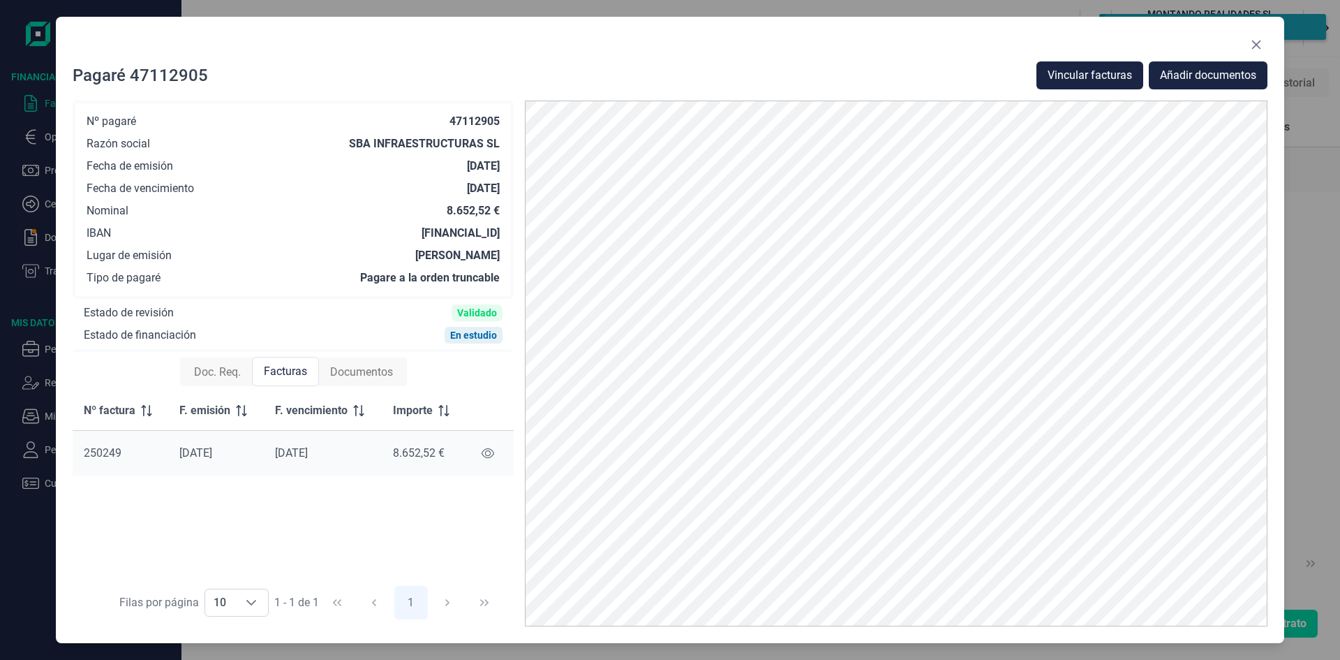
click at [340, 362] on div "Documentos" at bounding box center [361, 372] width 85 height 28
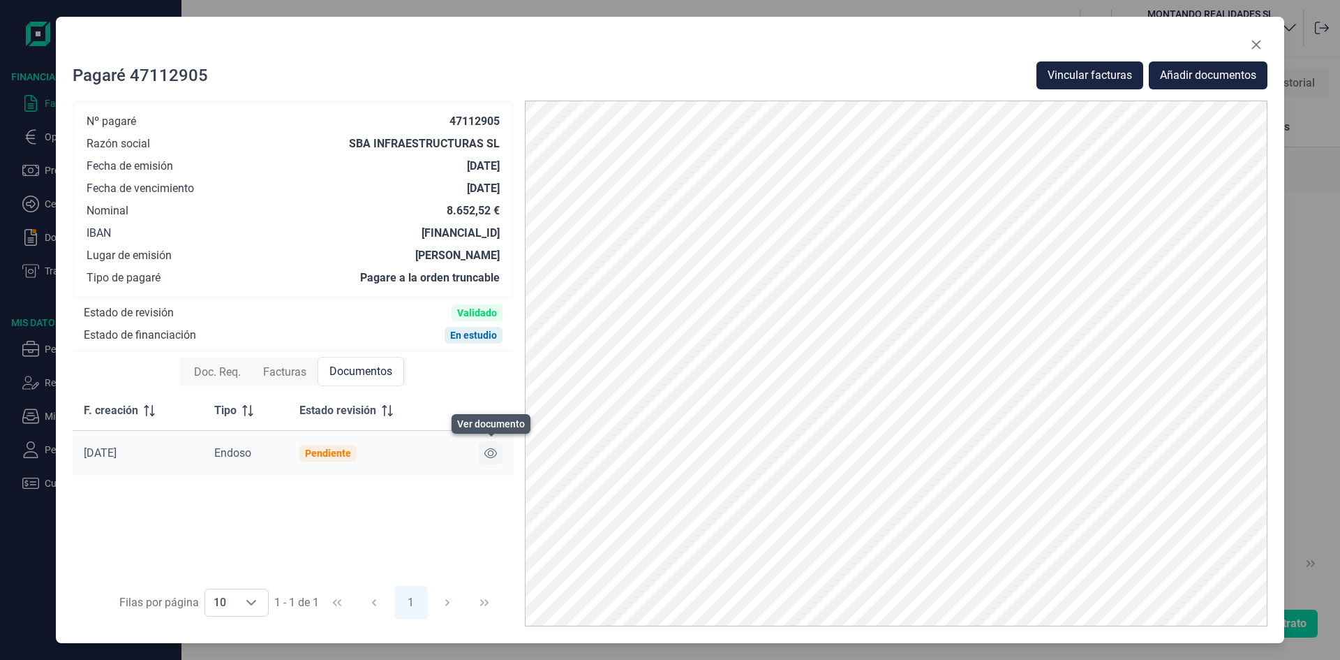
click at [491, 448] on icon at bounding box center [491, 453] width 13 height 11
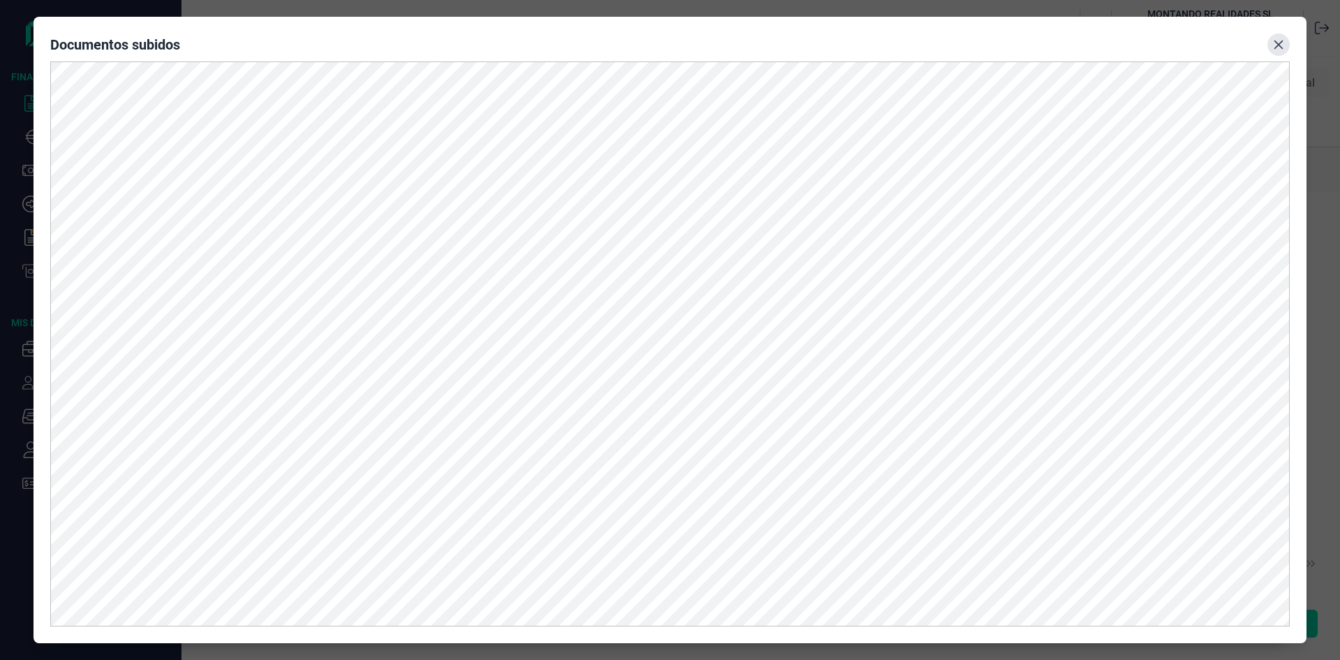
click at [1275, 45] on icon "Close" at bounding box center [1278, 44] width 11 height 11
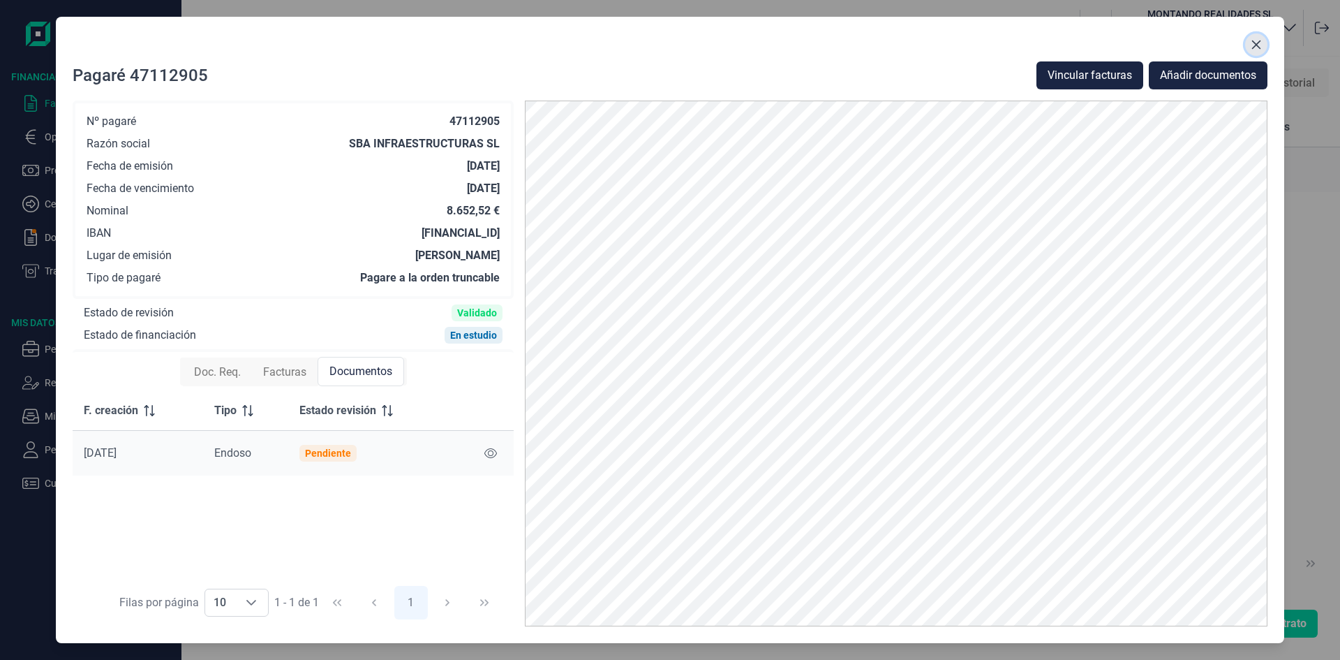
click at [1254, 43] on icon "Close" at bounding box center [1256, 44] width 11 height 11
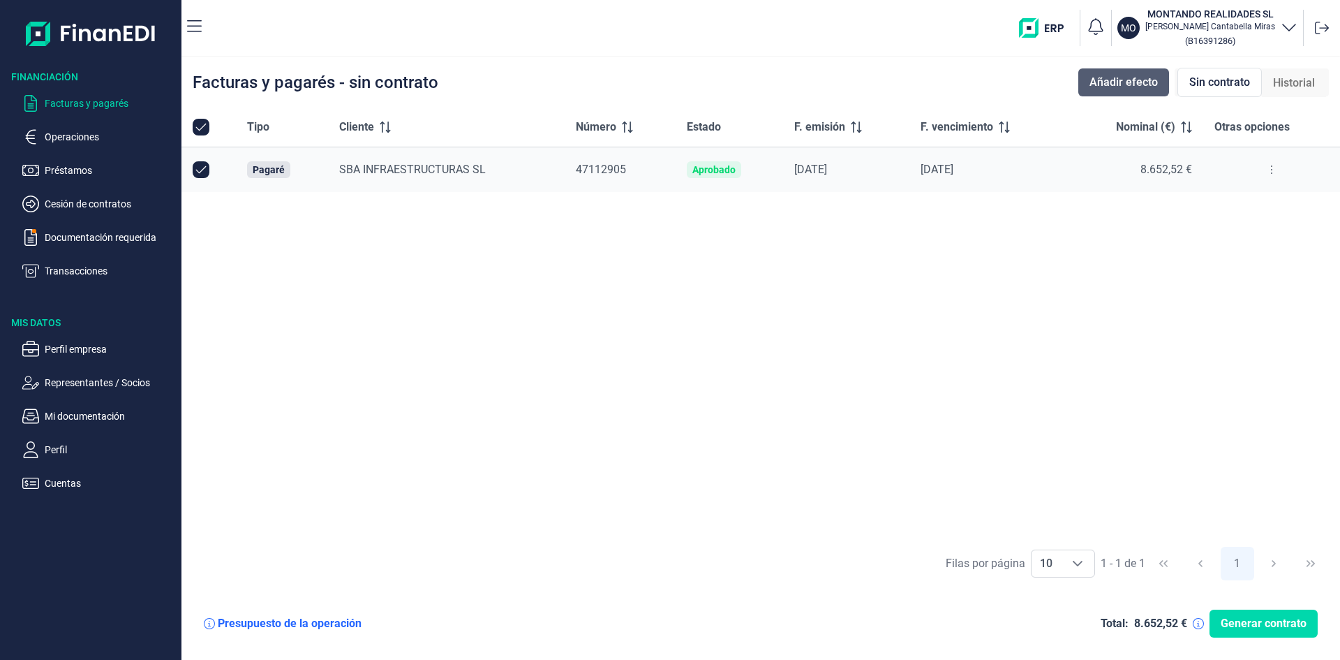
click at [1148, 77] on span "Añadir efecto" at bounding box center [1124, 82] width 68 height 17
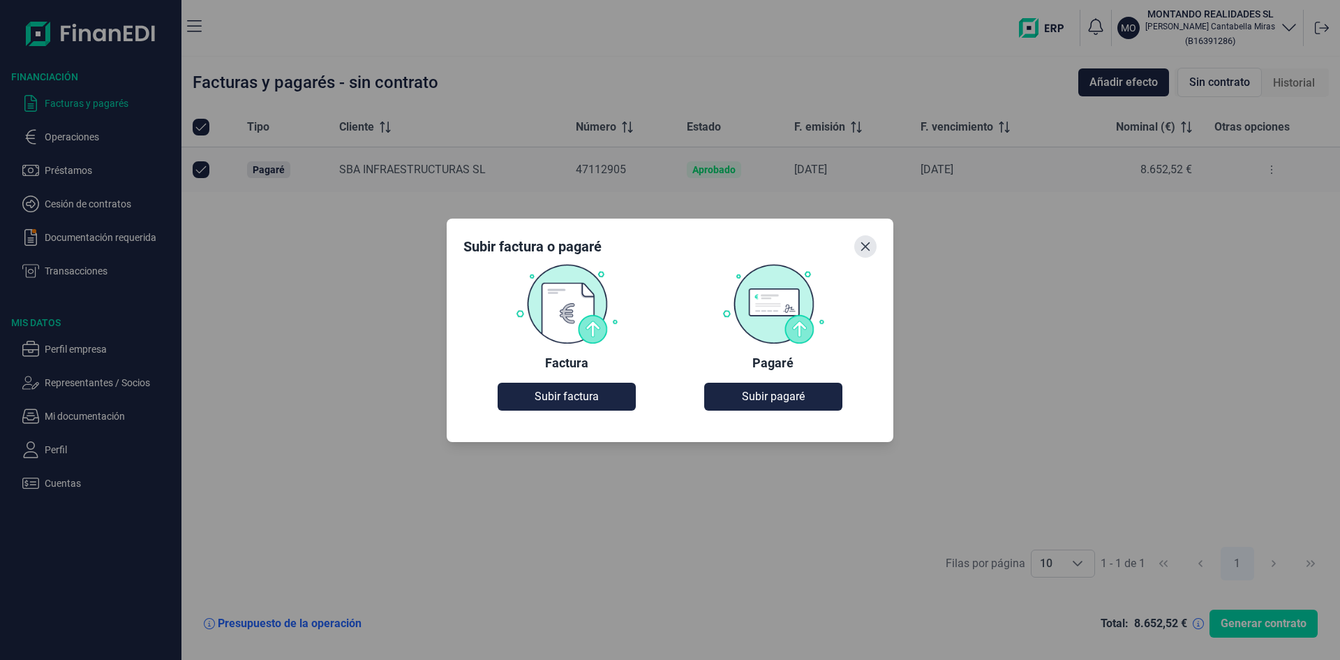
click at [865, 242] on icon "Close" at bounding box center [865, 246] width 11 height 11
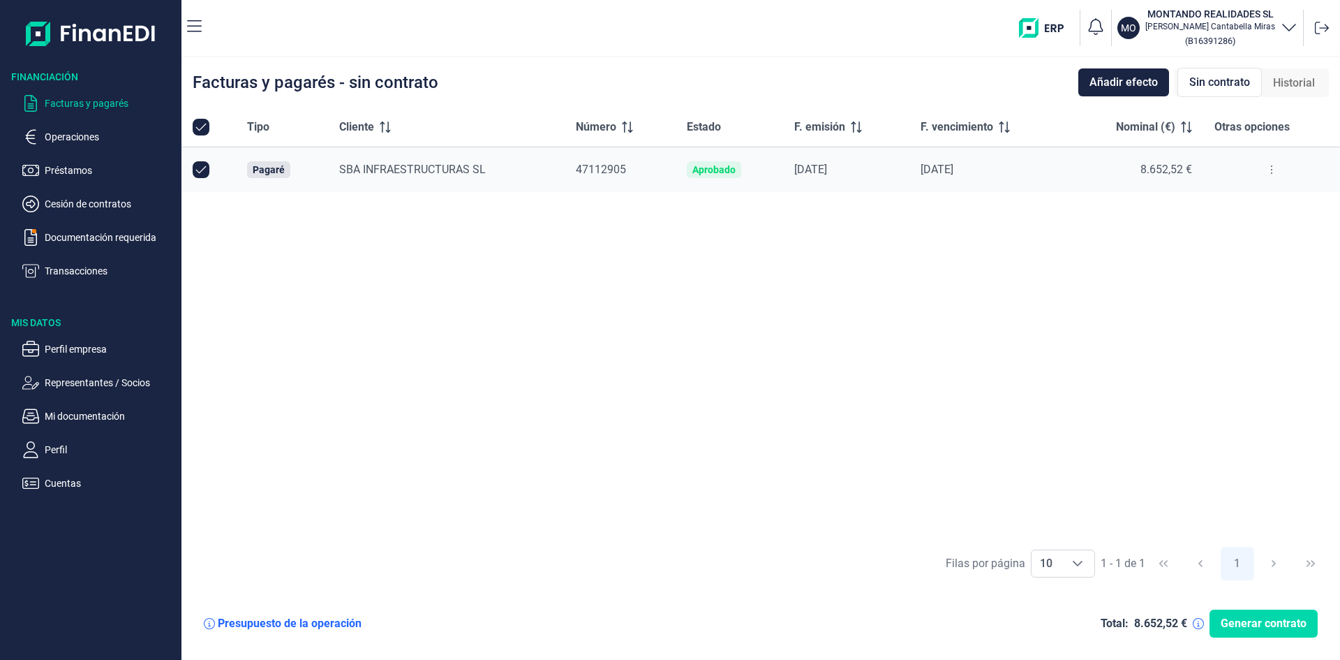
click at [1232, 80] on span "Sin contrato" at bounding box center [1220, 82] width 61 height 17
click at [1296, 77] on span "Historial" at bounding box center [1294, 83] width 42 height 17
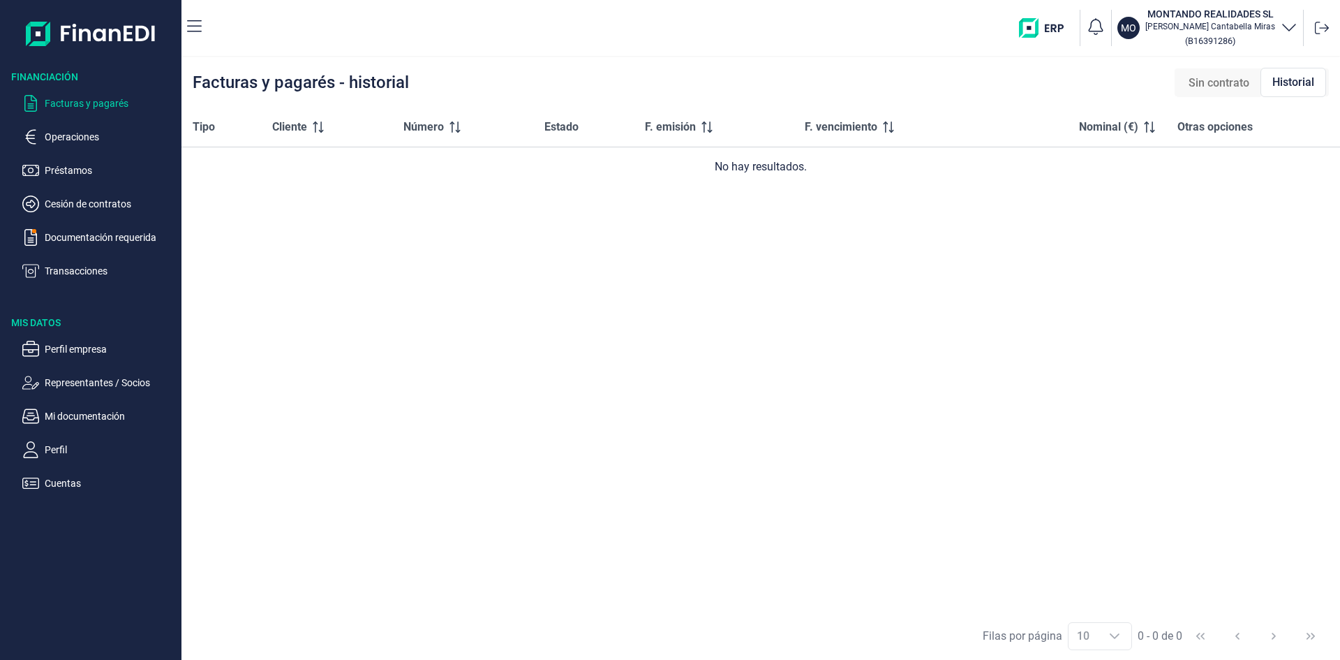
click at [1233, 77] on span "Sin contrato" at bounding box center [1219, 83] width 61 height 17
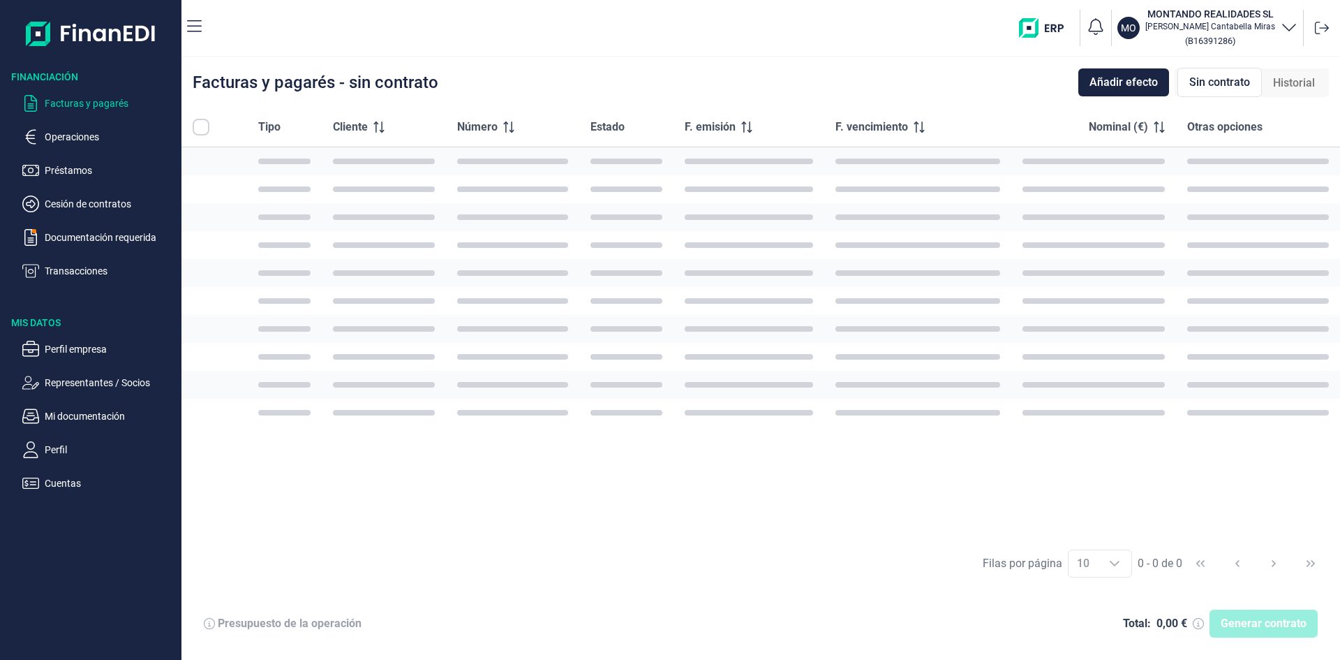
checkbox input "true"
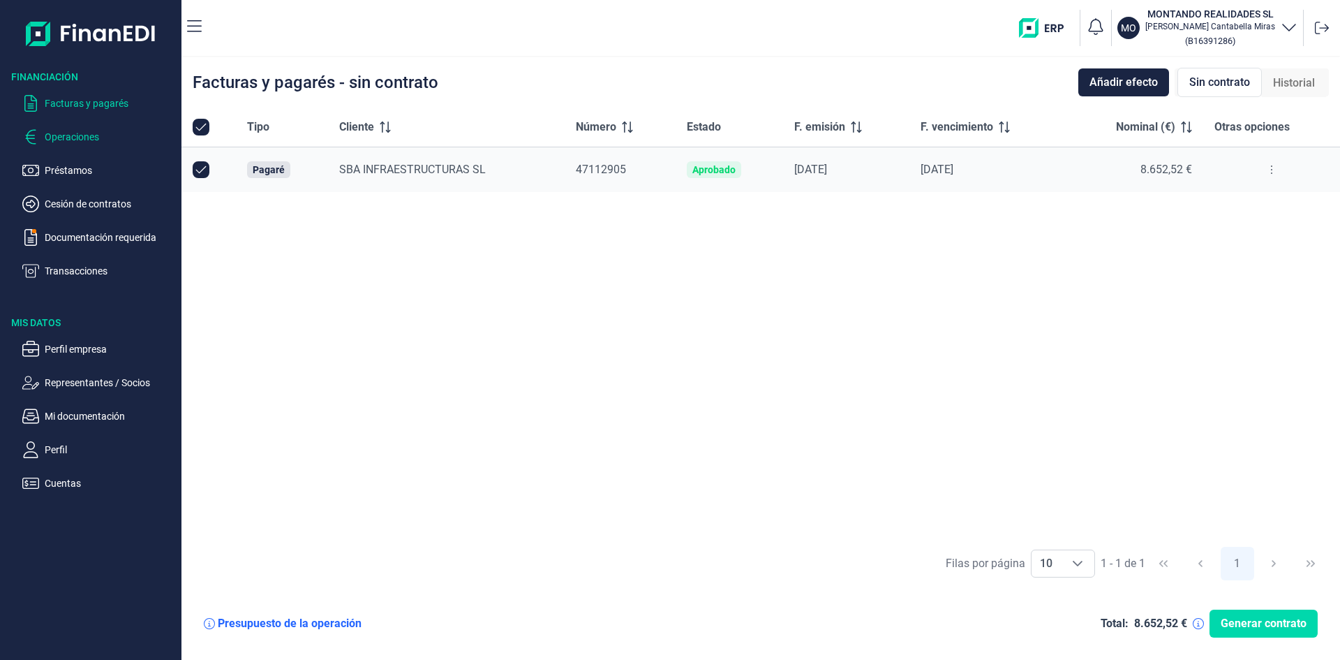
click at [96, 130] on p "Operaciones" at bounding box center [110, 136] width 131 height 17
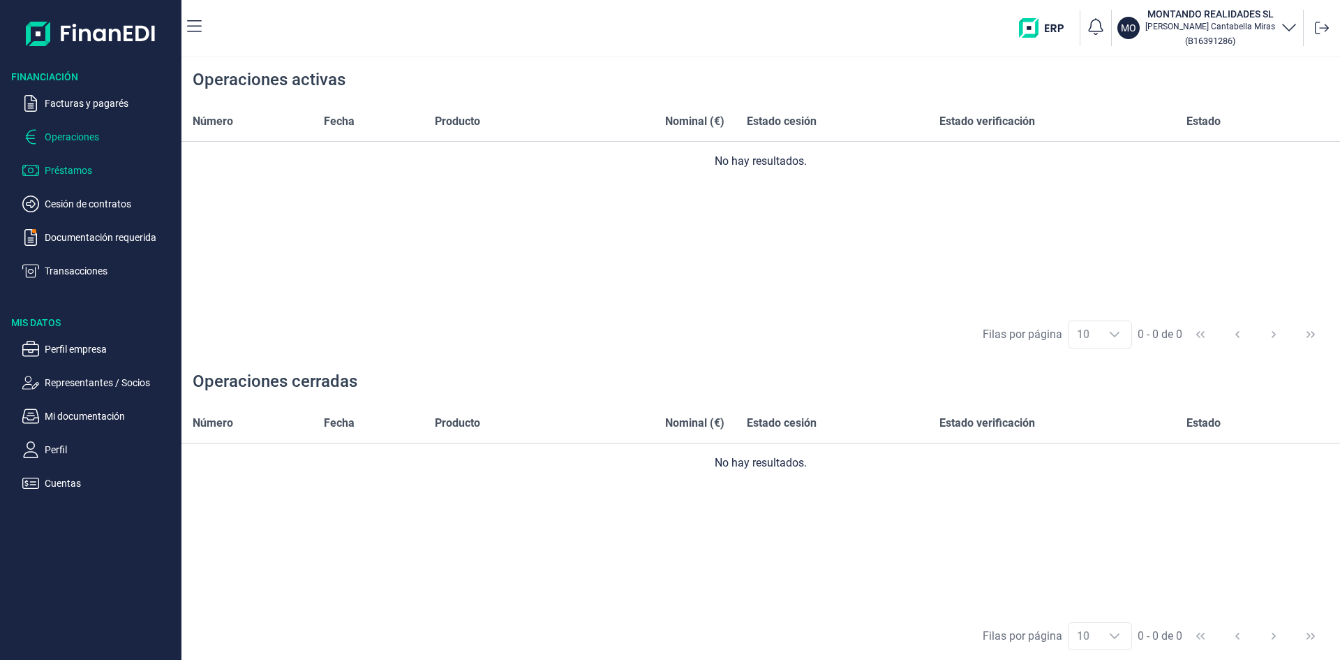
click at [74, 166] on p "Préstamos" at bounding box center [110, 170] width 131 height 17
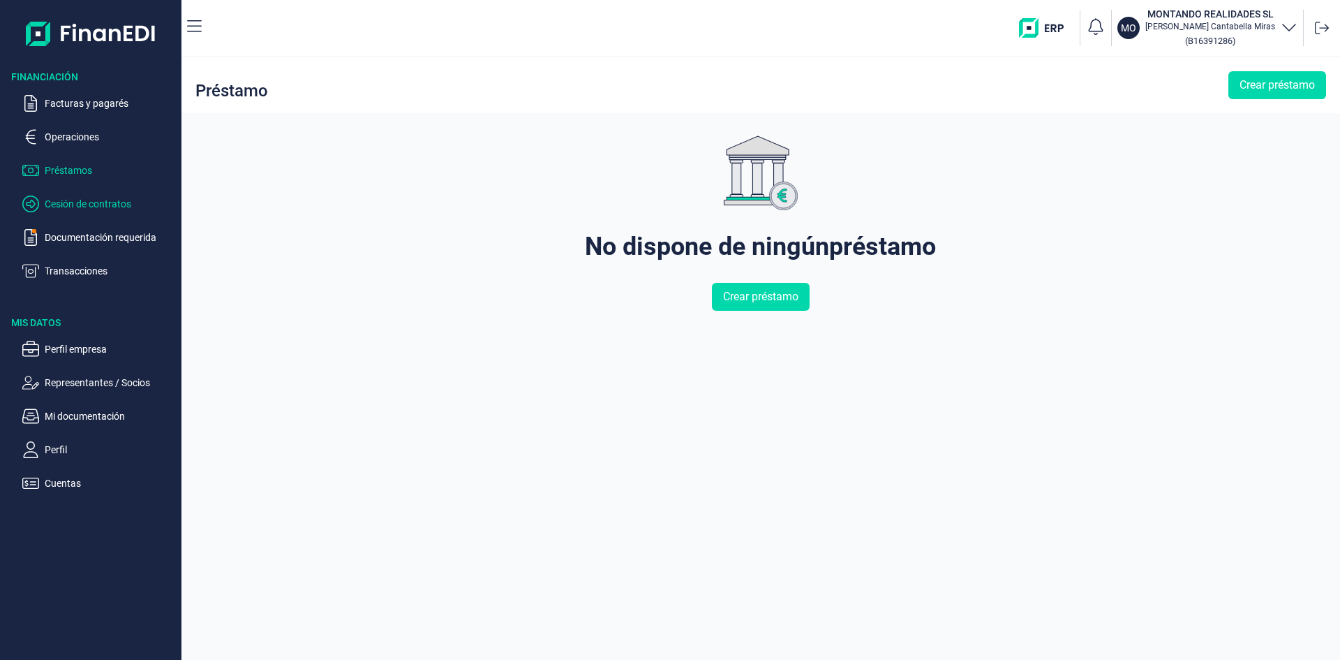
click at [76, 200] on p "Cesión de contratos" at bounding box center [110, 203] width 131 height 17
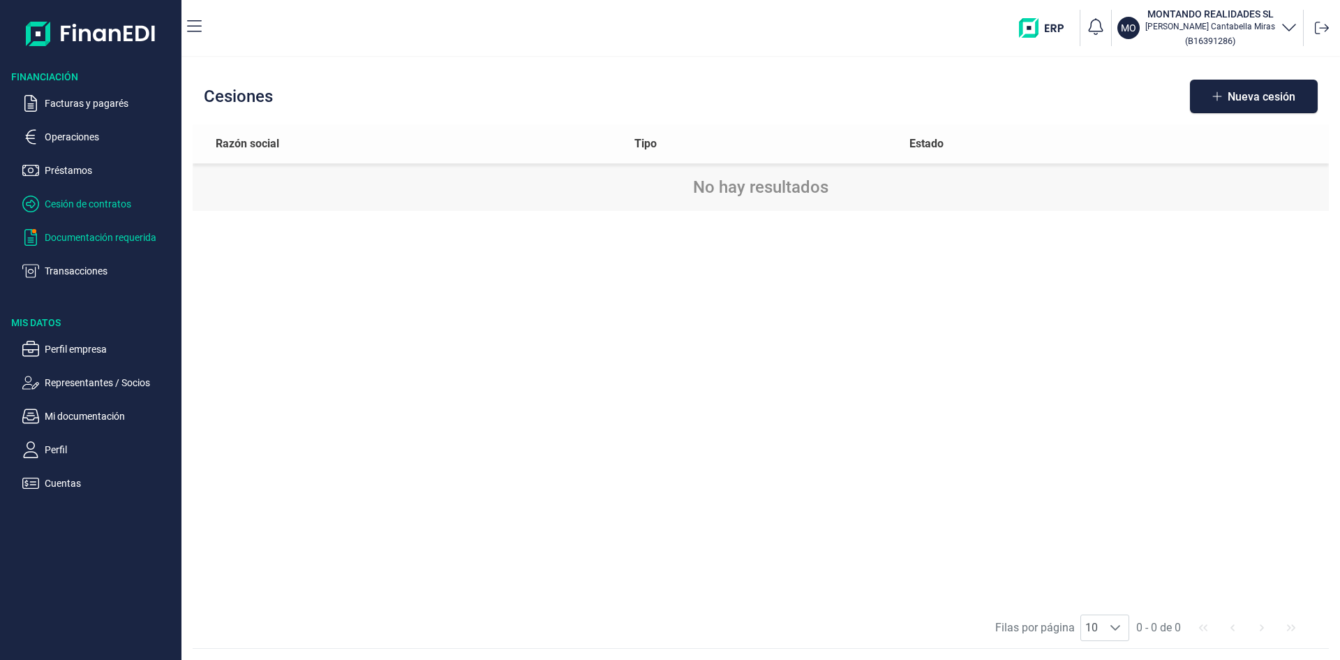
click at [103, 231] on p "Documentación requerida" at bounding box center [110, 237] width 131 height 17
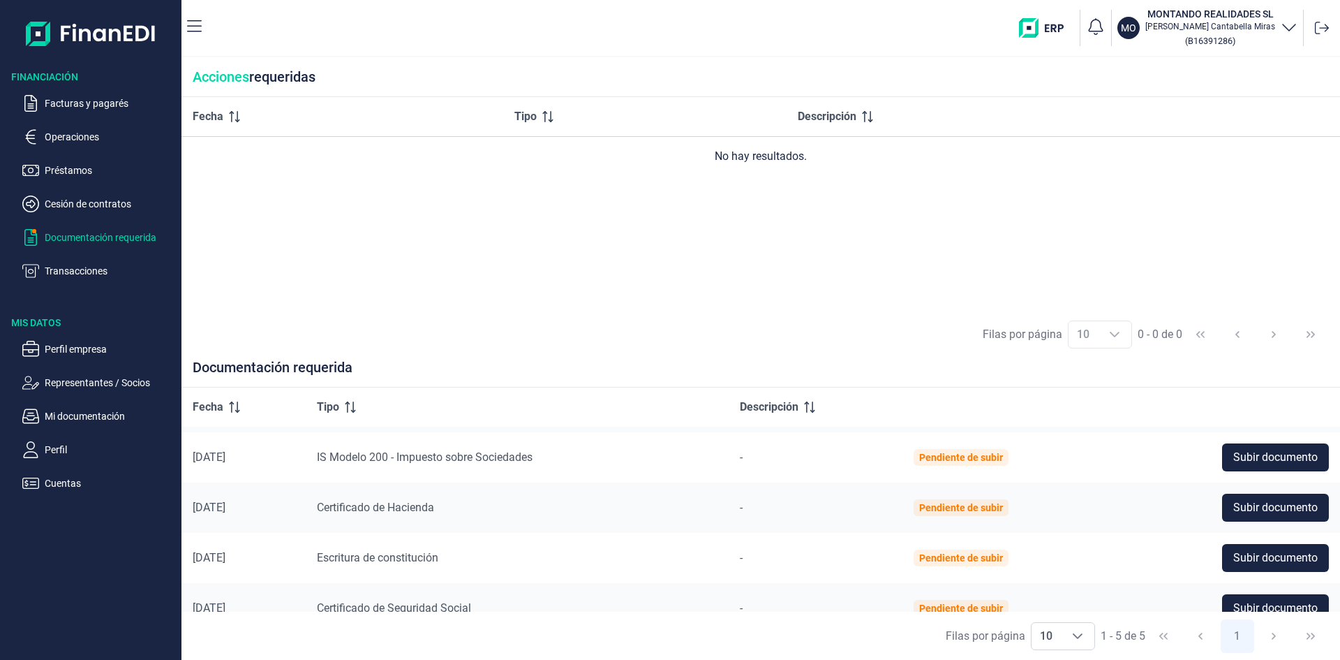
scroll to position [66, 0]
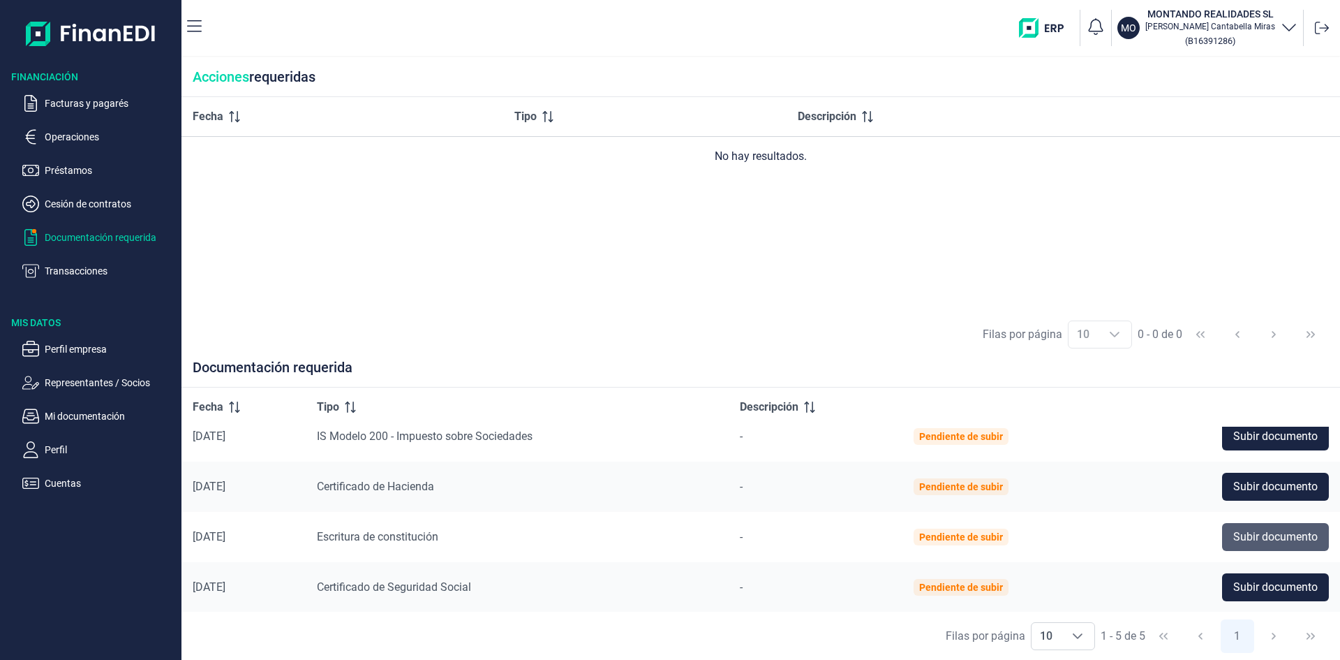
click at [1277, 535] on span "Subir documento" at bounding box center [1276, 536] width 84 height 17
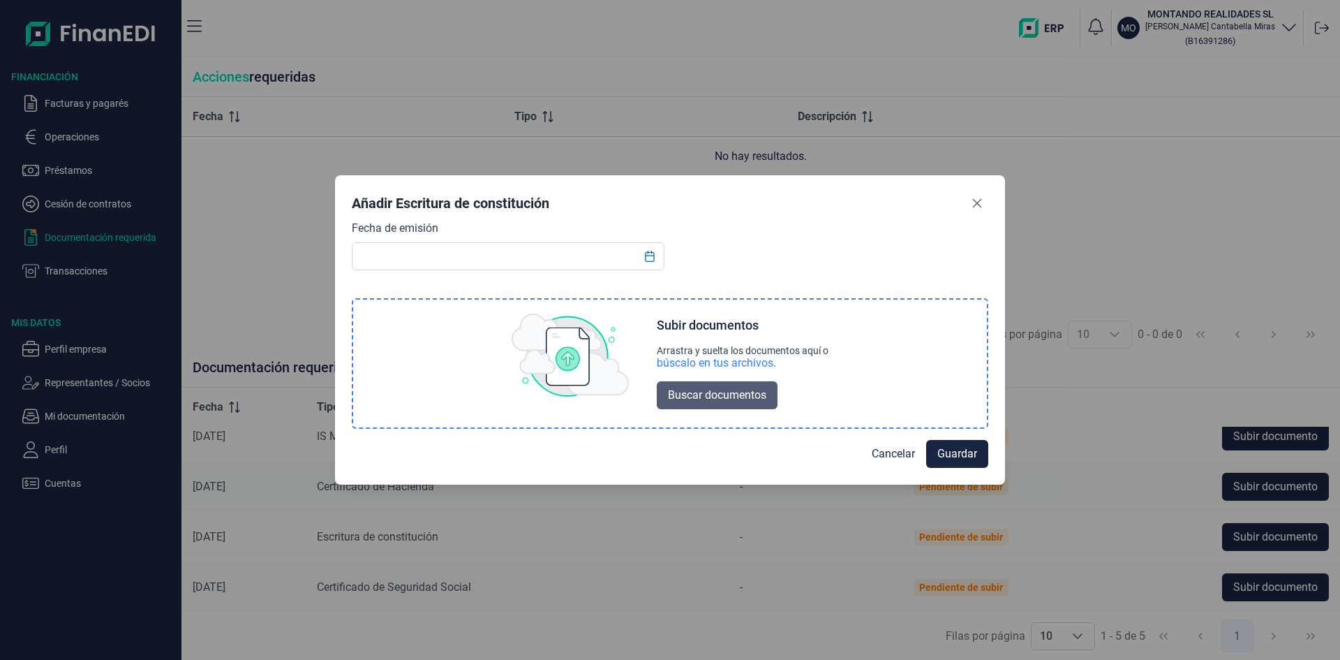
click at [720, 390] on span "Buscar documentos" at bounding box center [717, 395] width 98 height 17
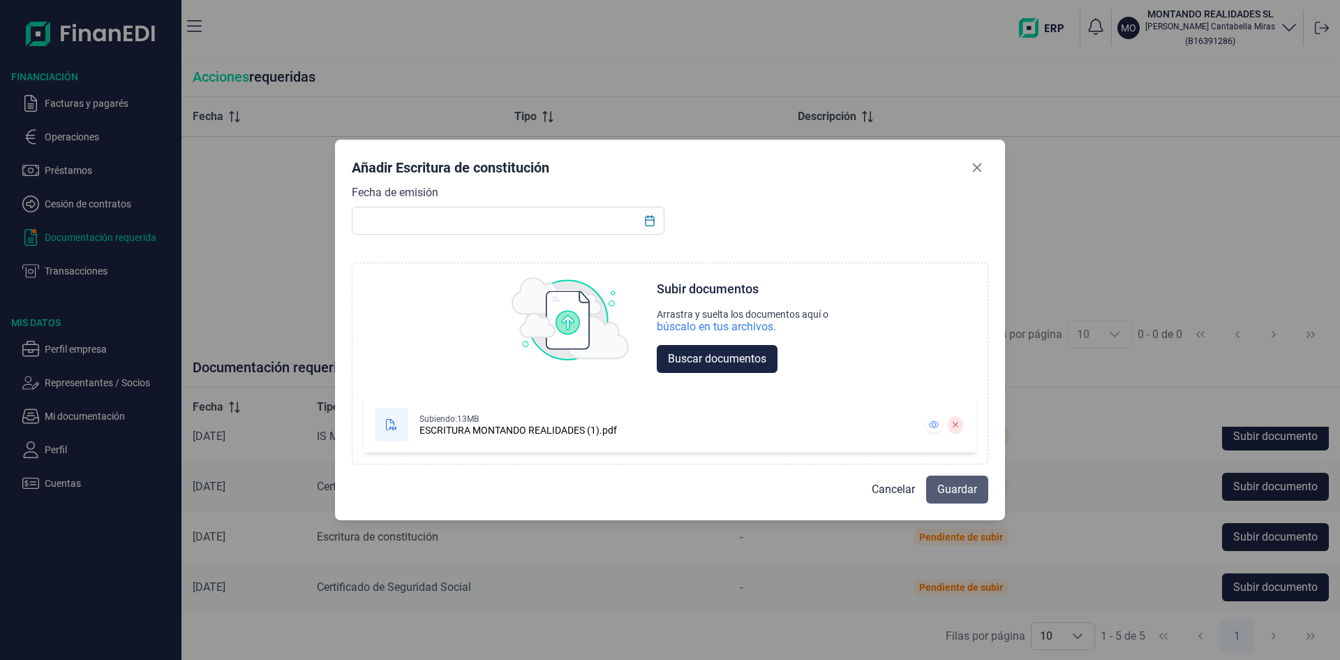
click at [956, 485] on span "Guardar" at bounding box center [958, 489] width 40 height 17
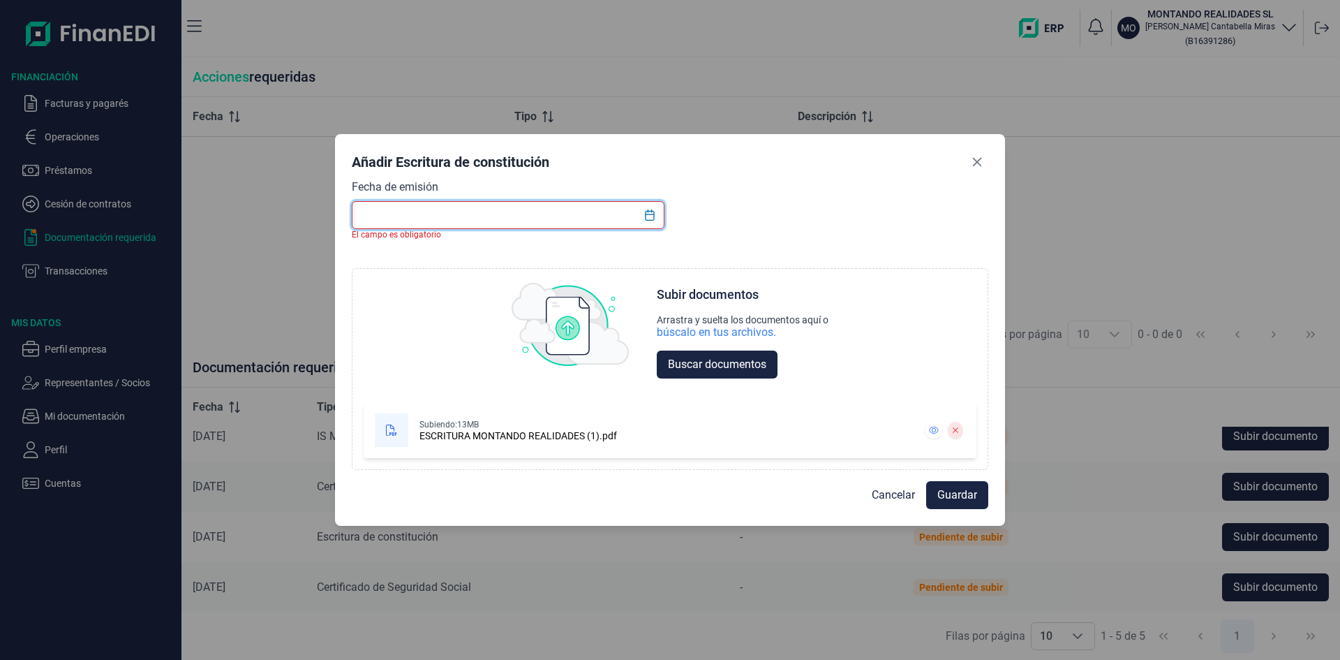
click at [431, 217] on input "text" at bounding box center [508, 215] width 313 height 28
click at [974, 162] on icon "Close" at bounding box center [977, 161] width 11 height 11
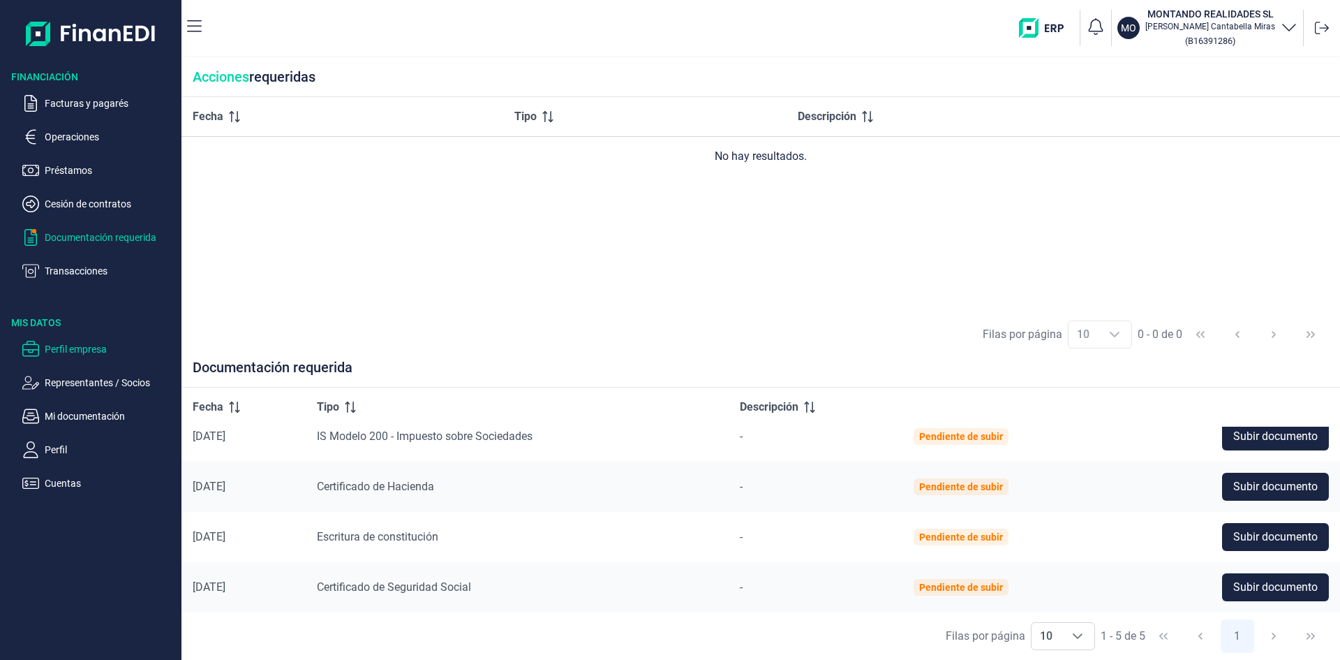
click at [83, 349] on p "Perfil empresa" at bounding box center [110, 349] width 131 height 17
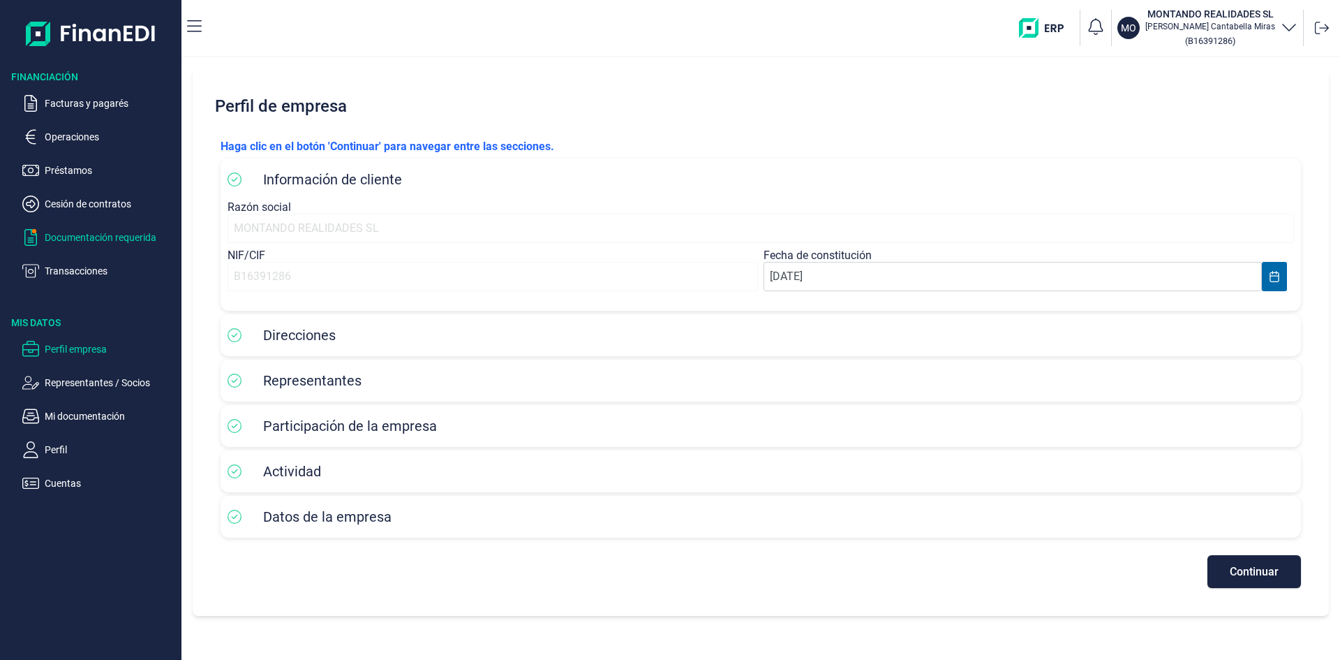
click at [90, 230] on p "Documentación requerida" at bounding box center [110, 237] width 131 height 17
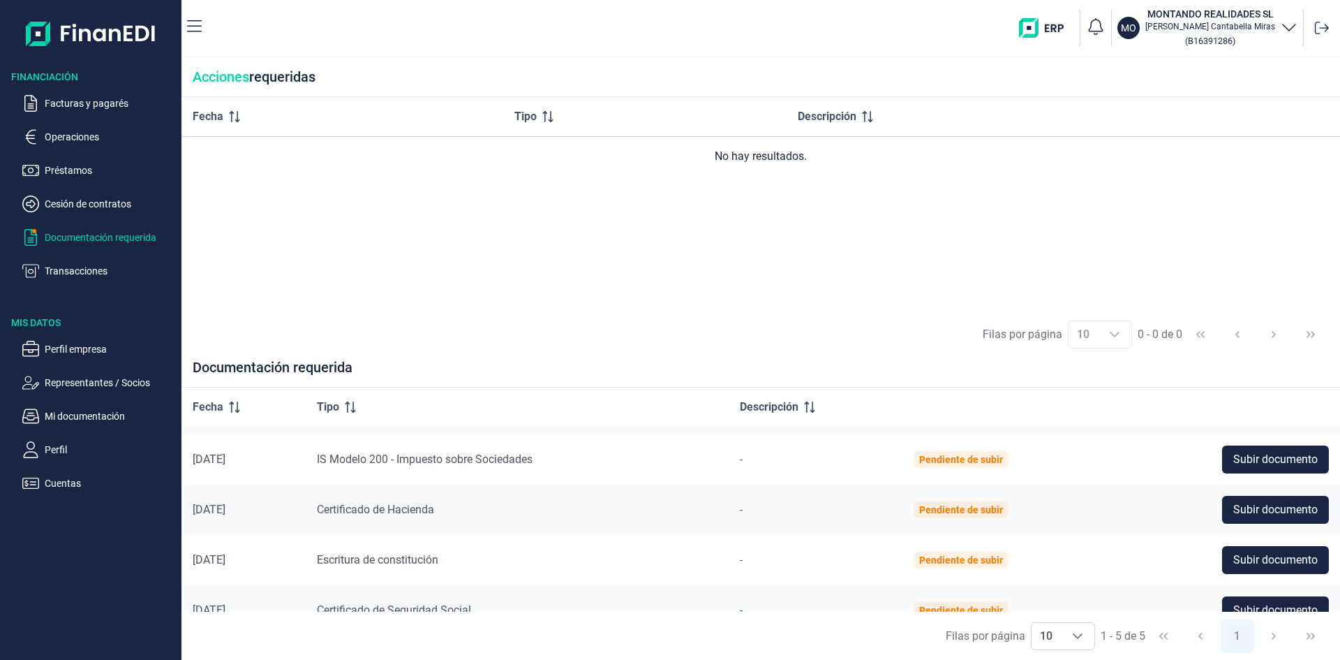
scroll to position [66, 0]
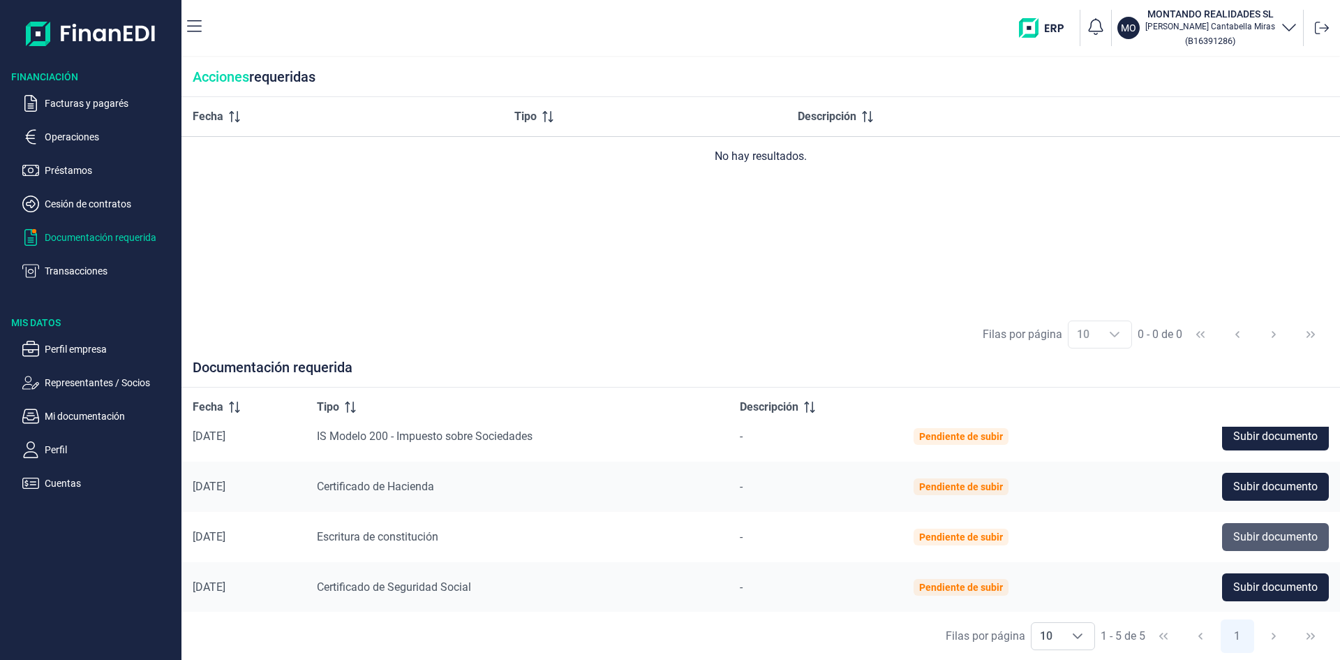
click at [1263, 528] on span "Subir documento" at bounding box center [1276, 536] width 84 height 17
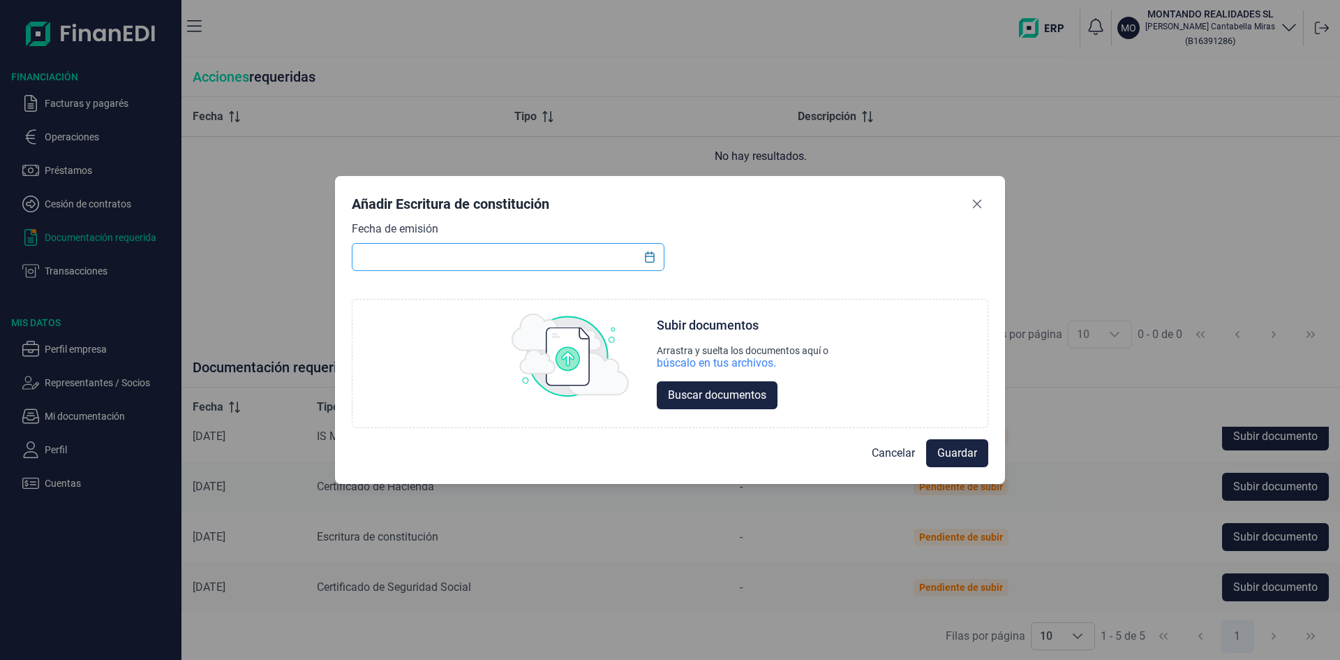
click at [535, 262] on input "text" at bounding box center [508, 257] width 313 height 28
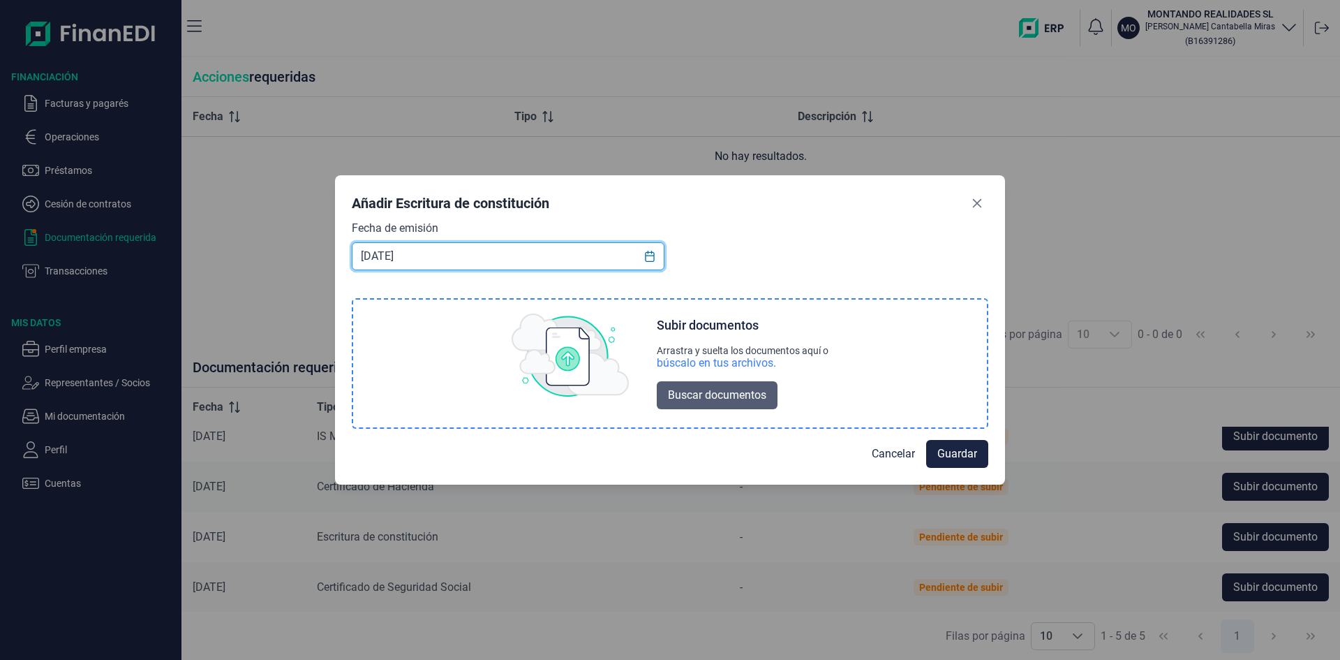
type input "[DATE]"
click at [737, 393] on span "Buscar documentos" at bounding box center [717, 395] width 98 height 17
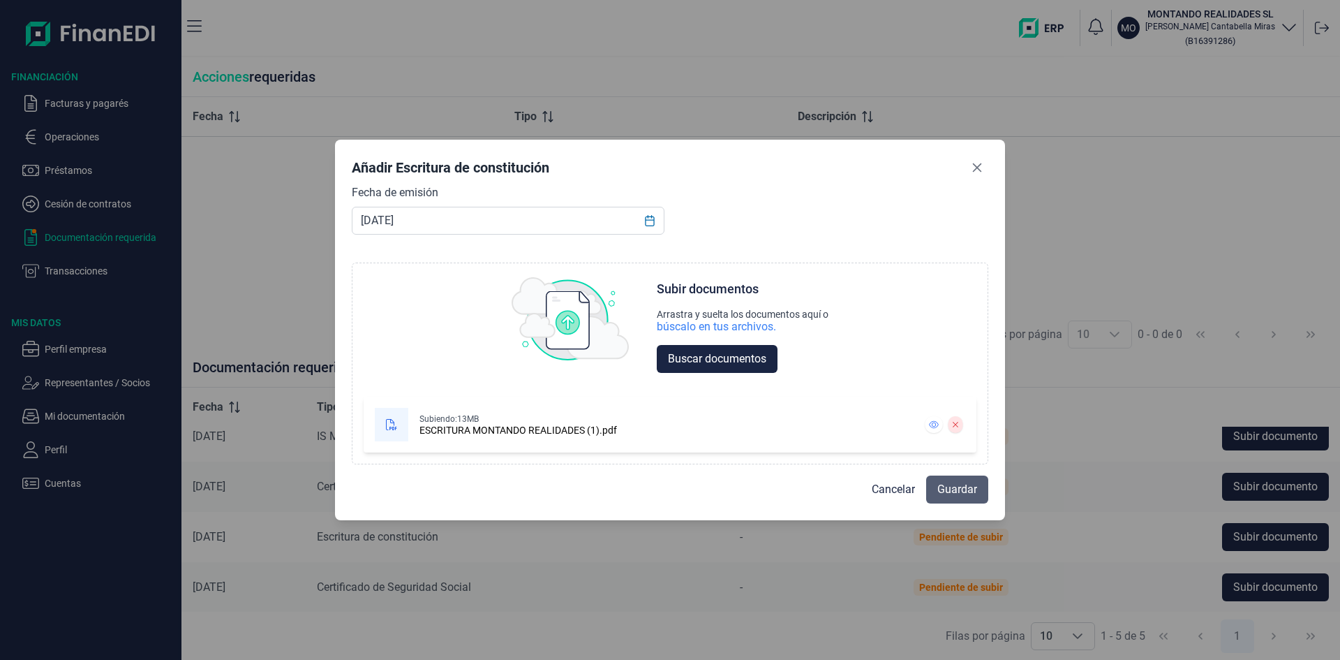
click at [948, 488] on span "Guardar" at bounding box center [958, 489] width 40 height 17
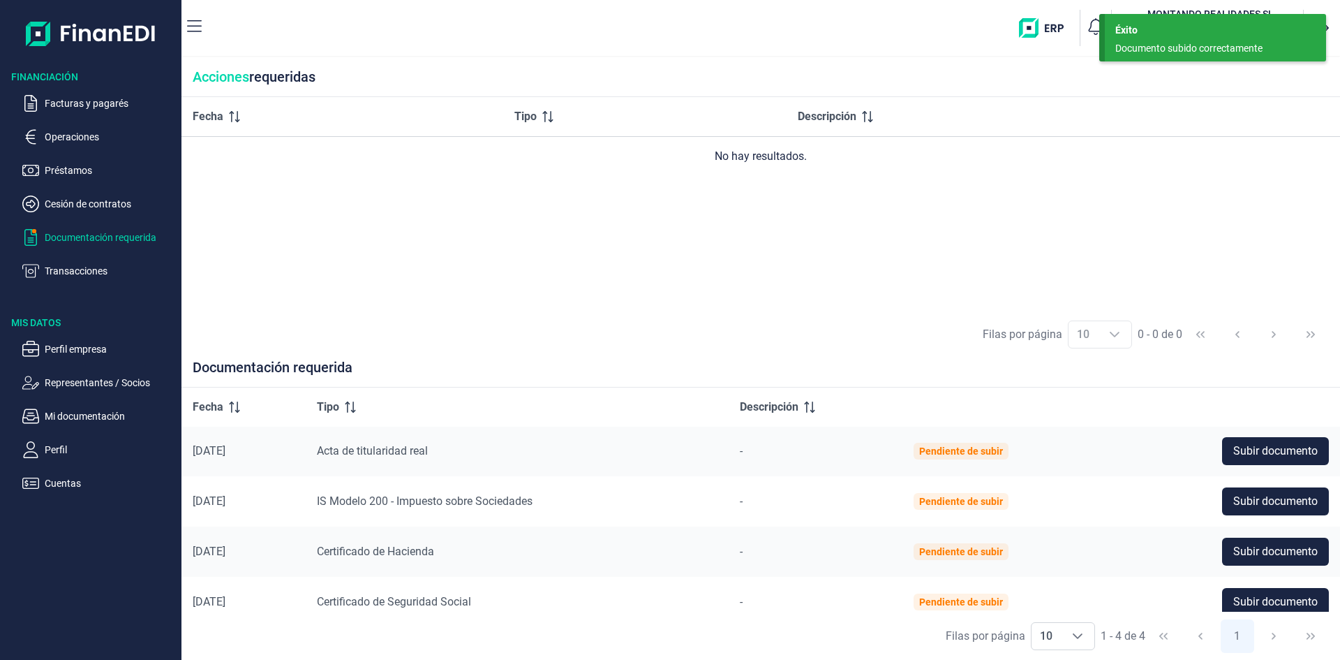
scroll to position [0, 0]
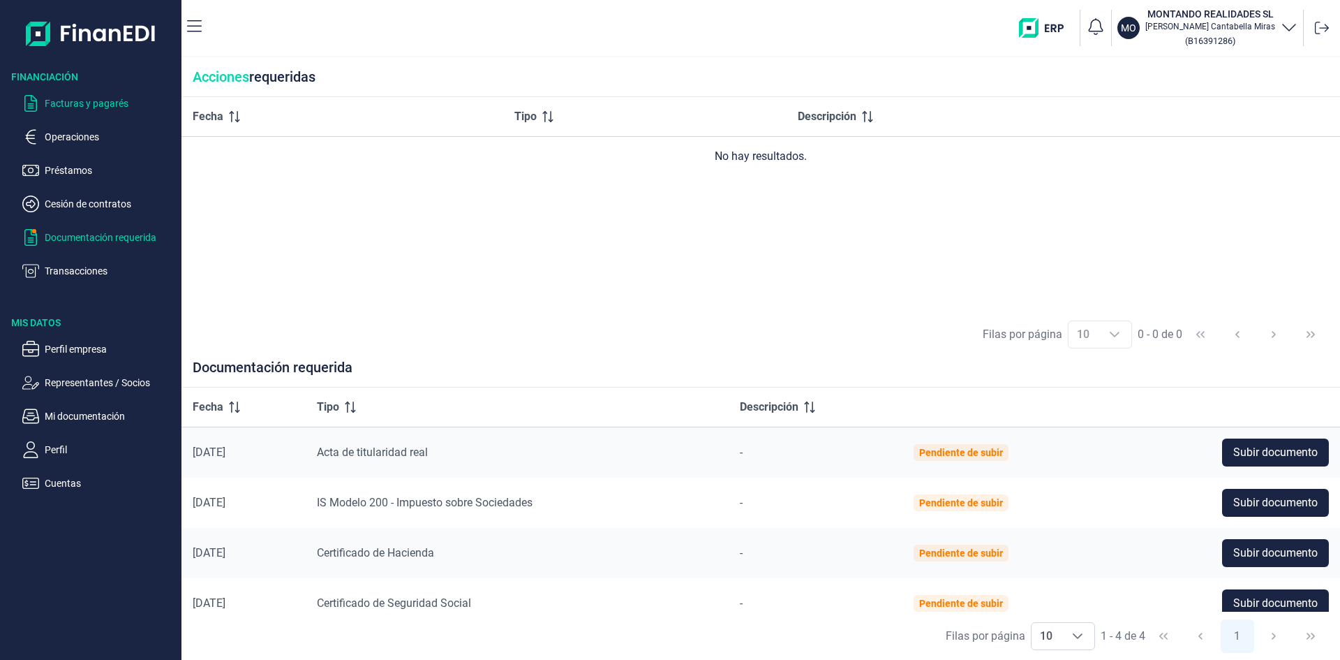
click at [71, 97] on p "Facturas y pagarés" at bounding box center [110, 103] width 131 height 17
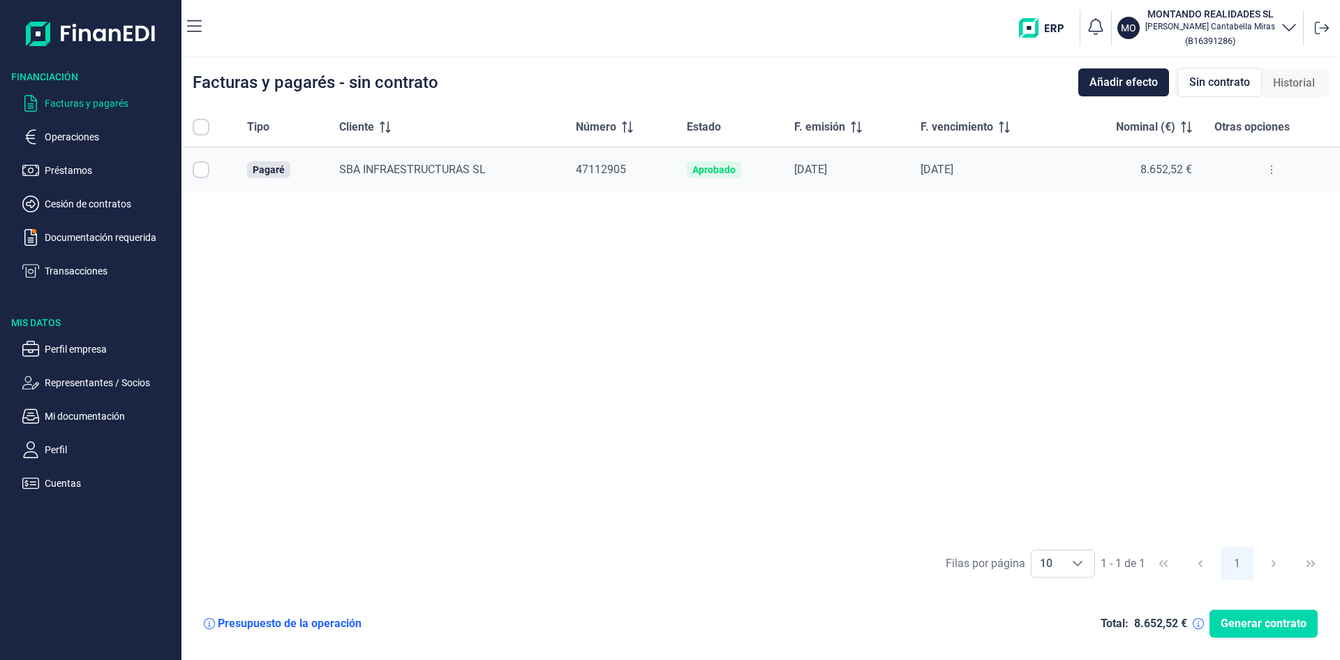
checkbox input "true"
click at [75, 135] on p "Operaciones" at bounding box center [110, 136] width 131 height 17
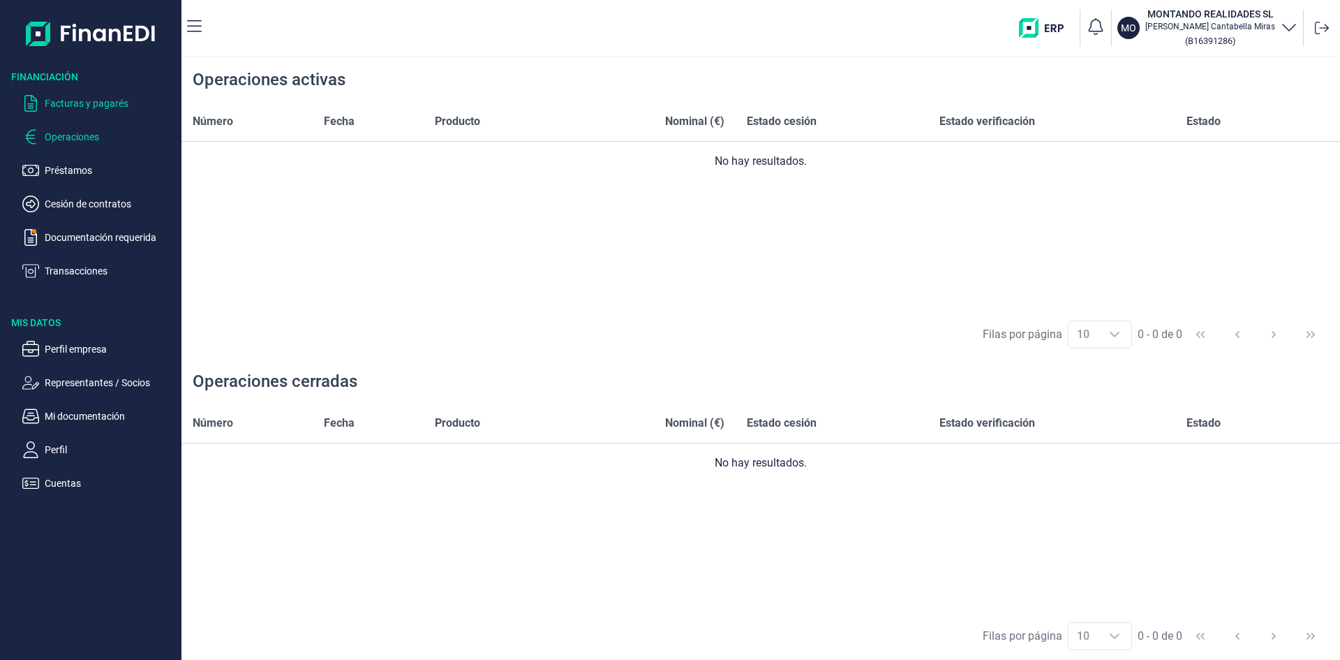
click at [71, 103] on p "Facturas y pagarés" at bounding box center [110, 103] width 131 height 17
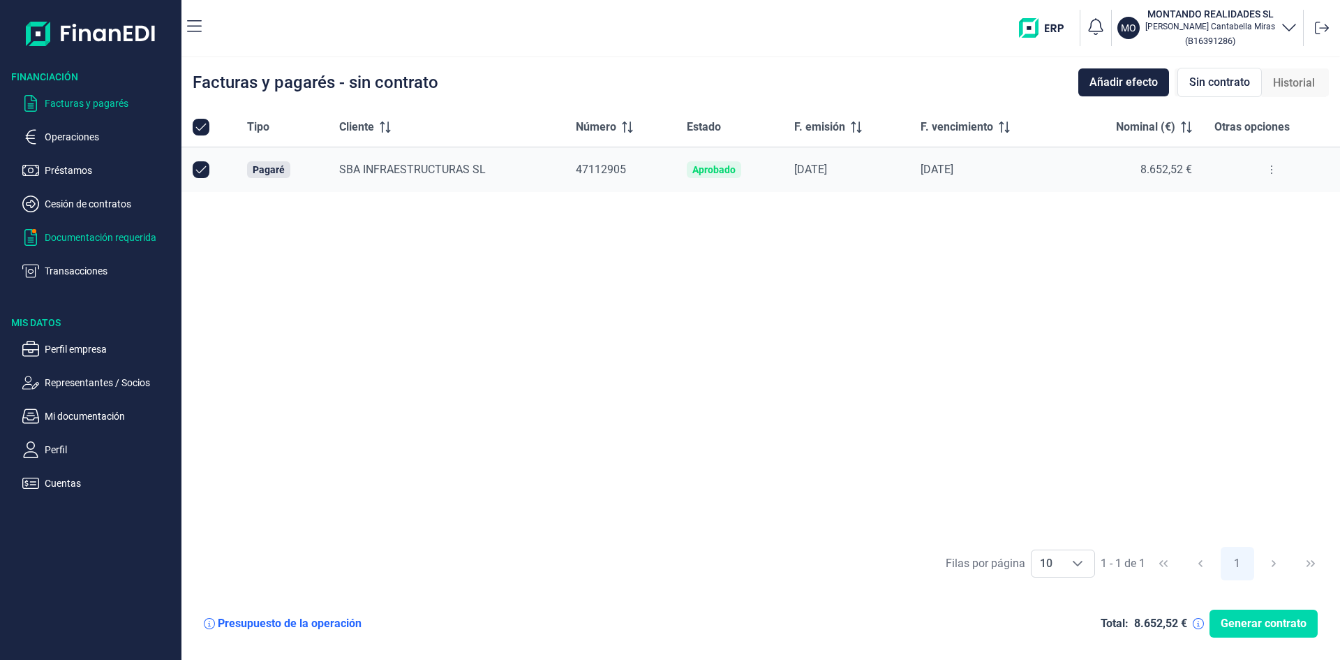
click at [119, 235] on p "Documentación requerida" at bounding box center [110, 237] width 131 height 17
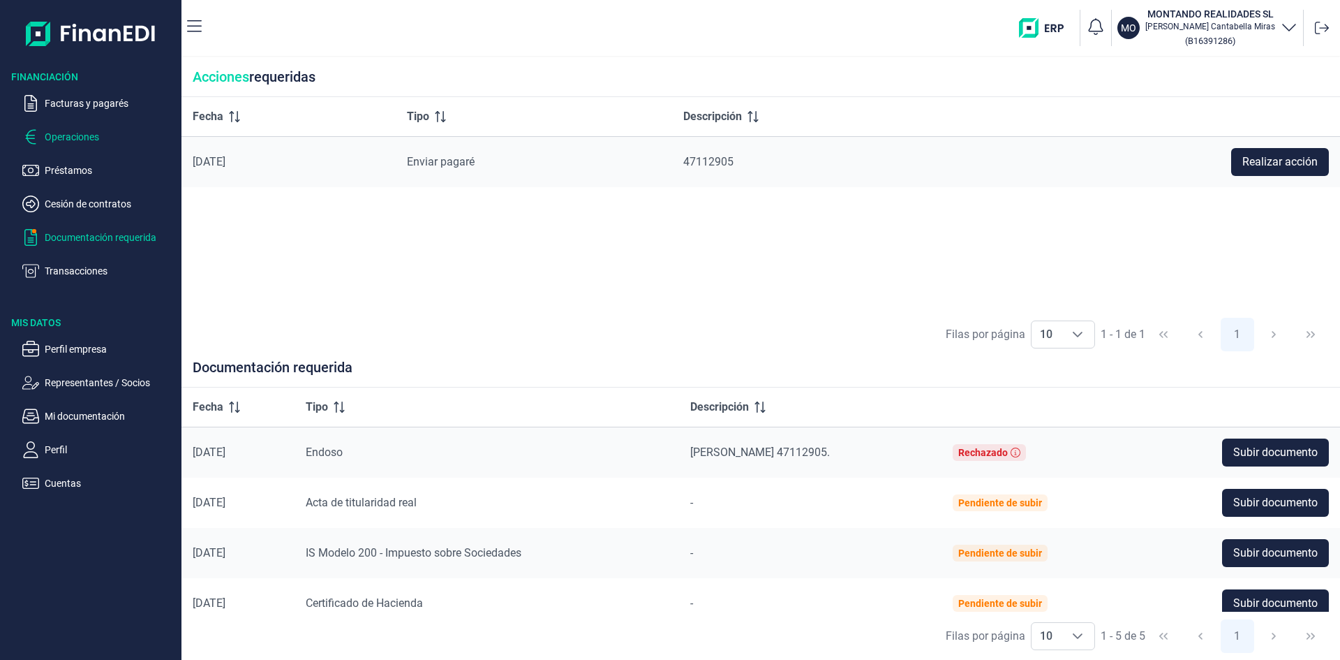
click at [79, 135] on p "Operaciones" at bounding box center [110, 136] width 131 height 17
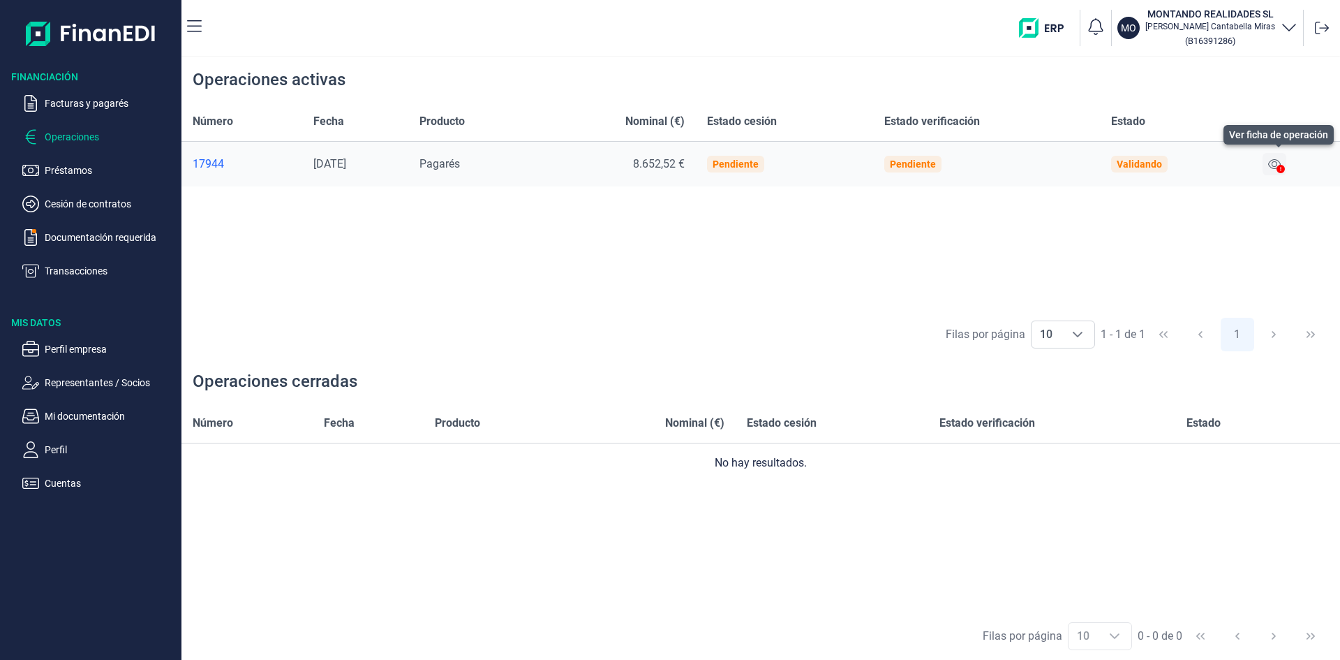
click at [1280, 165] on icon at bounding box center [1275, 163] width 13 height 11
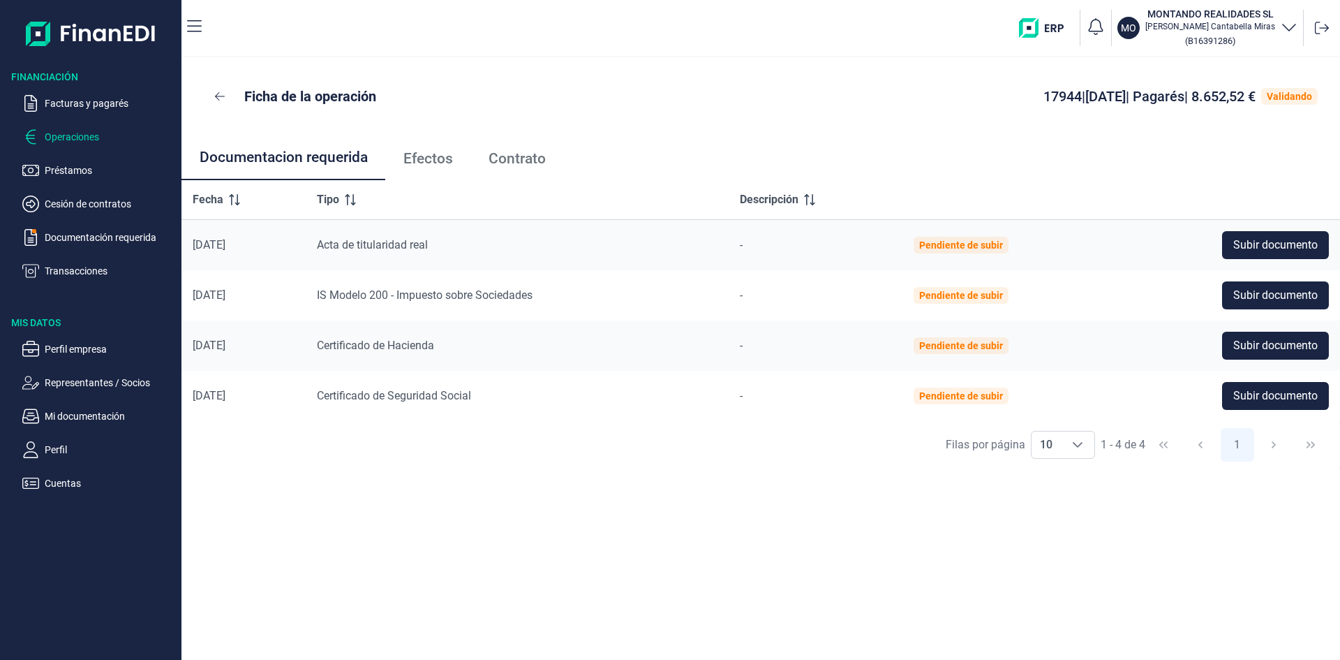
click at [81, 135] on p "Operaciones" at bounding box center [110, 136] width 131 height 17
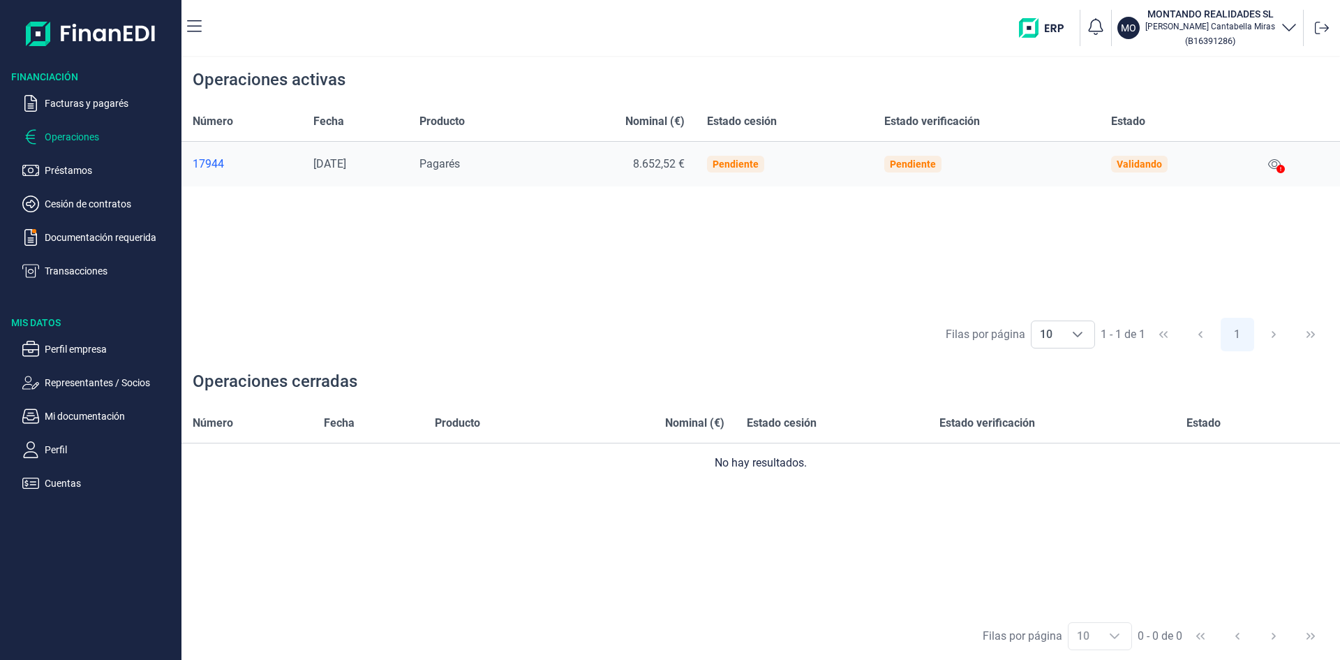
click at [1282, 164] on div at bounding box center [1281, 169] width 8 height 17
click at [1278, 163] on icon at bounding box center [1275, 163] width 13 height 11
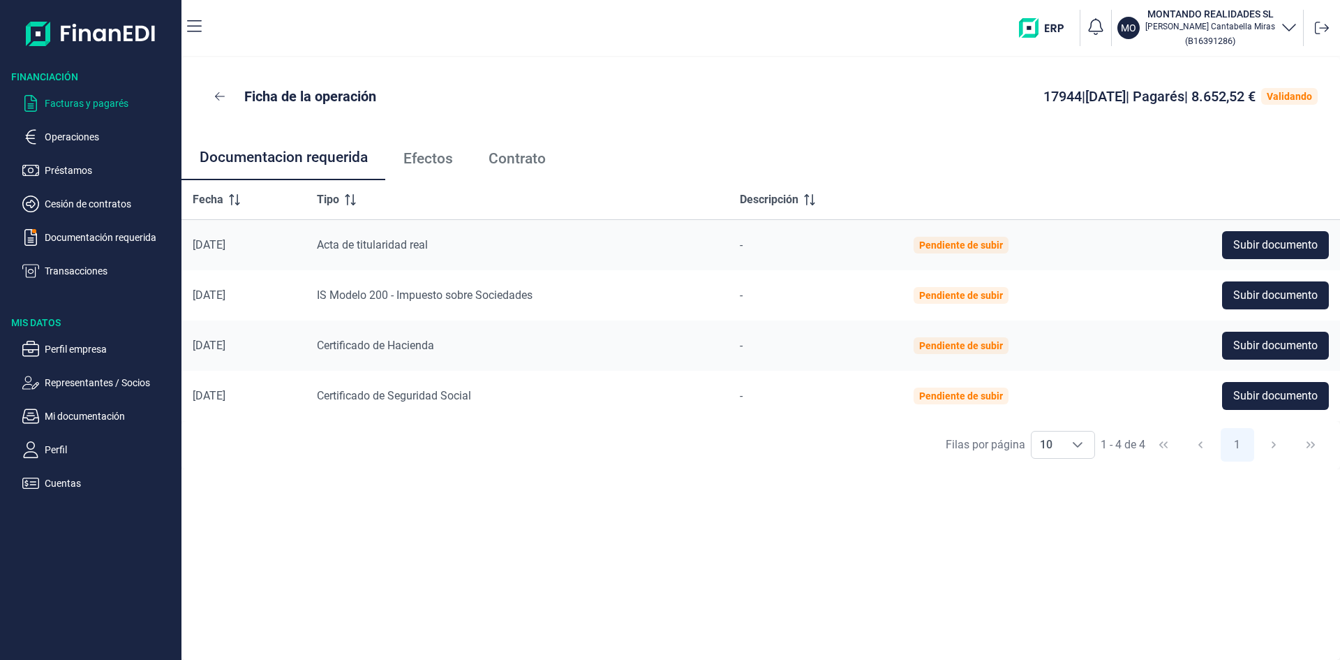
click at [73, 101] on p "Facturas y pagarés" at bounding box center [110, 103] width 131 height 17
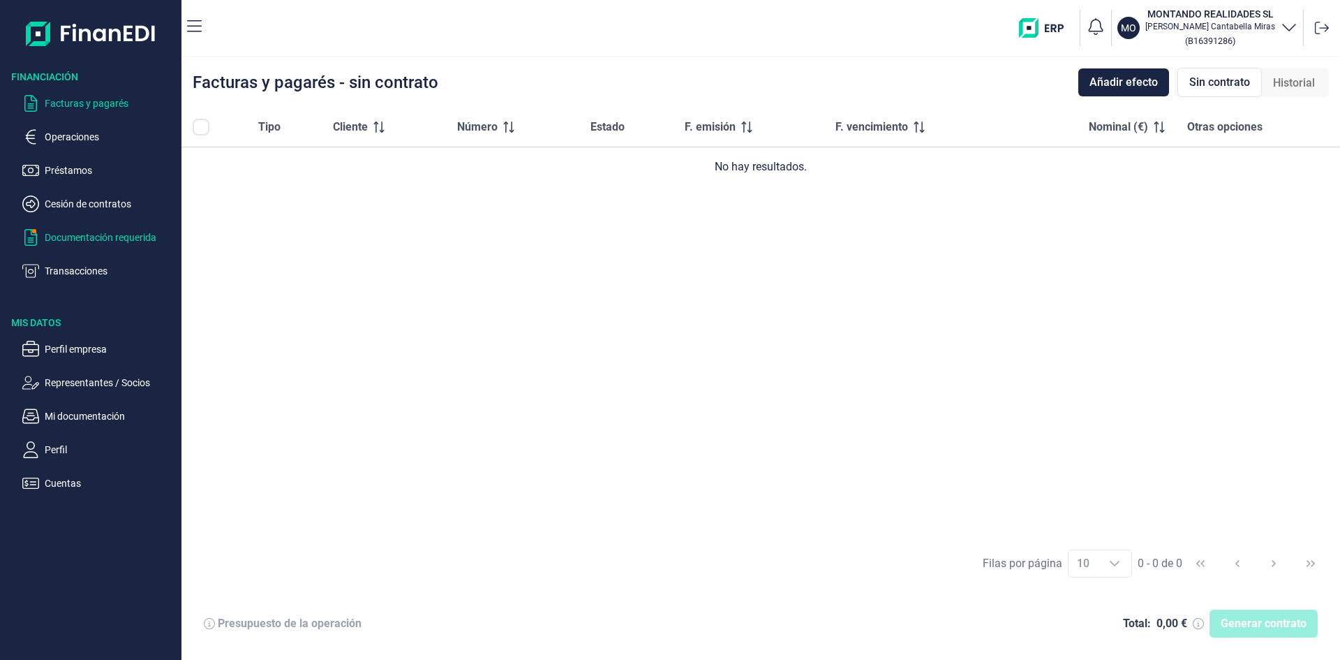
click at [119, 230] on p "Documentación requerida" at bounding box center [110, 237] width 131 height 17
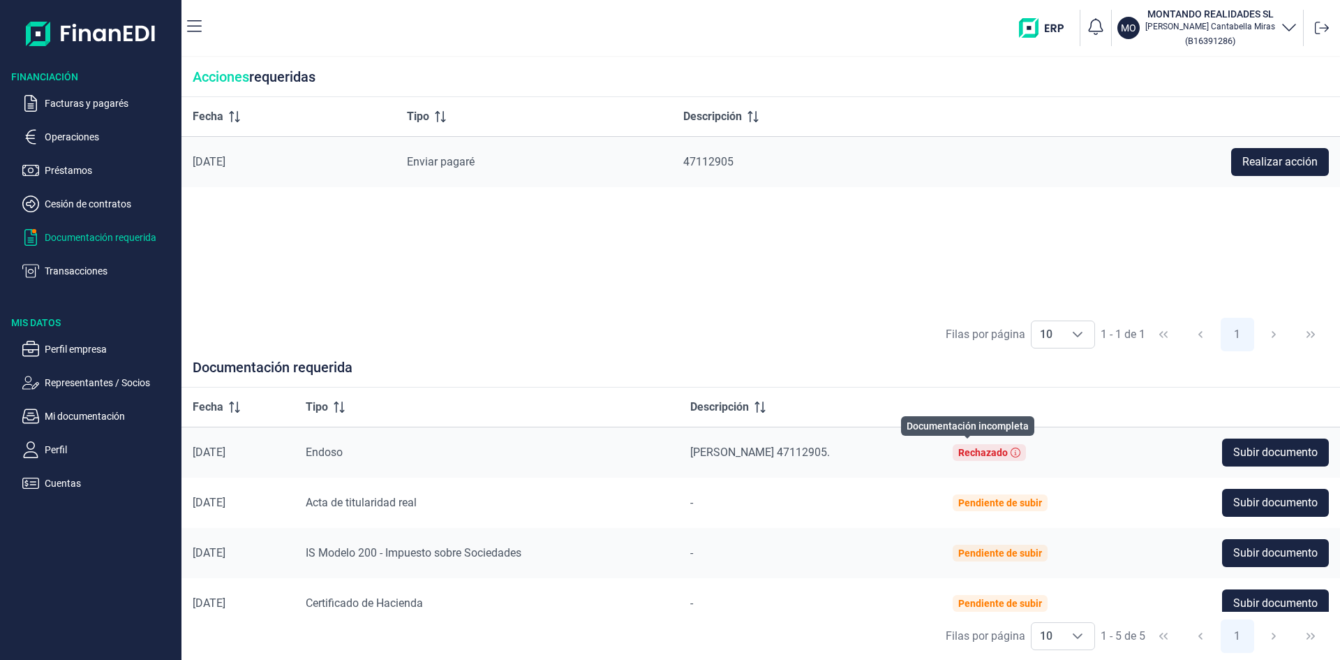
click at [986, 452] on div "Rechazado" at bounding box center [989, 452] width 73 height 17
click at [1011, 454] on icon at bounding box center [1016, 453] width 10 height 10
click at [1241, 445] on span "Subir documento" at bounding box center [1276, 452] width 84 height 17
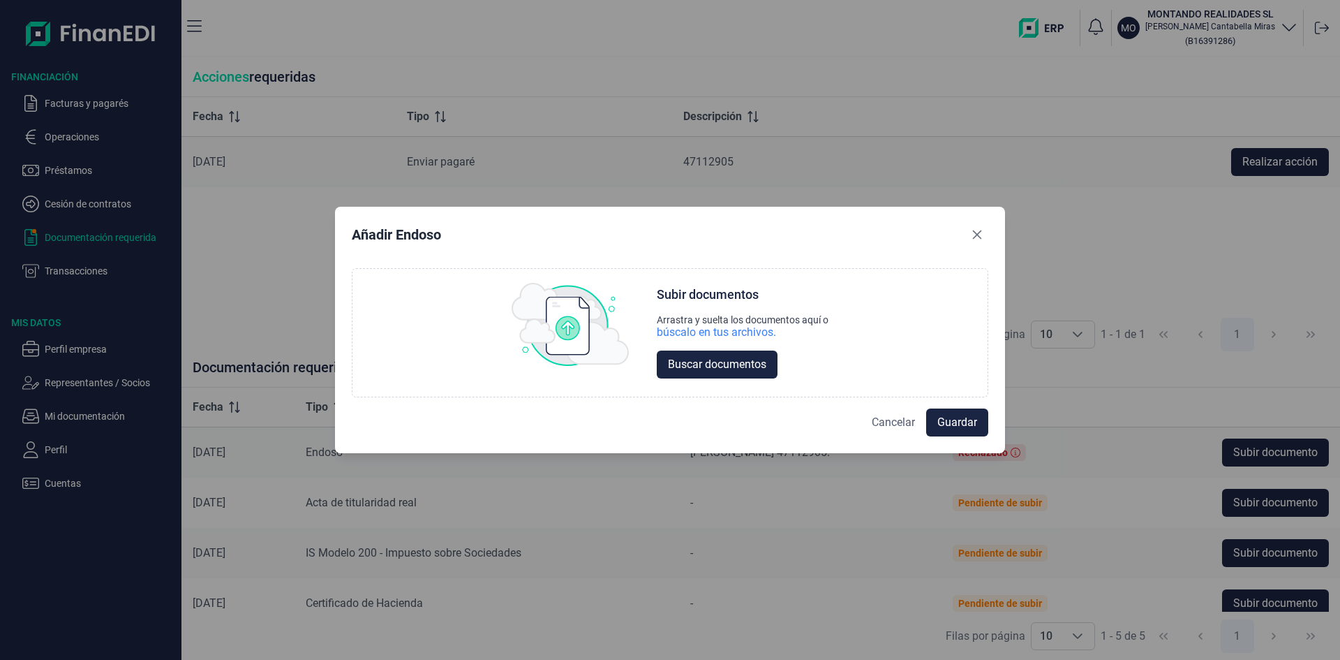
click at [897, 421] on span "Cancelar" at bounding box center [893, 422] width 43 height 17
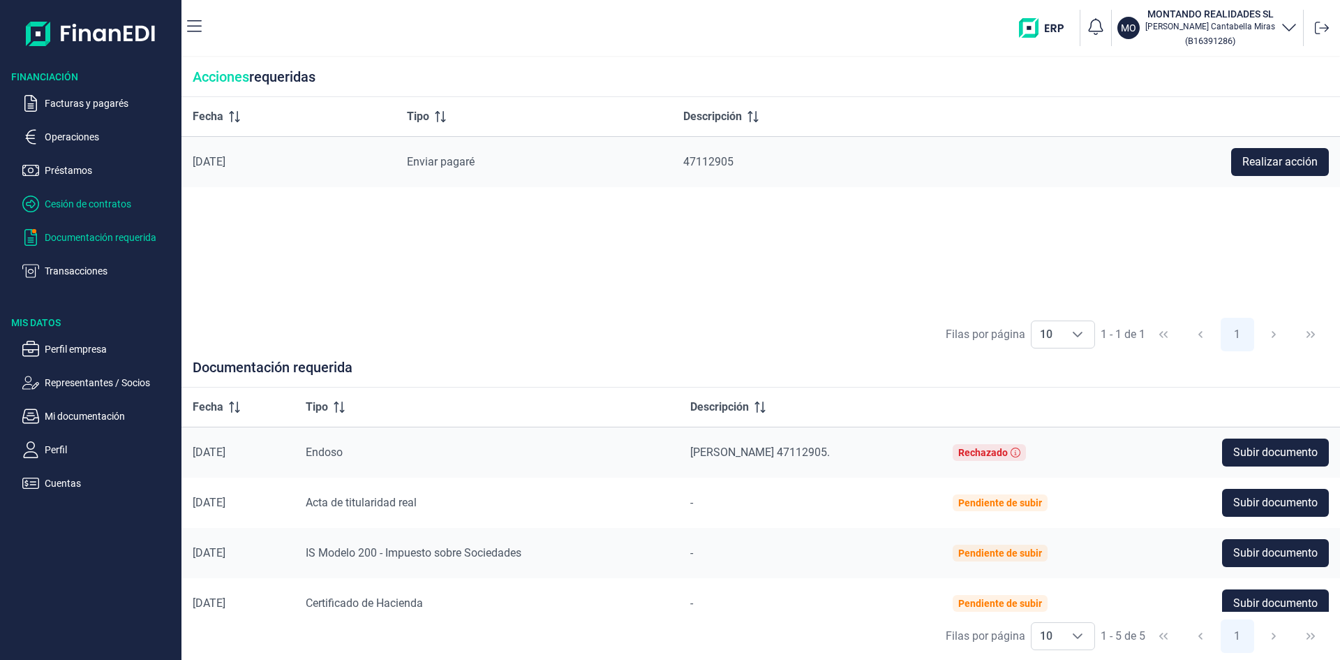
click at [98, 205] on p "Cesión de contratos" at bounding box center [110, 203] width 131 height 17
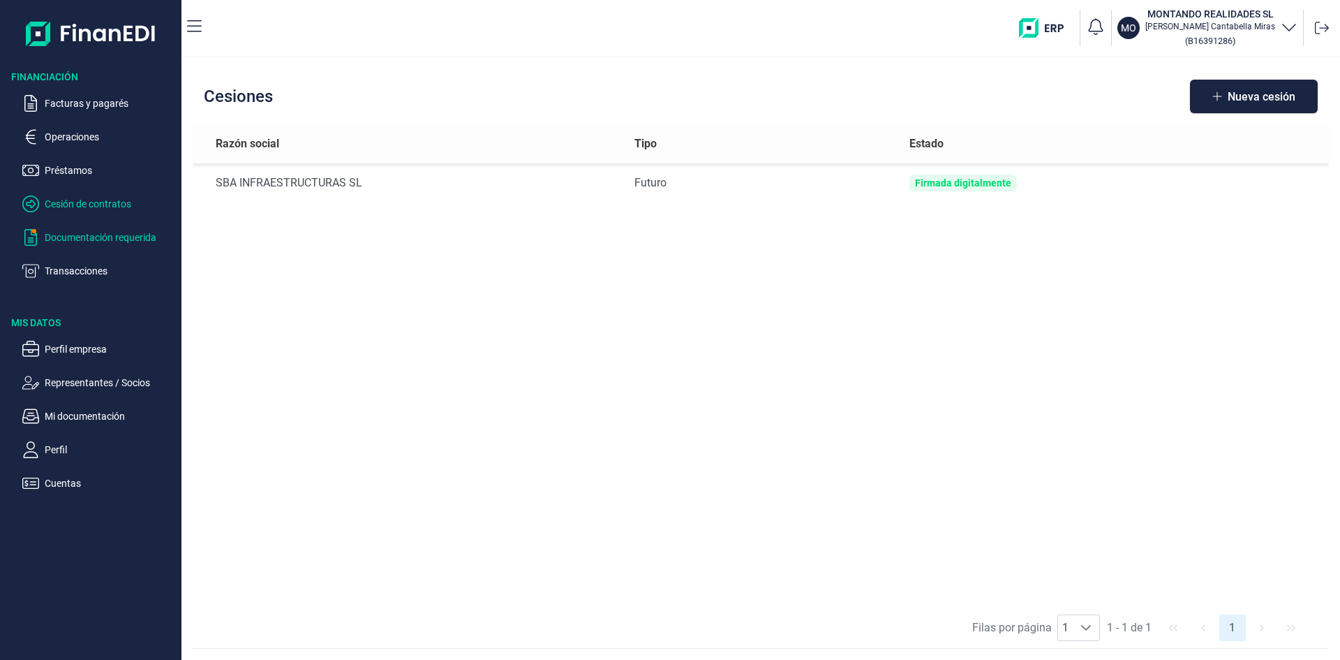
click at [77, 230] on p "Documentación requerida" at bounding box center [110, 237] width 131 height 17
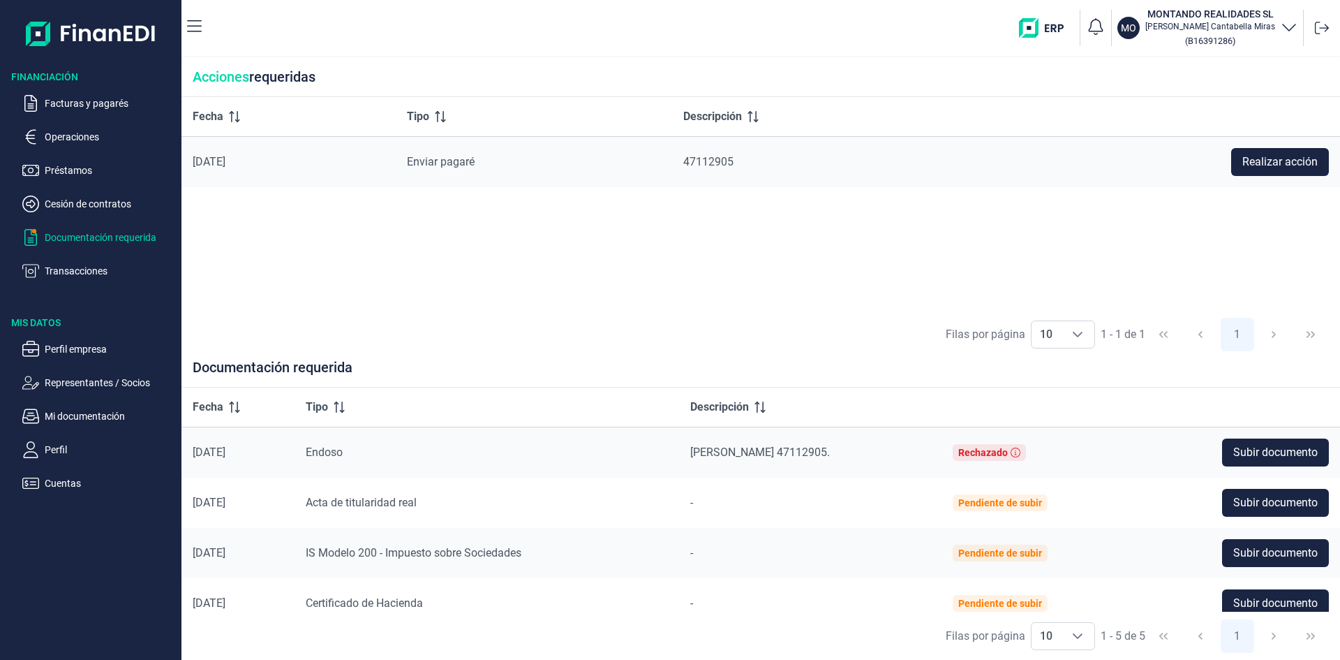
scroll to position [66, 0]
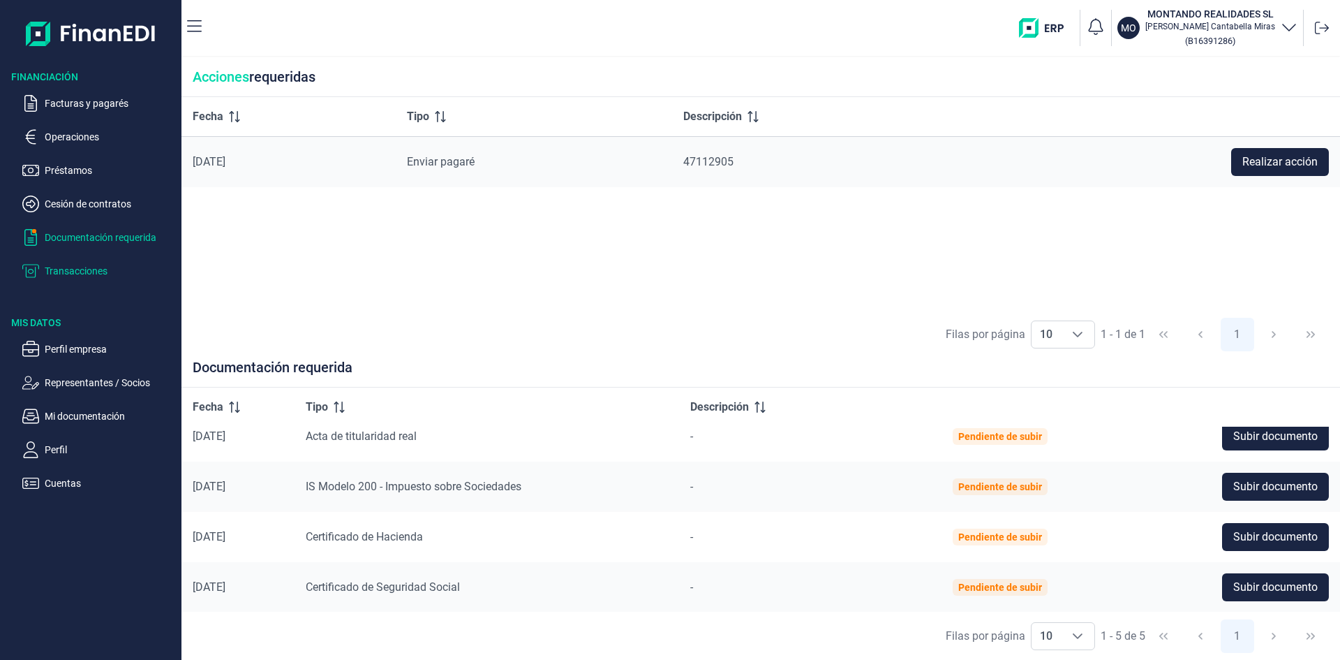
click at [75, 273] on p "Transacciones" at bounding box center [110, 271] width 131 height 17
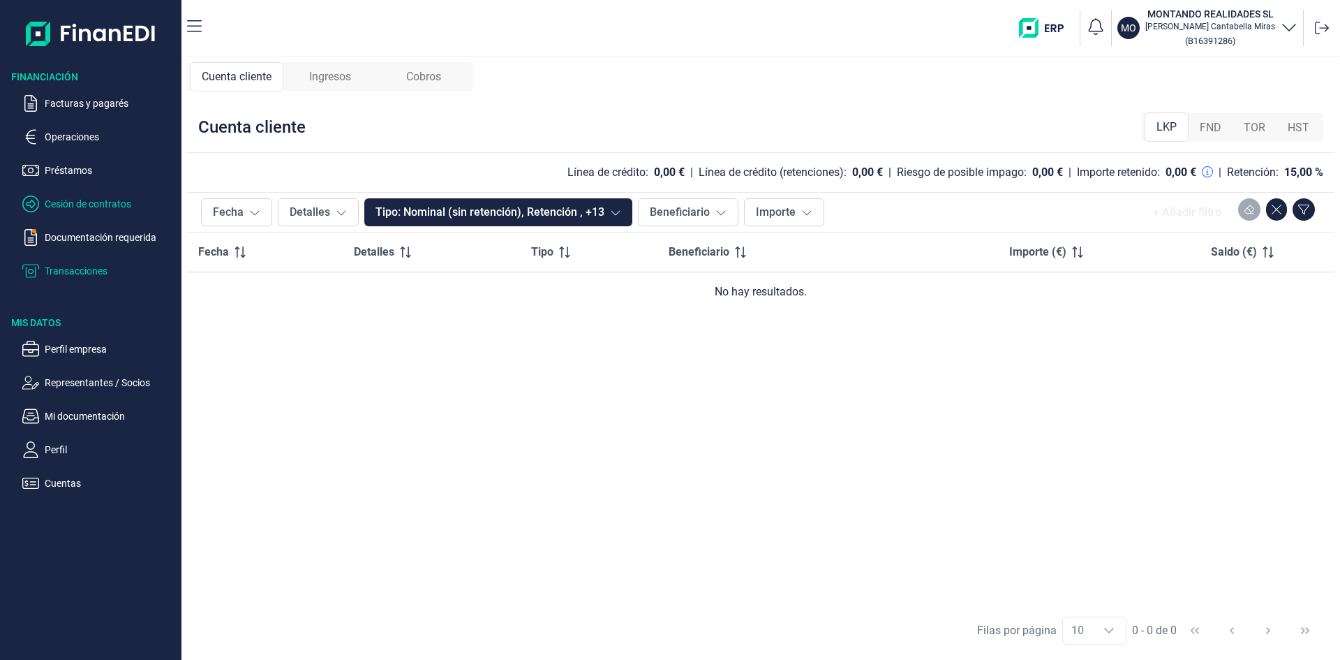
click at [90, 200] on p "Cesión de contratos" at bounding box center [110, 203] width 131 height 17
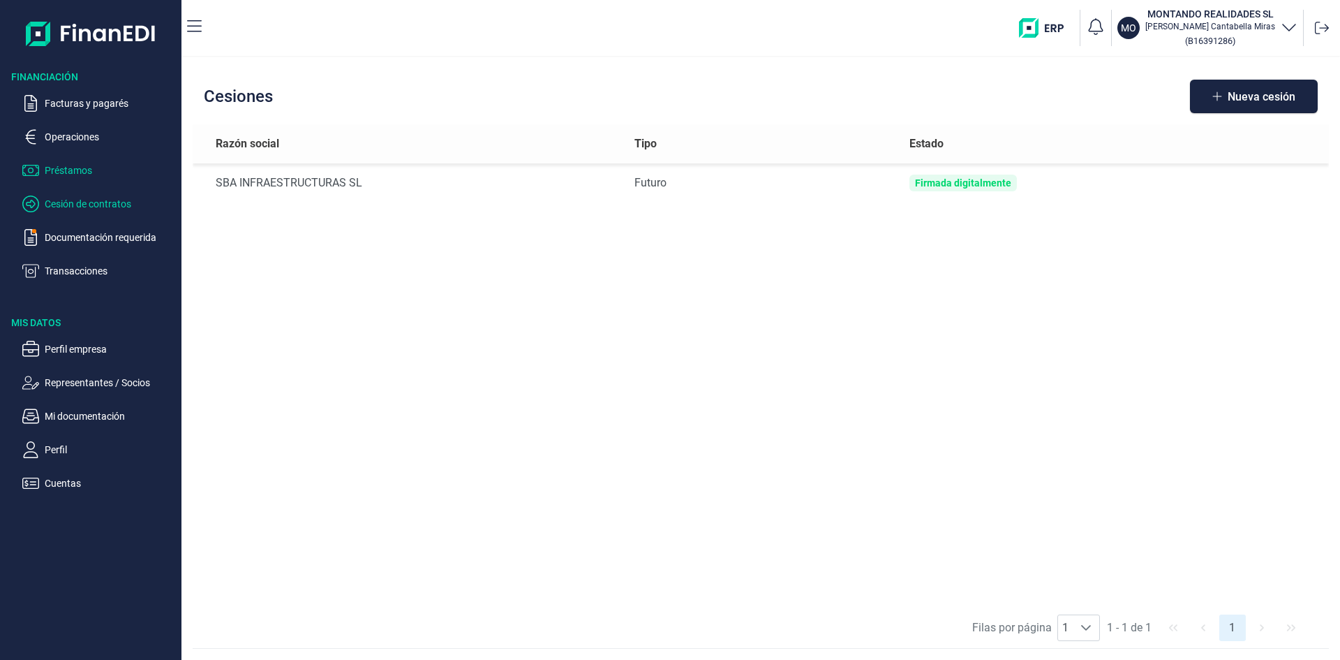
click at [64, 167] on p "Préstamos" at bounding box center [110, 170] width 131 height 17
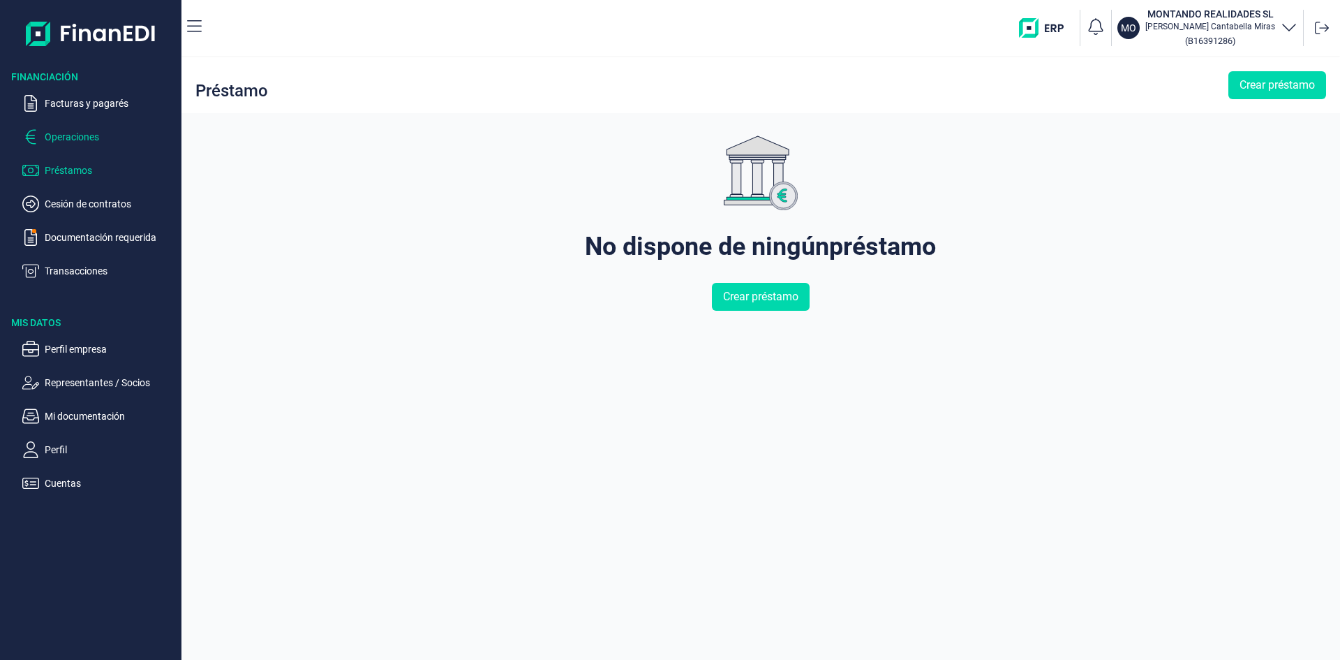
click at [70, 135] on p "Operaciones" at bounding box center [110, 136] width 131 height 17
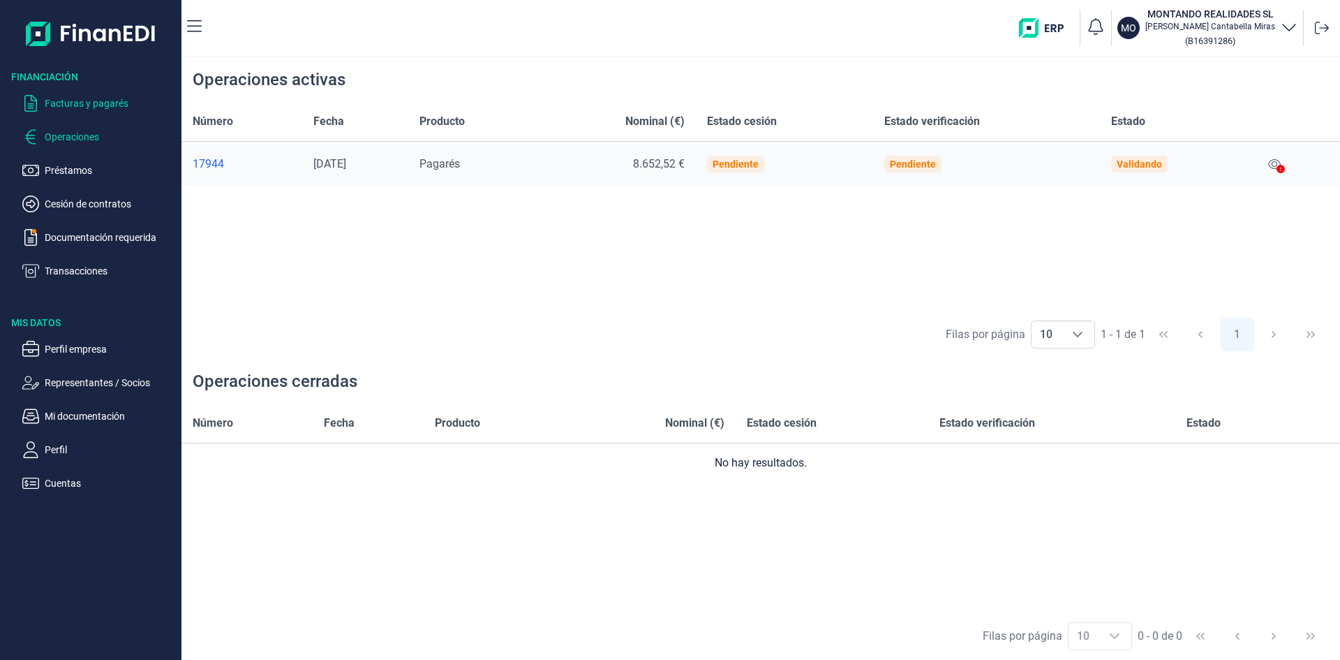
click at [96, 99] on p "Facturas y pagarés" at bounding box center [110, 103] width 131 height 17
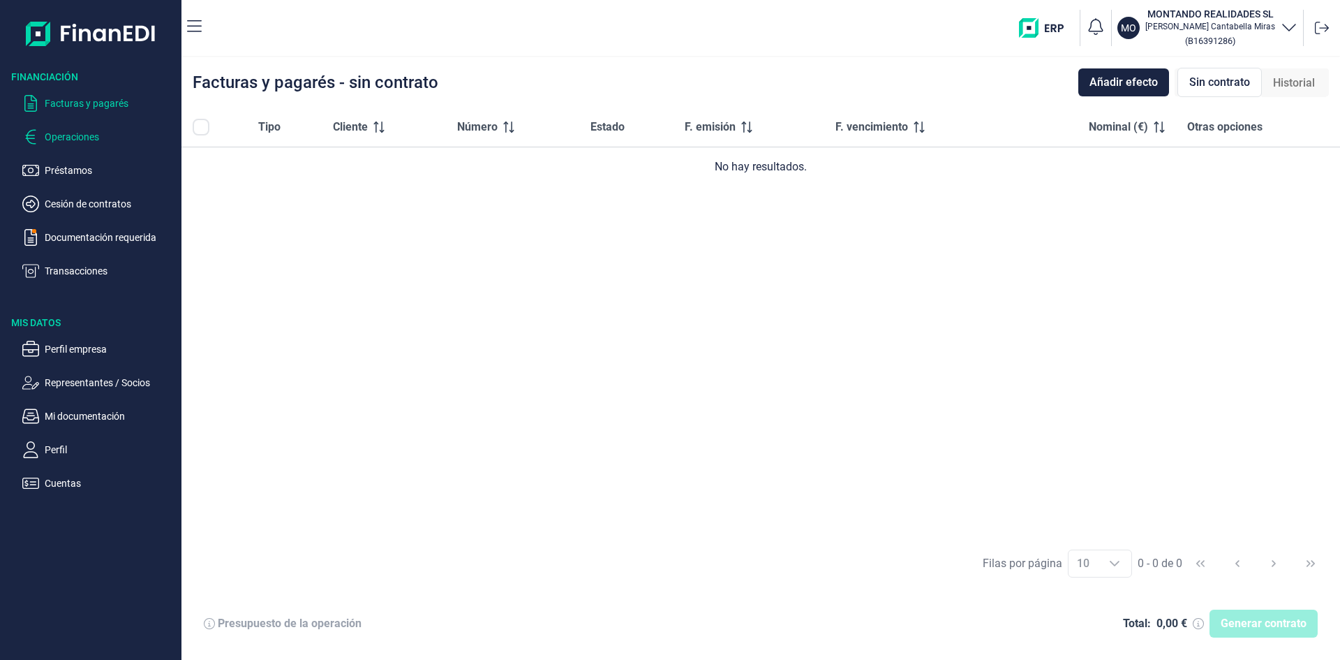
click at [64, 138] on p "Operaciones" at bounding box center [110, 136] width 131 height 17
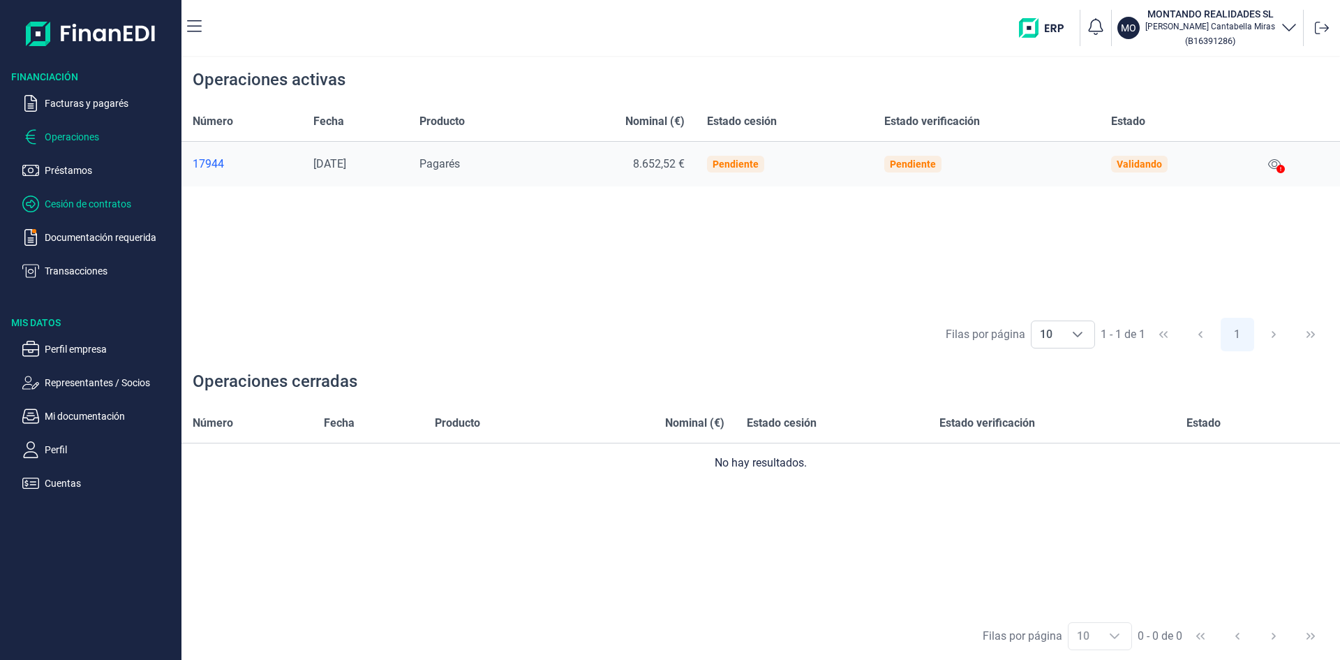
click at [119, 205] on p "Cesión de contratos" at bounding box center [110, 203] width 131 height 17
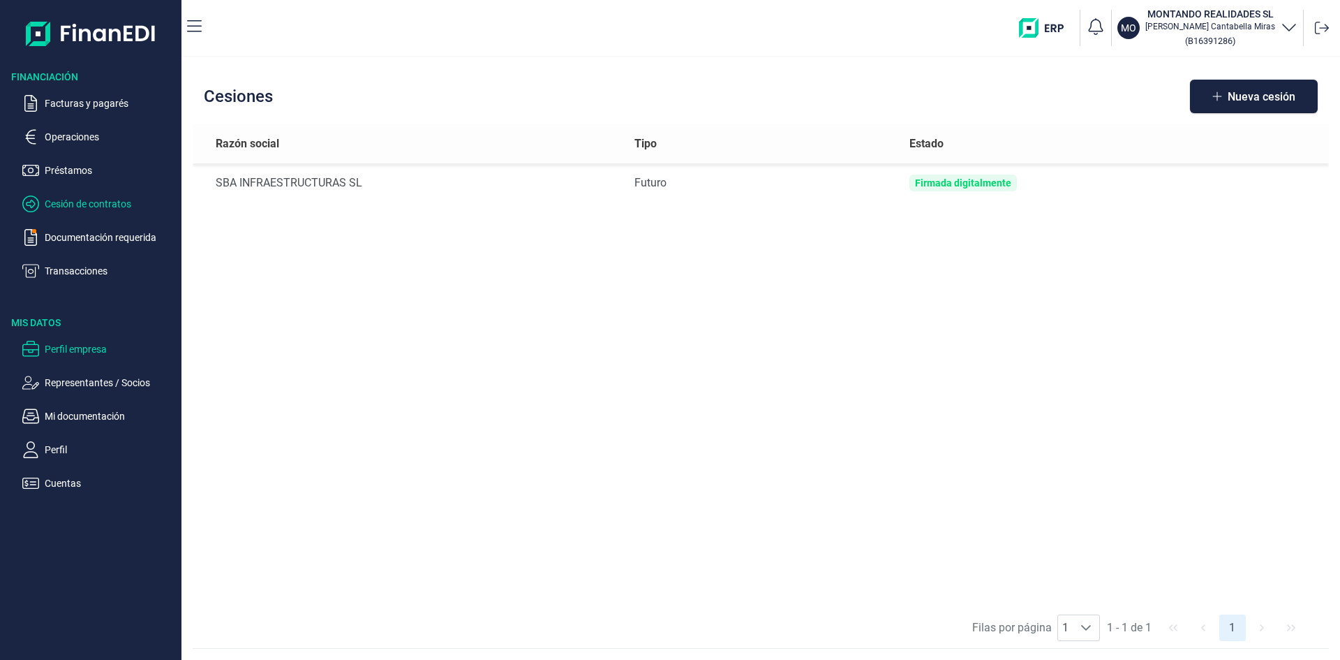
click at [110, 343] on p "Perfil empresa" at bounding box center [110, 349] width 131 height 17
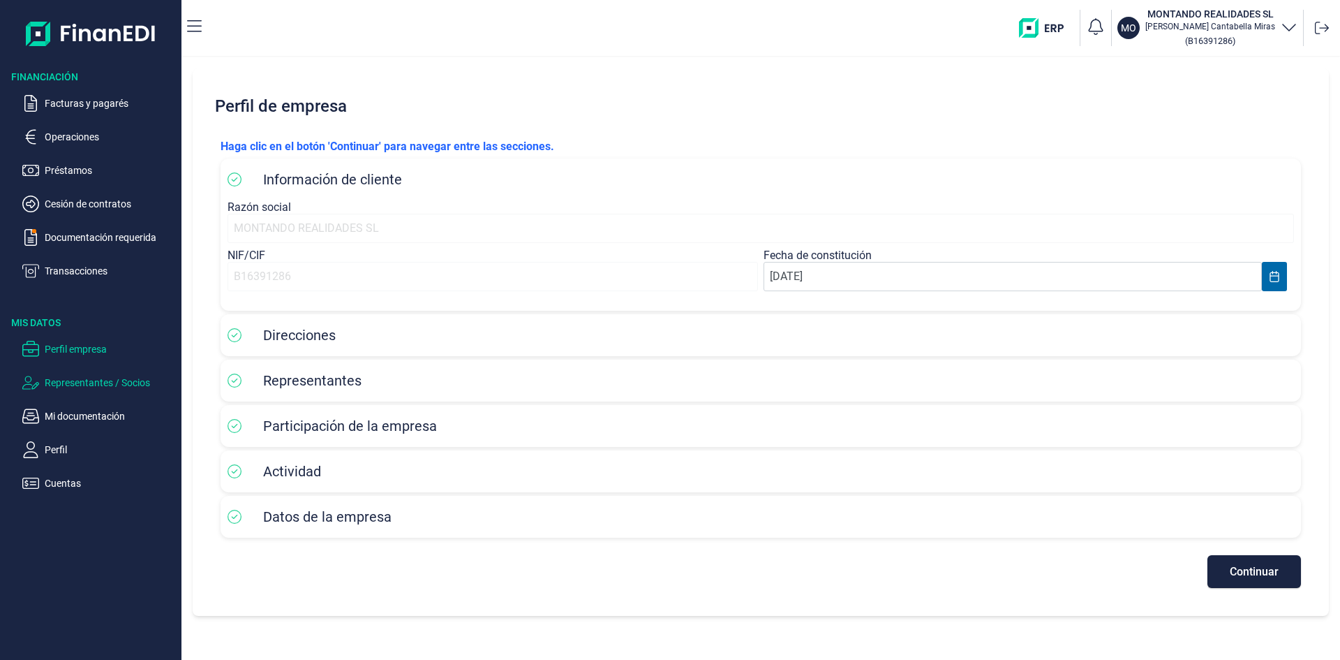
click at [75, 381] on p "Representantes / Socios" at bounding box center [110, 382] width 131 height 17
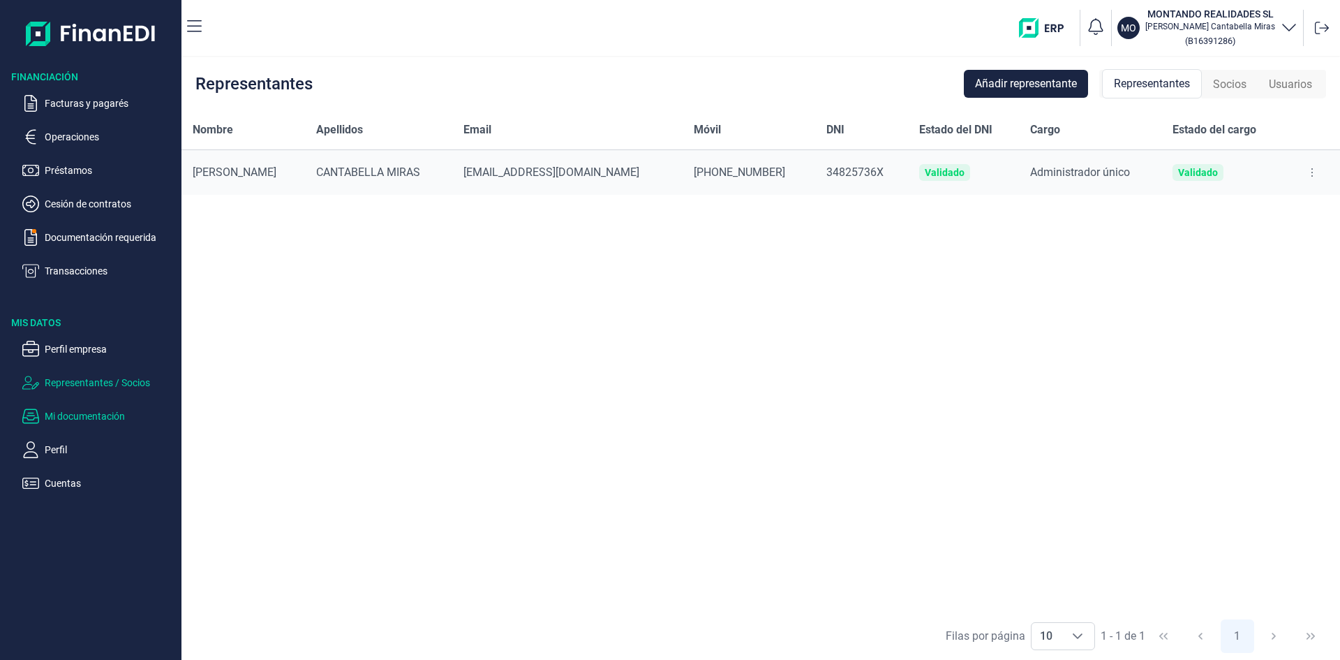
click at [81, 415] on p "Mi documentación" at bounding box center [110, 416] width 131 height 17
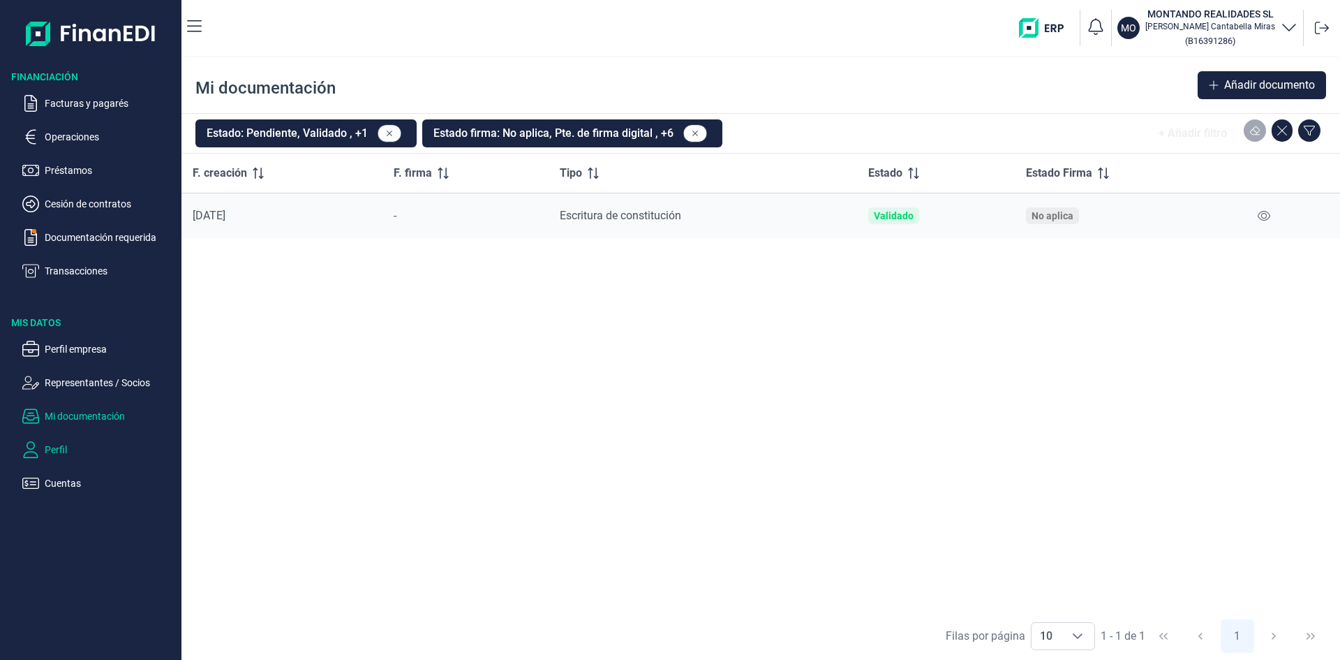
click at [68, 444] on p "Perfil" at bounding box center [110, 449] width 131 height 17
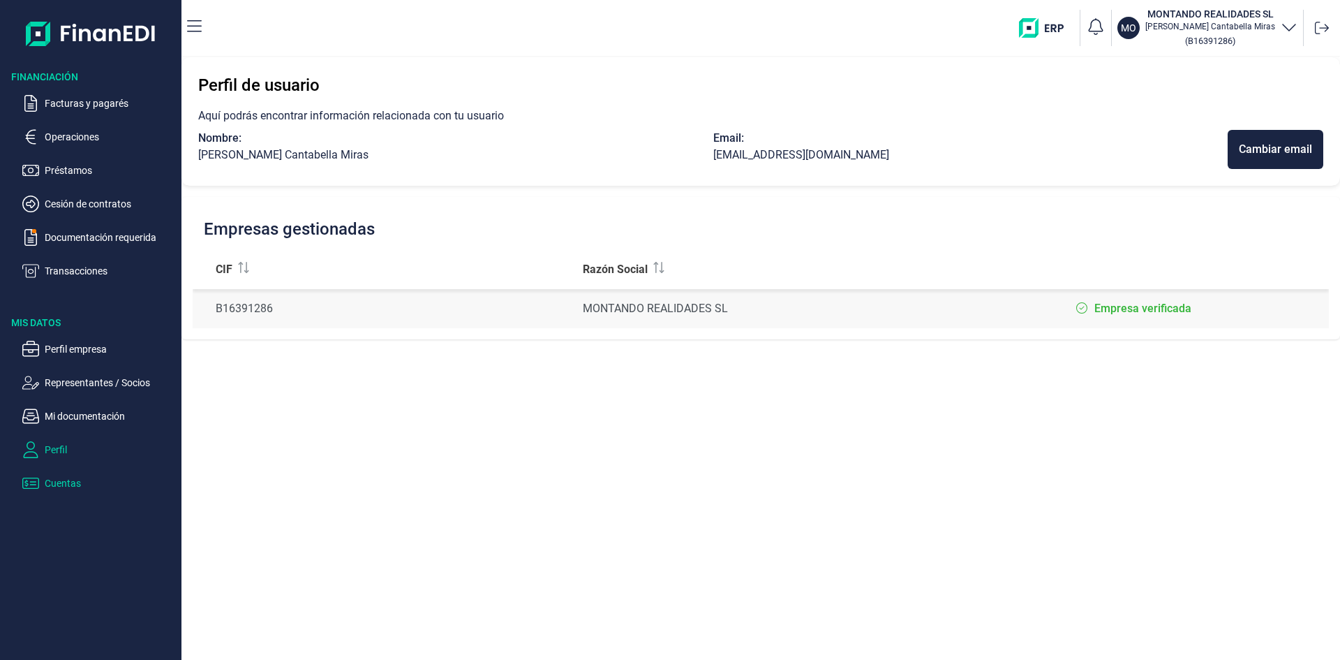
click at [63, 479] on p "Cuentas" at bounding box center [110, 483] width 131 height 17
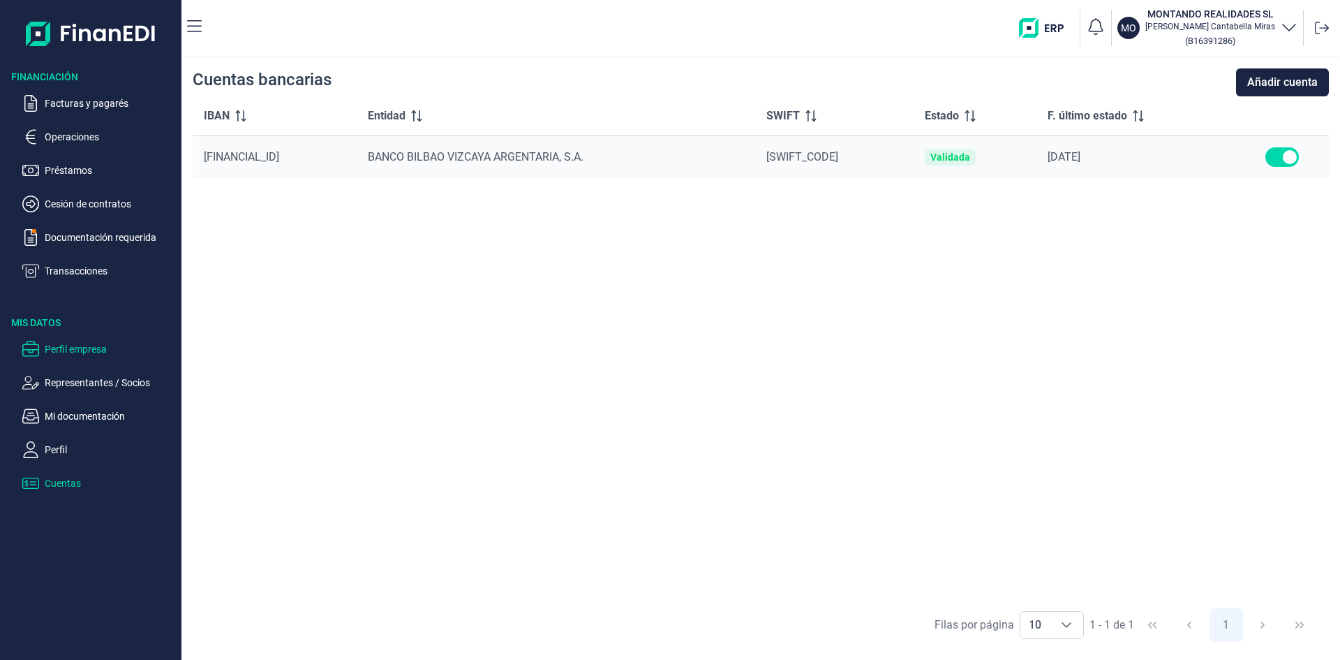
click at [77, 350] on p "Perfil empresa" at bounding box center [110, 349] width 131 height 17
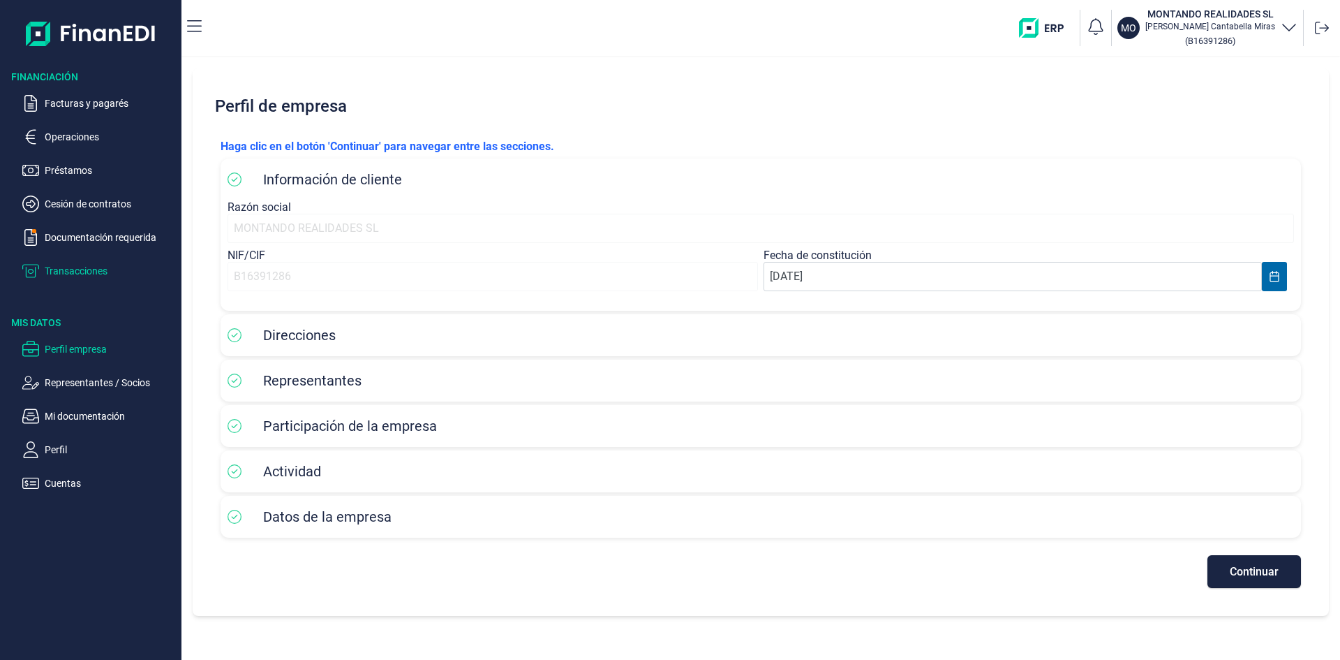
click at [69, 272] on p "Transacciones" at bounding box center [110, 271] width 131 height 17
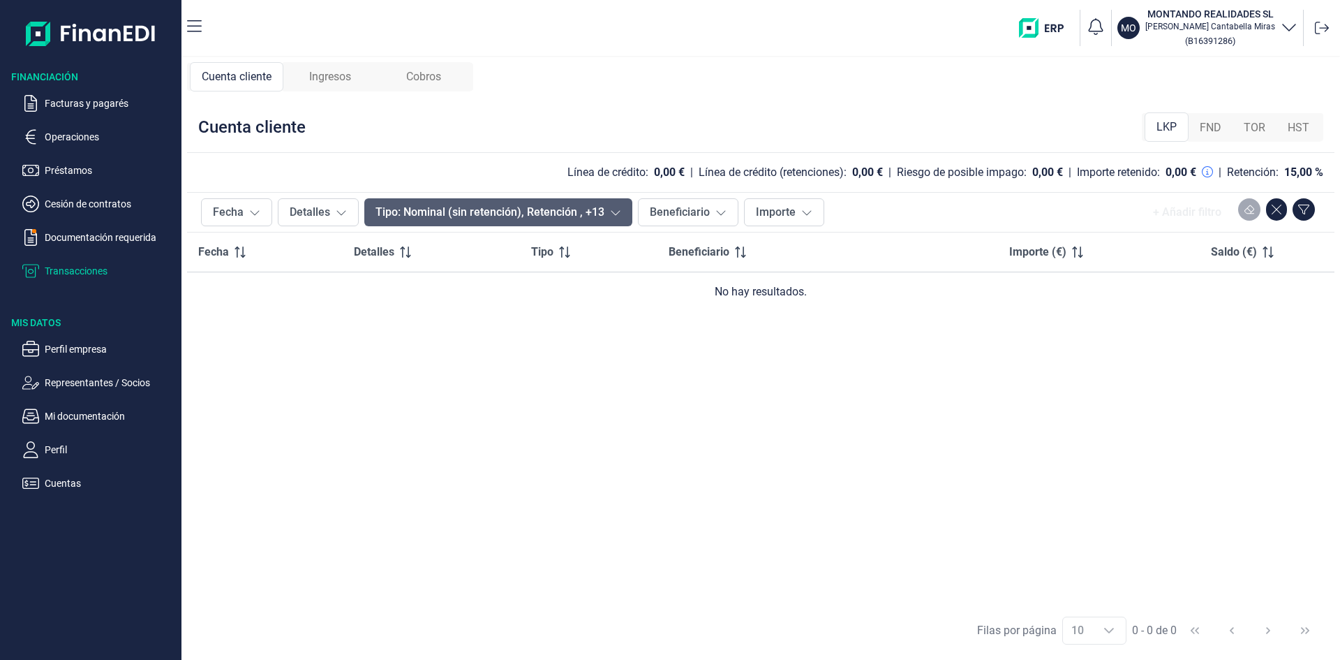
click at [622, 207] on button "Tipo: Nominal (sin retención), Retención , +13" at bounding box center [498, 212] width 268 height 28
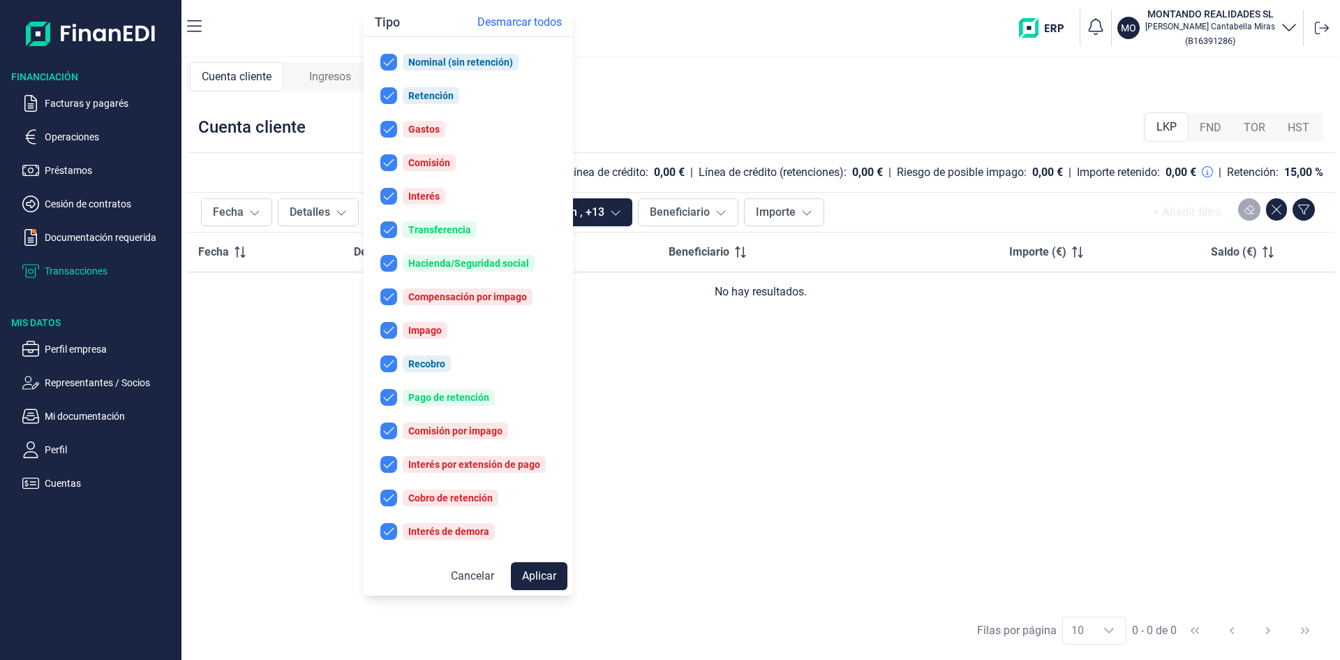
click at [623, 396] on div "Fecha Detalles Tipo Beneficiario Importe (€) Saldo (€) No hay resultados." at bounding box center [761, 419] width 1148 height 374
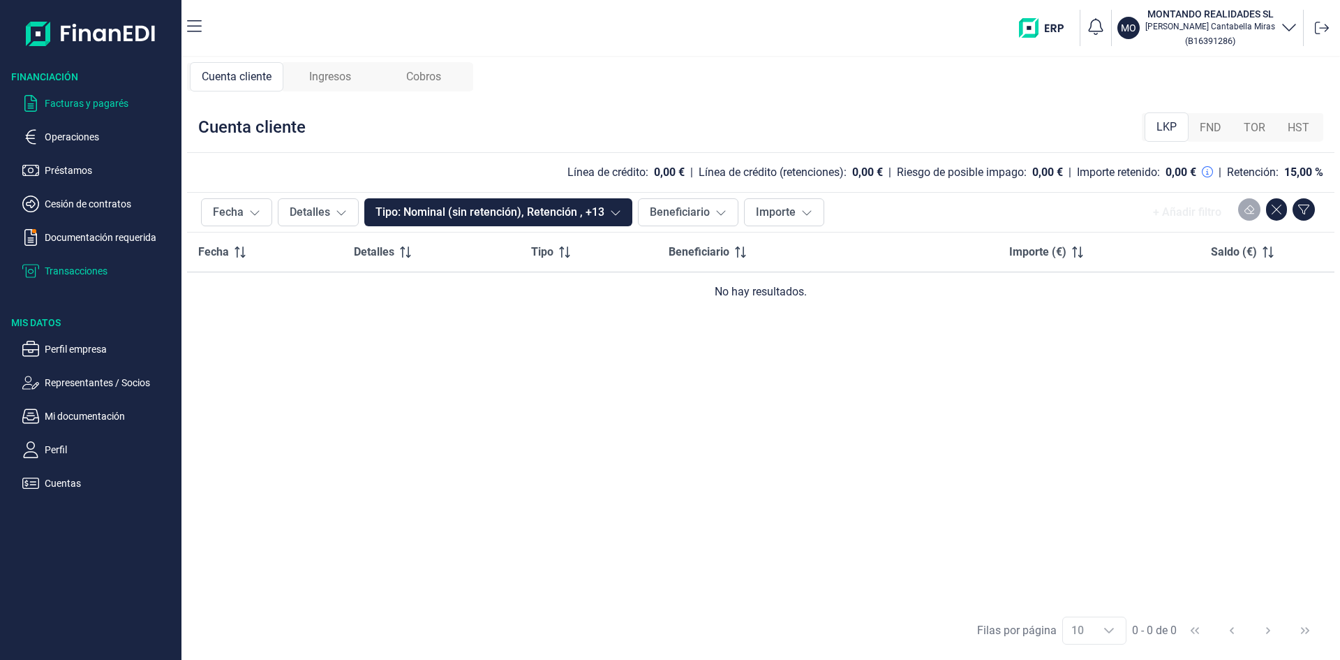
click at [80, 103] on p "Facturas y pagarés" at bounding box center [110, 103] width 131 height 17
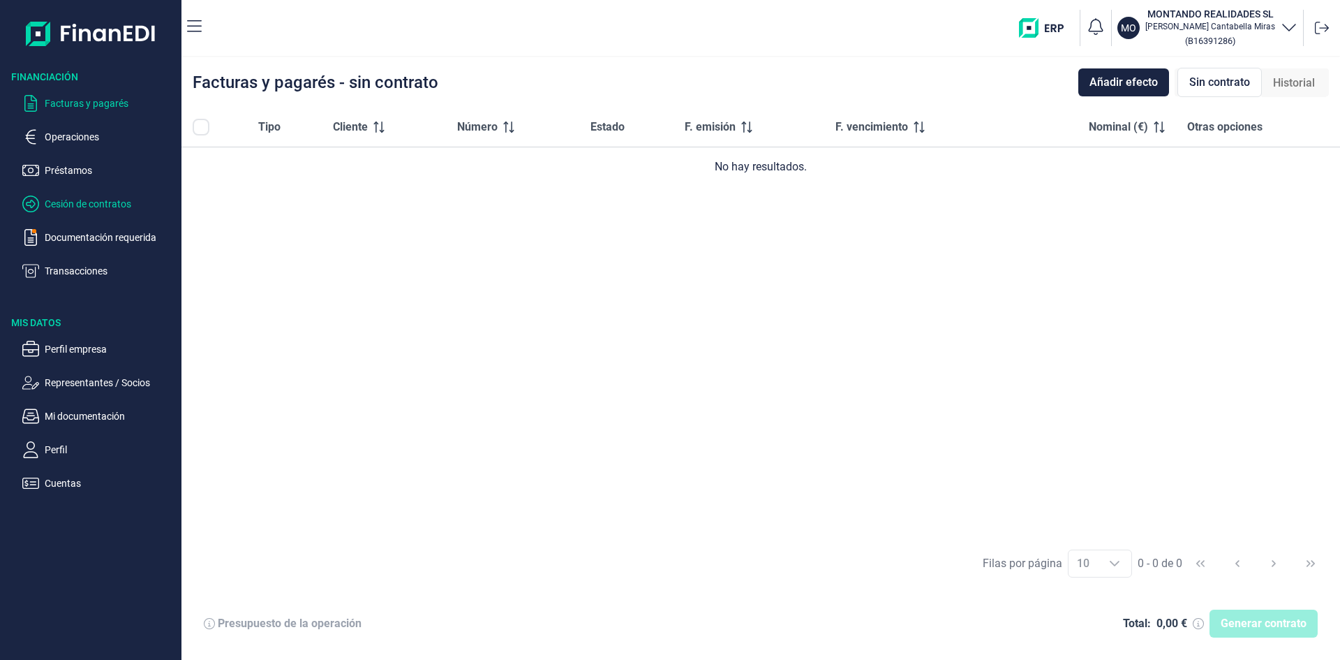
click at [80, 197] on p "Cesión de contratos" at bounding box center [110, 203] width 131 height 17
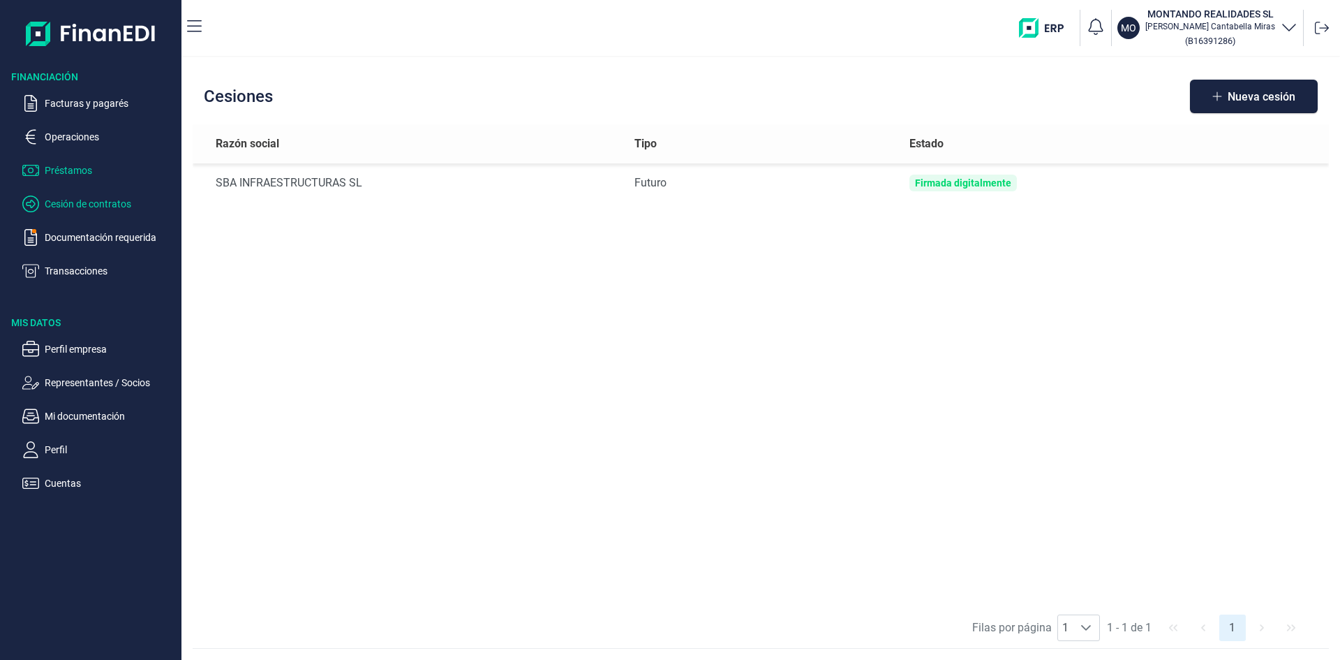
click at [66, 168] on p "Préstamos" at bounding box center [110, 170] width 131 height 17
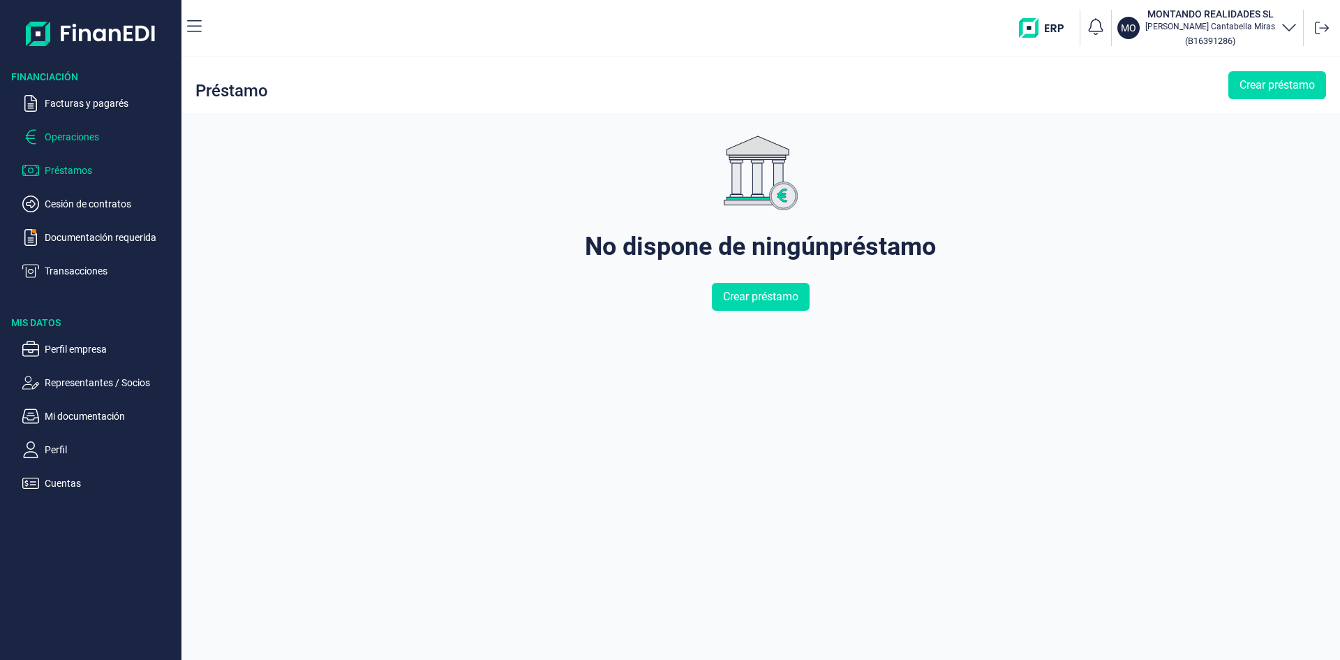
click at [80, 138] on p "Operaciones" at bounding box center [110, 136] width 131 height 17
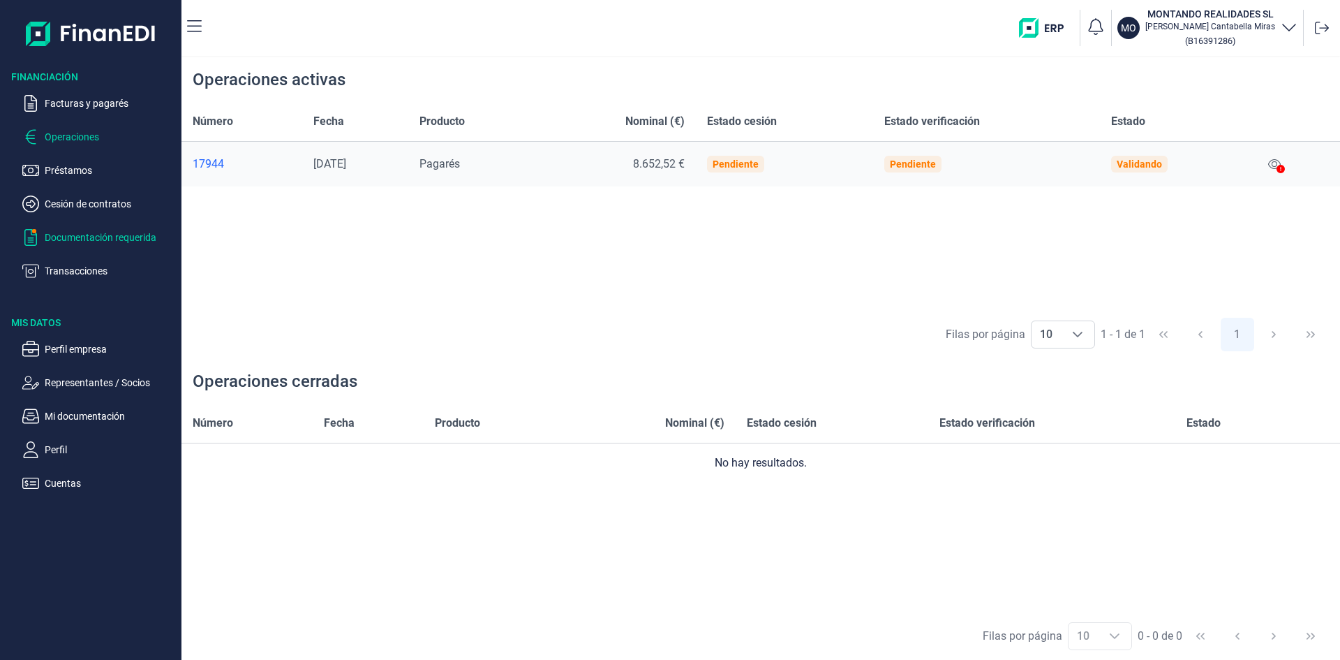
click at [63, 239] on p "Documentación requerida" at bounding box center [110, 237] width 131 height 17
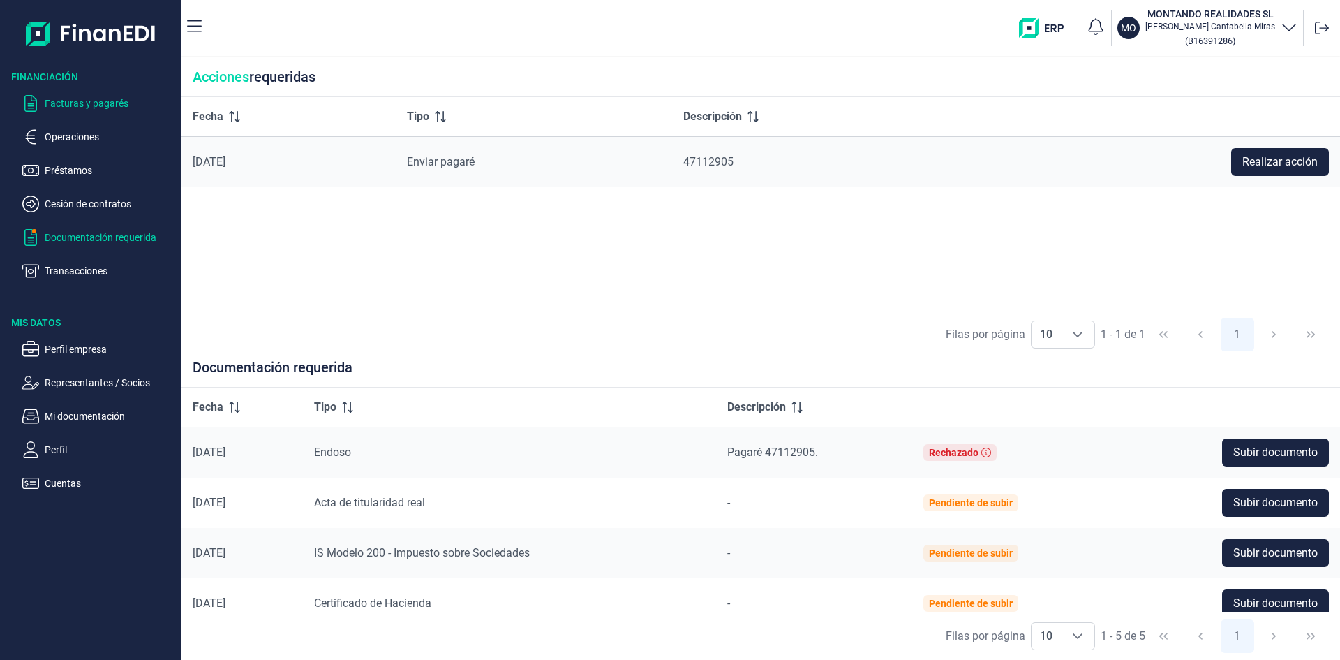
click at [98, 100] on p "Facturas y pagarés" at bounding box center [110, 103] width 131 height 17
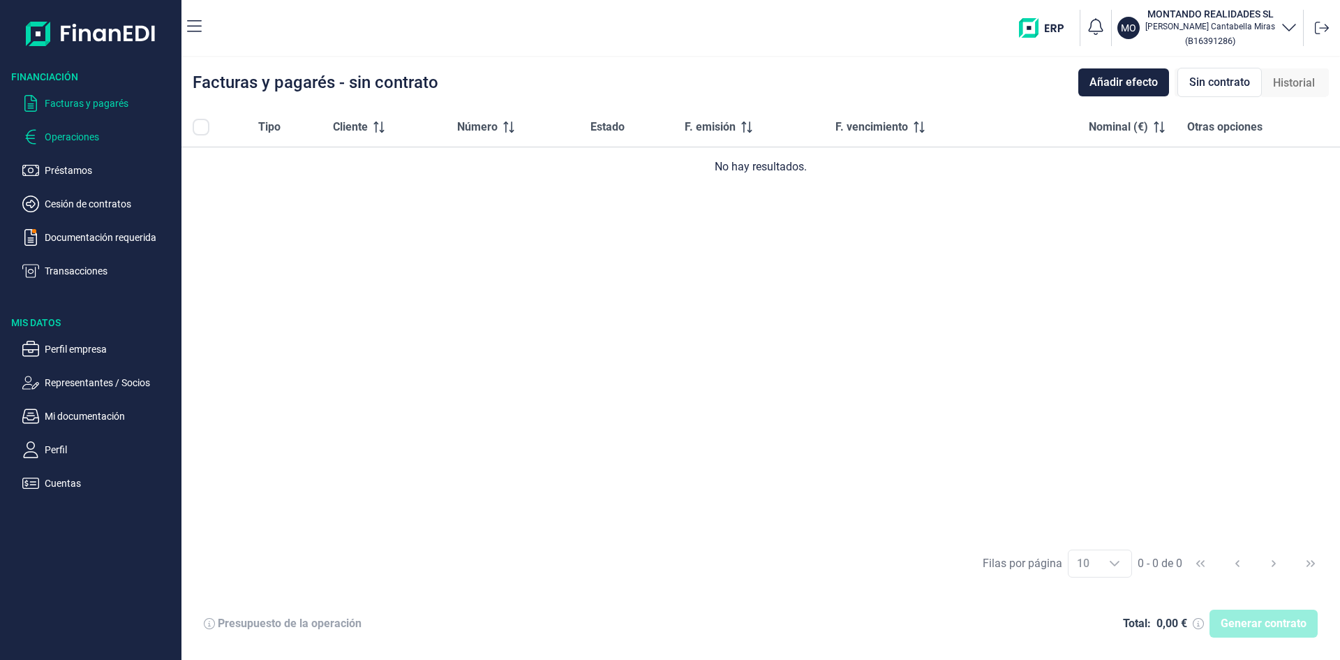
click at [91, 133] on p "Operaciones" at bounding box center [110, 136] width 131 height 17
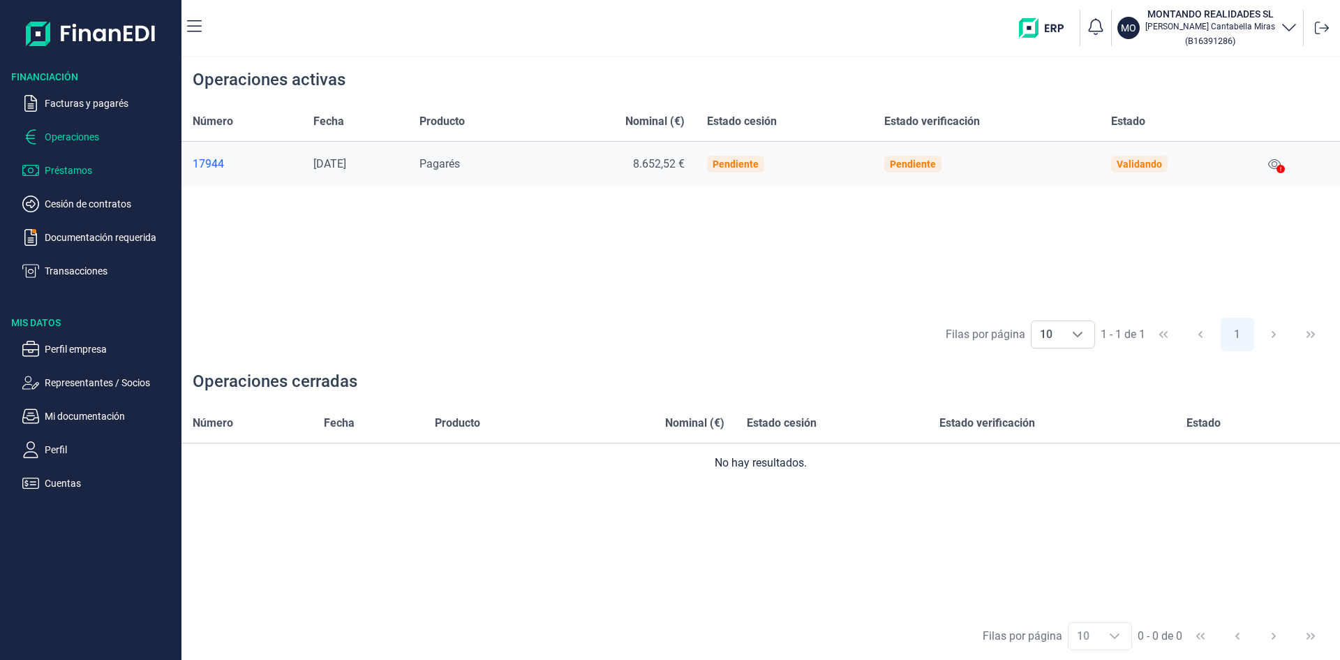
click at [98, 168] on p "Préstamos" at bounding box center [110, 170] width 131 height 17
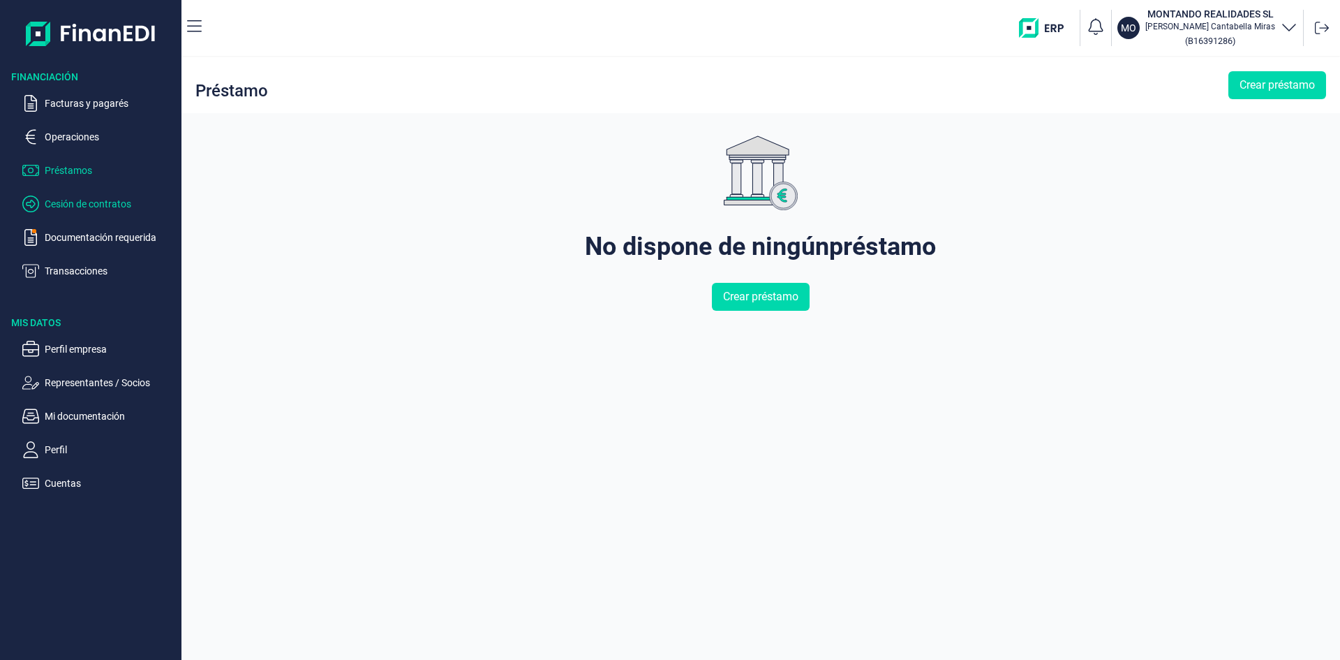
click at [105, 199] on p "Cesión de contratos" at bounding box center [110, 203] width 131 height 17
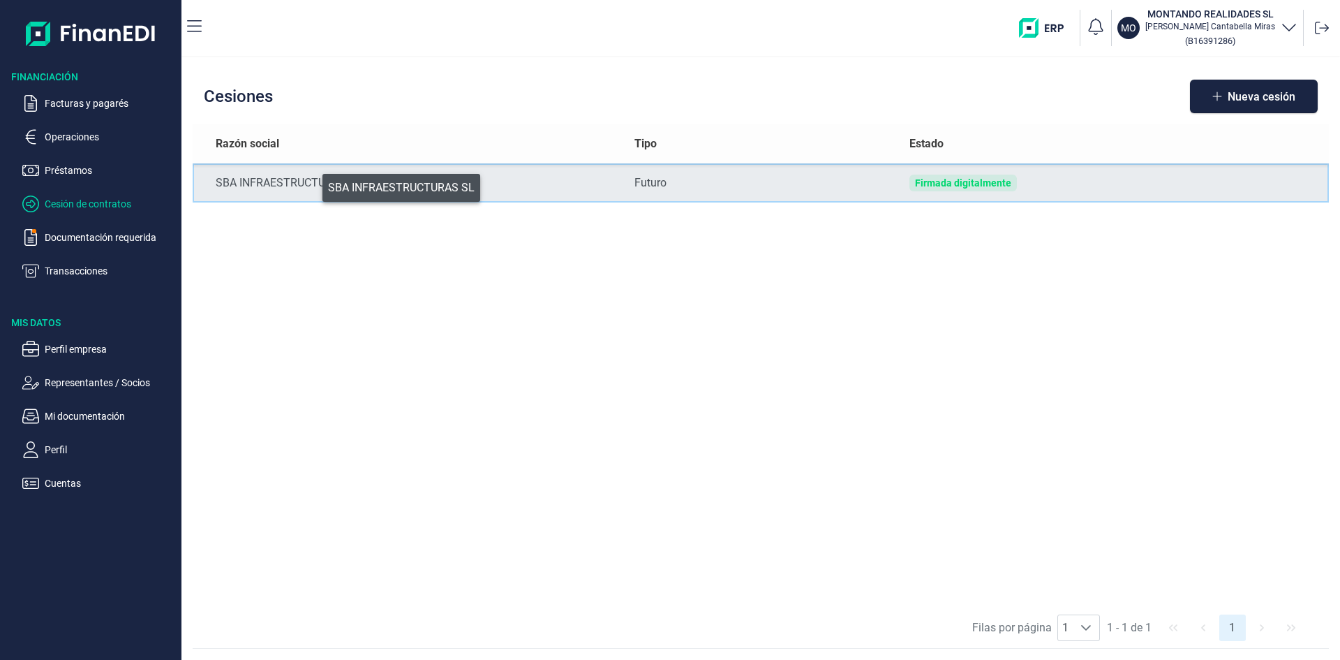
click at [313, 184] on div "SBA INFRAESTRUCTURAS SL" at bounding box center [414, 183] width 397 height 17
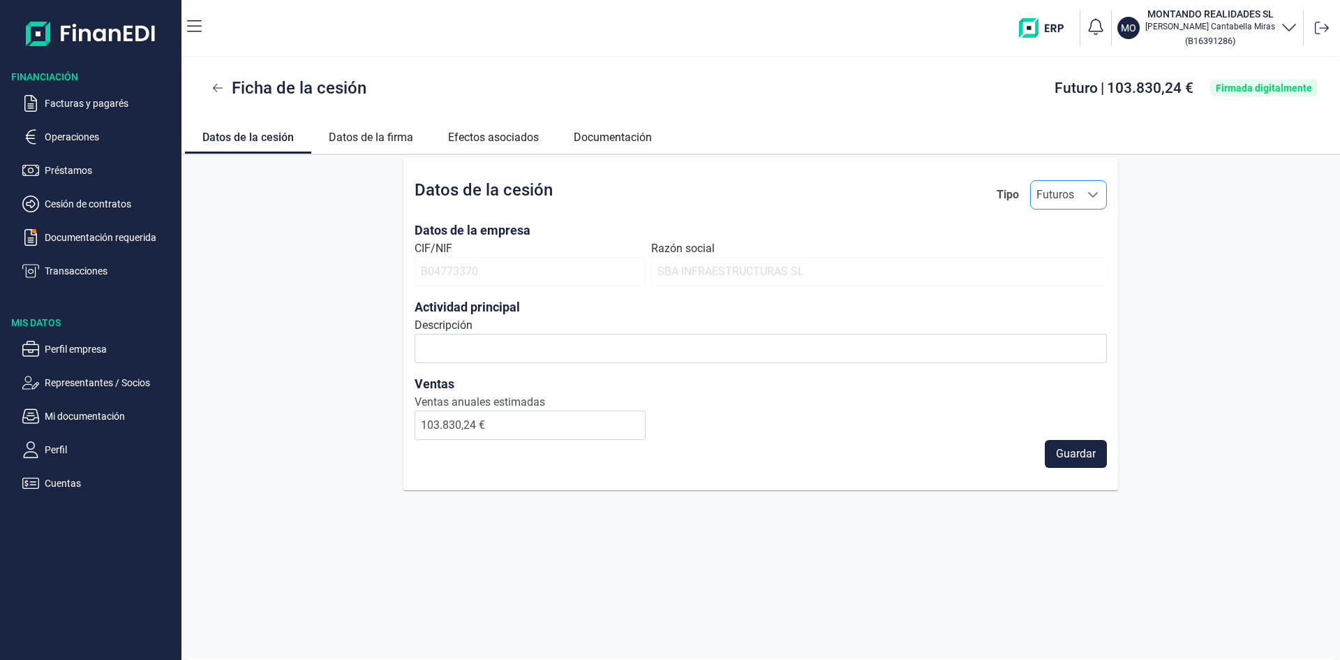
click at [1083, 189] on div "Seleccione una opción" at bounding box center [1093, 195] width 27 height 28
click at [1142, 190] on div "Datos de la cesión Tipo Futuros Futuros Futuros Datos de la empresa CIF/NIF B04…" at bounding box center [761, 324] width 1159 height 332
click at [1089, 193] on icon "Seleccione una opción" at bounding box center [1093, 195] width 10 height 6
click at [1066, 253] on span "Contrato" at bounding box center [1063, 257] width 43 height 17
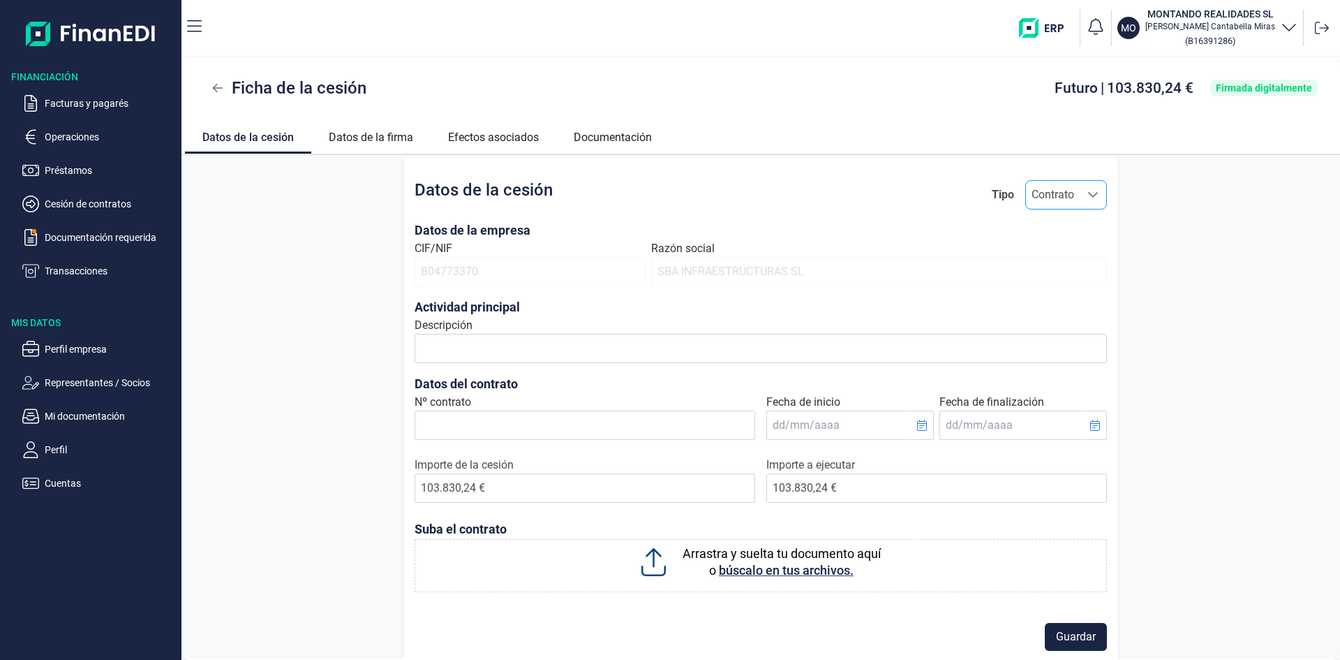
click at [1064, 188] on span "Contrato" at bounding box center [1053, 195] width 54 height 28
click at [1056, 226] on span "Futuros" at bounding box center [1052, 229] width 38 height 17
type input "Futuros"
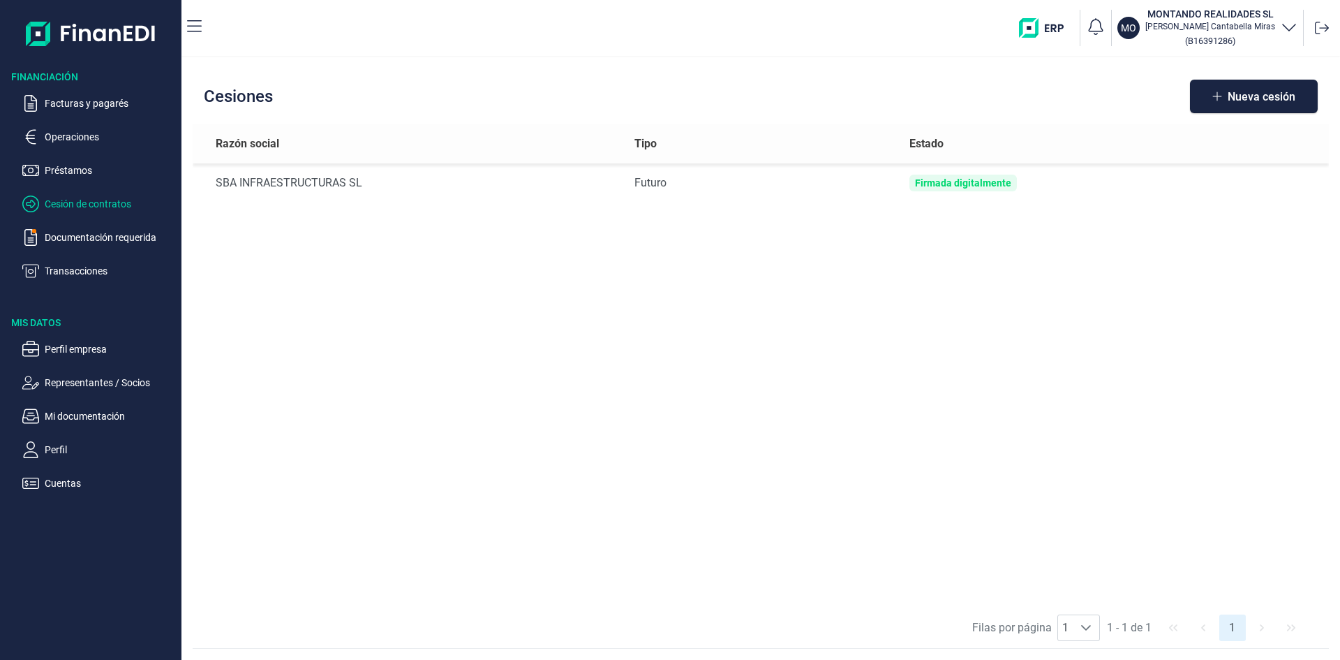
click at [1192, 15] on h3 "MONTANDO REALIDADES SL" at bounding box center [1211, 14] width 130 height 14
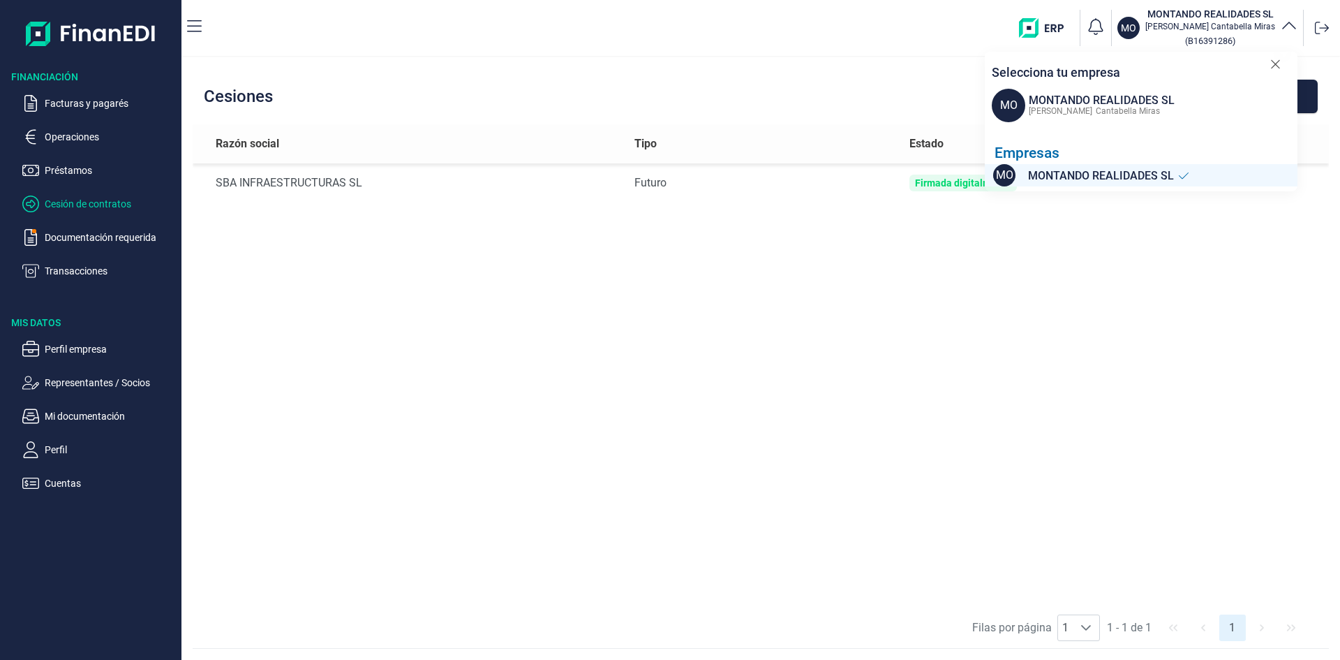
click at [810, 50] on div "MO MONTANDO REALIDADES SL Miguel Angel Cantabella Miras ( B16391286 ) Seleccion…" at bounding box center [774, 28] width 1122 height 45
click at [850, 74] on div "Cesiones Nueva cesión" at bounding box center [761, 96] width 1137 height 56
